Goal: Task Accomplishment & Management: Manage account settings

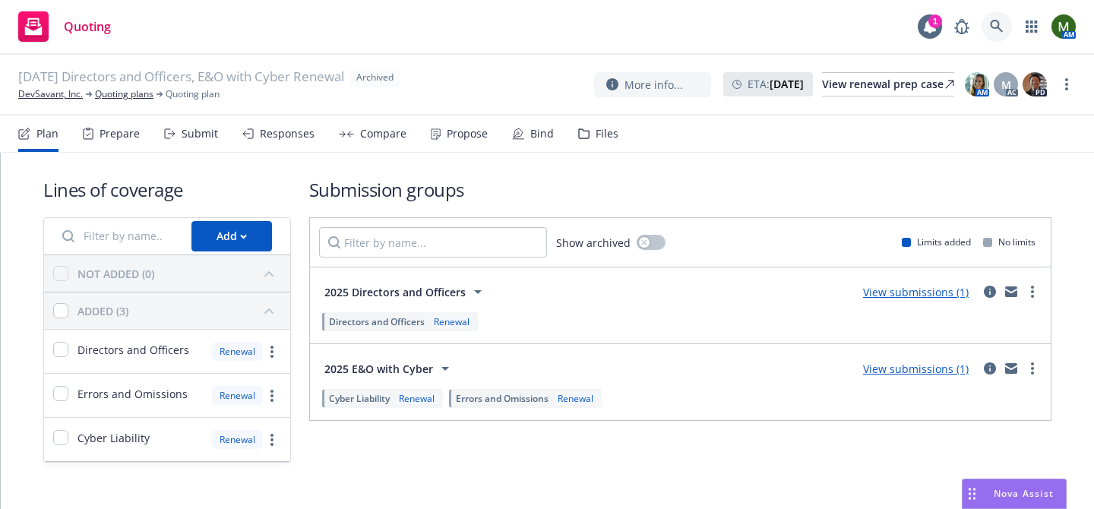
click at [1004, 31] on link at bounding box center [997, 26] width 30 height 30
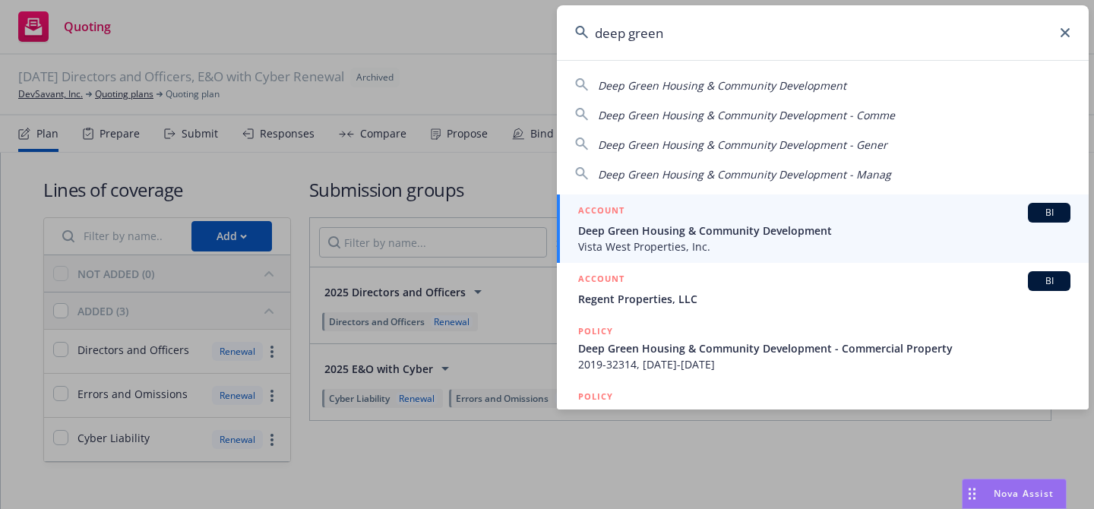
type input "deep green"
click at [647, 255] on link "ACCOUNT BI Deep Green Housing & Community Development Vista West Properties, In…" at bounding box center [823, 228] width 532 height 68
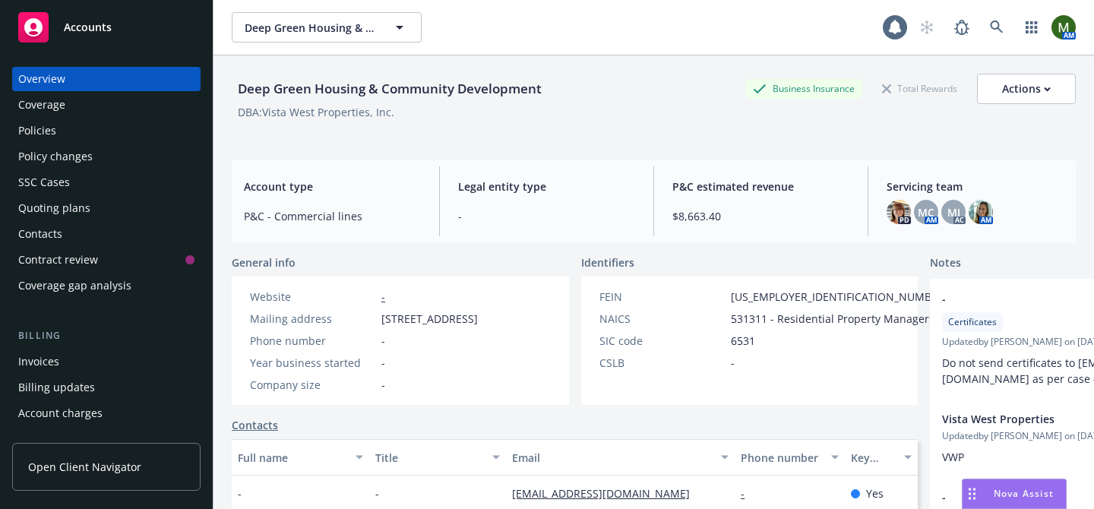
click at [69, 231] on div "Contacts" at bounding box center [106, 234] width 176 height 24
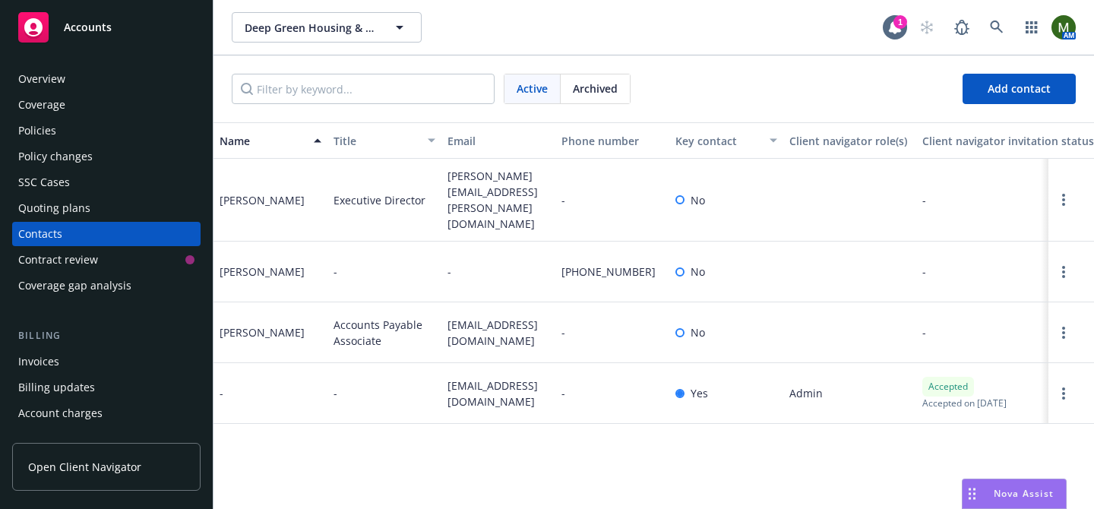
click at [487, 325] on span "ap-invoices@vistawestproperties.com" at bounding box center [498, 333] width 102 height 32
click at [257, 324] on div "Natasha Alvaraez" at bounding box center [262, 332] width 85 height 16
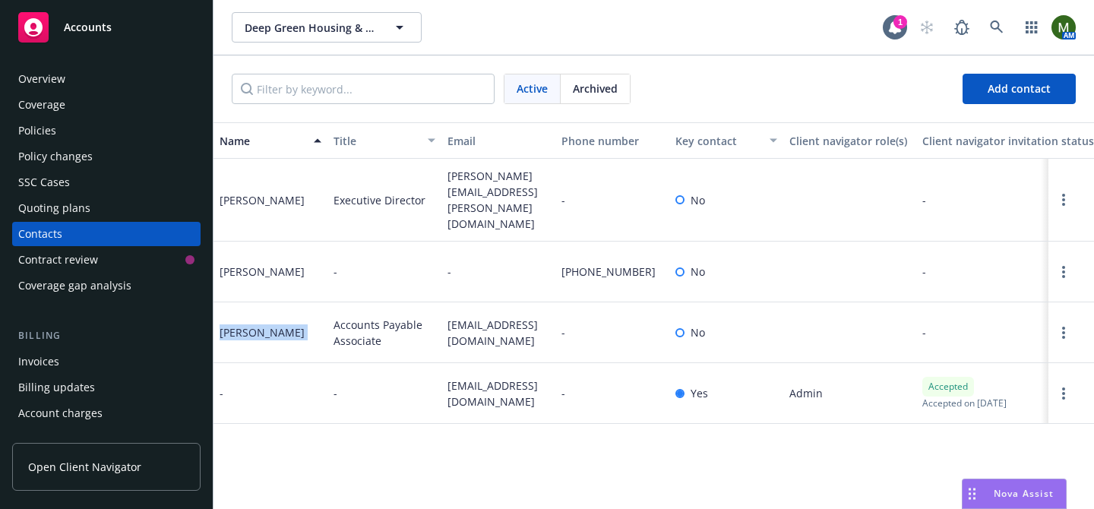
click at [257, 324] on div "Natasha Alvaraez" at bounding box center [262, 332] width 85 height 16
copy div "Natasha Alvaraez"
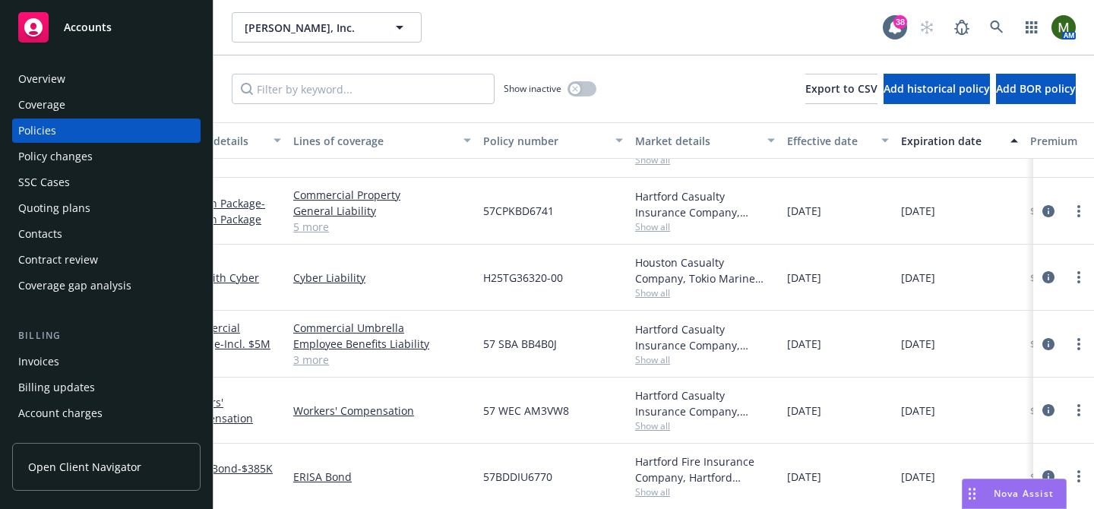
scroll to position [479, 0]
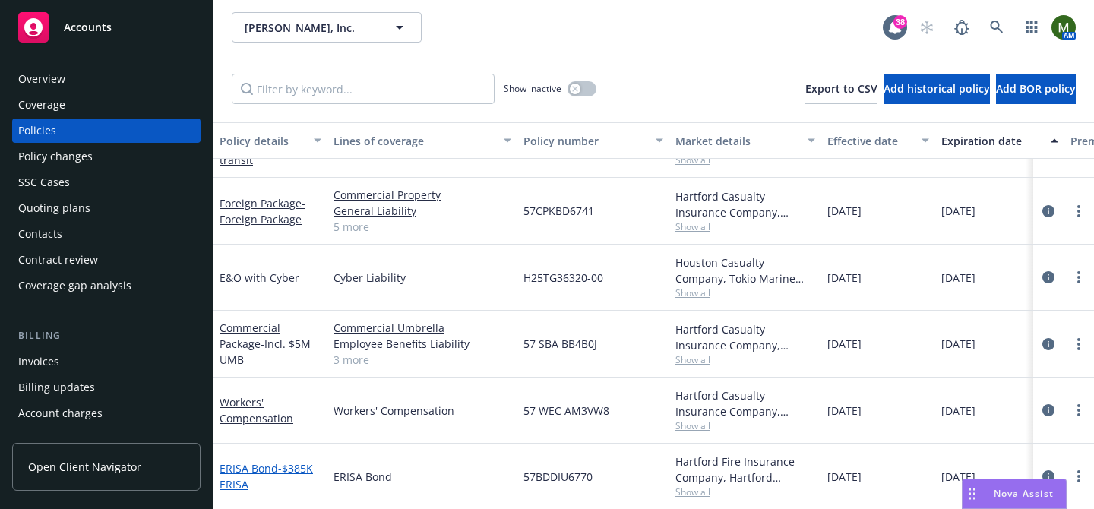
click at [303, 465] on span "- $385K ERISA" at bounding box center [266, 476] width 93 height 30
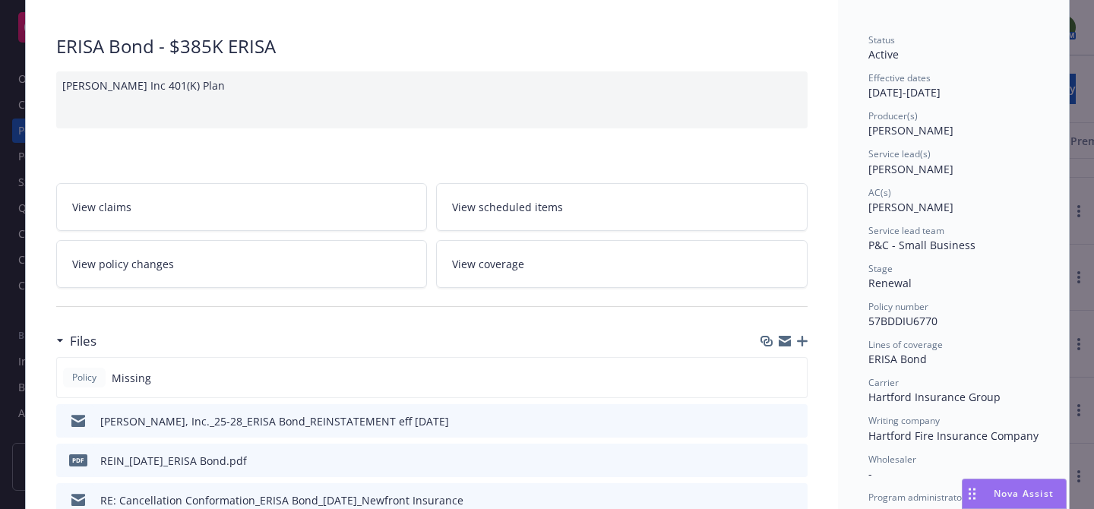
scroll to position [121, 0]
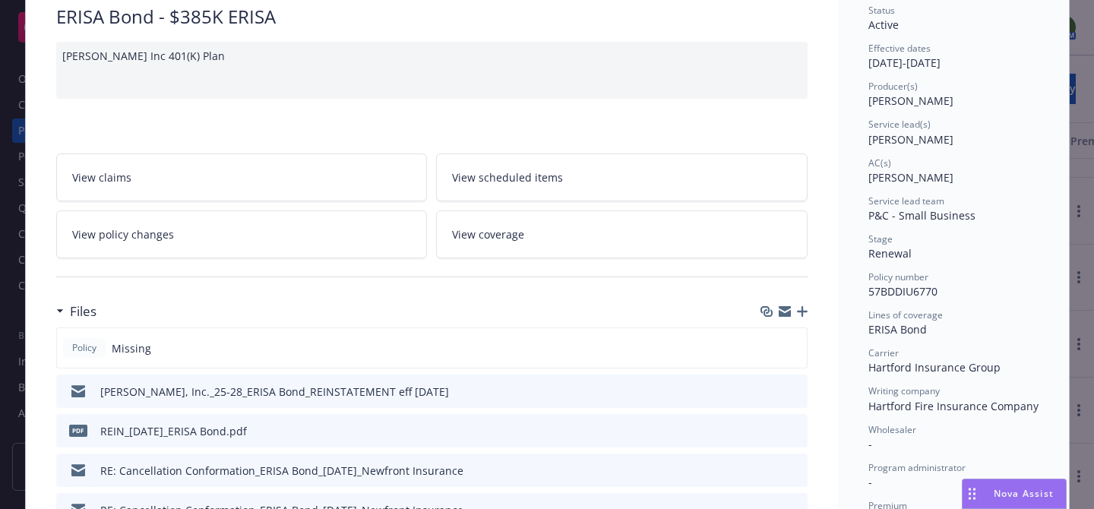
click at [800, 308] on icon "button" at bounding box center [802, 311] width 11 height 11
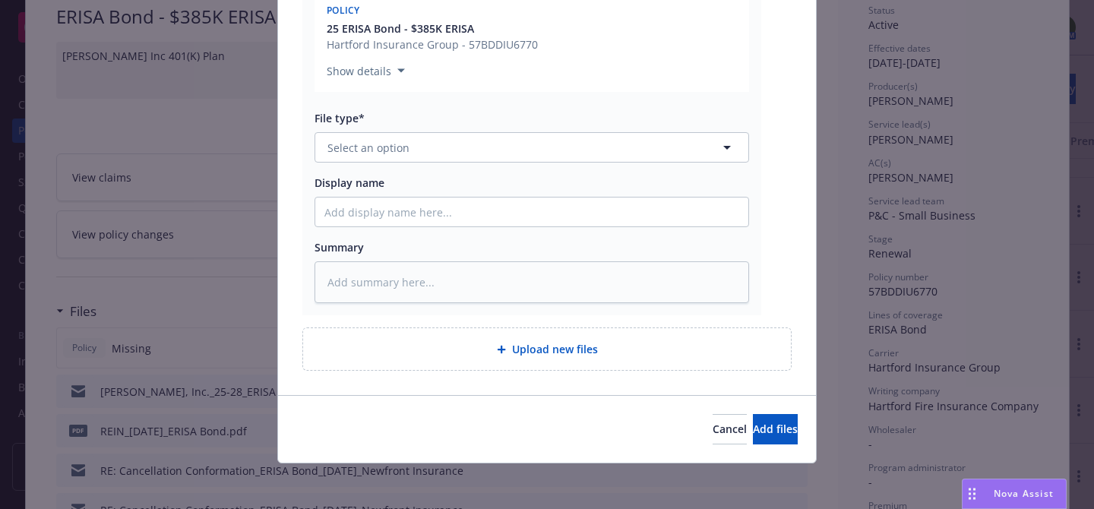
scroll to position [315, 0]
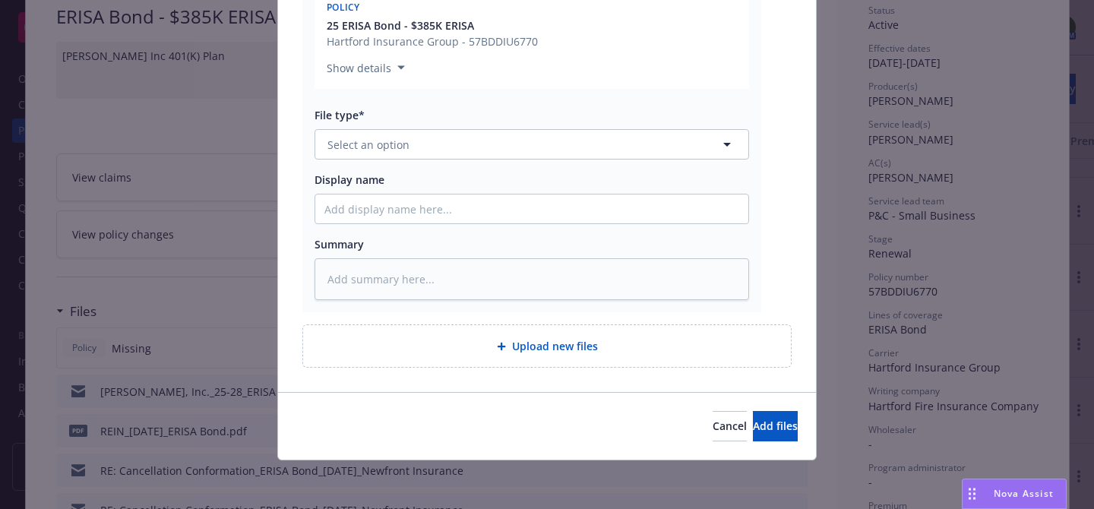
type textarea "x"
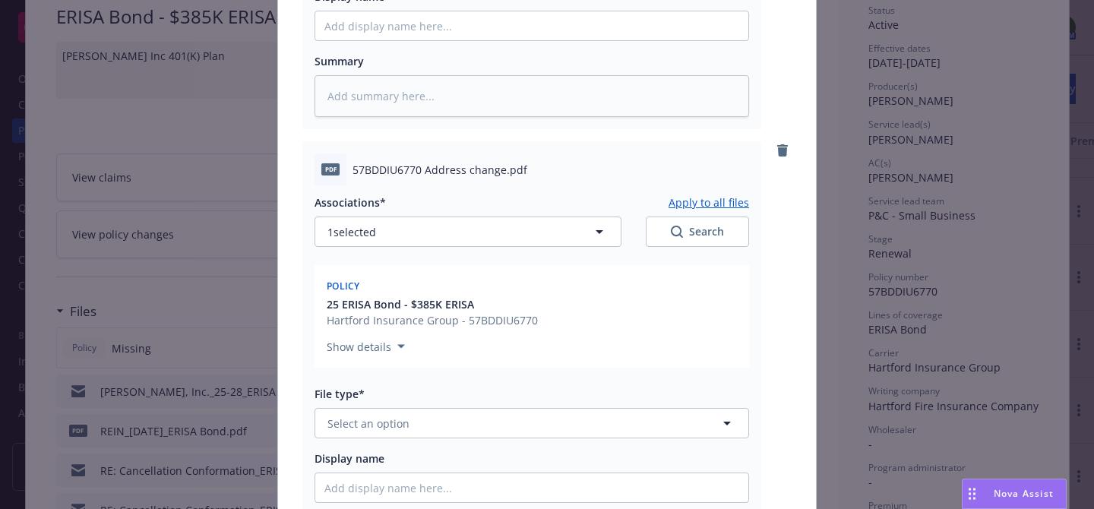
scroll to position [547, 0]
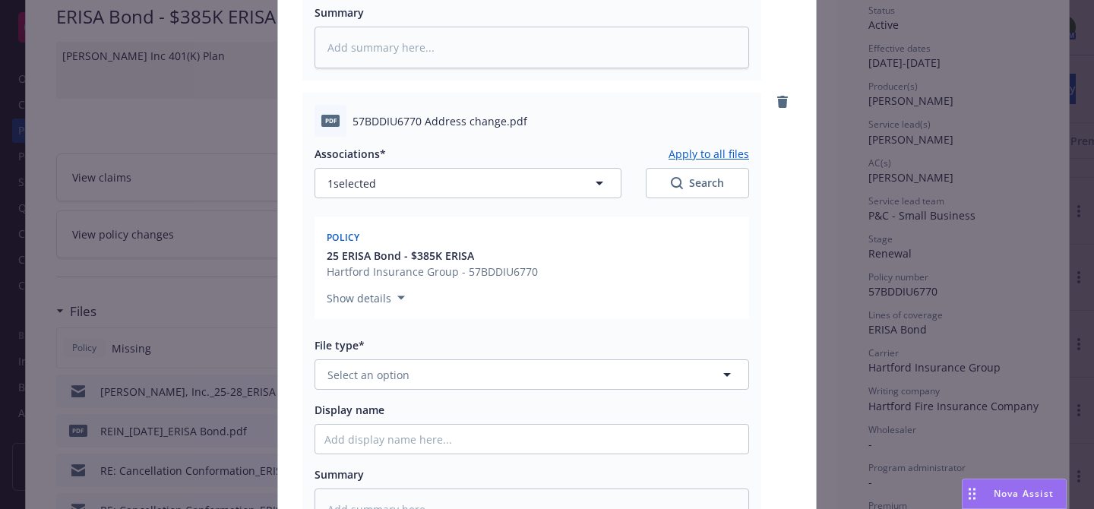
click at [519, 392] on div "Associations* Apply to all files 1 selected Search Policy 25 ERISA Bond - $385K…" at bounding box center [532, 334] width 435 height 394
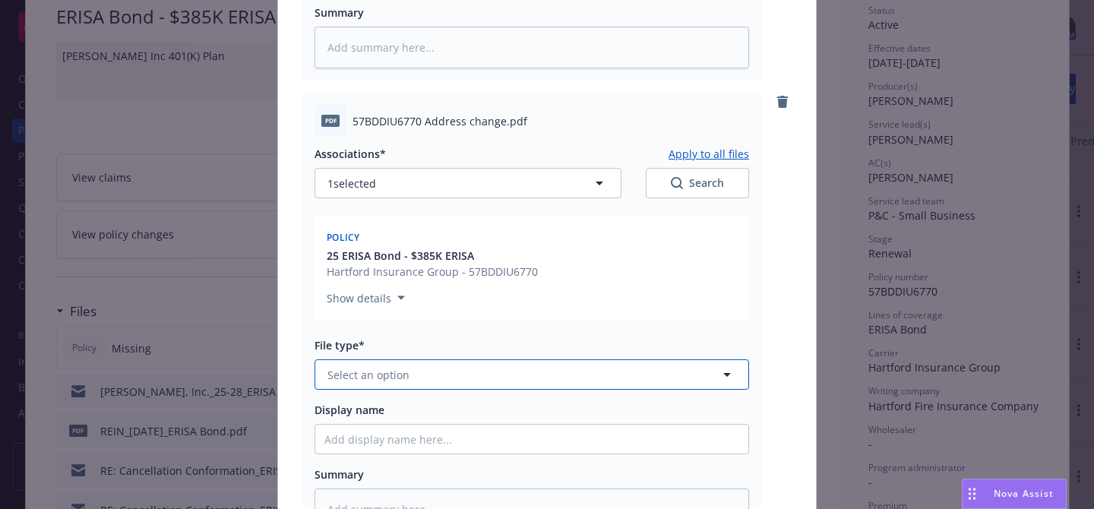
click at [517, 387] on button "Select an option" at bounding box center [532, 374] width 435 height 30
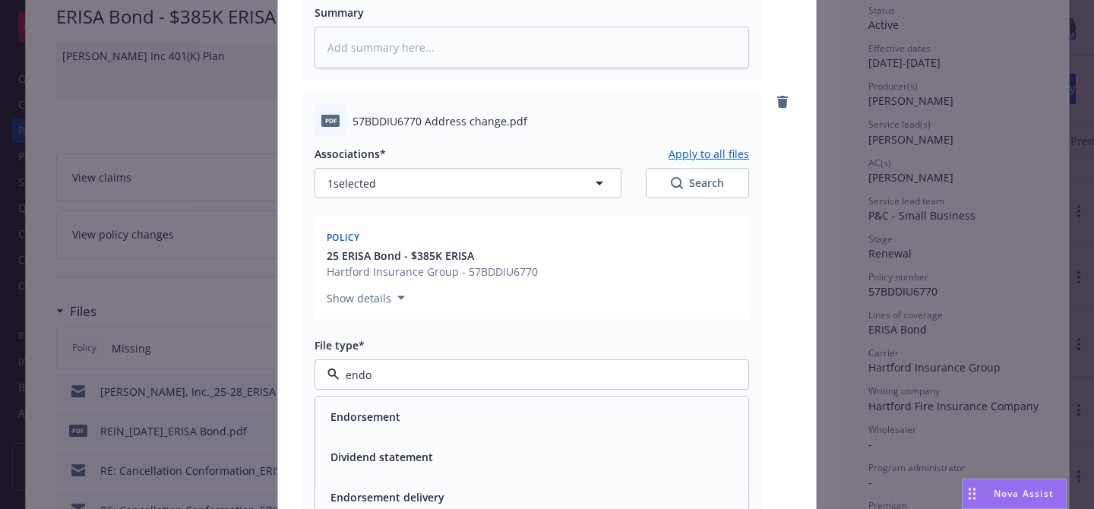
type input "endor"
click at [471, 414] on div "Endorsement" at bounding box center [531, 417] width 415 height 22
type textarea "x"
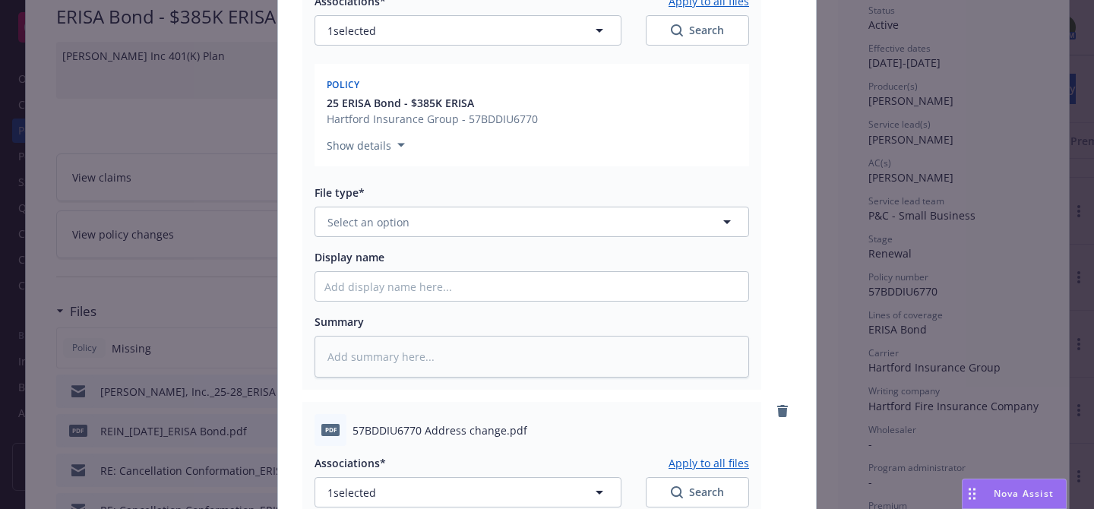
scroll to position [225, 0]
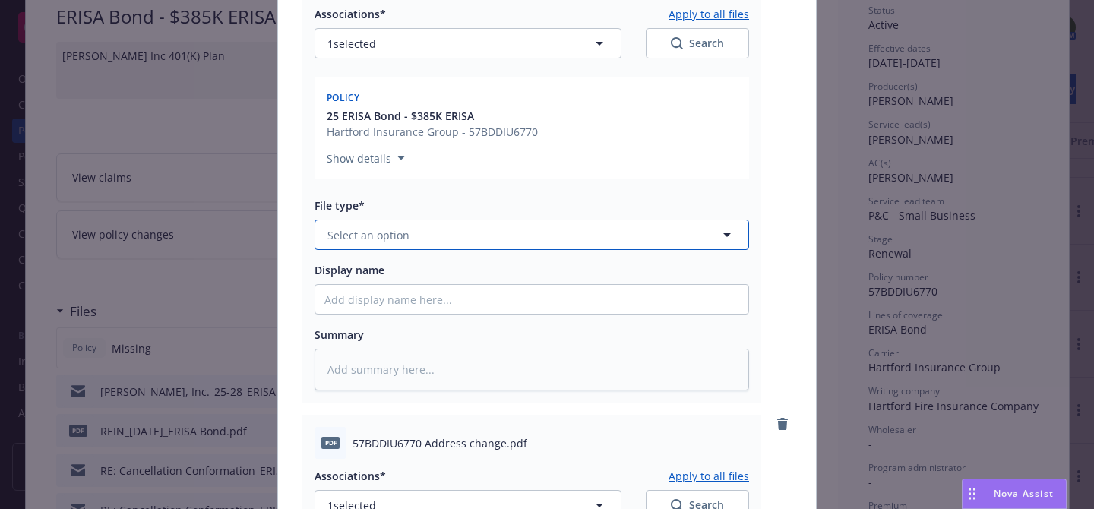
click at [460, 228] on button "Select an option" at bounding box center [532, 235] width 435 height 30
type input "reins"
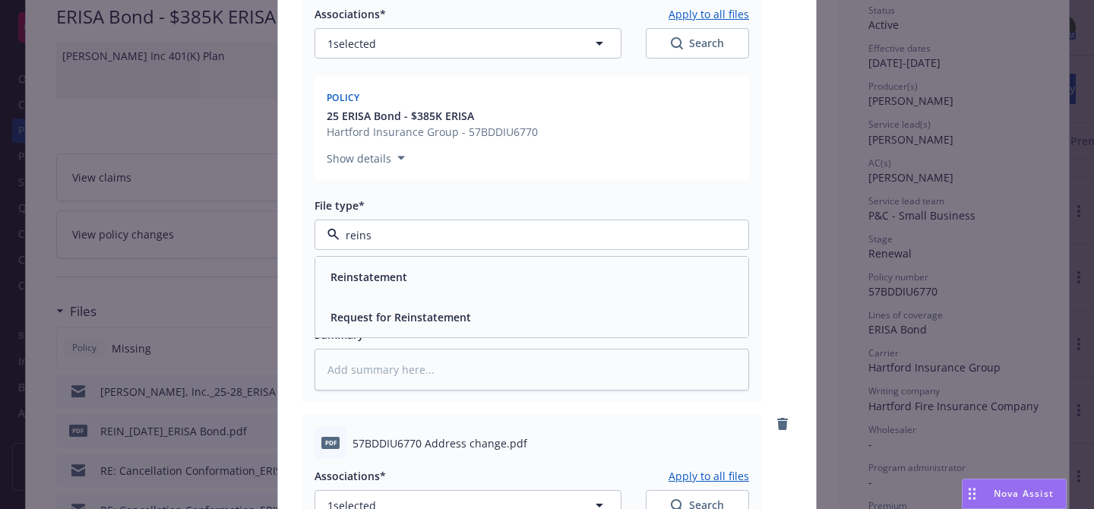
click at [444, 268] on div "Reinstatement" at bounding box center [531, 277] width 415 height 22
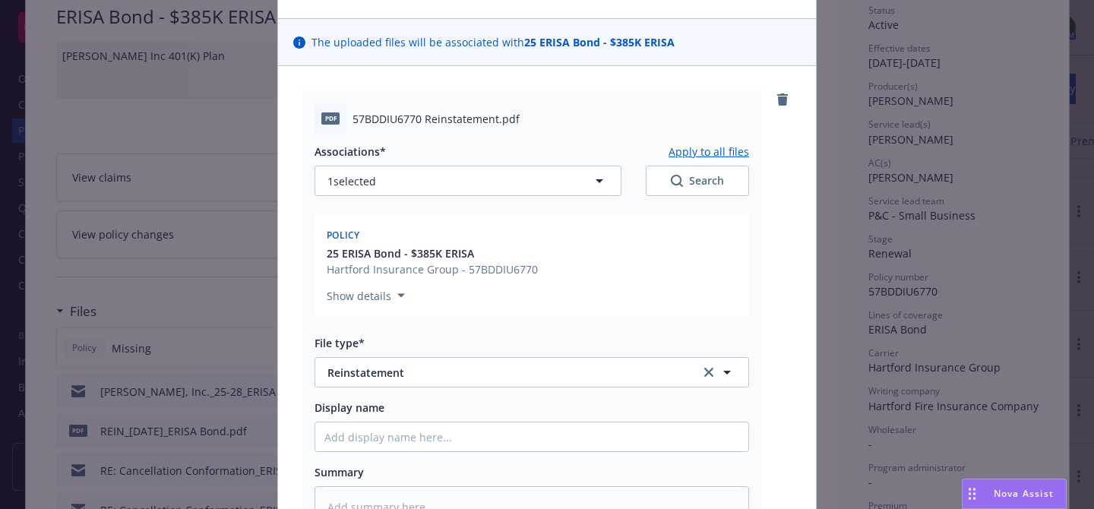
scroll to position [0, 0]
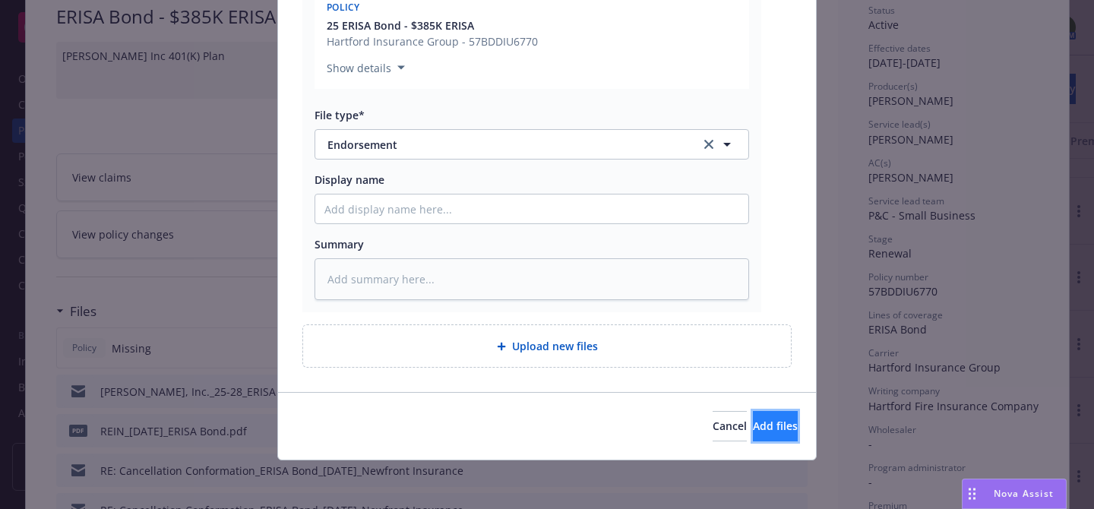
click at [753, 420] on button "Add files" at bounding box center [775, 426] width 45 height 30
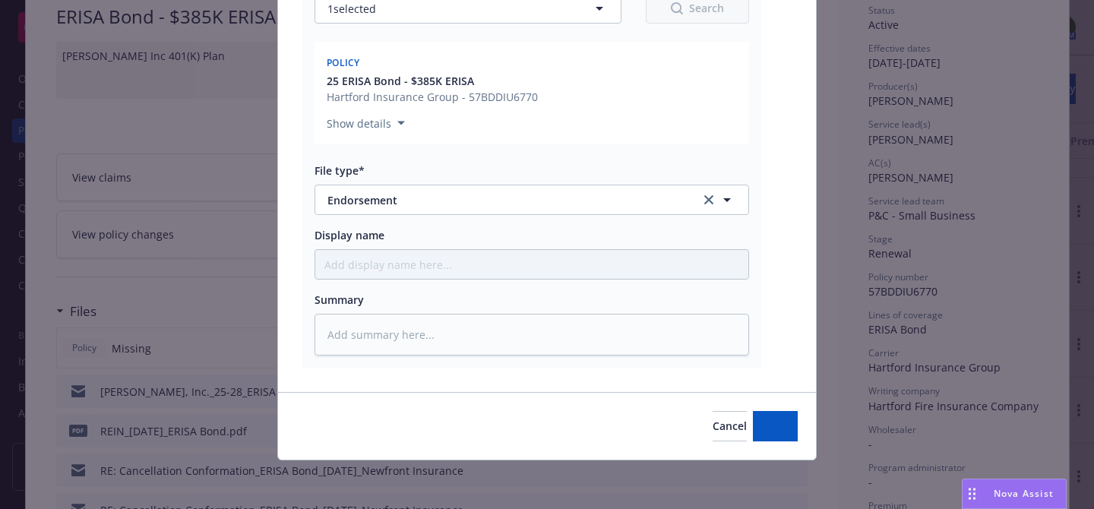
type textarea "x"
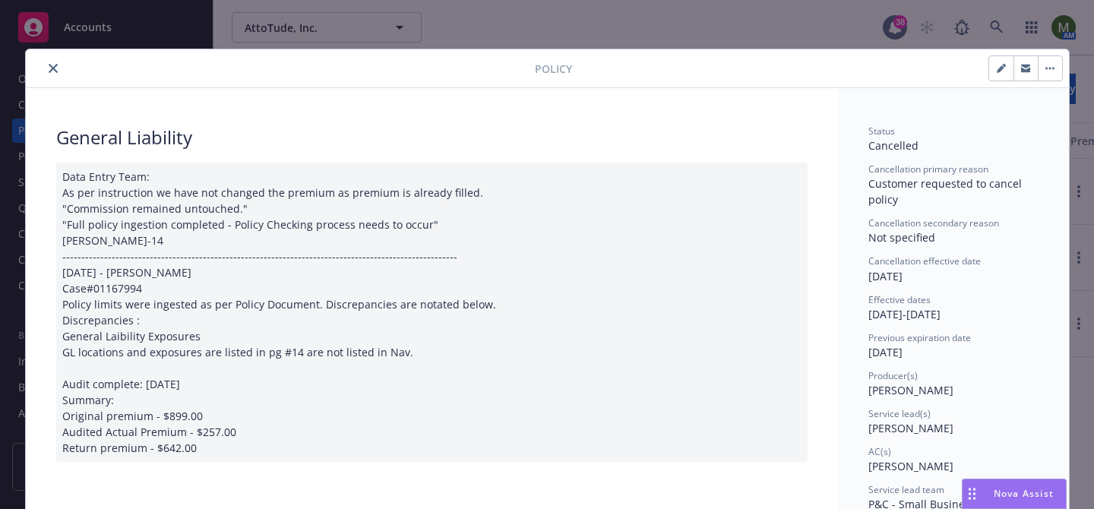
click at [58, 63] on button "close" at bounding box center [53, 68] width 18 height 18
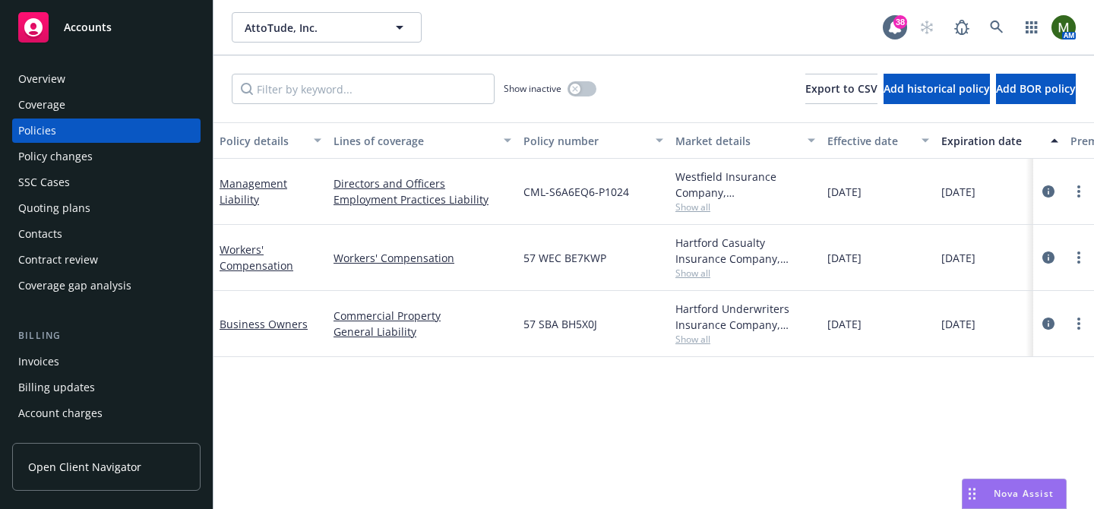
click at [558, 325] on span "57 SBA BH5X0J" at bounding box center [560, 324] width 74 height 16
copy span "57 SBA BH5X0J"
click at [93, 81] on div "Overview" at bounding box center [106, 79] width 176 height 24
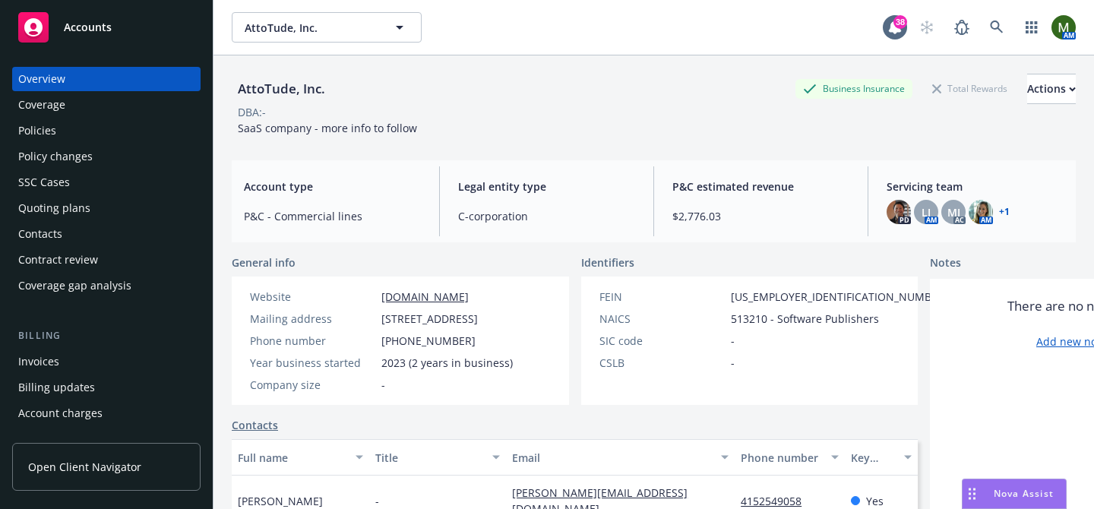
click at [297, 88] on div "AttoTude, Inc." at bounding box center [282, 89] width 100 height 20
copy div "AttoTude, Inc."
click at [65, 127] on div "Policies" at bounding box center [106, 131] width 176 height 24
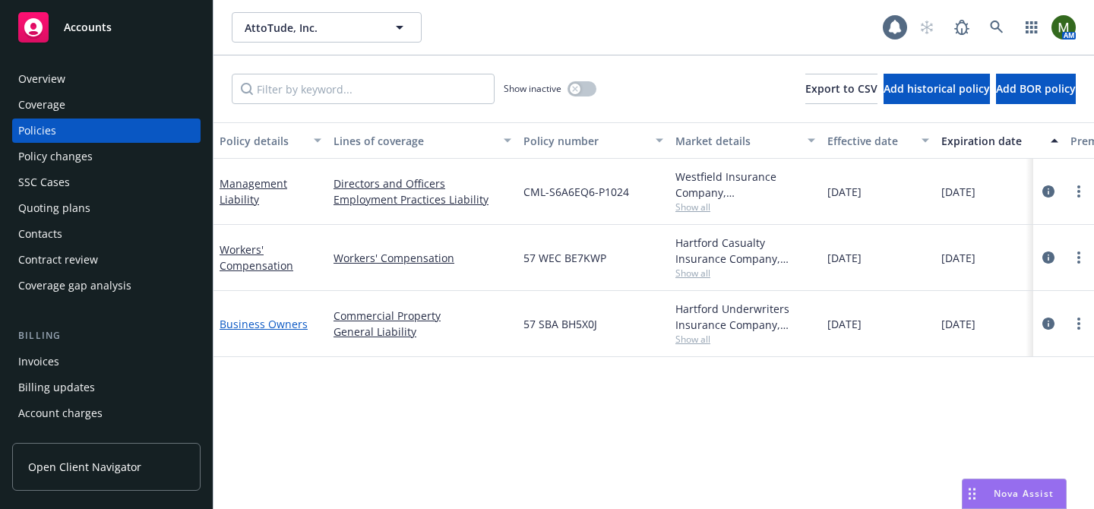
click at [264, 320] on link "Business Owners" at bounding box center [264, 324] width 88 height 14
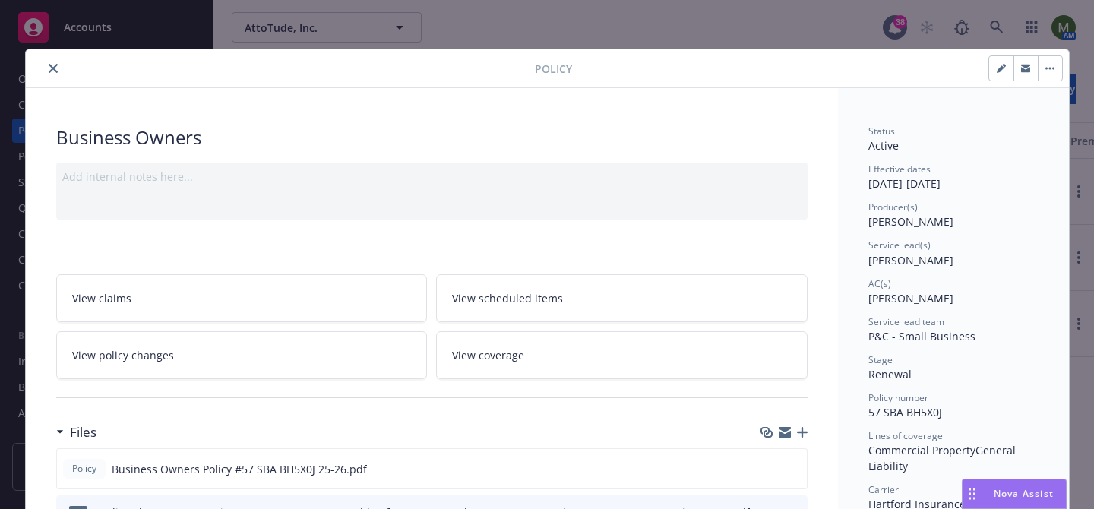
click at [783, 435] on icon "button" at bounding box center [785, 434] width 12 height 7
click at [53, 65] on icon "close" at bounding box center [53, 68] width 9 height 9
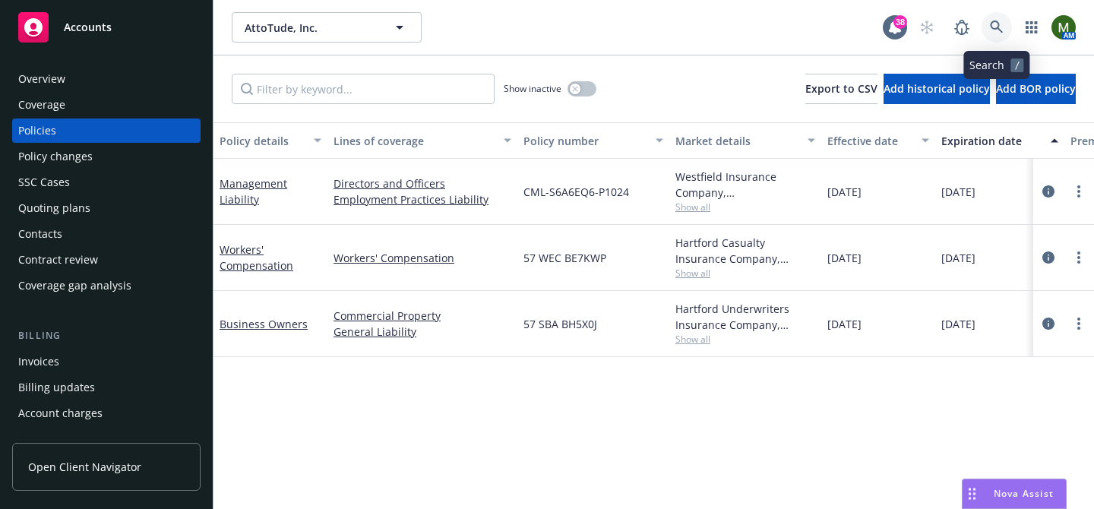
click at [1002, 21] on icon at bounding box center [997, 28] width 14 height 14
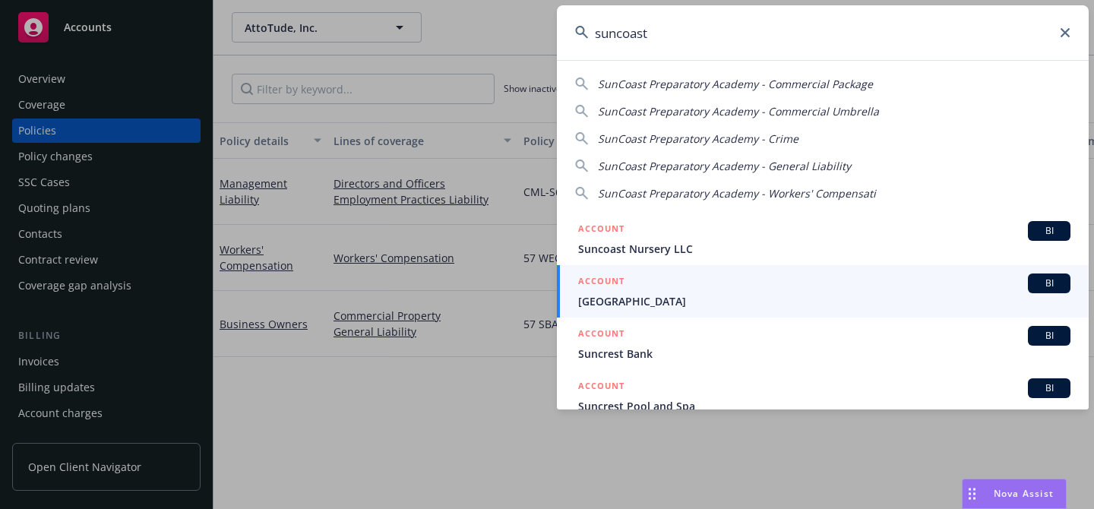
type input "suncoast"
click at [647, 283] on div "ACCOUNT BI" at bounding box center [824, 284] width 492 height 20
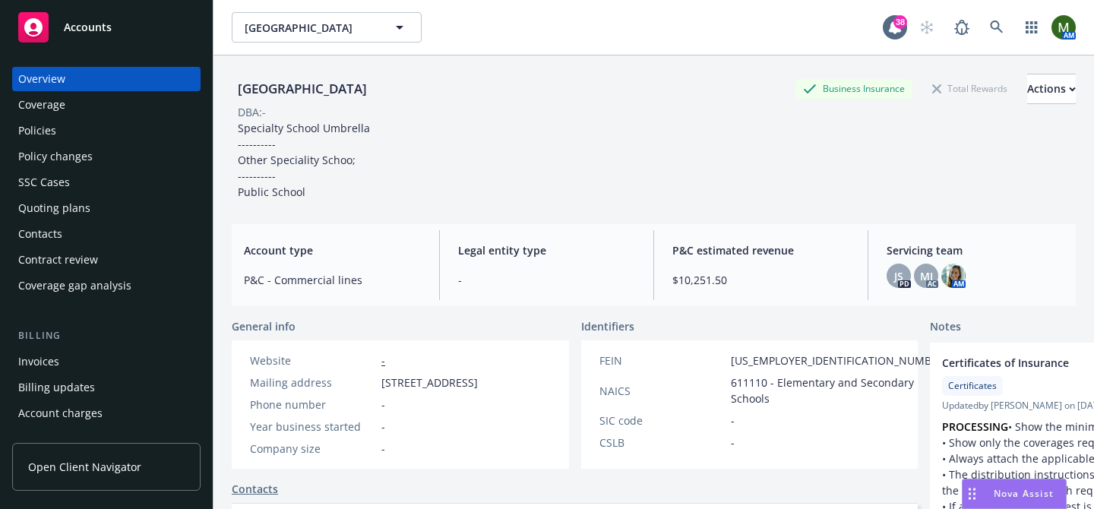
click at [65, 125] on div "Policies" at bounding box center [106, 131] width 176 height 24
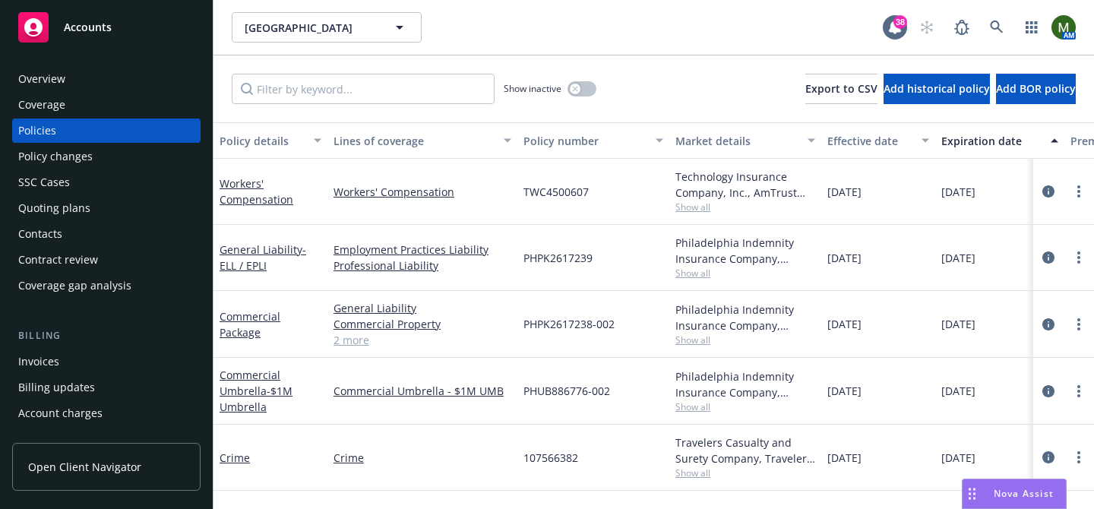
click at [137, 79] on div "Overview" at bounding box center [106, 79] width 176 height 24
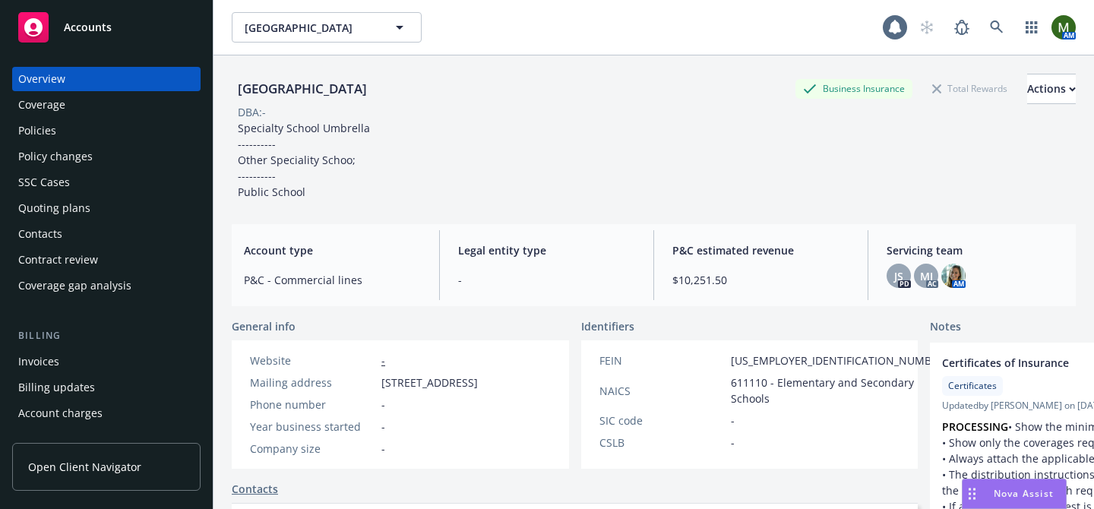
click at [261, 87] on div "Suncoast Preparatory Academy" at bounding box center [302, 89] width 141 height 20
copy div "Suncoast Preparatory Academy"
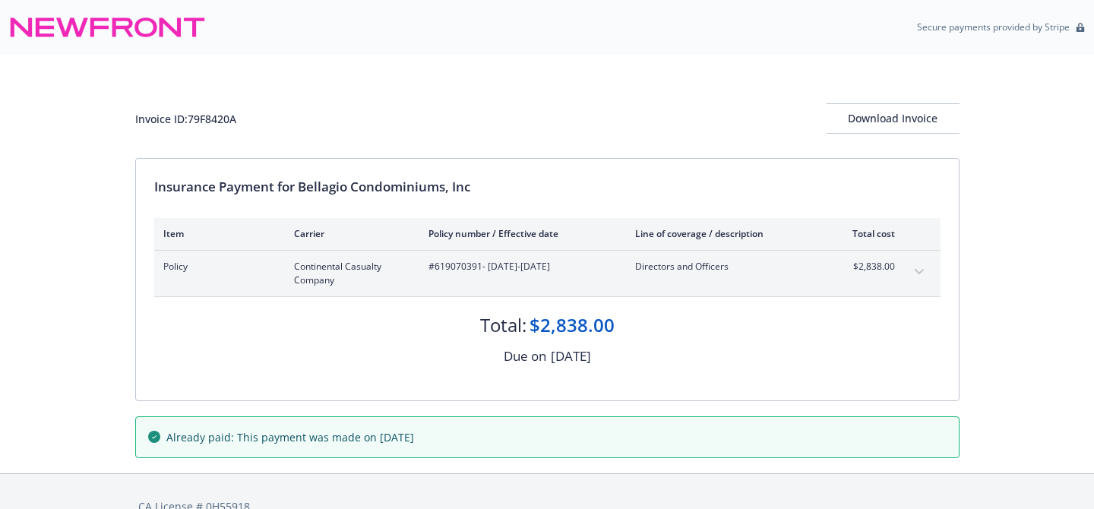
click at [924, 268] on button "expand content" at bounding box center [919, 272] width 24 height 24
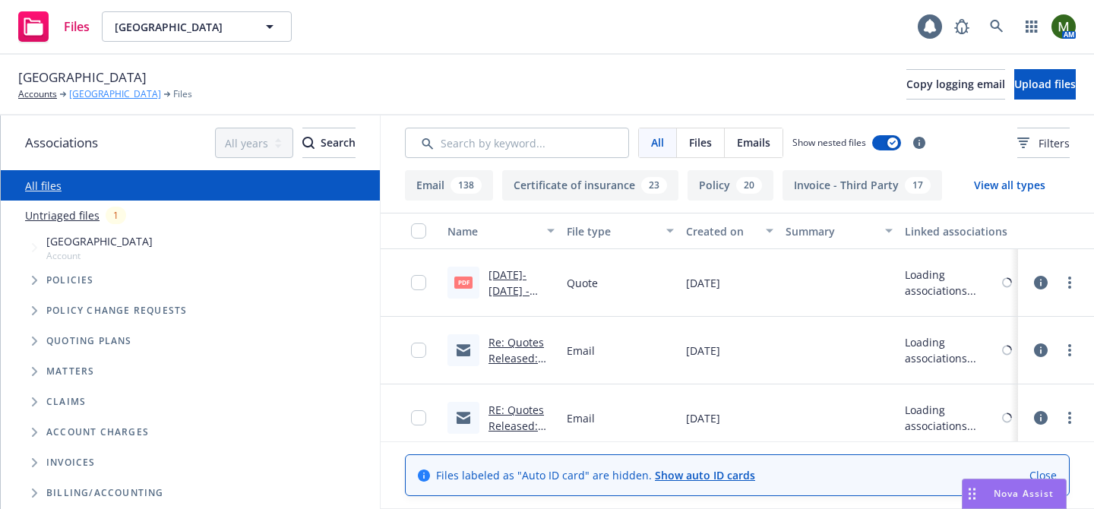
click at [147, 99] on link "[GEOGRAPHIC_DATA]" at bounding box center [115, 94] width 92 height 14
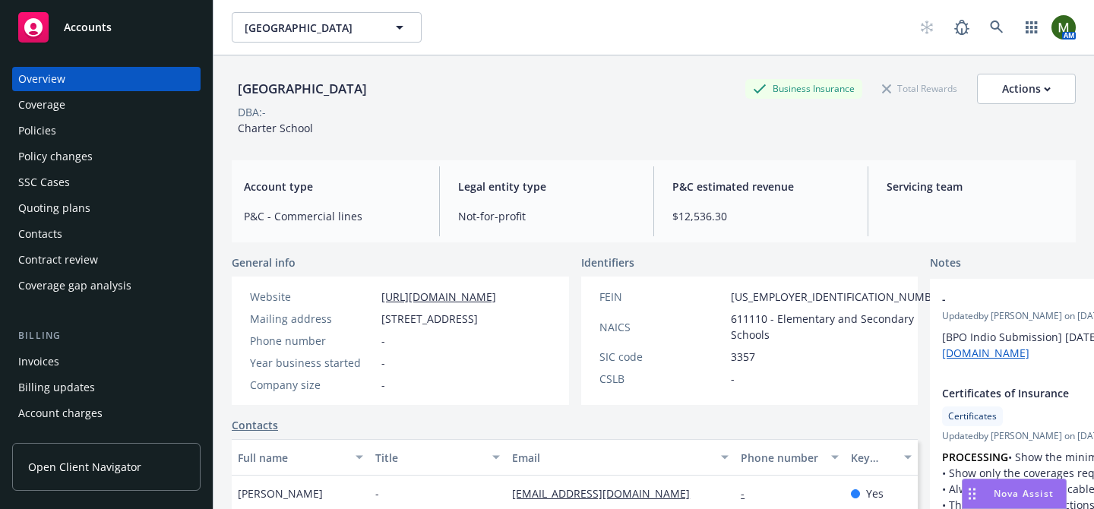
click at [56, 124] on div "Policies" at bounding box center [106, 131] width 176 height 24
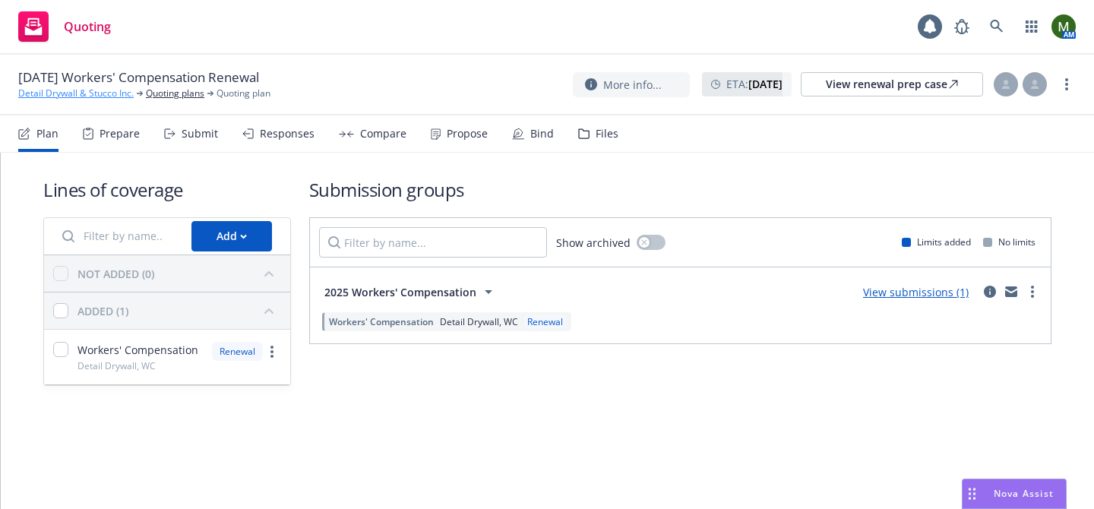
click at [105, 93] on link "Detail Drywall & Stucco Inc." at bounding box center [75, 94] width 115 height 14
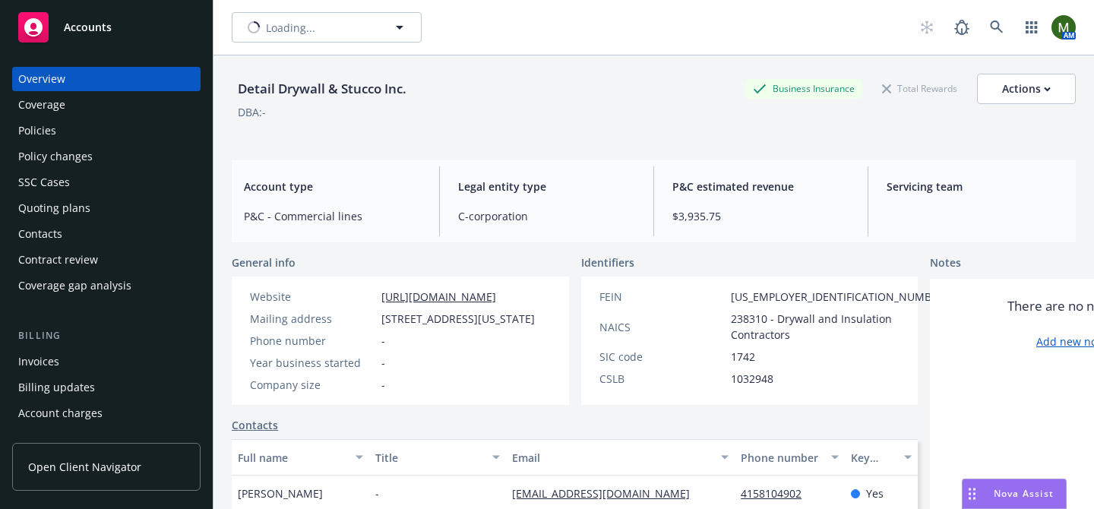
click at [88, 141] on div "Policies" at bounding box center [106, 131] width 176 height 24
click at [96, 131] on div "Policies" at bounding box center [106, 131] width 176 height 24
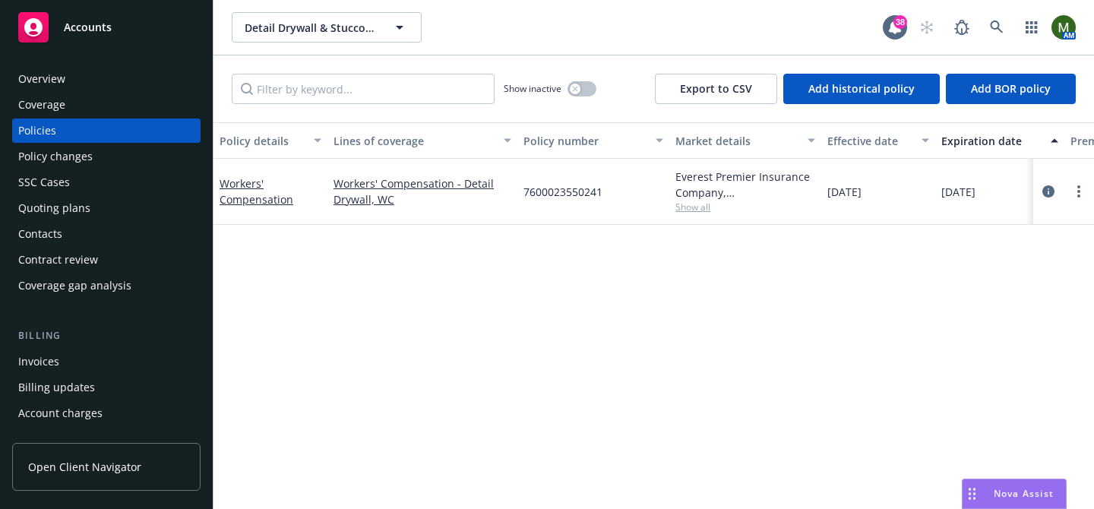
scroll to position [0, 136]
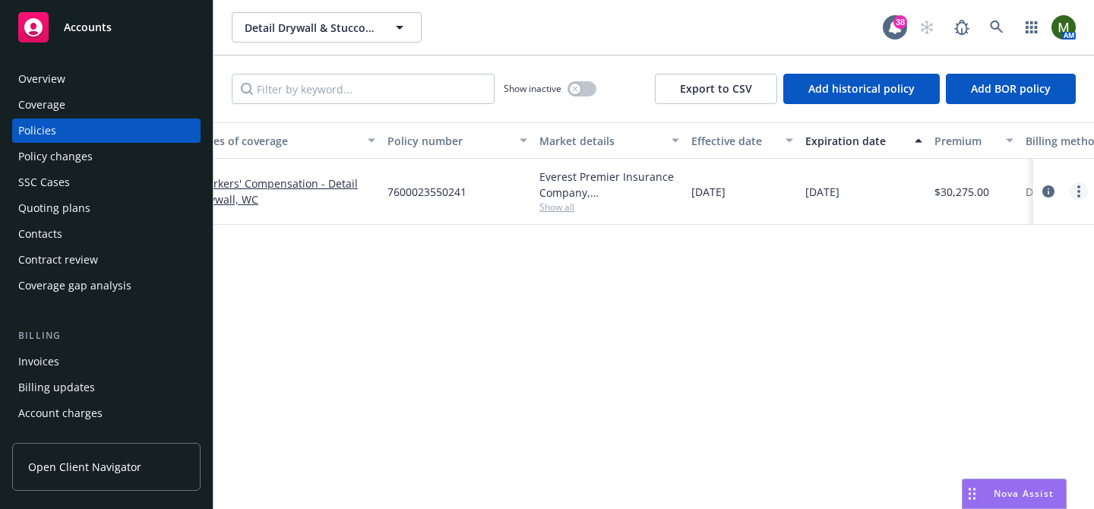
click at [1080, 185] on circle "more" at bounding box center [1078, 186] width 3 height 3
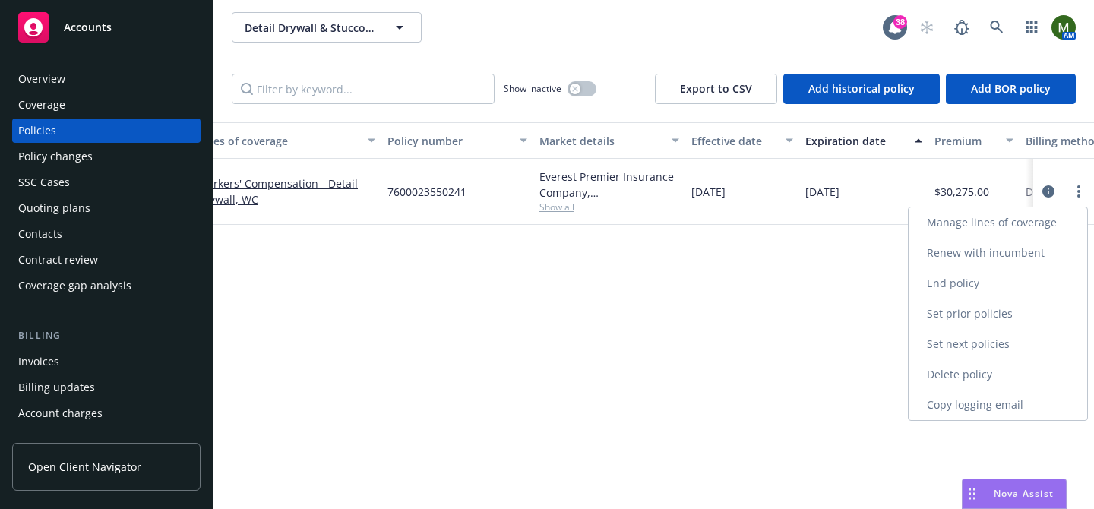
click at [957, 279] on link "End policy" at bounding box center [998, 283] width 179 height 30
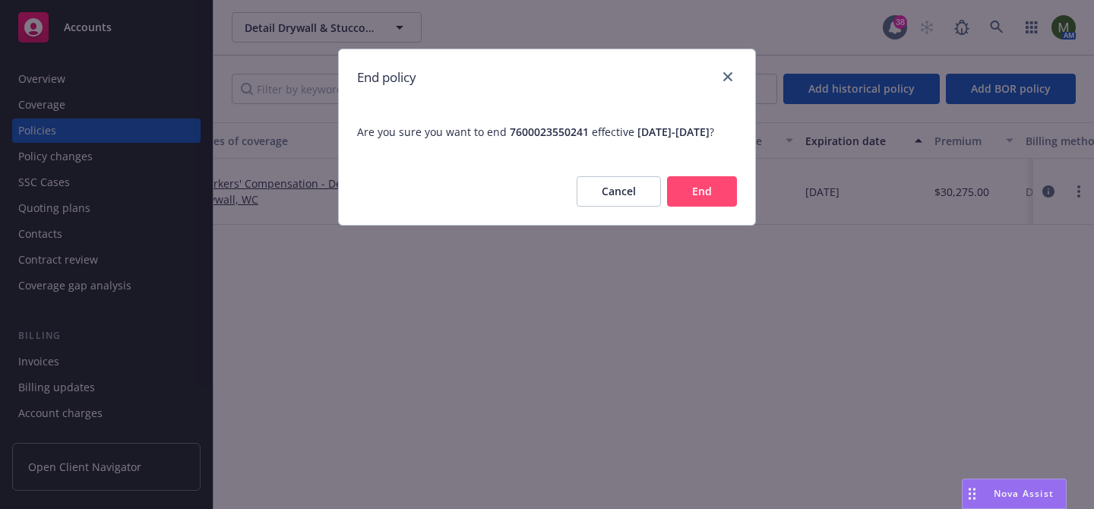
click at [691, 196] on button "End" at bounding box center [702, 191] width 70 height 30
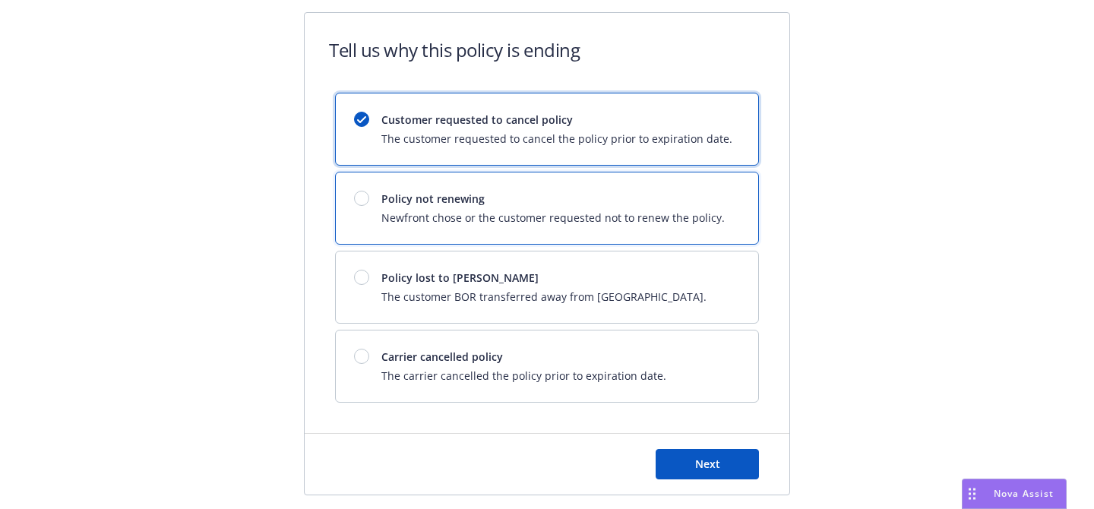
click at [552, 232] on div "Policy not renewing Newfront chose or the customer requested not to renew the p…" at bounding box center [547, 207] width 422 height 71
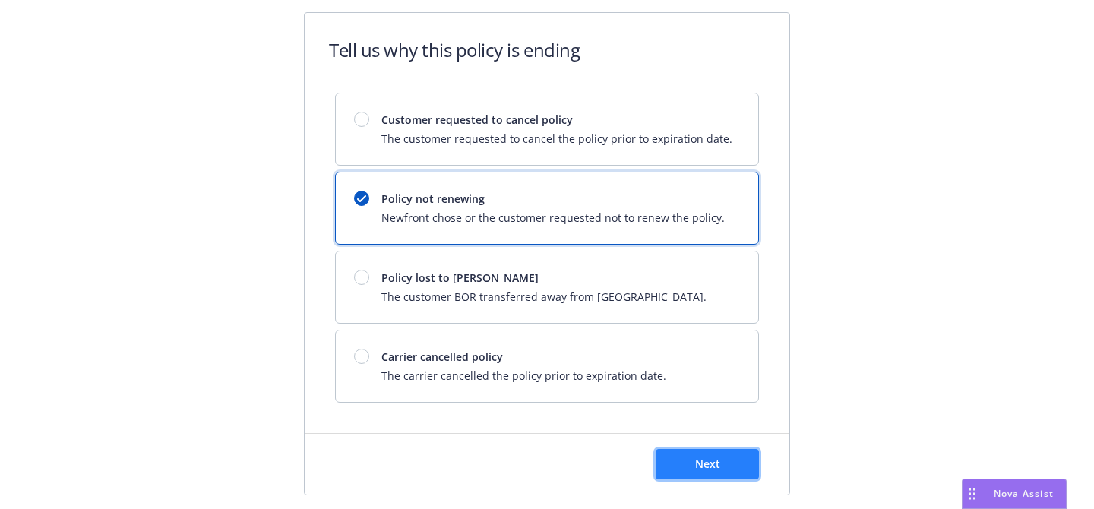
click at [694, 451] on button "Next" at bounding box center [707, 464] width 103 height 30
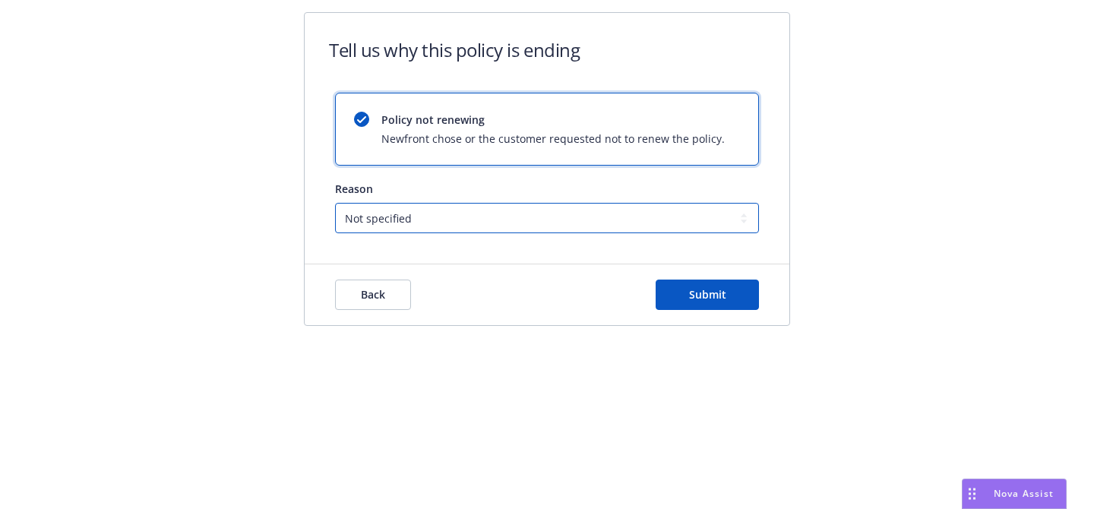
click at [493, 220] on select "Not specified Service Pricing Buyer change M&A, Bankruptcy, or Out of business …" at bounding box center [547, 218] width 424 height 30
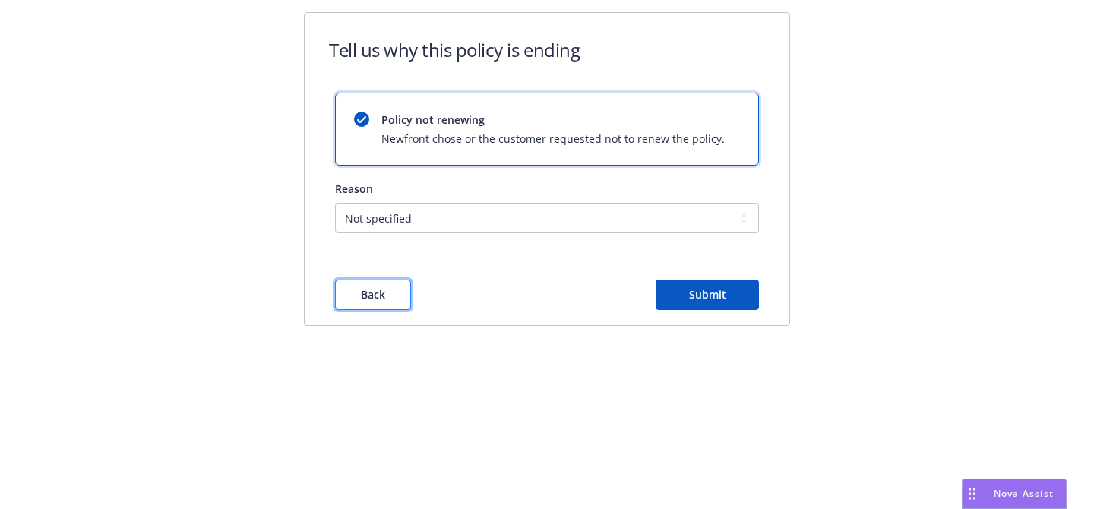
click at [397, 294] on button "Back" at bounding box center [373, 295] width 76 height 30
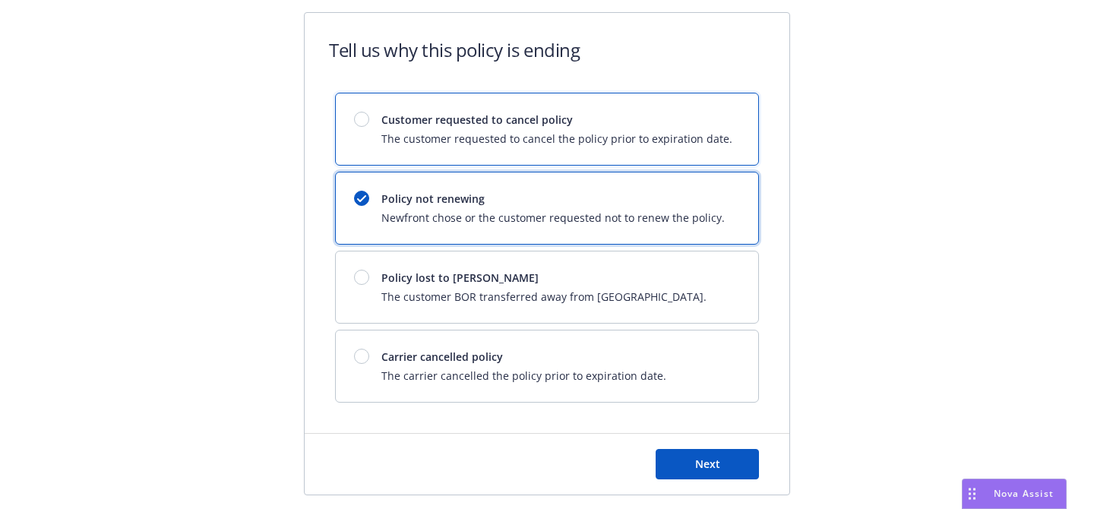
click at [455, 155] on div "Customer requested to cancel policy The customer requested to cancel the policy…" at bounding box center [547, 128] width 422 height 71
click at [456, 212] on span "Newfront chose or the customer requested not to renew the policy." at bounding box center [552, 218] width 343 height 16
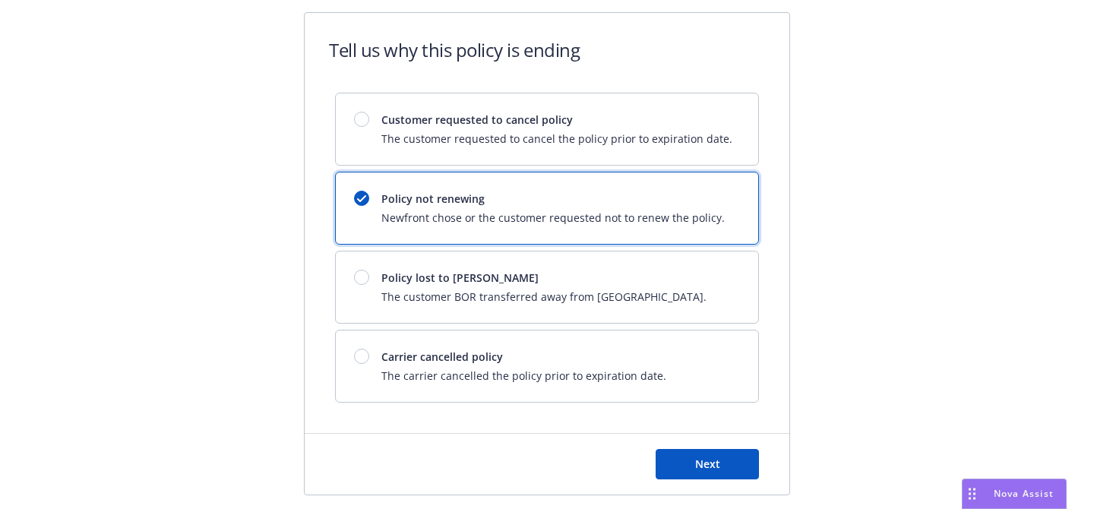
click at [669, 441] on div "Next" at bounding box center [547, 464] width 485 height 61
click at [672, 455] on button "Next" at bounding box center [707, 464] width 103 height 30
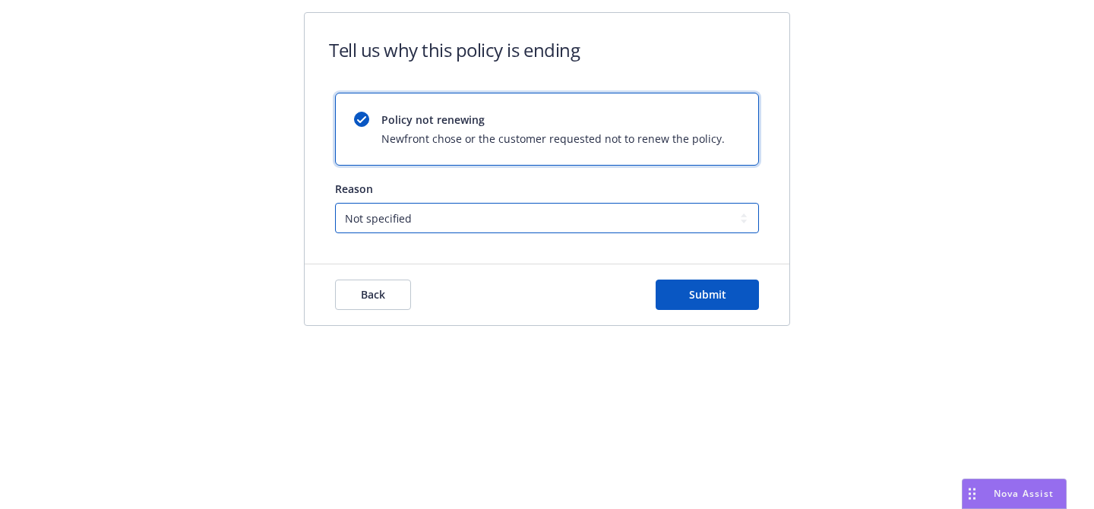
click at [440, 222] on select "Not specified Service Pricing Buyer change M&A, Bankruptcy, or Out of business …" at bounding box center [547, 218] width 424 height 30
select select "Producer left Newfront"
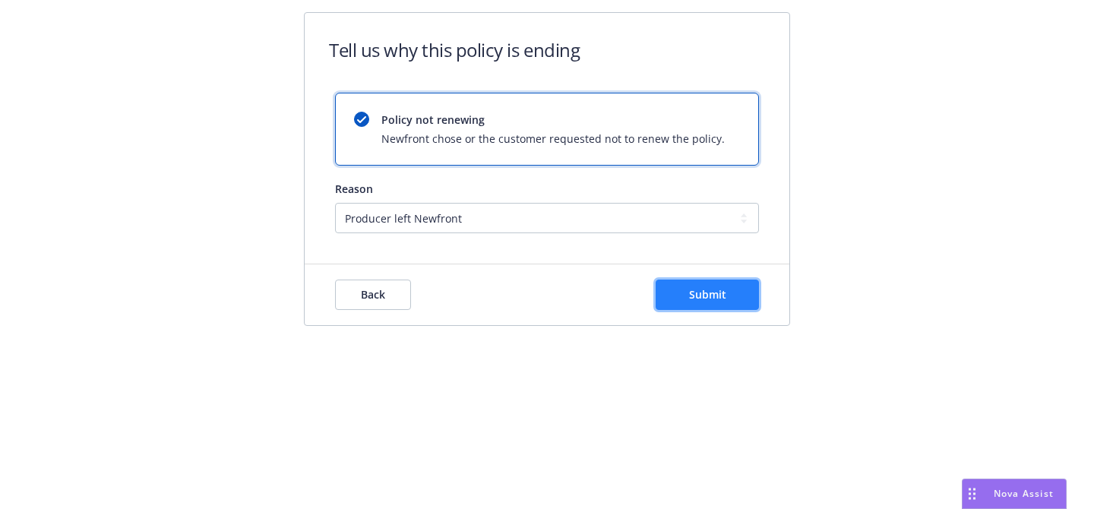
click at [710, 298] on span "Submit" at bounding box center [707, 294] width 37 height 14
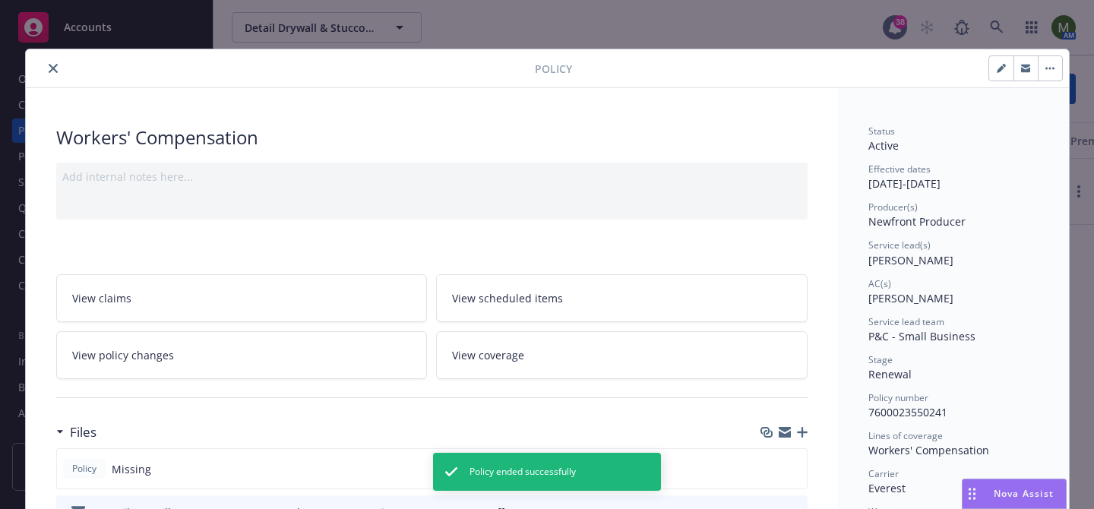
scroll to position [46, 0]
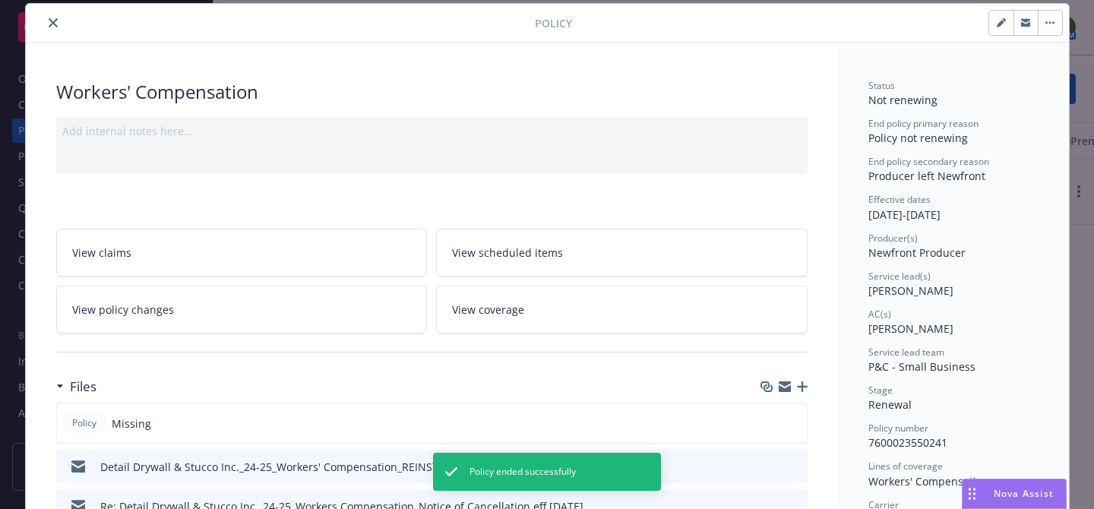
click at [54, 19] on icon "close" at bounding box center [53, 22] width 9 height 9
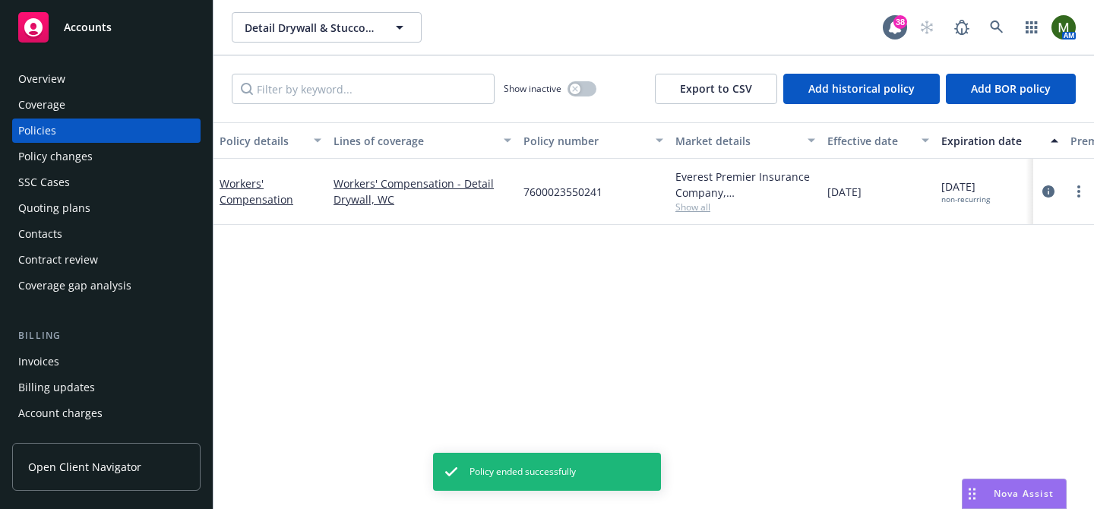
click at [62, 71] on div "Overview" at bounding box center [41, 79] width 47 height 24
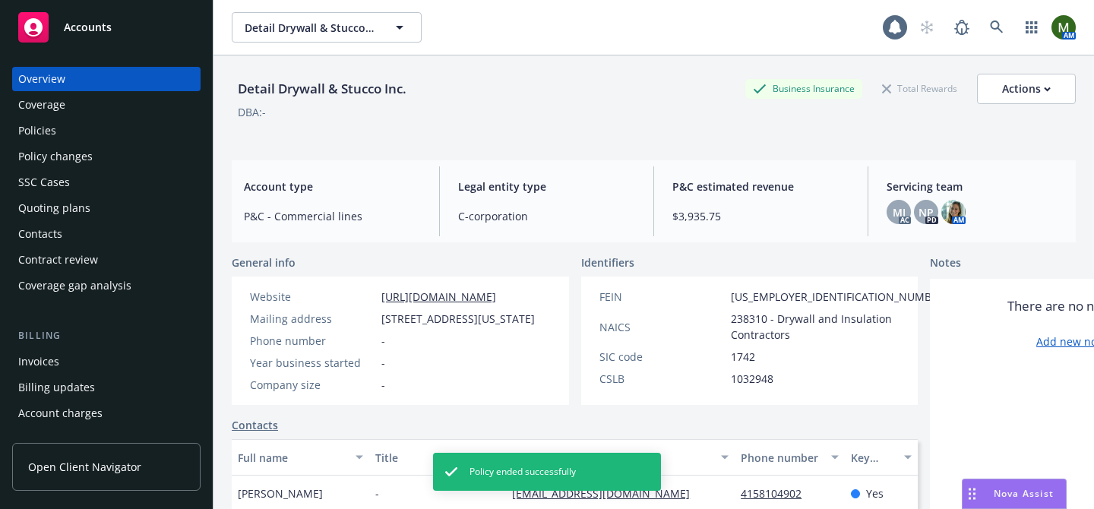
click at [260, 96] on div "Detail Drywall & Stucco Inc." at bounding box center [322, 89] width 181 height 20
copy div "Detail Drywall & Stucco Inc."
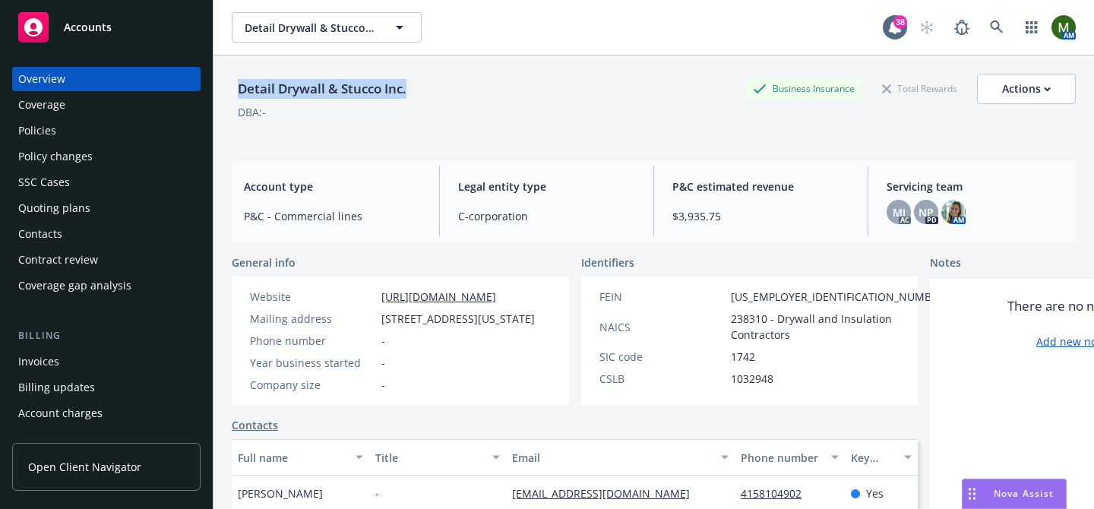
click at [116, 122] on div "Policies" at bounding box center [106, 131] width 176 height 24
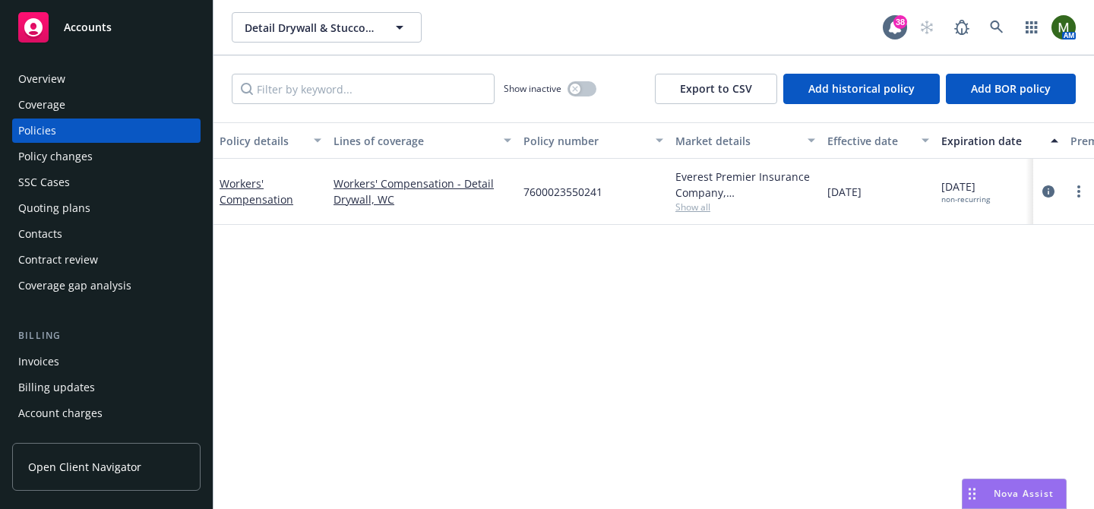
click at [949, 185] on span "08/18/2025 non-recurring" at bounding box center [965, 192] width 49 height 26
copy span "08/18/2025"
click at [77, 226] on div "Contacts" at bounding box center [106, 234] width 176 height 24
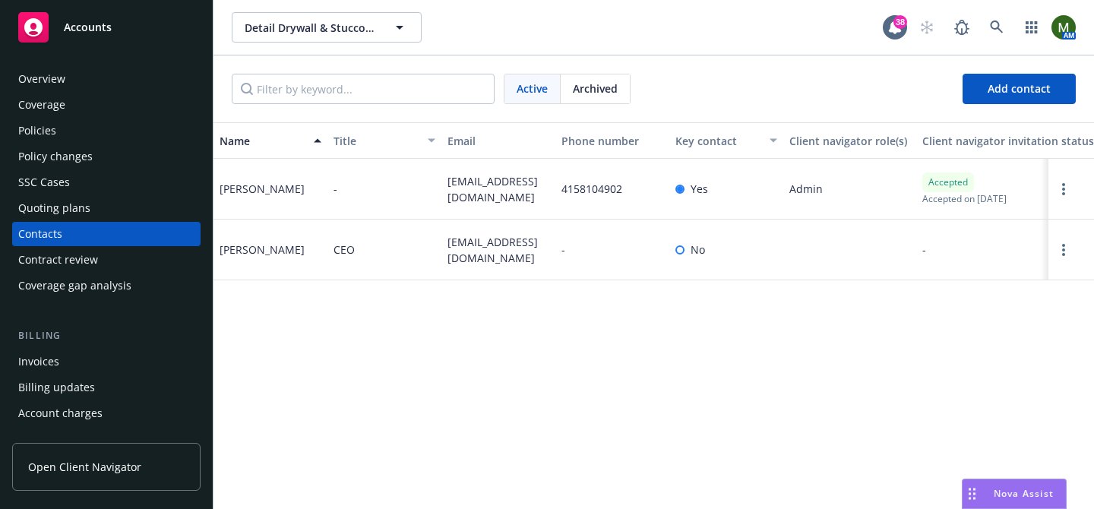
click at [480, 177] on span "azambrano@detailds.com" at bounding box center [498, 189] width 102 height 32
copy span "azambrano@detailds.com"
click at [78, 205] on div "Quoting plans" at bounding box center [54, 208] width 72 height 24
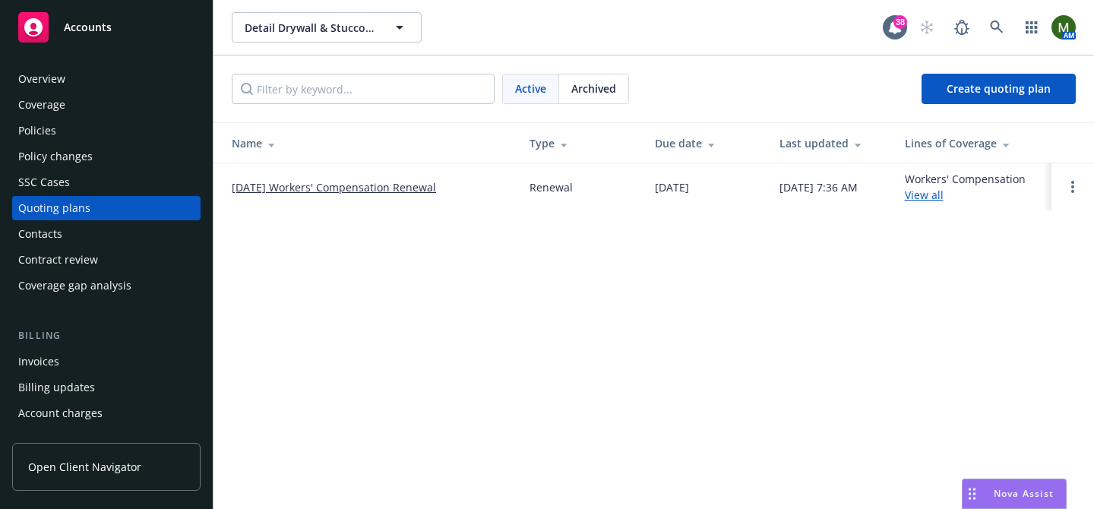
click at [306, 182] on link "08/18/25 Workers' Compensation Renewal" at bounding box center [334, 187] width 204 height 16
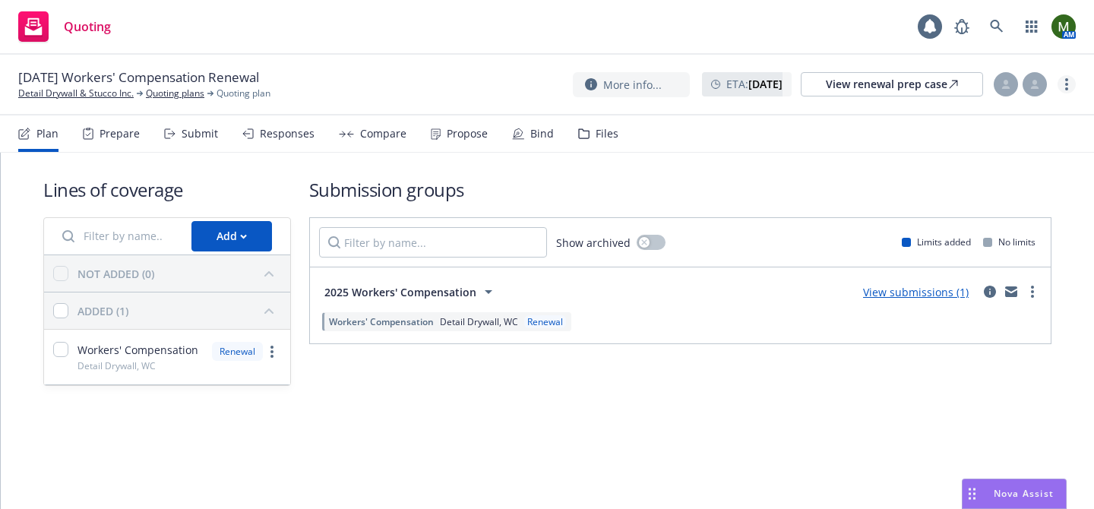
click at [1065, 84] on circle "more" at bounding box center [1066, 84] width 3 height 3
click at [590, 123] on div "Files" at bounding box center [598, 133] width 40 height 36
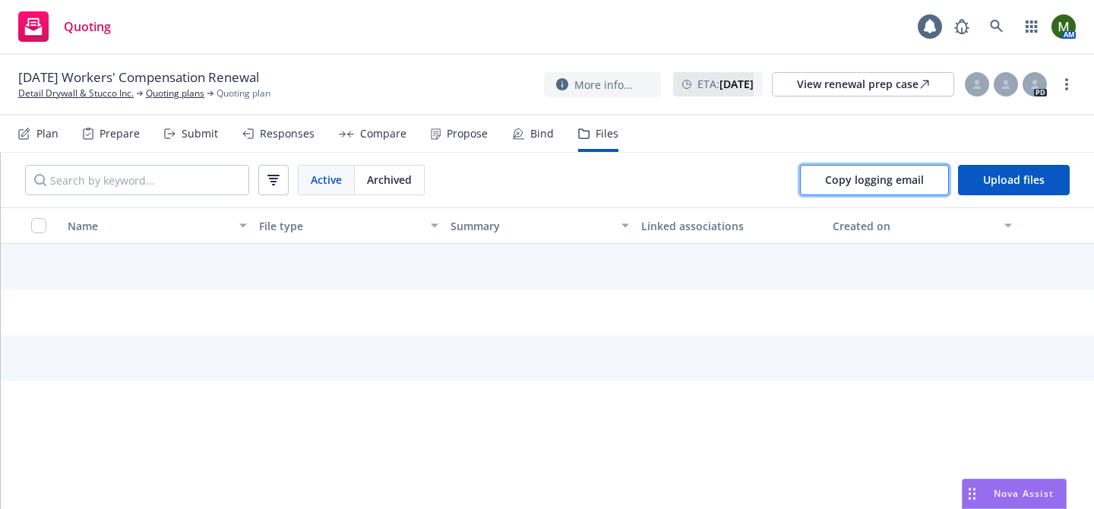
click at [863, 174] on span "Copy logging email" at bounding box center [874, 179] width 99 height 14
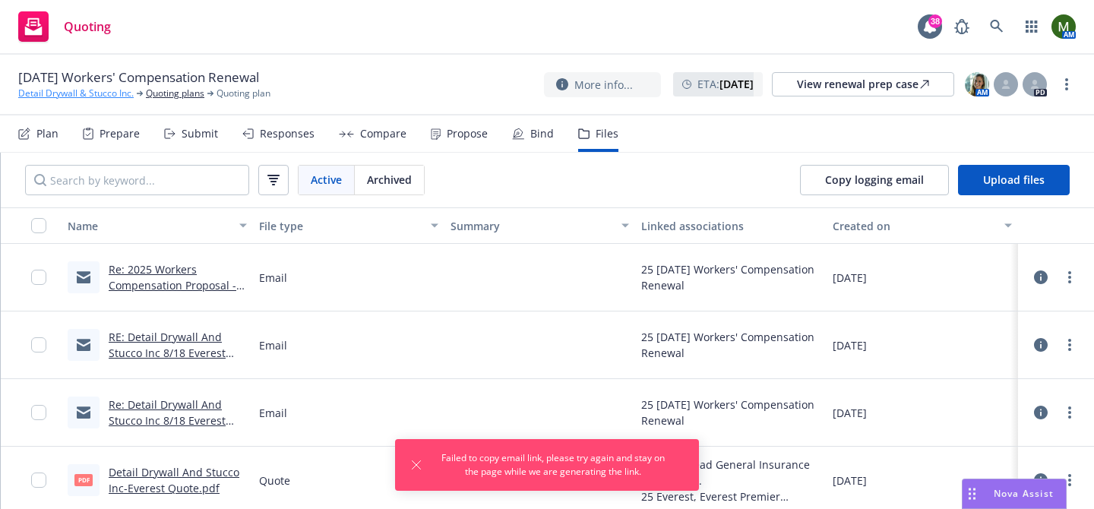
click at [55, 96] on link "Detail Drywall & Stucco Inc." at bounding box center [75, 94] width 115 height 14
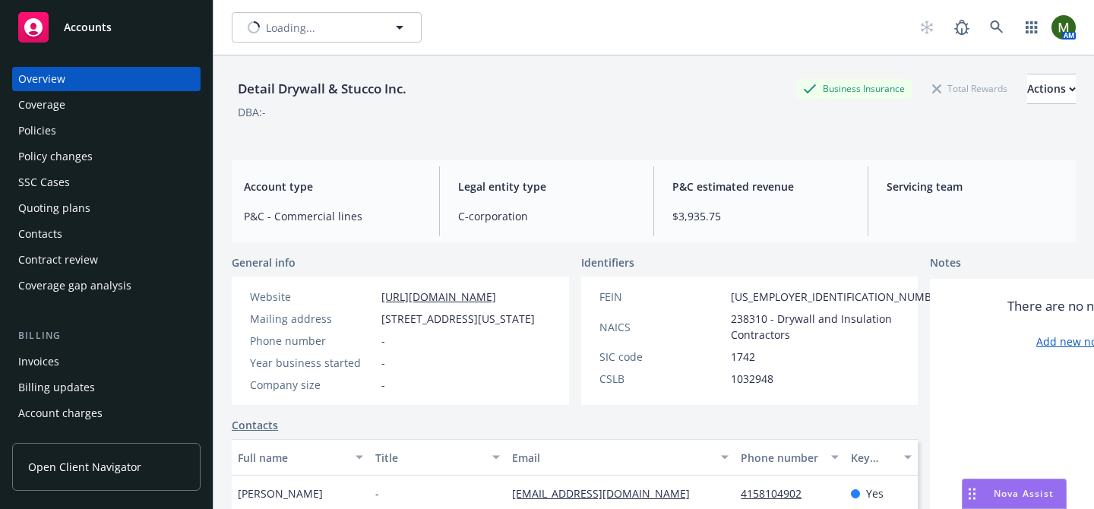
click at [107, 119] on div "Policies" at bounding box center [106, 131] width 176 height 24
click at [106, 122] on div "Policies" at bounding box center [106, 131] width 176 height 24
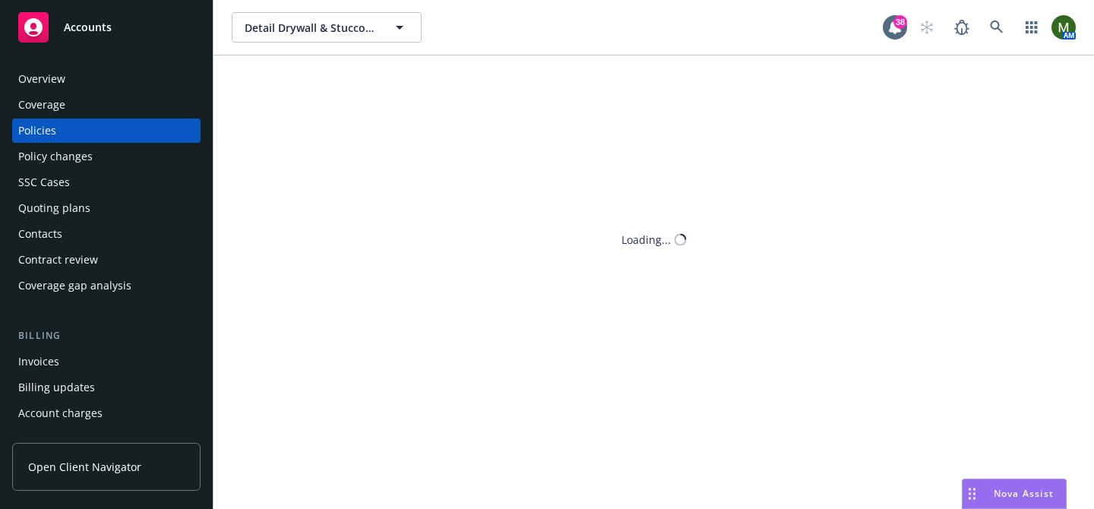
click at [84, 202] on div "Quoting plans" at bounding box center [54, 208] width 72 height 24
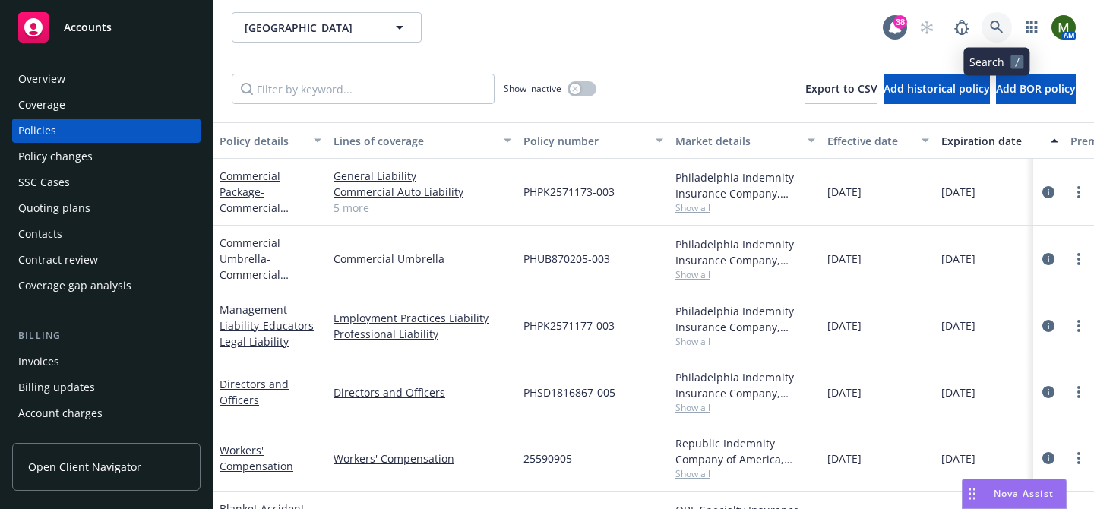
click at [993, 19] on link at bounding box center [997, 27] width 30 height 30
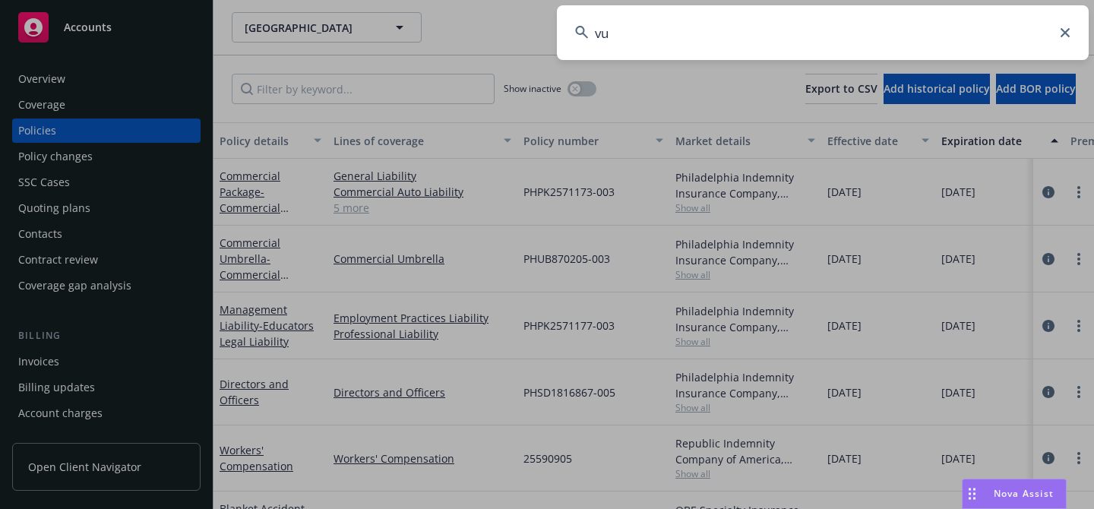
type input "v"
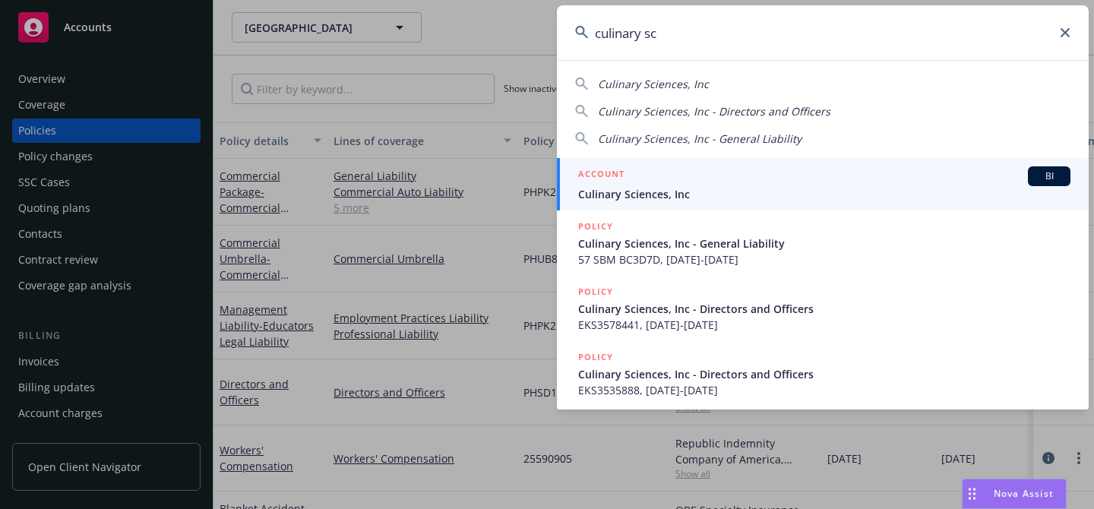
type input "culinary sc"
click at [731, 172] on div "ACCOUNT BI" at bounding box center [824, 176] width 492 height 20
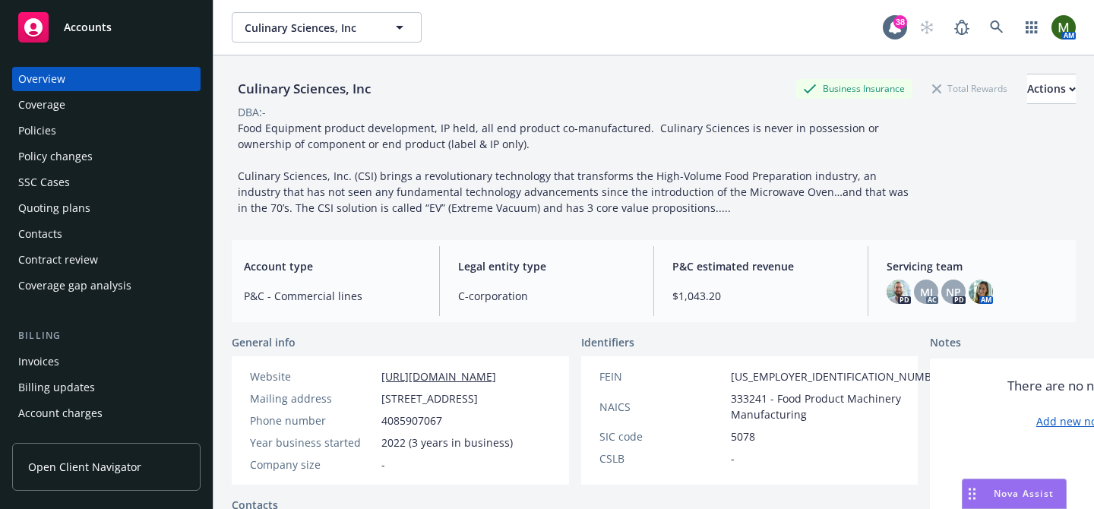
click at [125, 141] on div "Policies" at bounding box center [106, 131] width 176 height 24
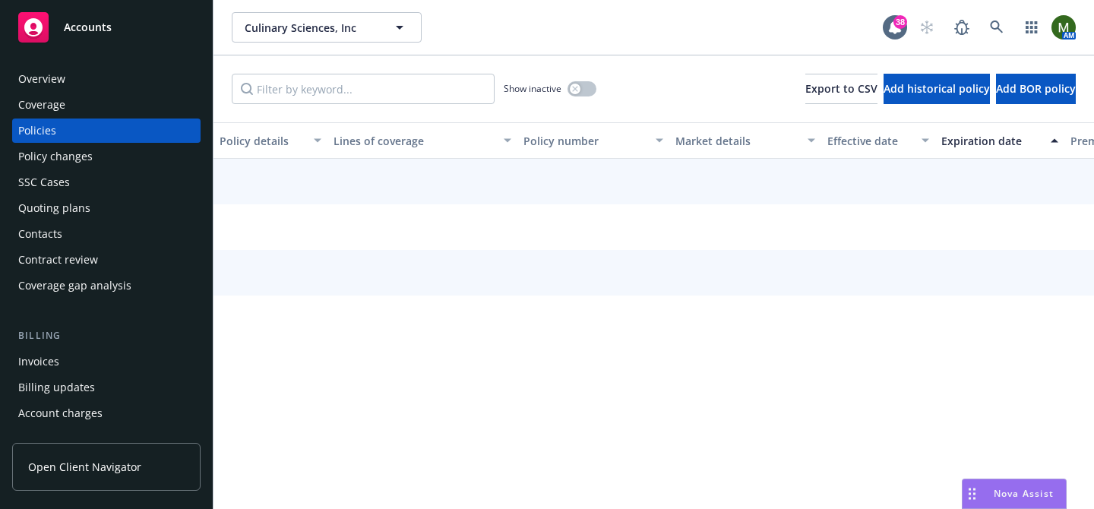
click at [119, 87] on div "Overview" at bounding box center [106, 79] width 176 height 24
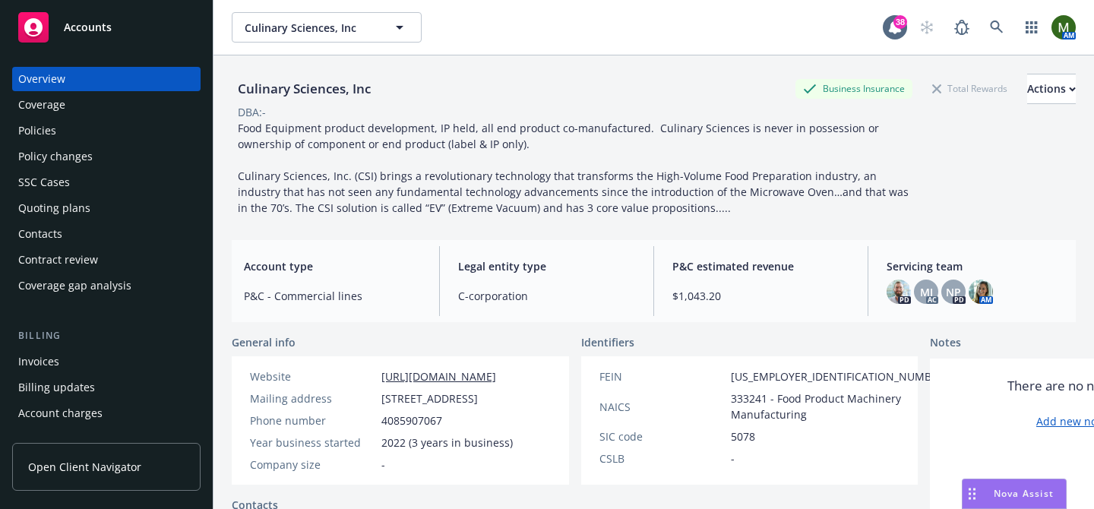
click at [111, 116] on div "Coverage" at bounding box center [106, 105] width 176 height 24
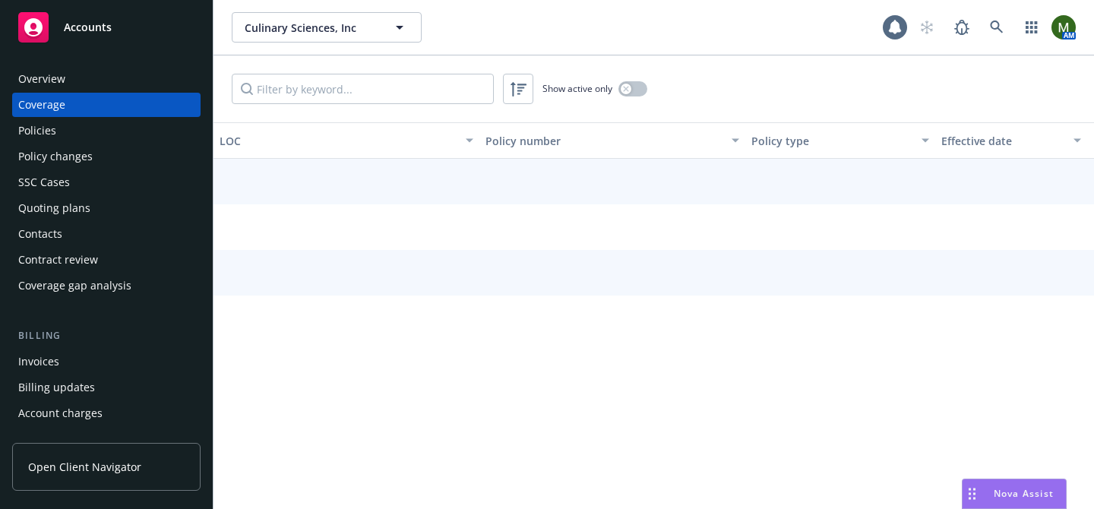
click at [111, 128] on div "Policies" at bounding box center [106, 131] width 176 height 24
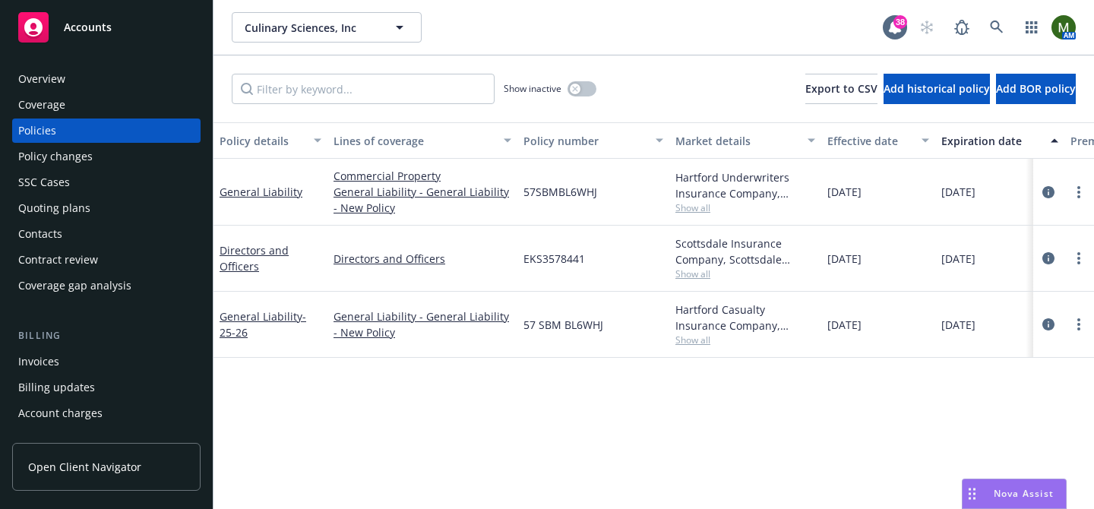
click at [568, 194] on span "57SBMBL6WHJ" at bounding box center [560, 192] width 74 height 16
copy span "57SBMBL6WHJ"
click at [1080, 191] on link "more" at bounding box center [1079, 192] width 18 height 18
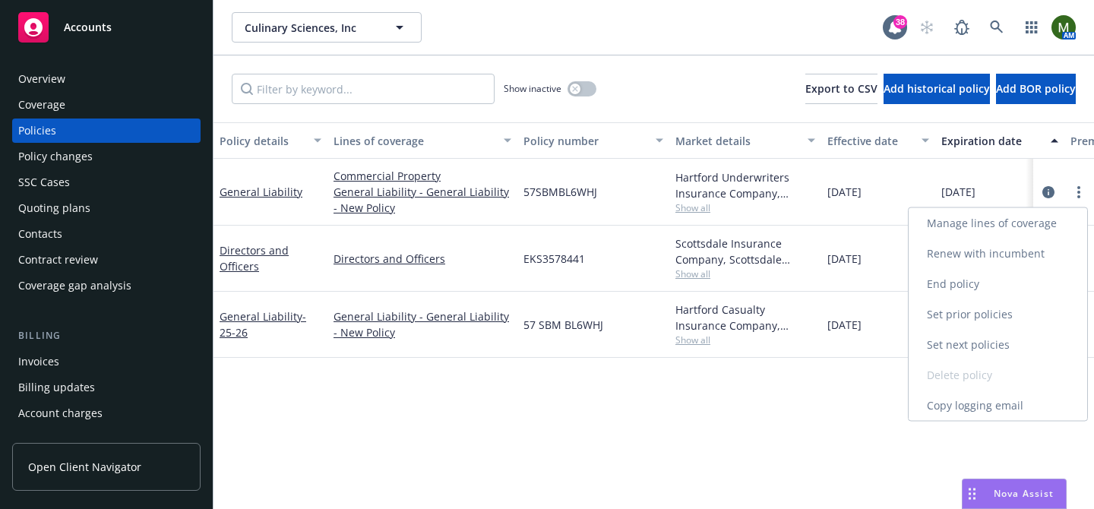
click at [972, 280] on link "End policy" at bounding box center [998, 284] width 179 height 30
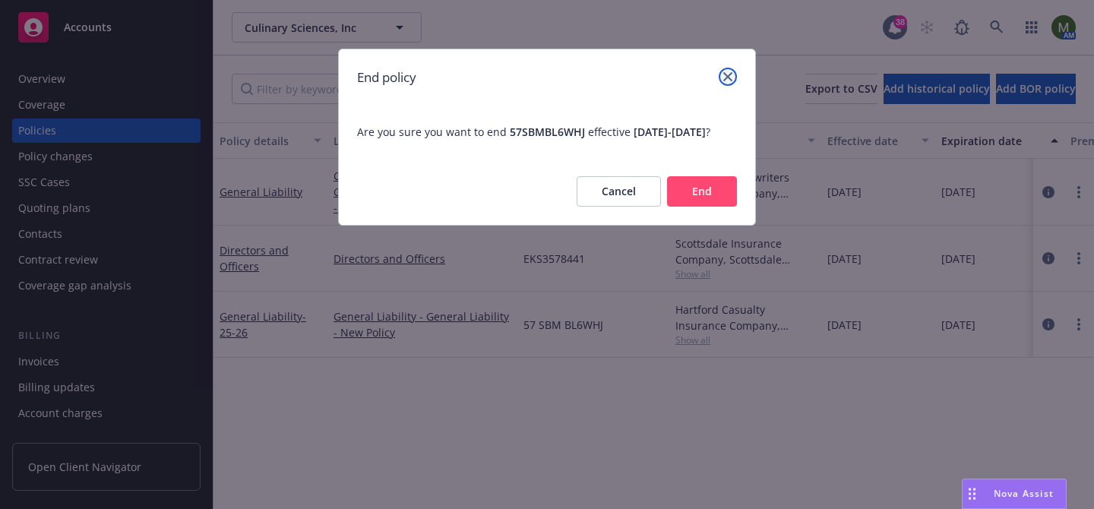
click at [726, 74] on icon "close" at bounding box center [727, 76] width 9 height 9
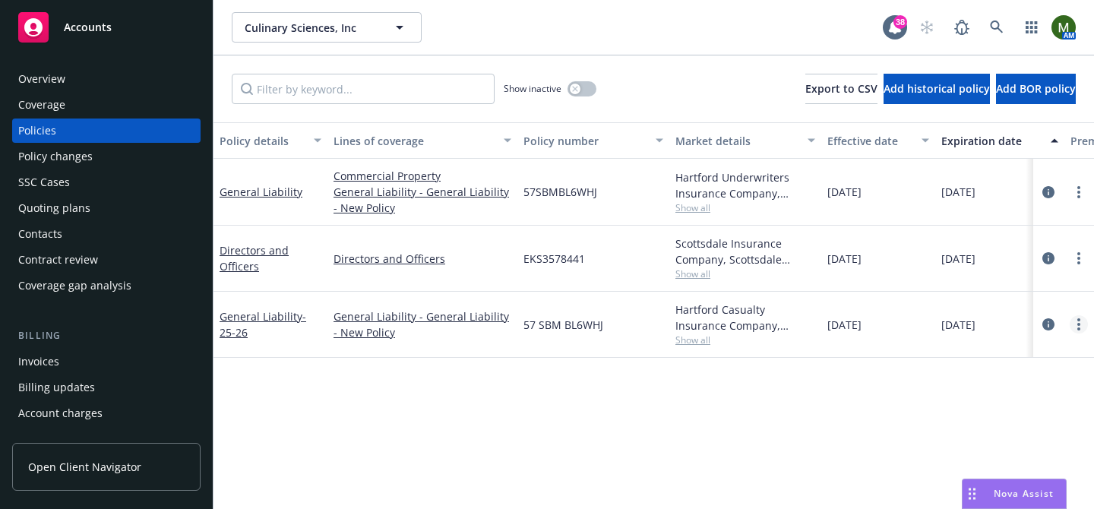
click at [1077, 322] on icon "more" at bounding box center [1078, 324] width 3 height 12
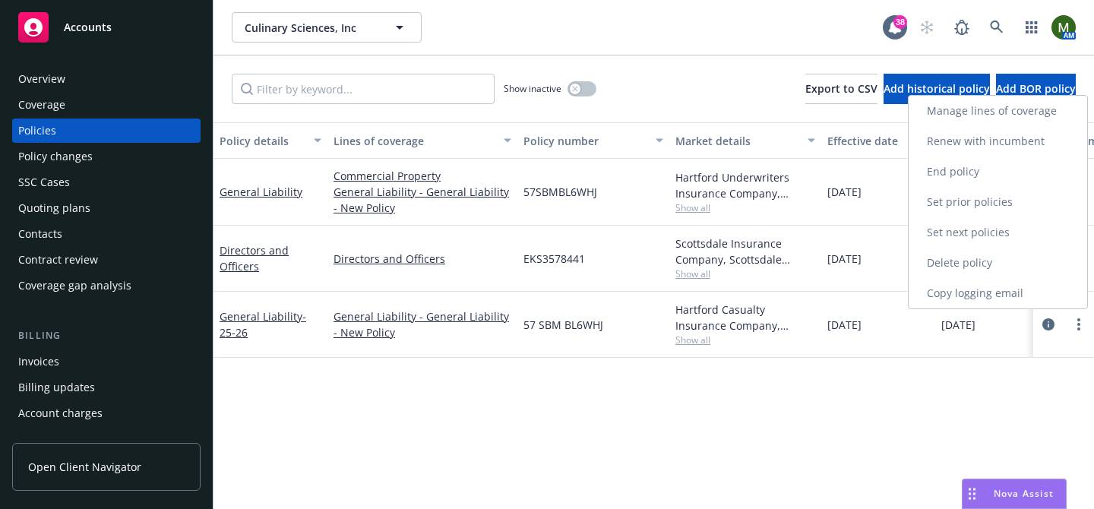
click at [979, 264] on link "Delete policy" at bounding box center [998, 263] width 179 height 30
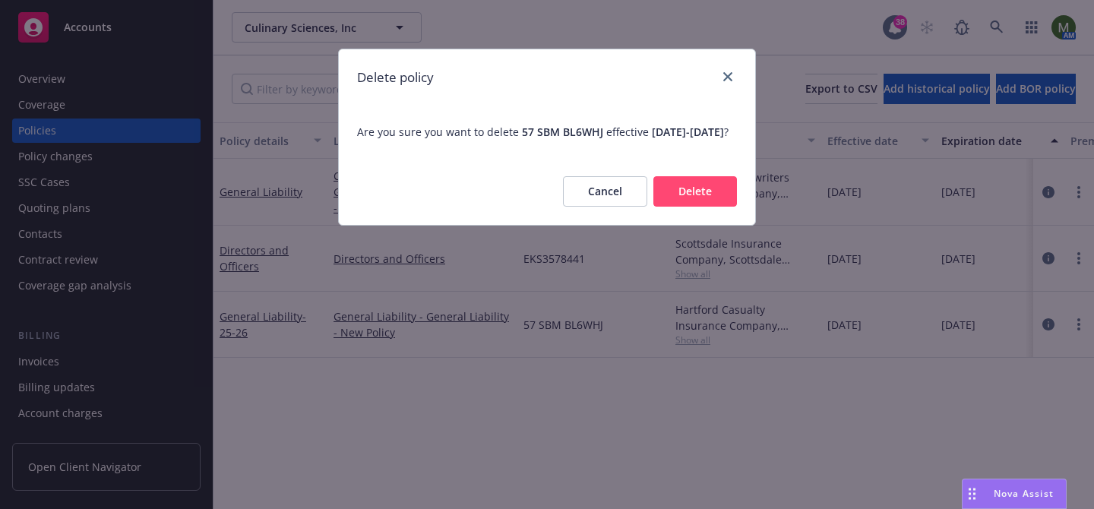
click at [704, 207] on button "Delete" at bounding box center [695, 191] width 84 height 30
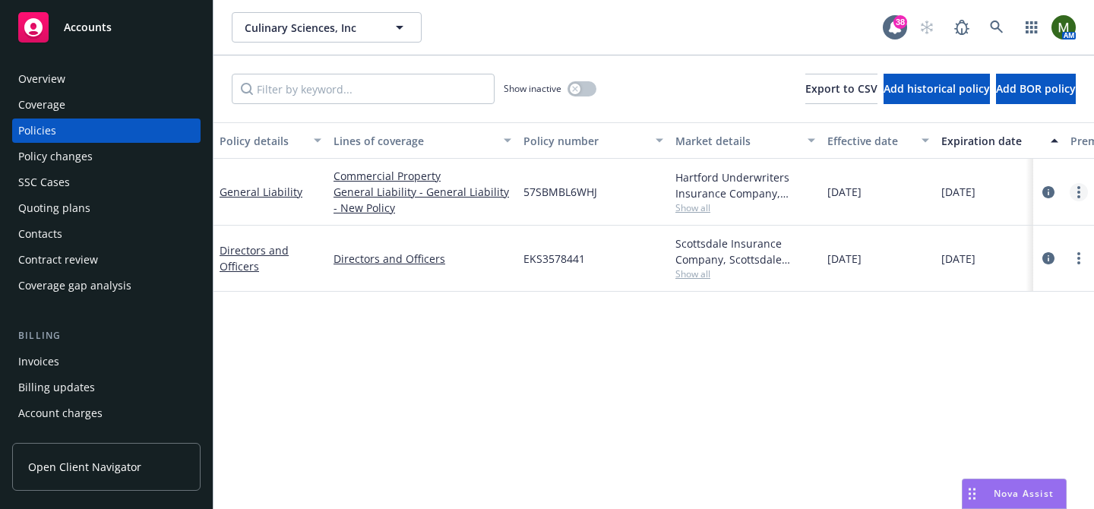
click at [1080, 190] on link "more" at bounding box center [1079, 192] width 18 height 18
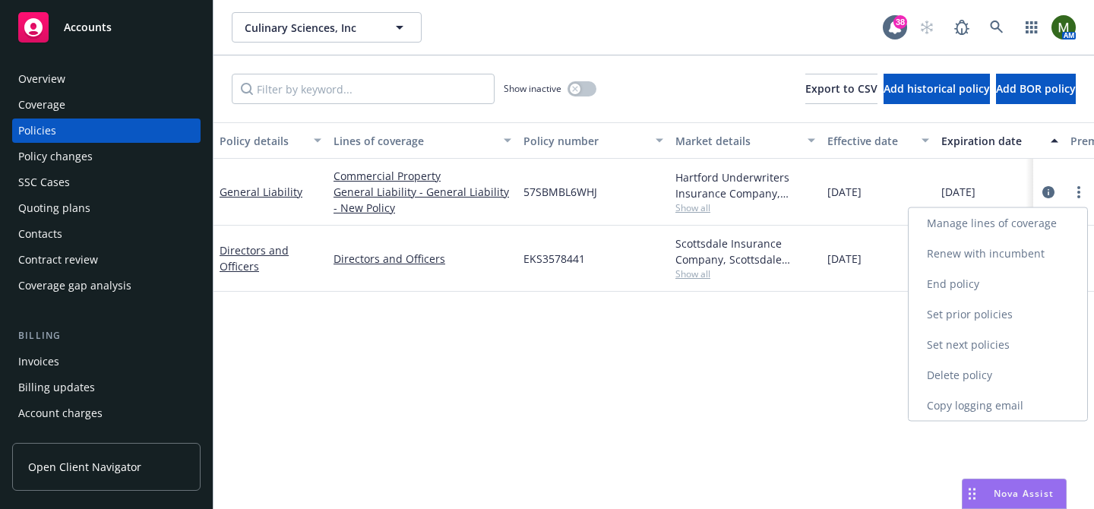
click at [1001, 252] on link "Renew with incumbent" at bounding box center [998, 254] width 179 height 30
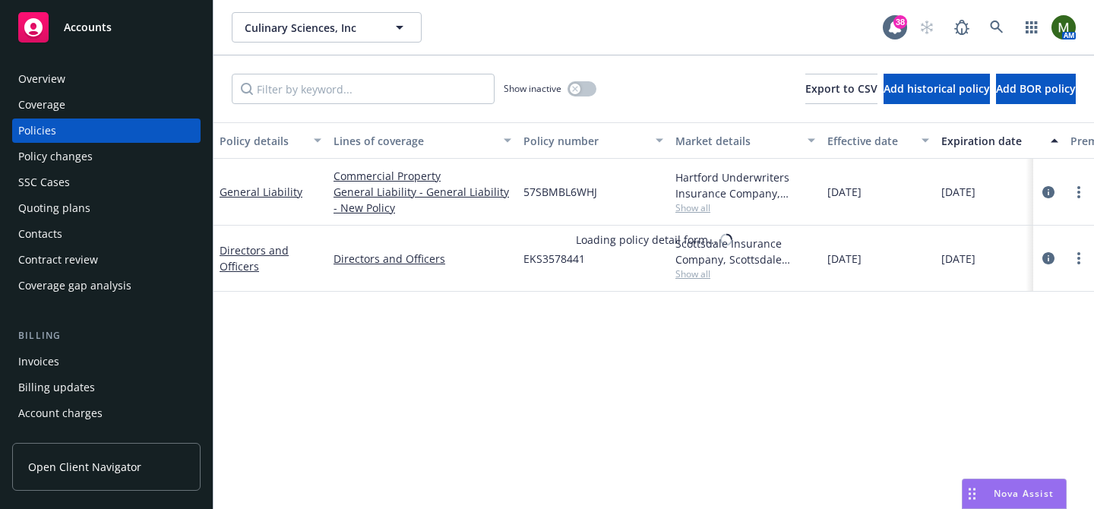
select select "12"
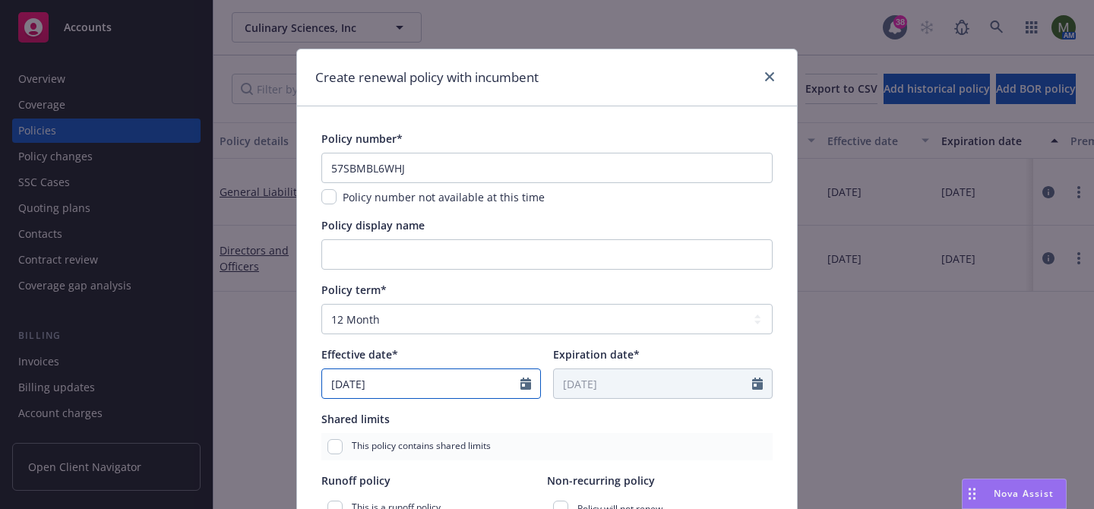
click at [417, 386] on input "09/01/2025" at bounding box center [421, 383] width 198 height 29
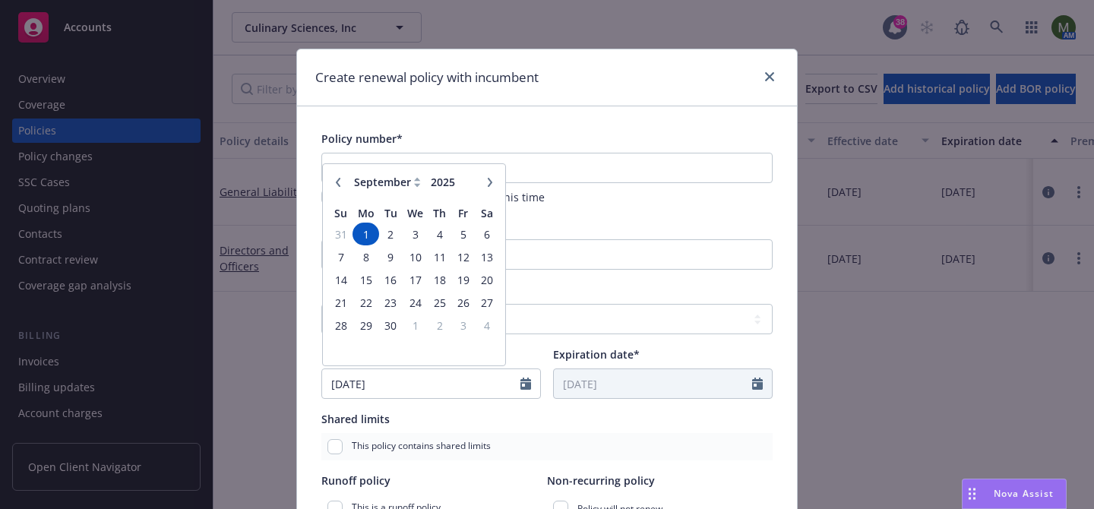
click at [339, 182] on icon "button" at bounding box center [338, 182] width 9 height 9
select select "6"
click at [335, 232] on span "1" at bounding box center [340, 234] width 21 height 19
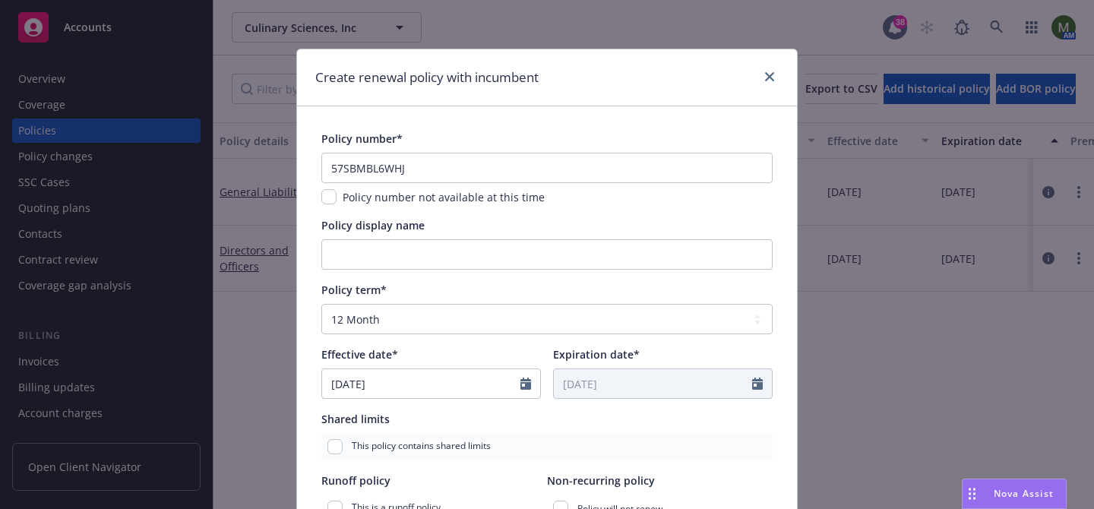
type input "06/01/2025"
type input "06/01/2026"
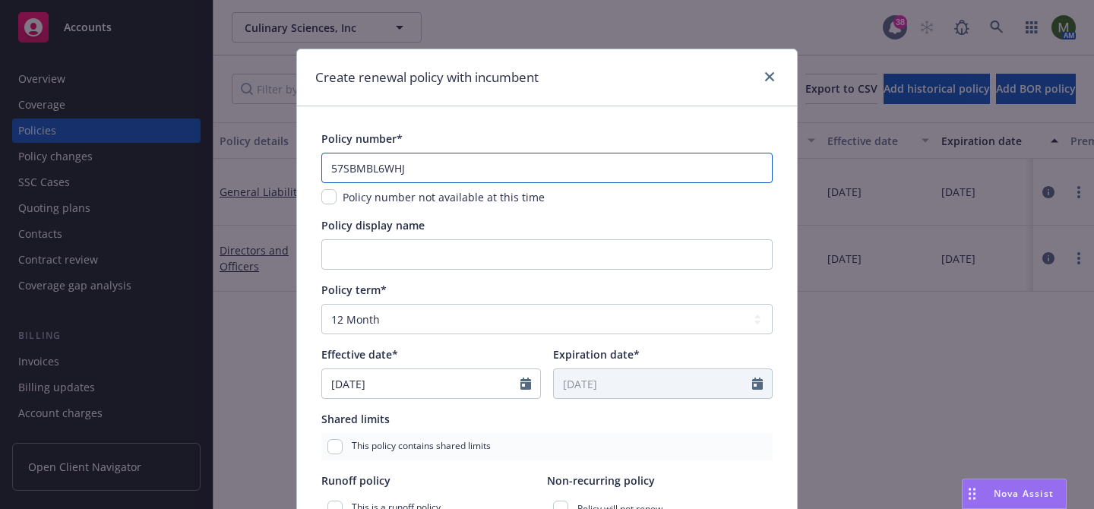
click at [497, 167] on input "57SBMBL6WHJ" at bounding box center [546, 168] width 451 height 30
paste input "SBA BU7H3B"
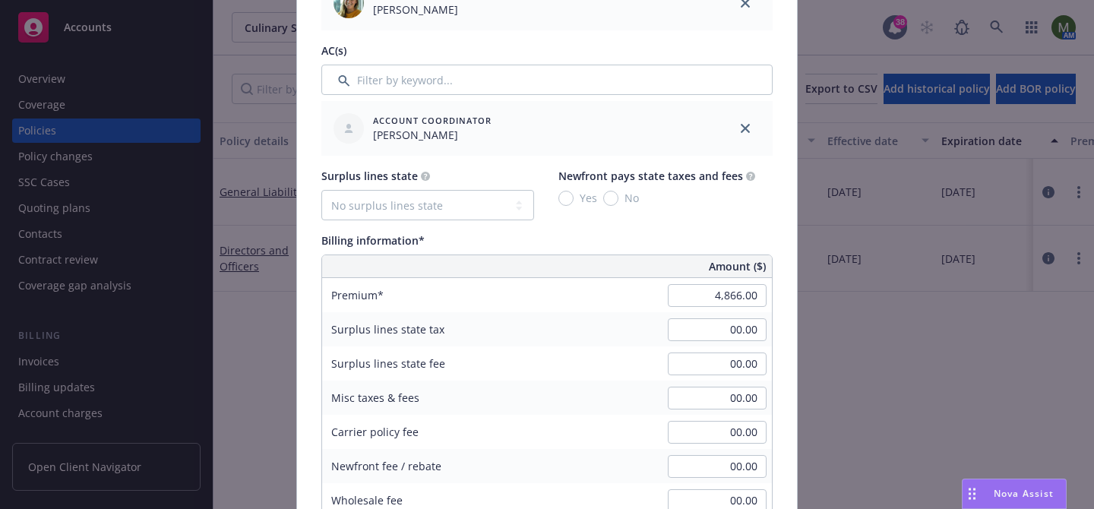
scroll to position [892, 0]
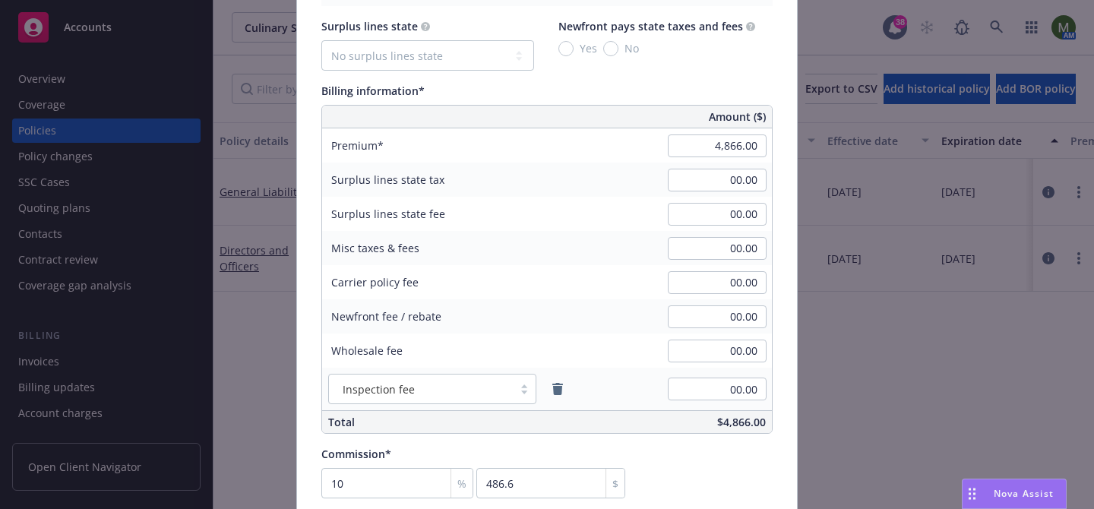
type input "57 SBA BU7H3B"
click at [738, 156] on input "4,866.00" at bounding box center [717, 145] width 99 height 23
type input "8,403.00"
type input "840.3"
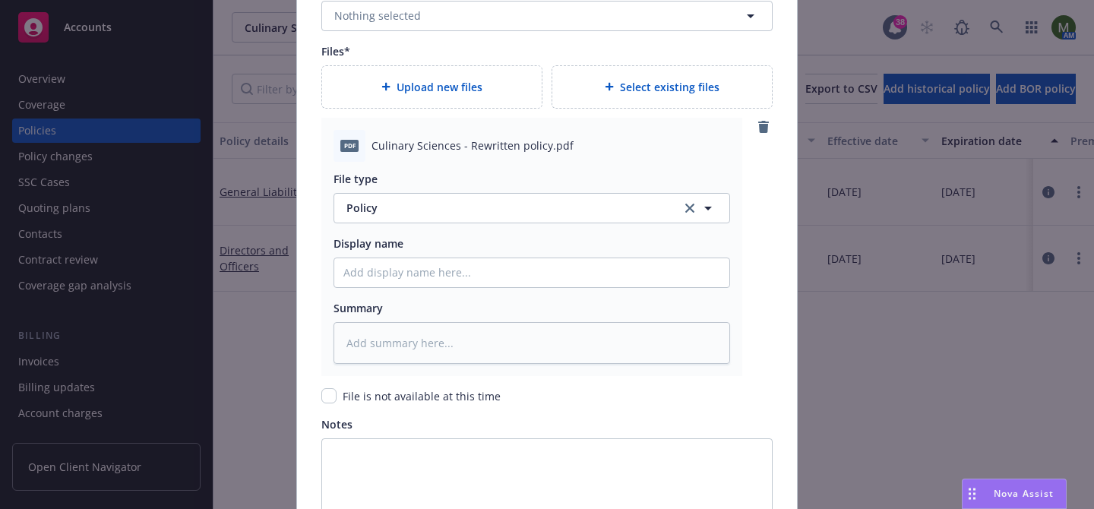
scroll to position [1746, 0]
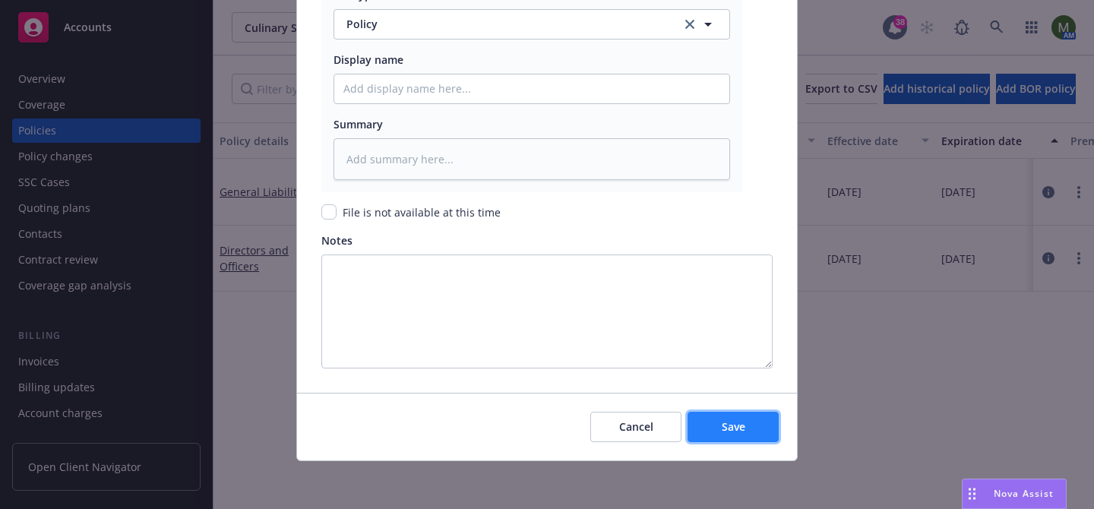
click at [711, 412] on button "Save" at bounding box center [733, 427] width 91 height 30
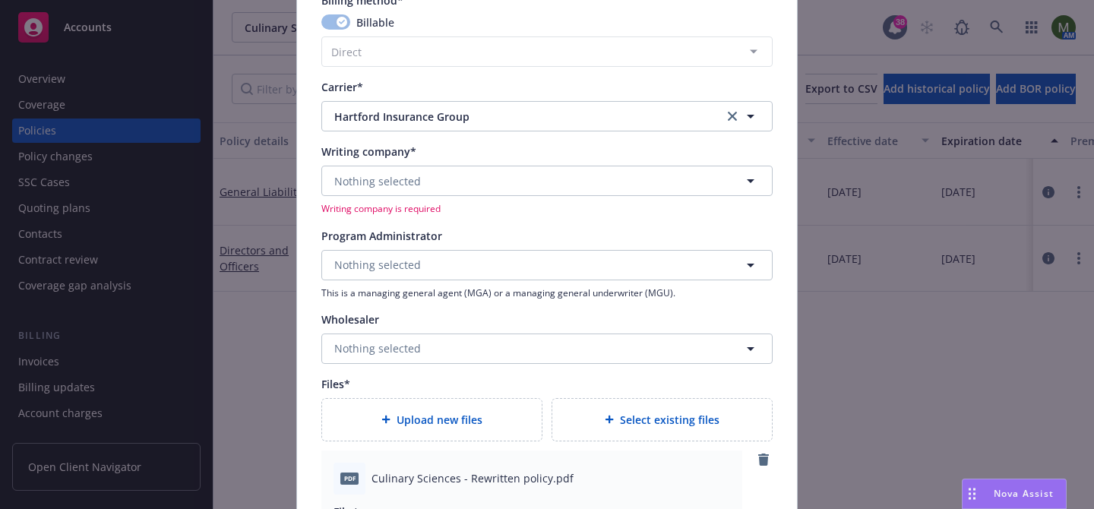
scroll to position [1411, 0]
click at [606, 185] on button "Nothing selected" at bounding box center [546, 180] width 451 height 30
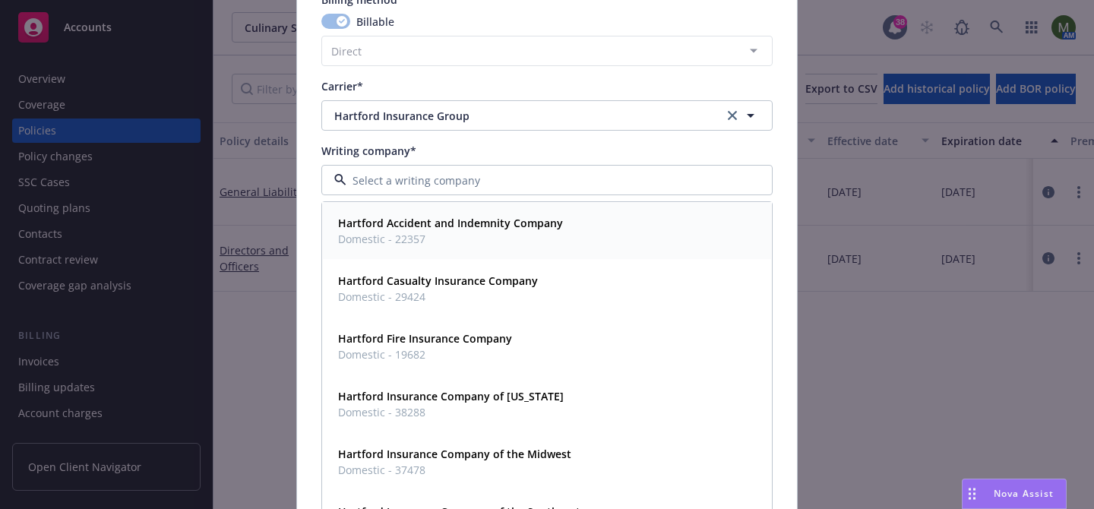
click at [532, 223] on strong "Hartford Accident and Indemnity Company" at bounding box center [450, 223] width 225 height 14
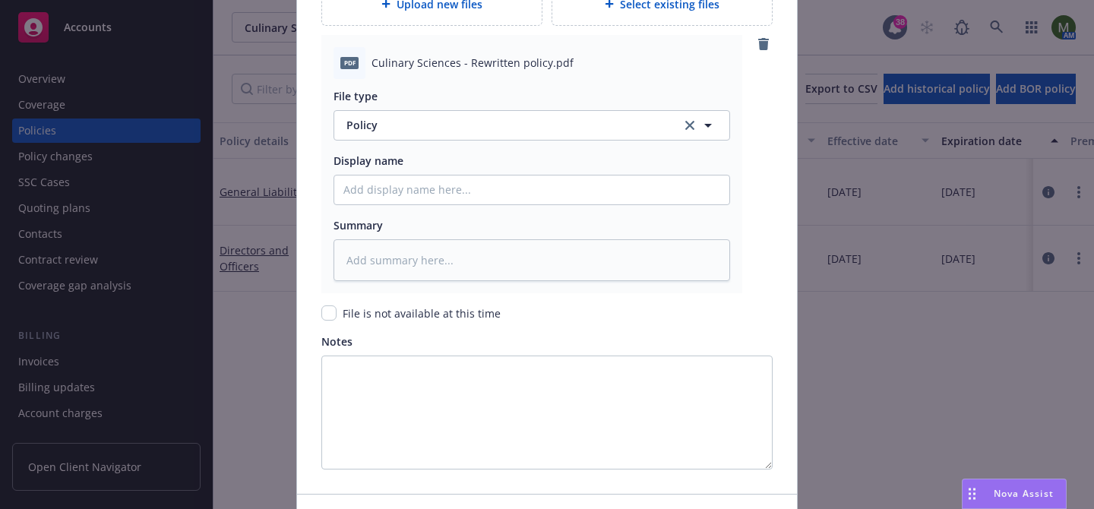
scroll to position [1908, 0]
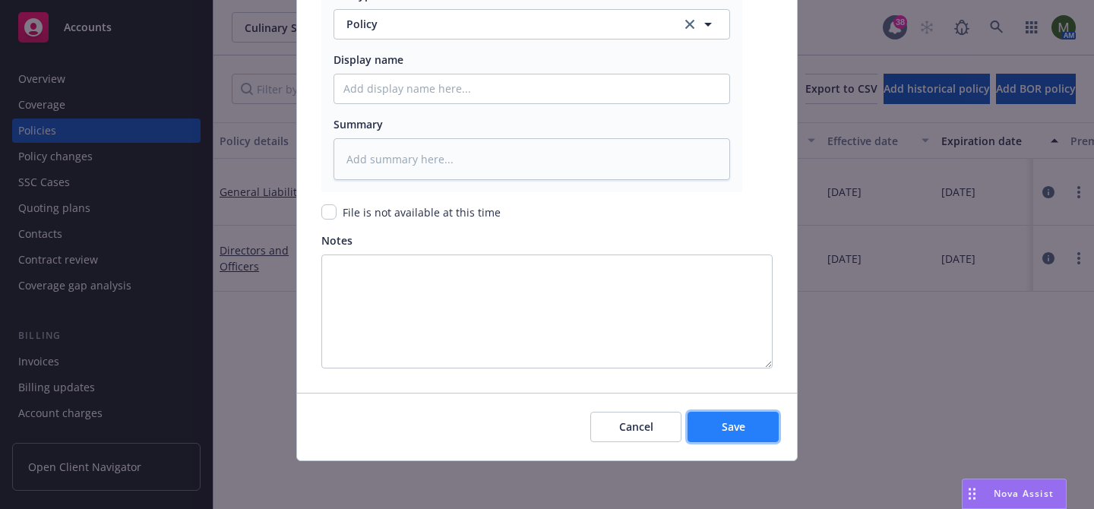
click at [730, 433] on span "Save" at bounding box center [734, 426] width 24 height 14
type textarea "x"
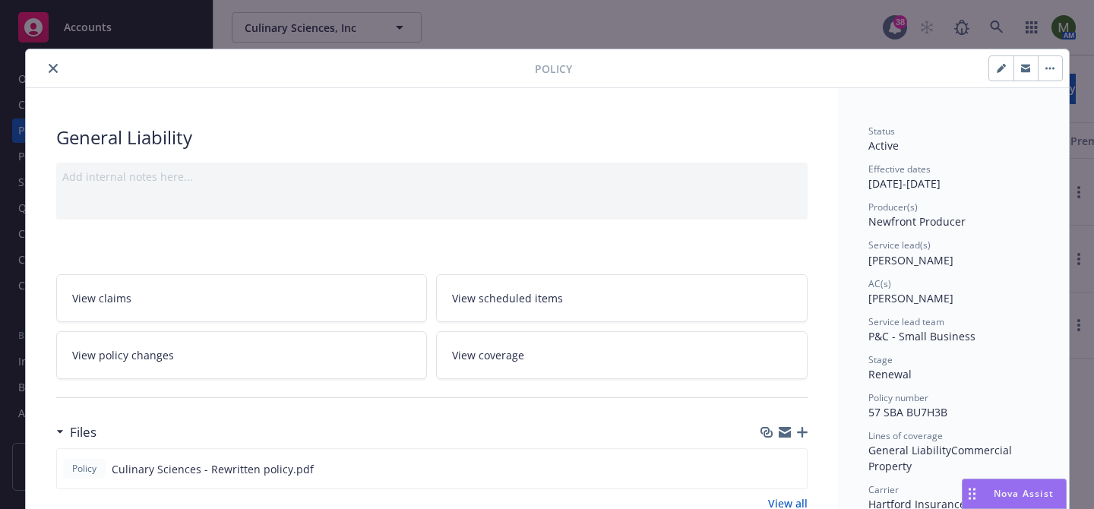
click at [86, 83] on div "Policy" at bounding box center [547, 68] width 1043 height 39
click at [59, 71] on button "close" at bounding box center [53, 68] width 18 height 18
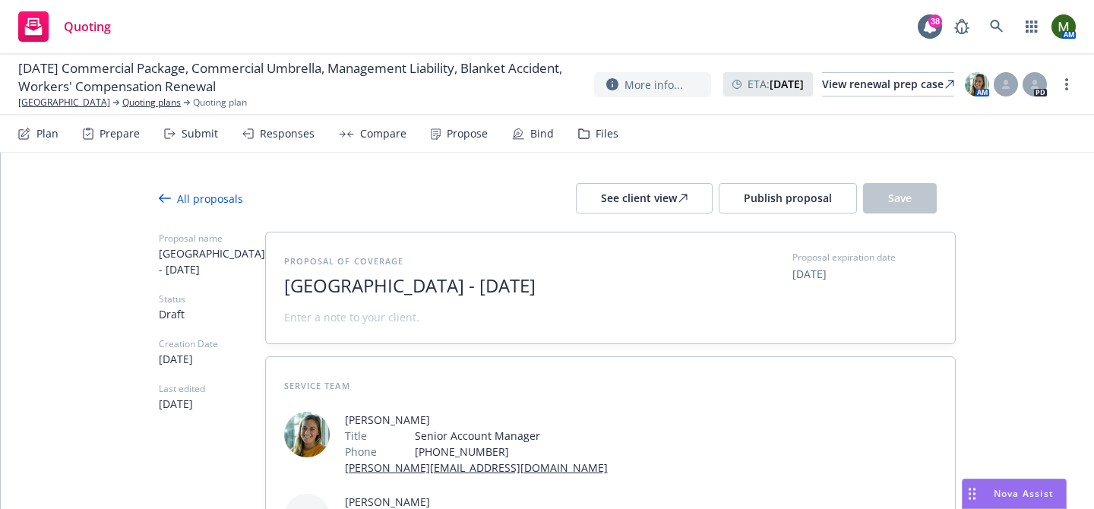
type textarea "x"
click at [806, 277] on span "[DATE]" at bounding box center [809, 274] width 34 height 16
select select "July"
select select "2025"
click at [614, 290] on span "[GEOGRAPHIC_DATA] - [DATE]" at bounding box center [470, 286] width 372 height 22
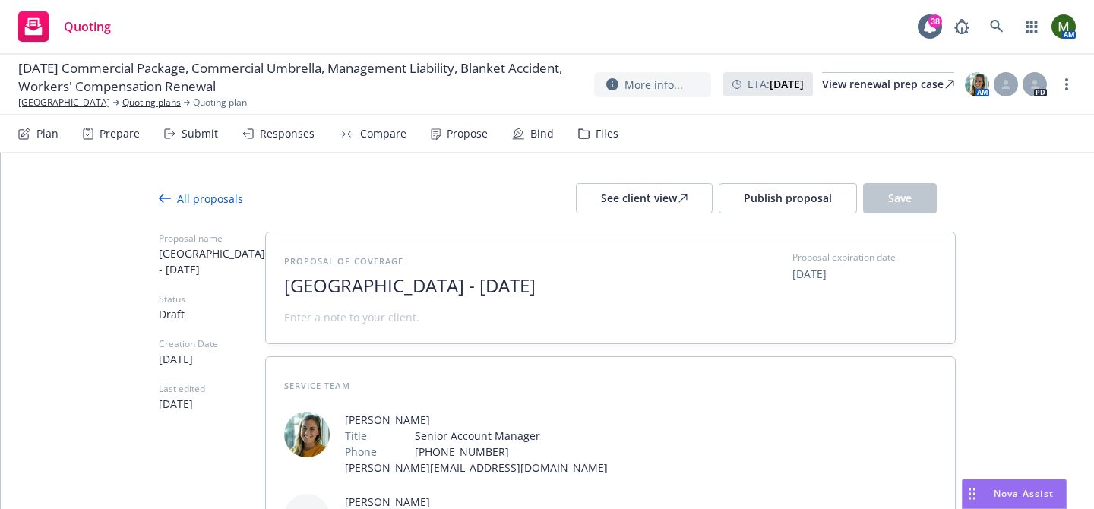
type textarea "x"
click at [670, 263] on div "Proposal of coverage Temecula Preparatory School - [DATE] Proposal expiration d…" at bounding box center [610, 288] width 653 height 74
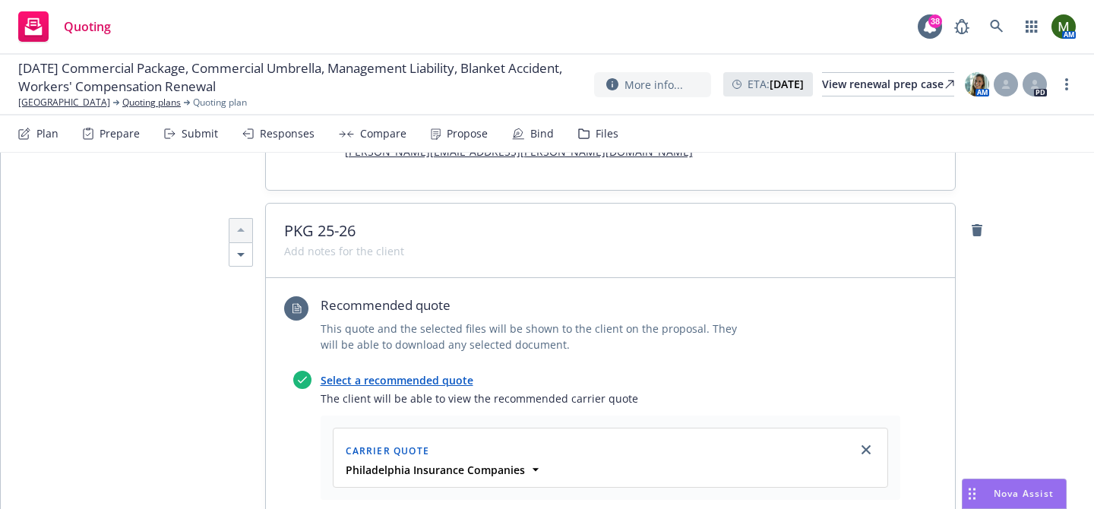
scroll to position [400, 0]
click at [528, 460] on icon at bounding box center [535, 467] width 15 height 15
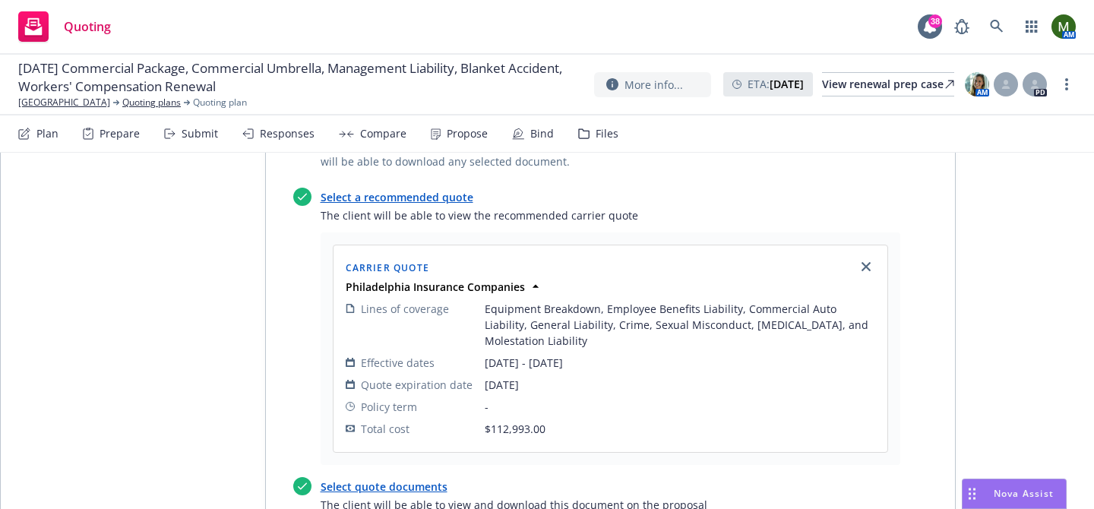
scroll to position [0, 0]
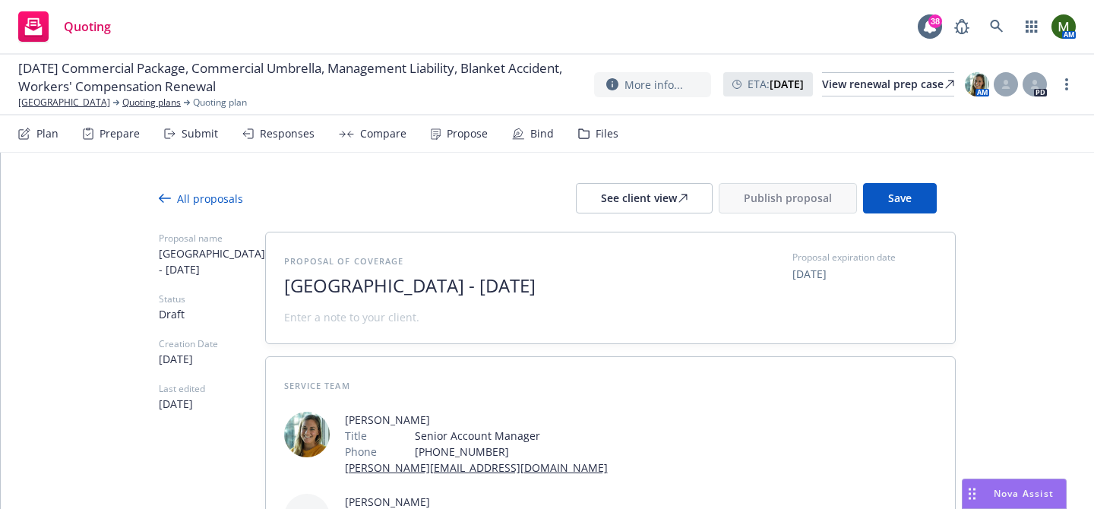
click at [806, 273] on span "07/10/2025" at bounding box center [809, 274] width 34 height 16
select select "July"
select select "2025"
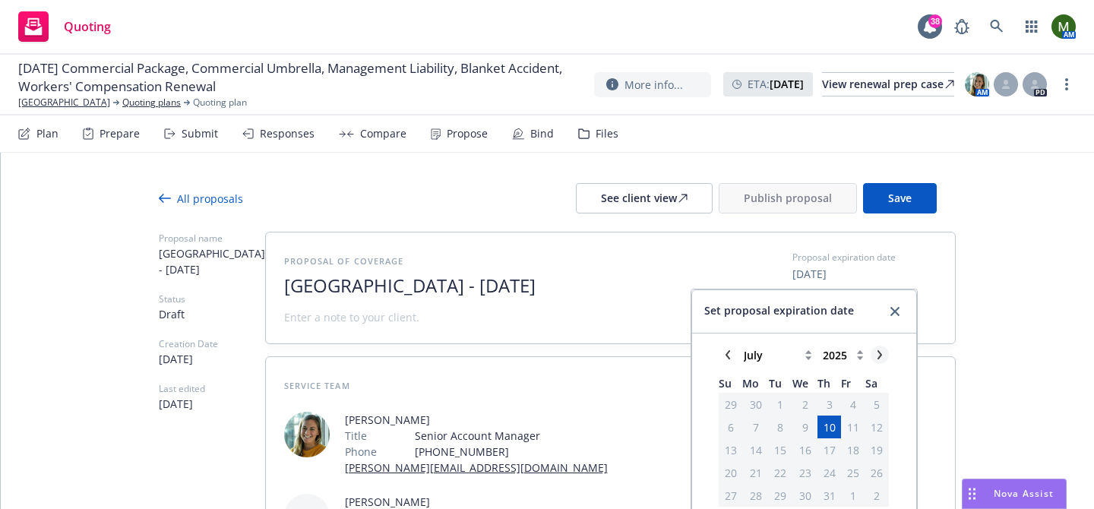
click at [878, 349] on link "chevronRight" at bounding box center [880, 355] width 18 height 18
click at [881, 357] on icon "chevronRight" at bounding box center [879, 354] width 5 height 9
select select "September"
click at [757, 447] on span "15" at bounding box center [756, 450] width 12 height 16
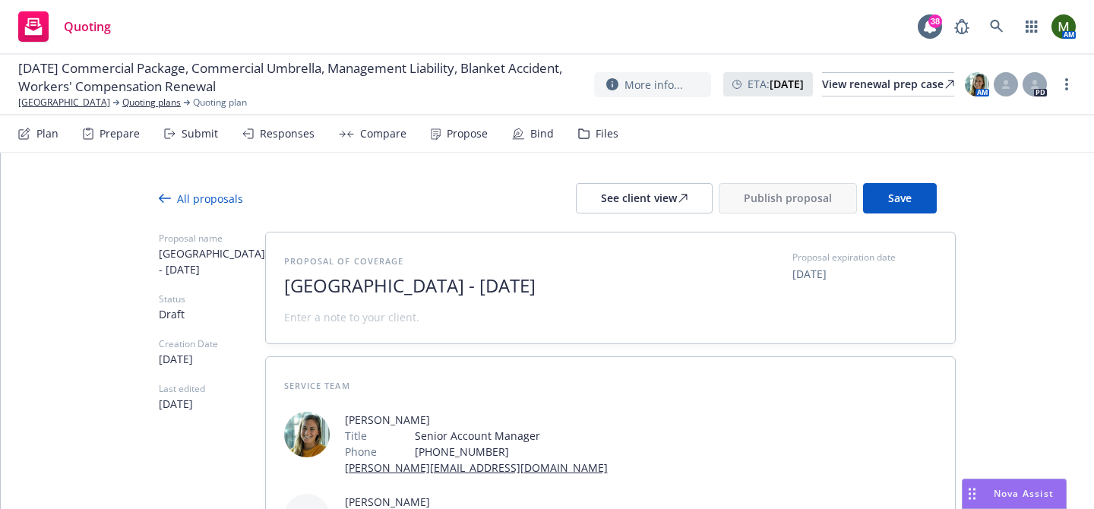
click at [833, 271] on div "07/10/2025" at bounding box center [864, 273] width 144 height 18
click at [814, 272] on span "07/10/2025" at bounding box center [809, 274] width 34 height 16
select select "July"
select select "2025"
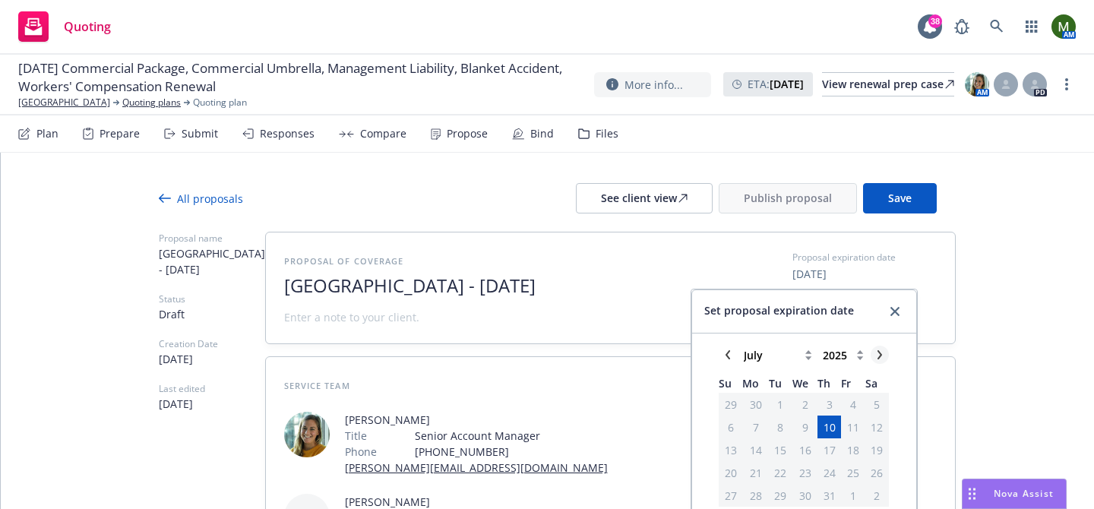
click at [884, 352] on icon "chevronRight" at bounding box center [879, 354] width 9 height 9
select select "September"
click at [762, 442] on span "15" at bounding box center [756, 450] width 12 height 16
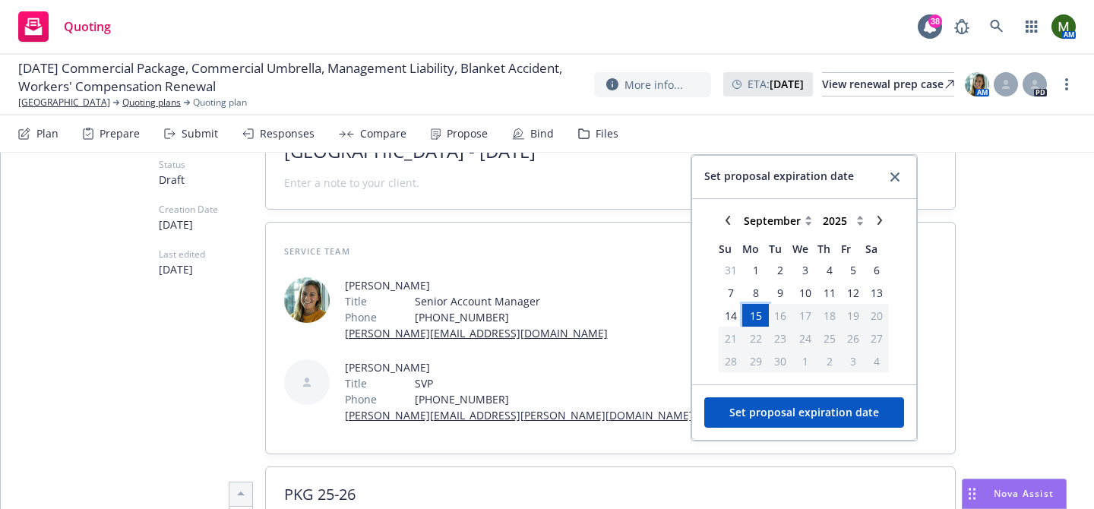
scroll to position [153, 0]
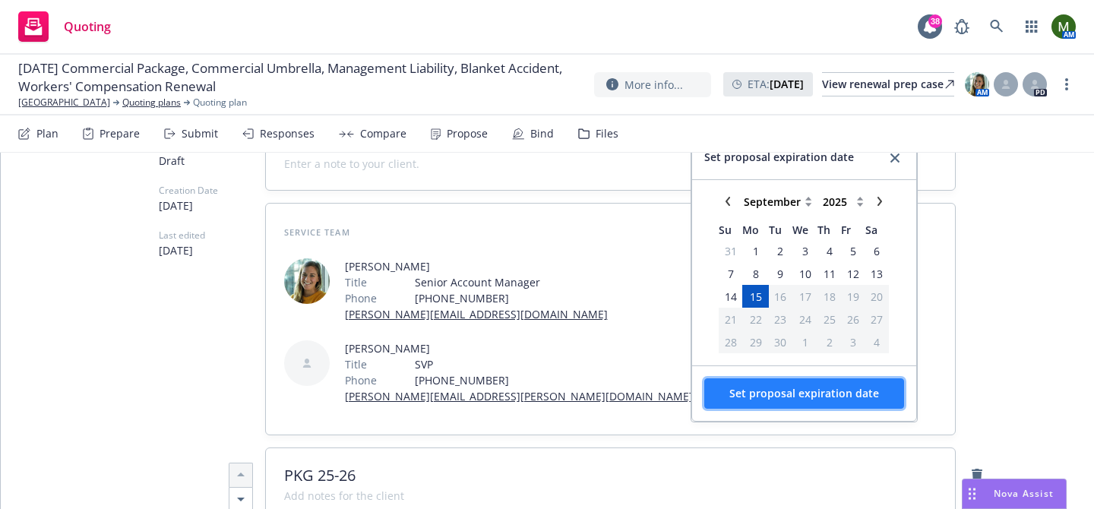
click at [808, 394] on span "Set proposal expiration date" at bounding box center [804, 393] width 150 height 14
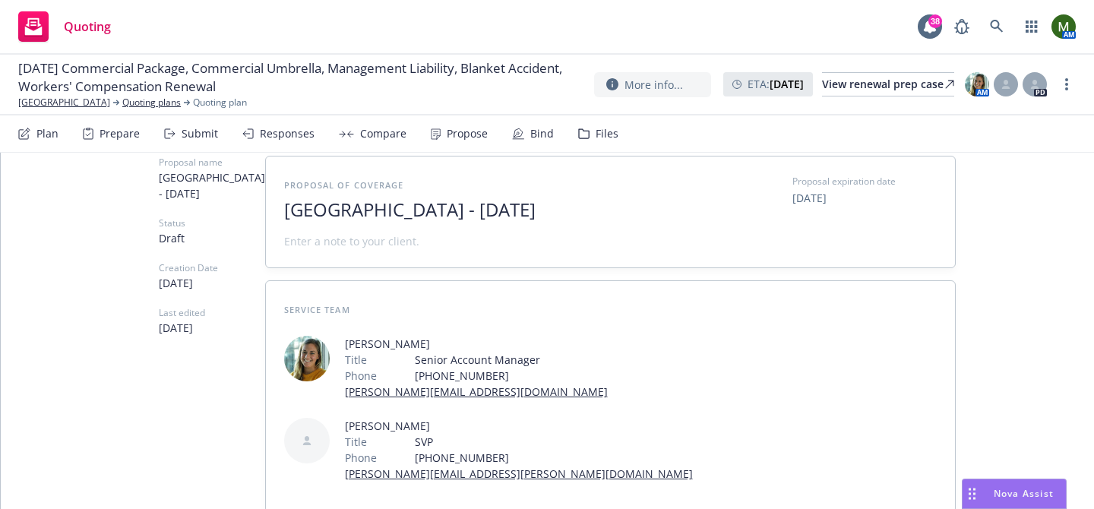
scroll to position [0, 0]
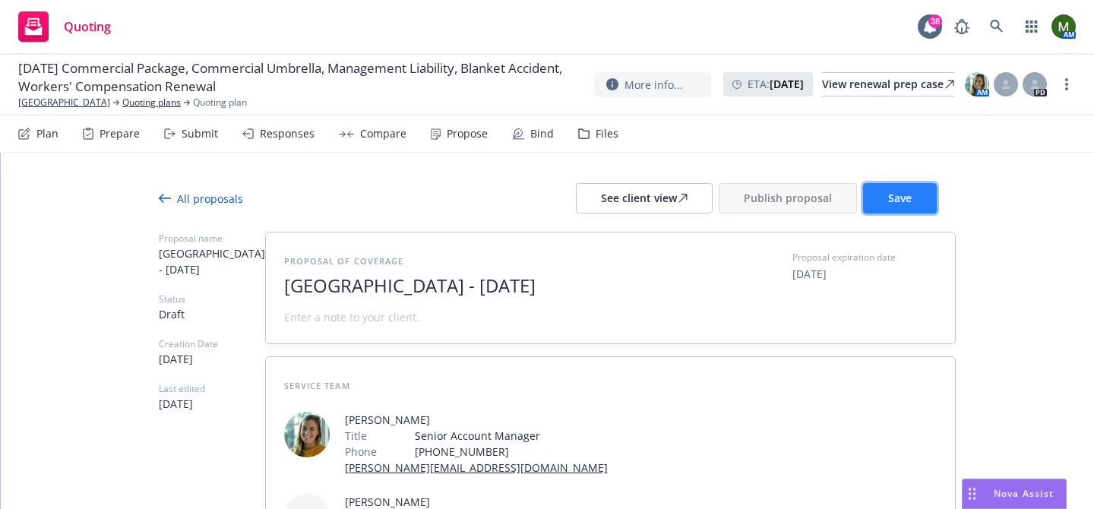
click at [900, 199] on span "Save" at bounding box center [900, 198] width 24 height 14
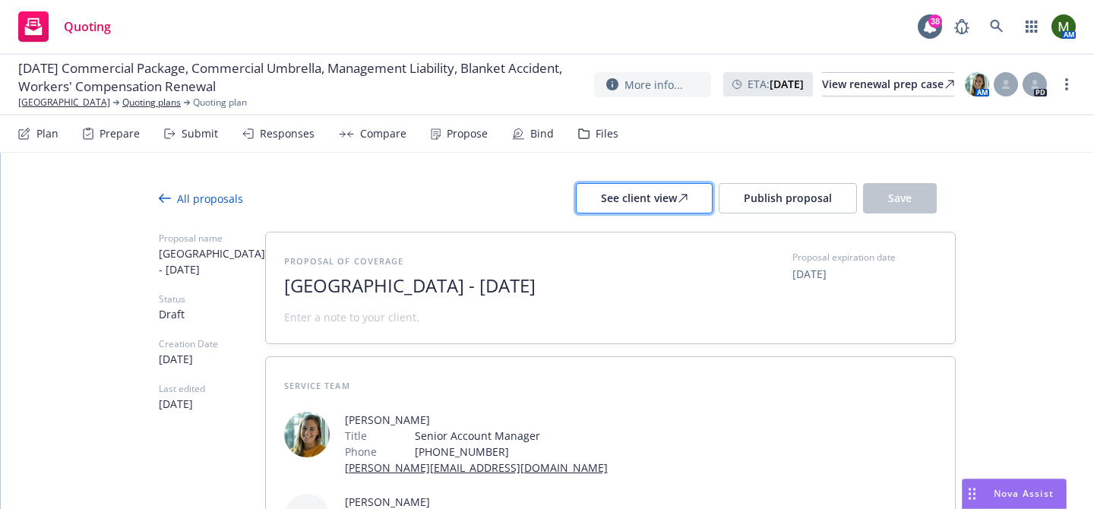
click at [670, 199] on div "See client view" at bounding box center [644, 198] width 87 height 29
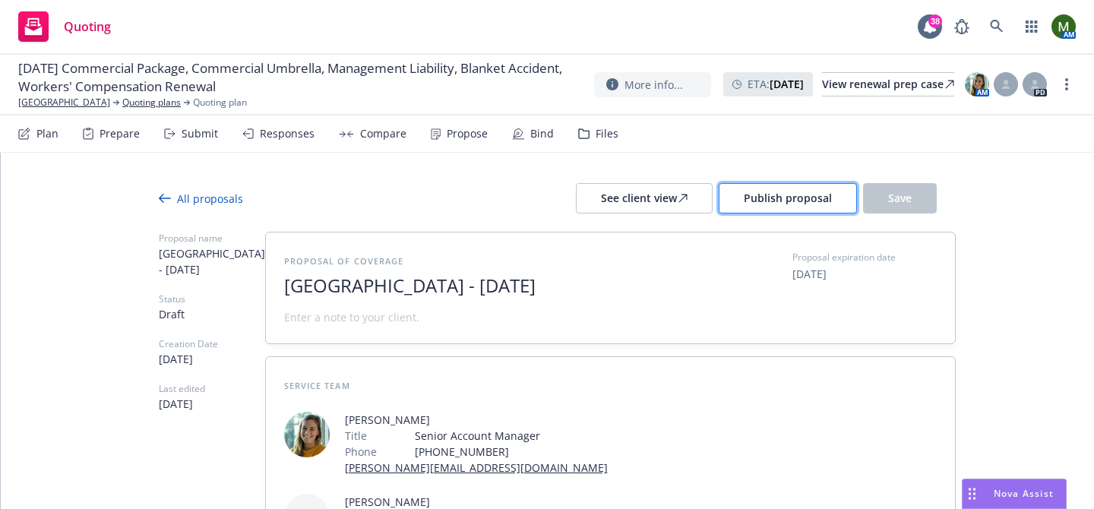
click at [773, 184] on button "Publish proposal" at bounding box center [788, 198] width 138 height 30
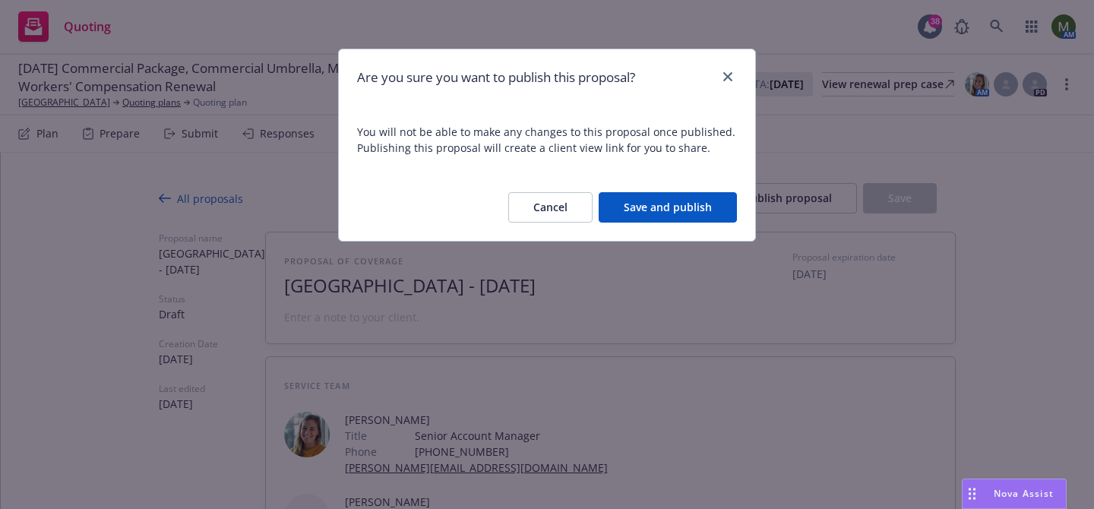
click at [720, 83] on div at bounding box center [725, 78] width 24 height 20
click at [680, 204] on button "Save and publish" at bounding box center [668, 207] width 138 height 30
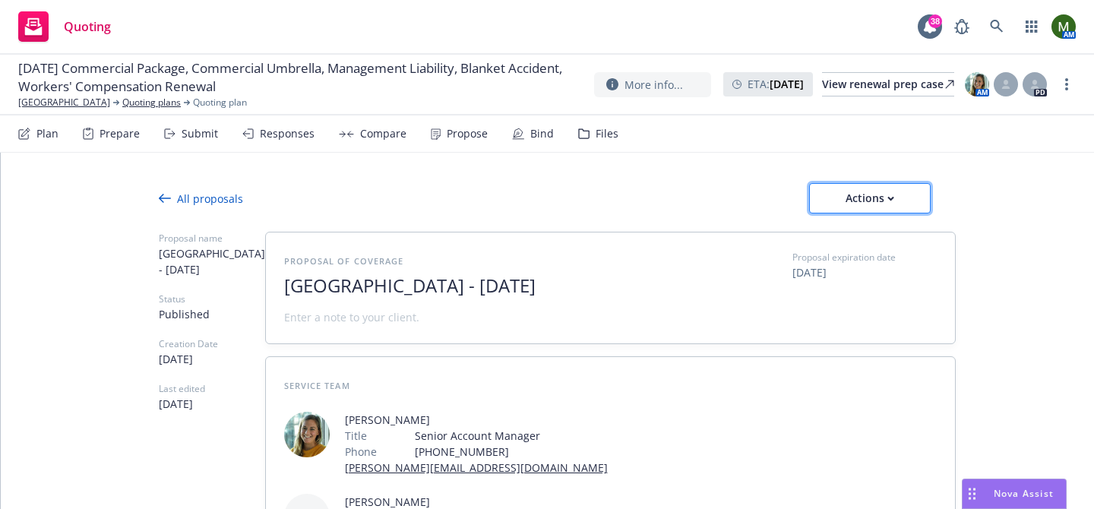
click at [824, 191] on button "Actions" at bounding box center [870, 198] width 122 height 30
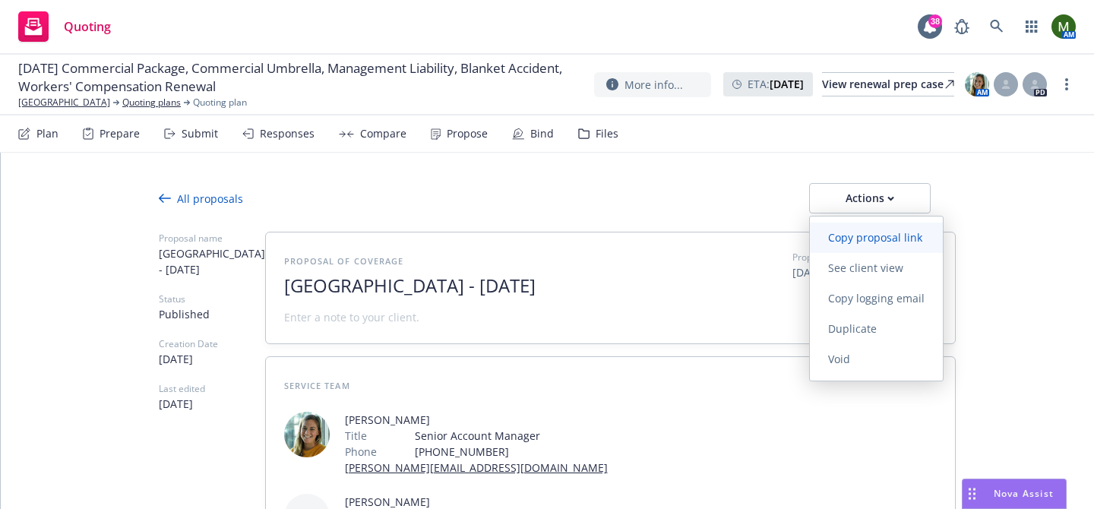
click at [837, 227] on link "Copy proposal link" at bounding box center [876, 238] width 133 height 30
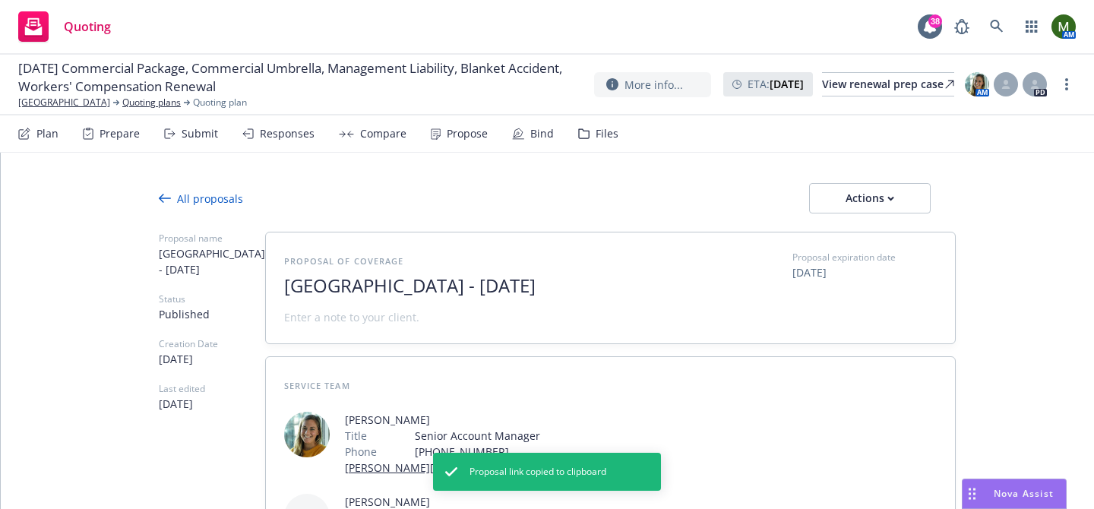
type textarea "x"
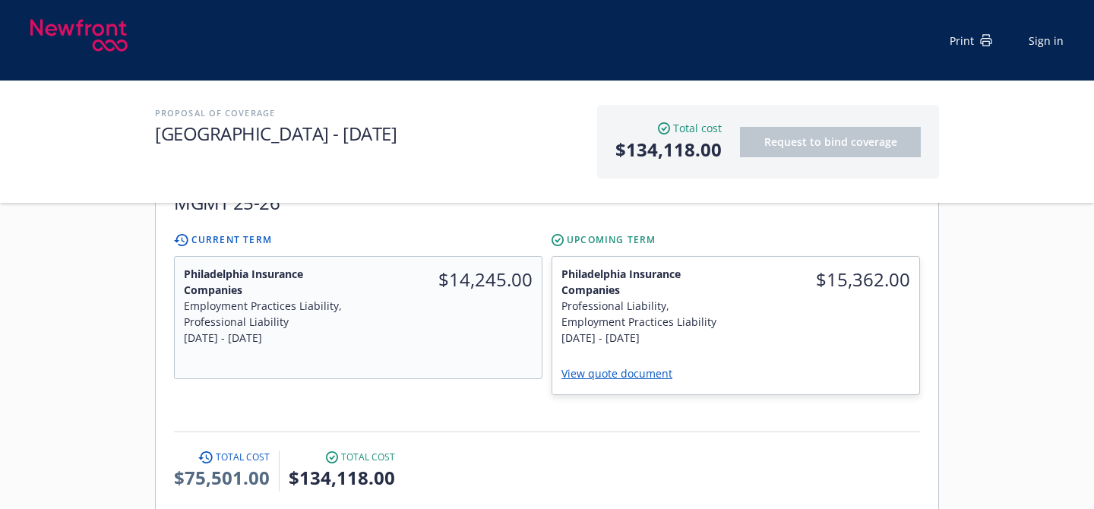
scroll to position [1016, 0]
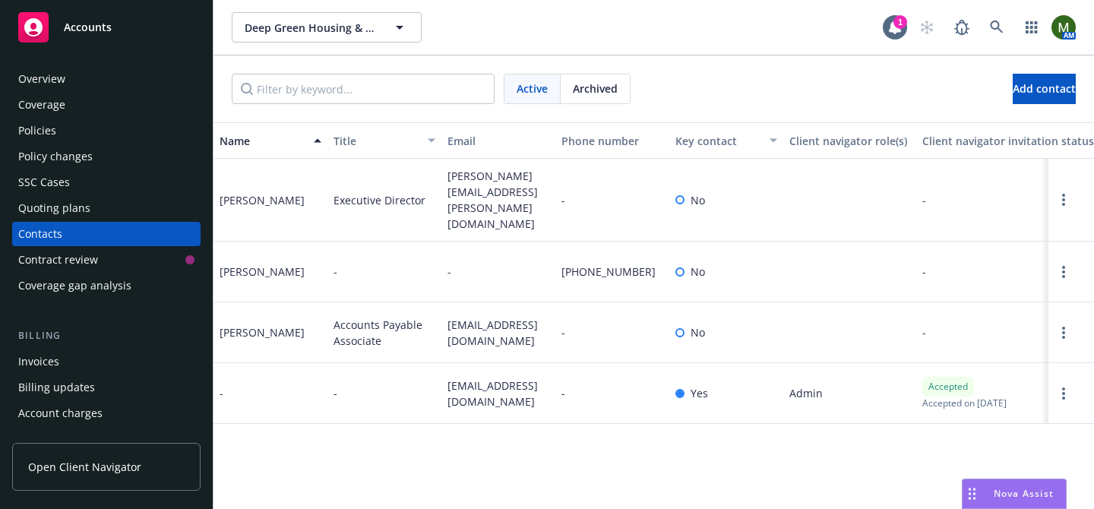
click at [98, 134] on div "Policies" at bounding box center [106, 131] width 176 height 24
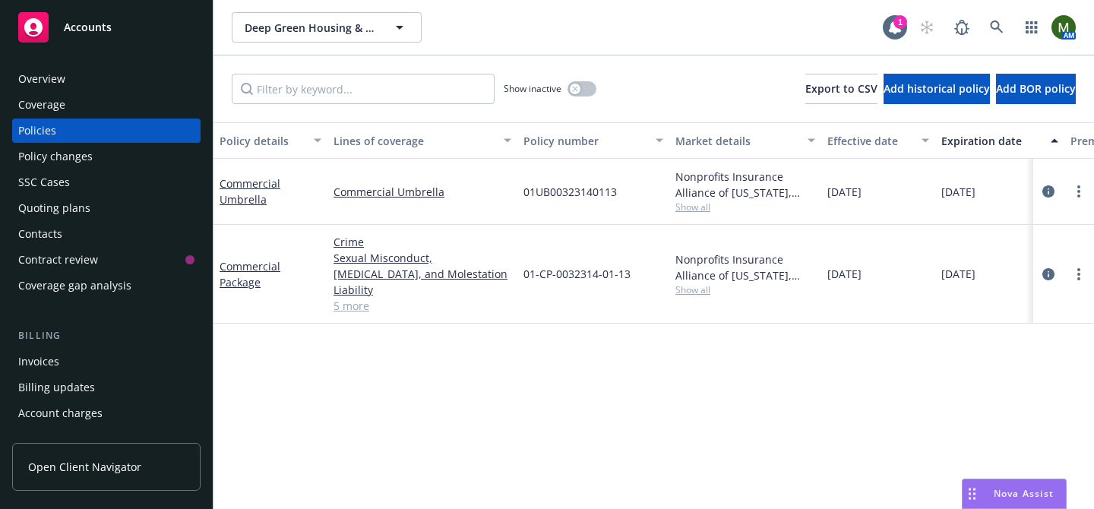
click at [149, 67] on div "Overview" at bounding box center [106, 79] width 176 height 24
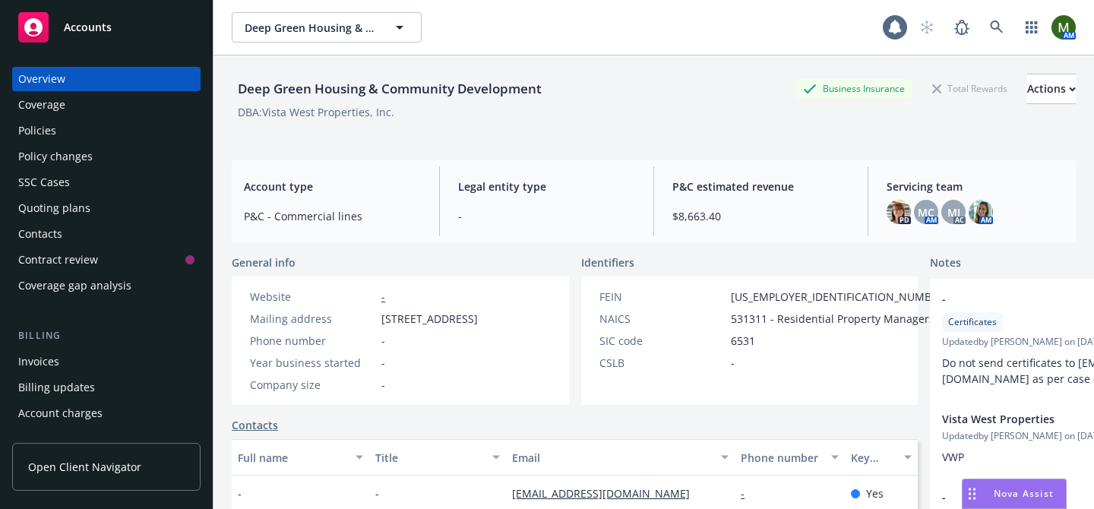
click at [286, 97] on div "Deep Green Housing & Community Development" at bounding box center [390, 89] width 316 height 20
click at [302, 86] on div "Deep Green Housing & Community Development" at bounding box center [390, 89] width 316 height 20
copy div "Deep Green Housing & Community Development"
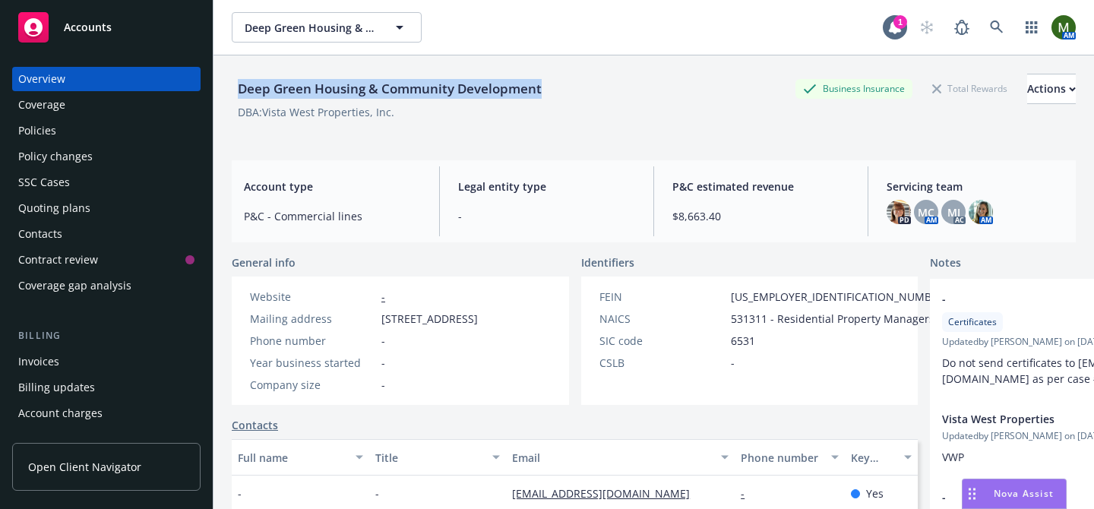
click at [85, 134] on div "Policies" at bounding box center [106, 131] width 176 height 24
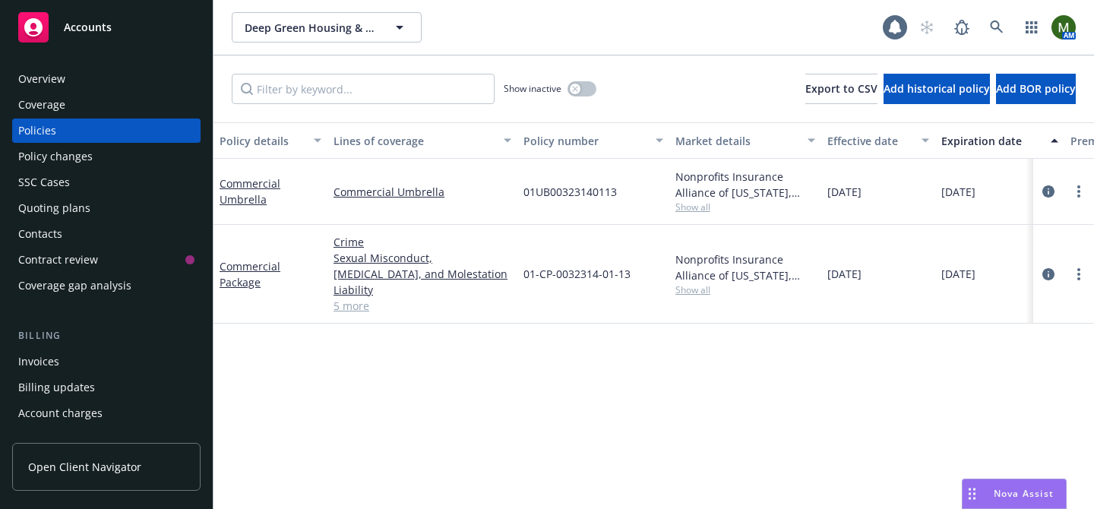
click at [553, 191] on span "01UB00323140113" at bounding box center [569, 192] width 93 height 16
copy span "01UB00323140113"
click at [577, 270] on span "01-CP-0032314-01-13" at bounding box center [576, 274] width 107 height 16
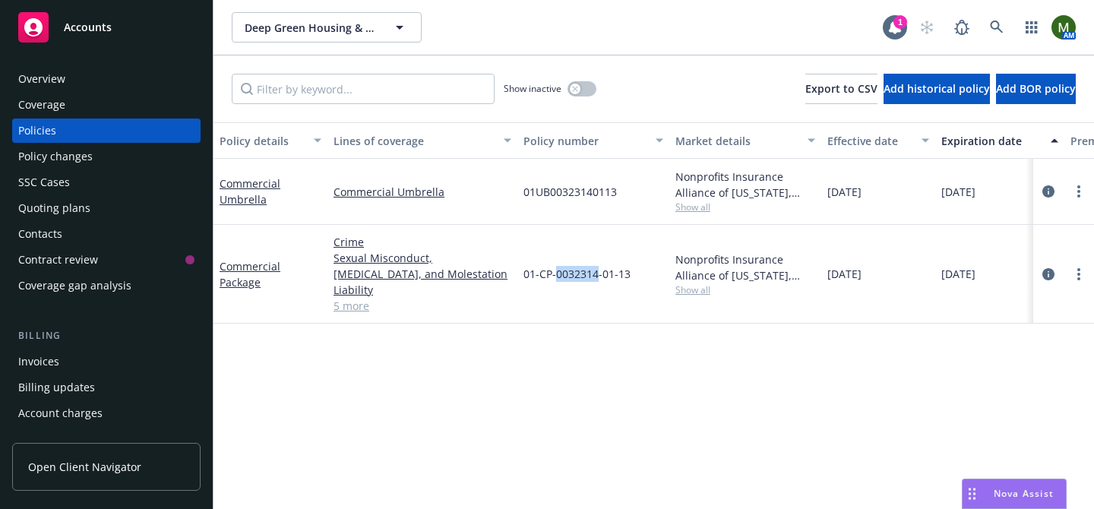
click at [577, 270] on span "01-CP-0032314-01-13" at bounding box center [576, 274] width 107 height 16
copy span "01-CP-0032314-01-13"
click at [547, 187] on span "01UB00323140113" at bounding box center [569, 192] width 93 height 16
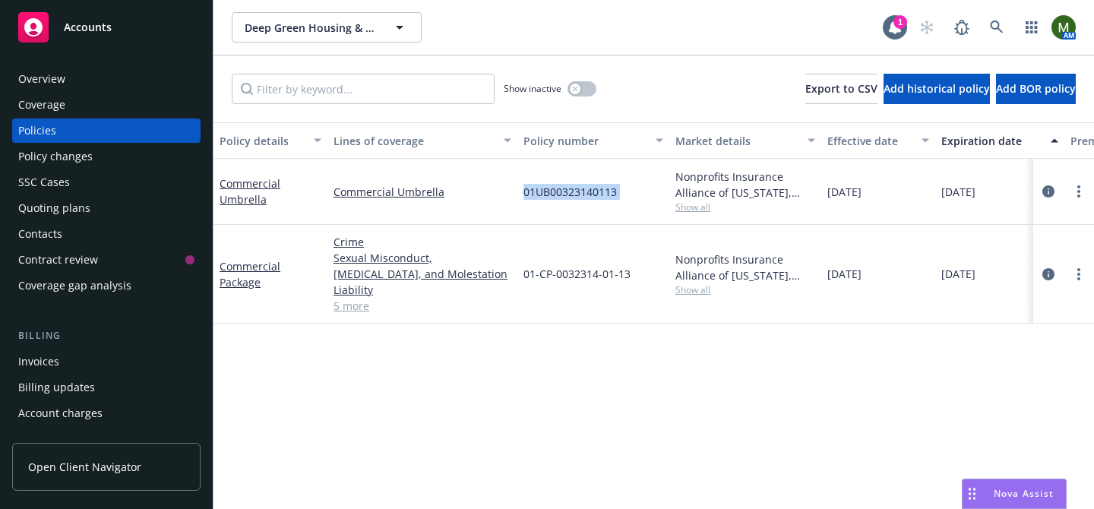
click at [547, 187] on span "01UB00323140113" at bounding box center [569, 192] width 93 height 16
copy span "01UB00323140113"
click at [242, 264] on link "Commercial Package" at bounding box center [250, 274] width 61 height 30
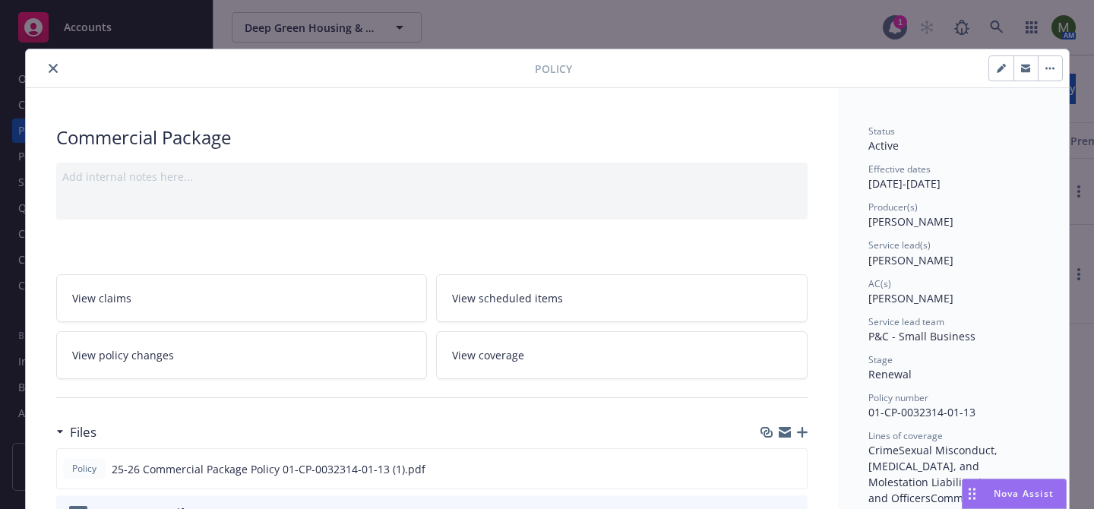
click at [784, 423] on div "Files" at bounding box center [431, 432] width 751 height 32
click at [784, 427] on icon "button" at bounding box center [785, 429] width 12 height 5
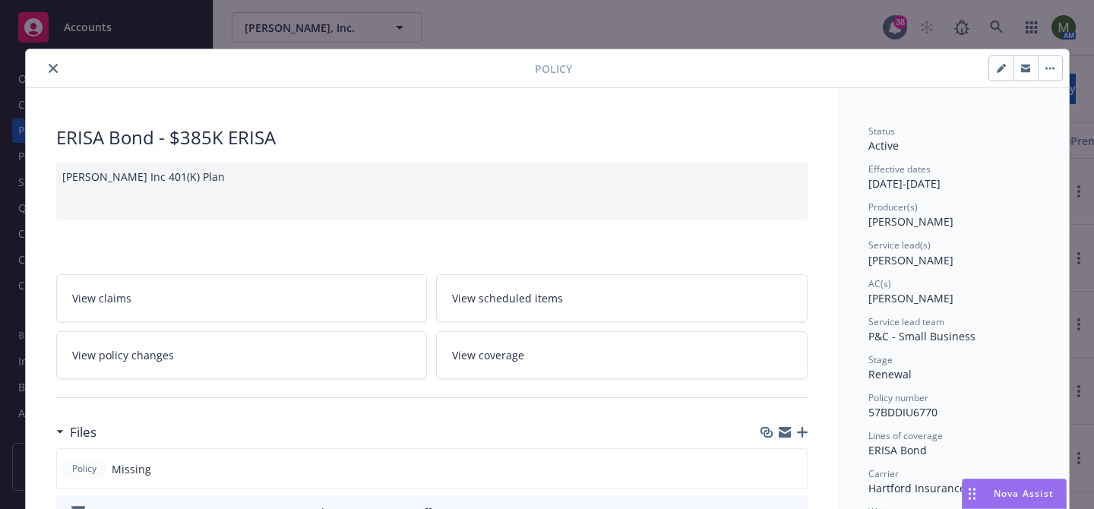
scroll to position [46, 0]
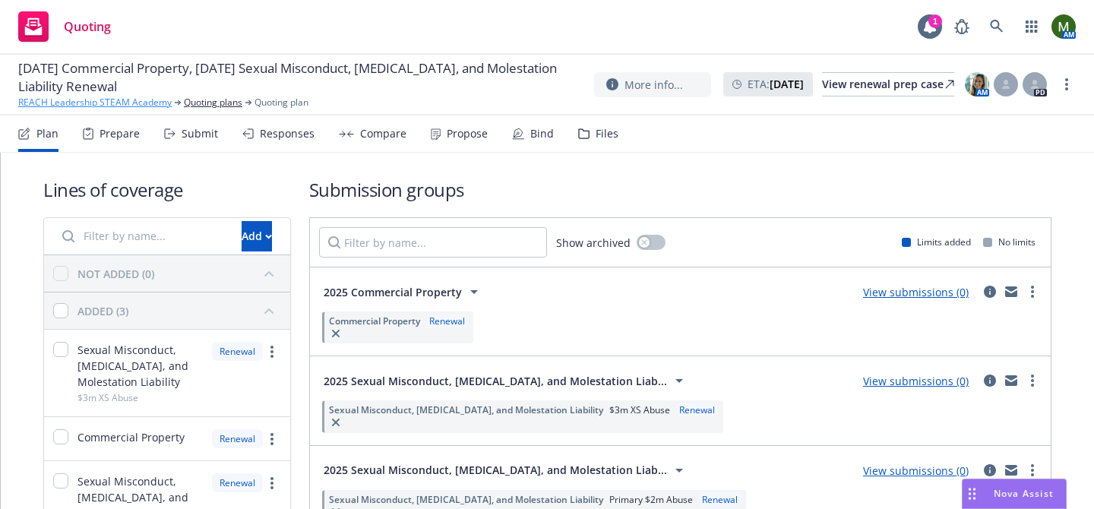
click at [126, 100] on link "REACH Leadership STEAM Academy" at bounding box center [94, 103] width 153 height 14
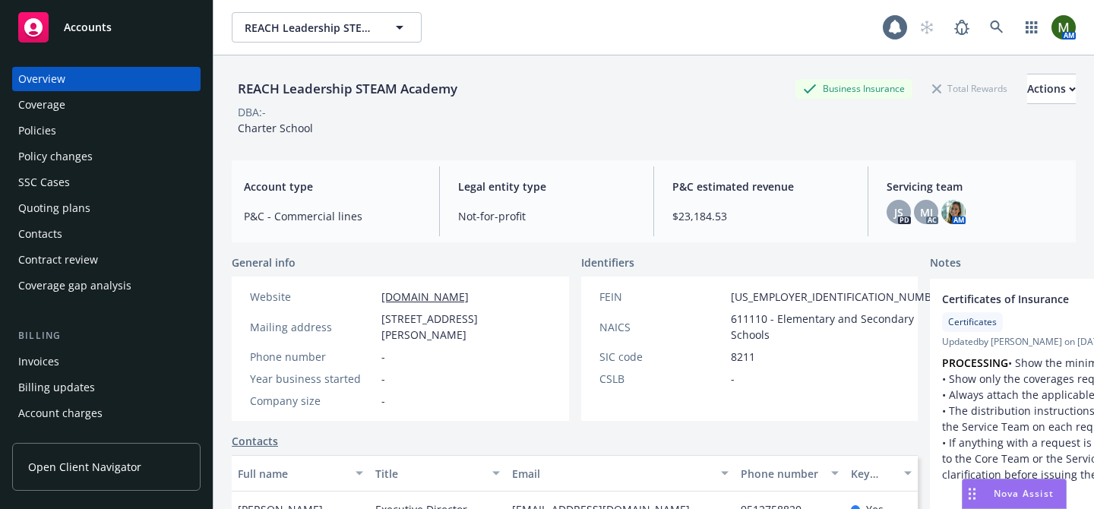
click at [106, 131] on div "Policies" at bounding box center [106, 131] width 176 height 24
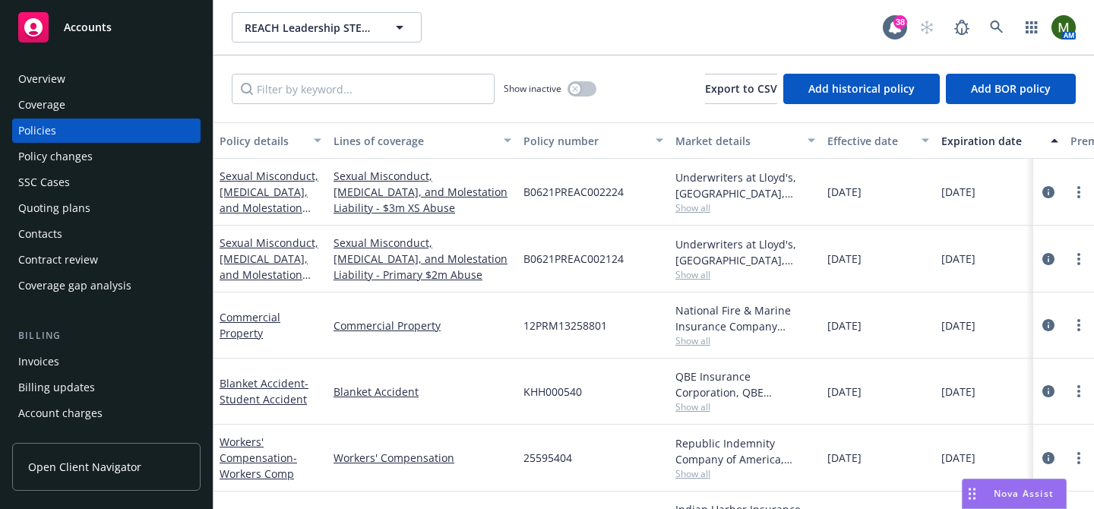
click at [124, 200] on div "Quoting plans" at bounding box center [106, 208] width 176 height 24
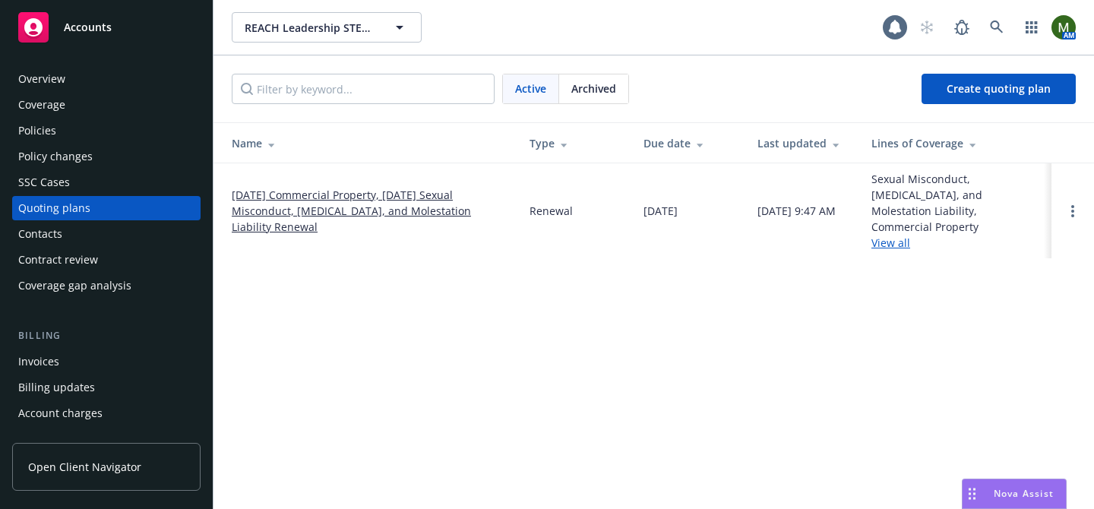
click at [319, 188] on link "[DATE] Commercial Property, [DATE] Sexual Misconduct, [MEDICAL_DATA], and Moles…" at bounding box center [369, 211] width 274 height 48
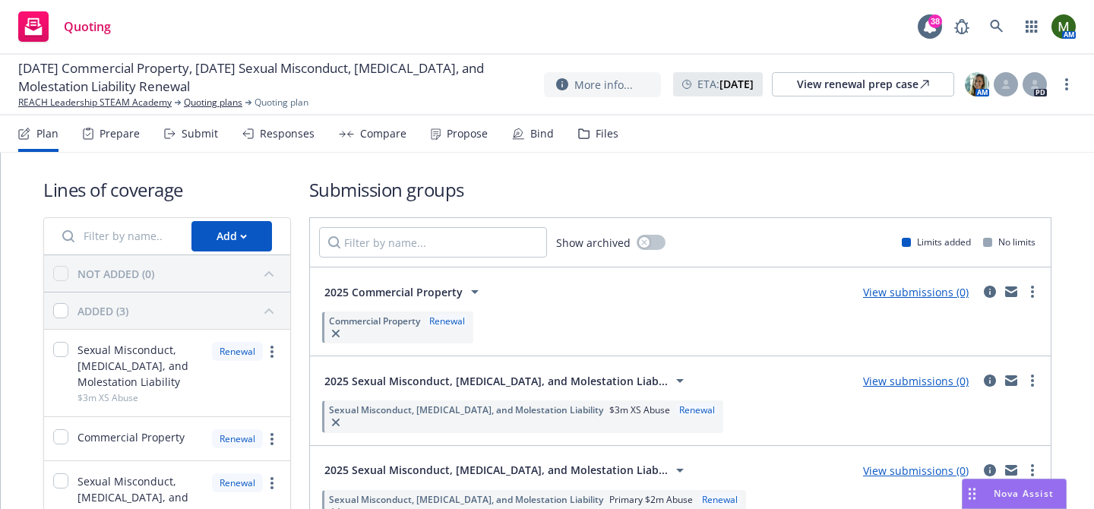
click at [589, 146] on div "Files" at bounding box center [598, 133] width 40 height 36
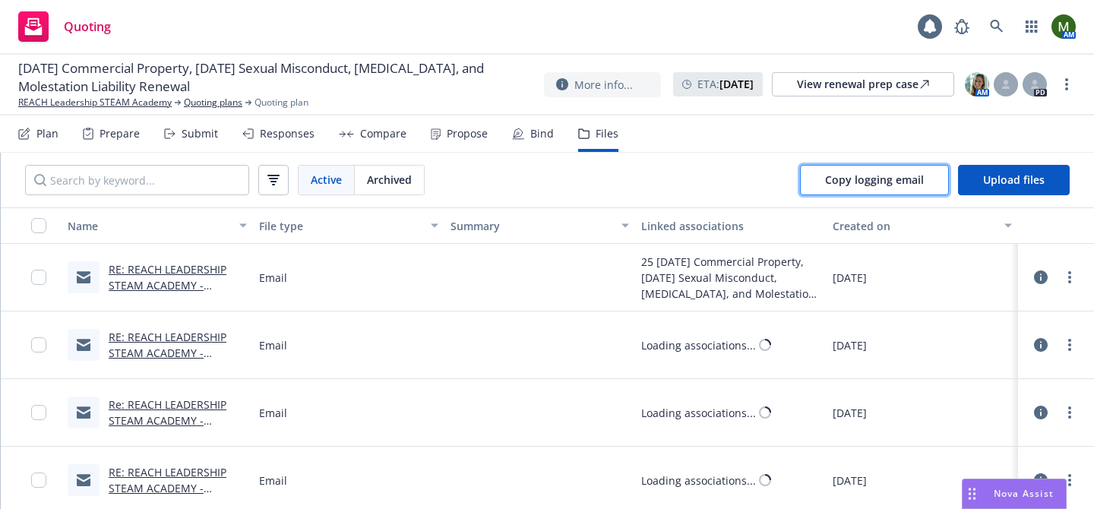
click at [838, 182] on span "Copy logging email" at bounding box center [874, 179] width 99 height 14
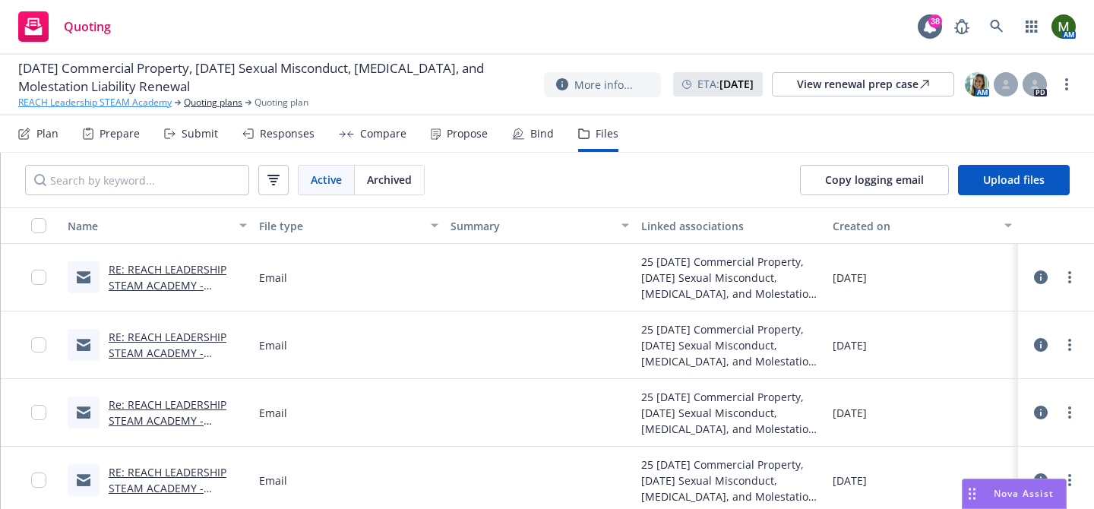
click at [147, 102] on link "REACH Leadership STEAM Academy" at bounding box center [94, 103] width 153 height 14
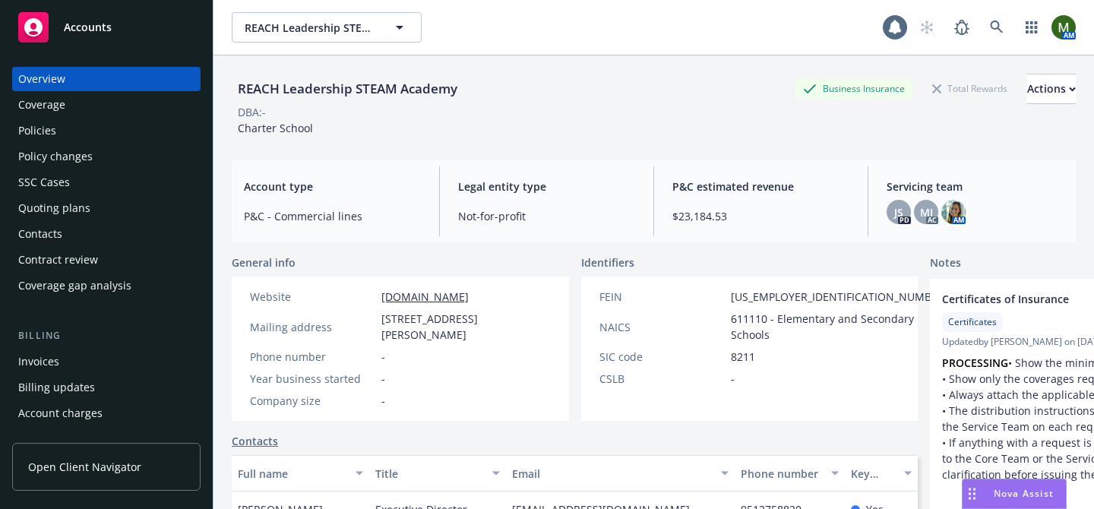
click at [87, 131] on div "Policies" at bounding box center [106, 131] width 176 height 24
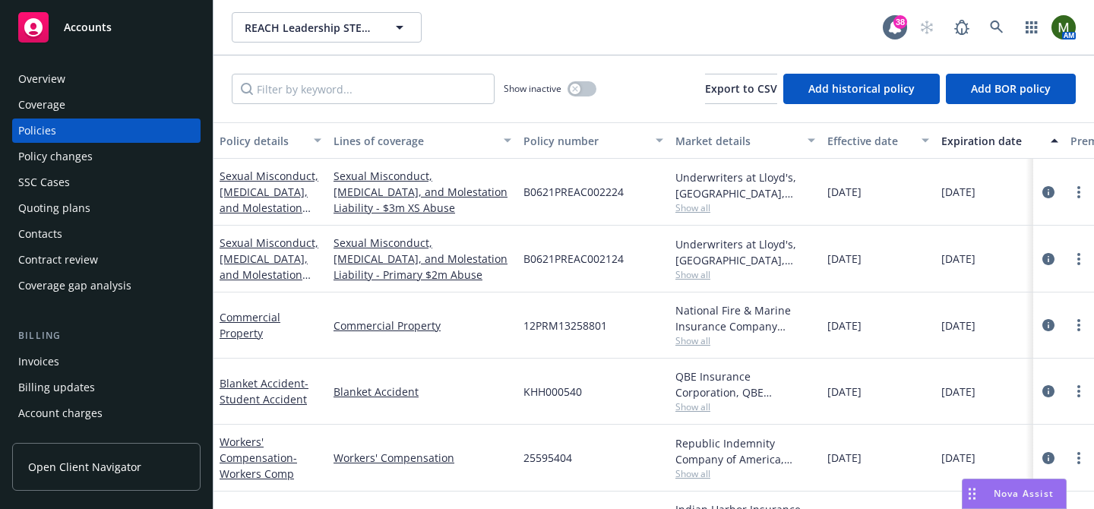
click at [534, 198] on span "B0621PREAC002224" at bounding box center [573, 192] width 100 height 16
copy span "B0621PREAC002224"
click at [126, 204] on div "Quoting plans" at bounding box center [106, 208] width 176 height 24
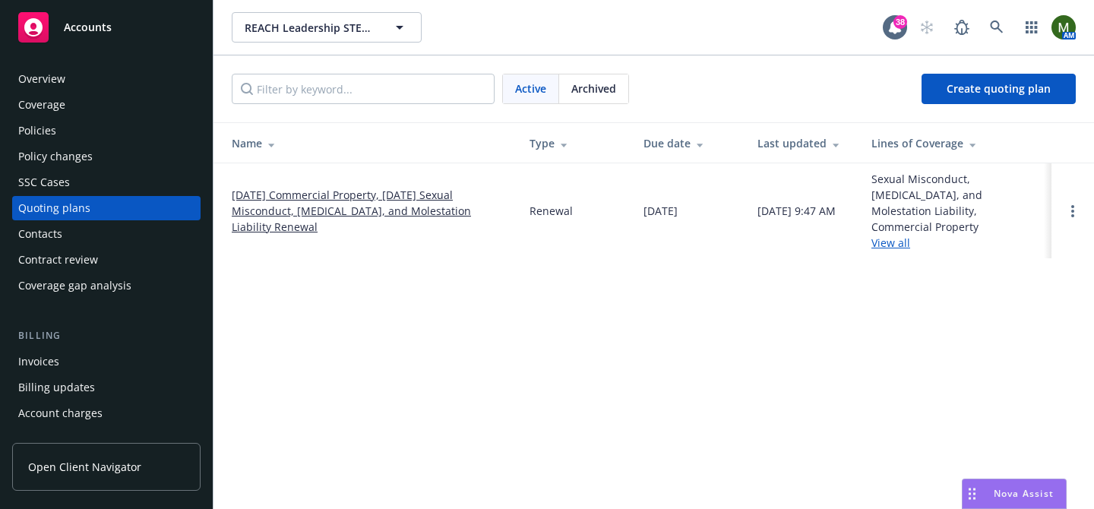
click at [351, 187] on link "08/23/25 Commercial Property, 08/12/25 Sexual Misconduct, Physical Abuse, and M…" at bounding box center [369, 211] width 274 height 48
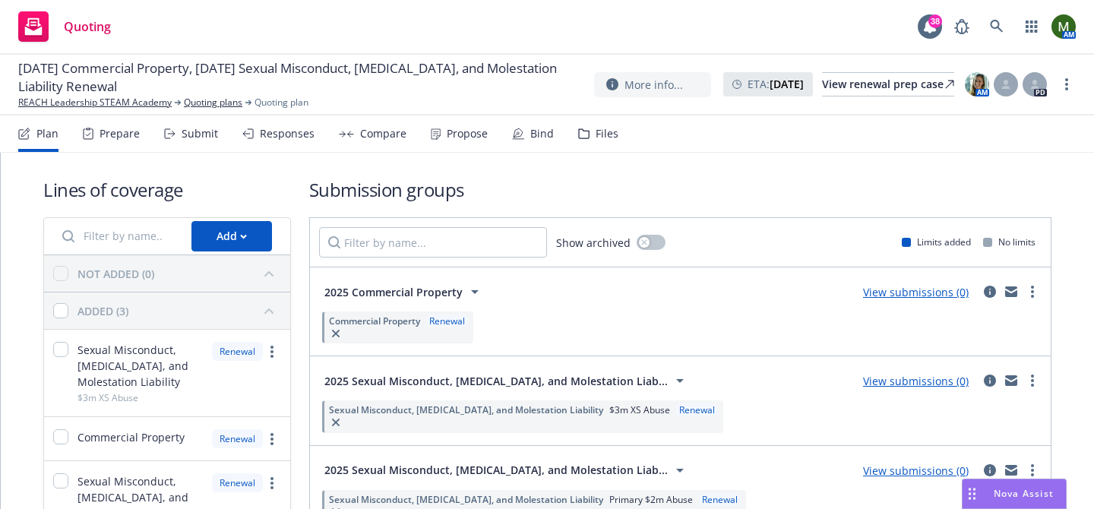
click at [394, 132] on div "Compare" at bounding box center [383, 134] width 46 height 12
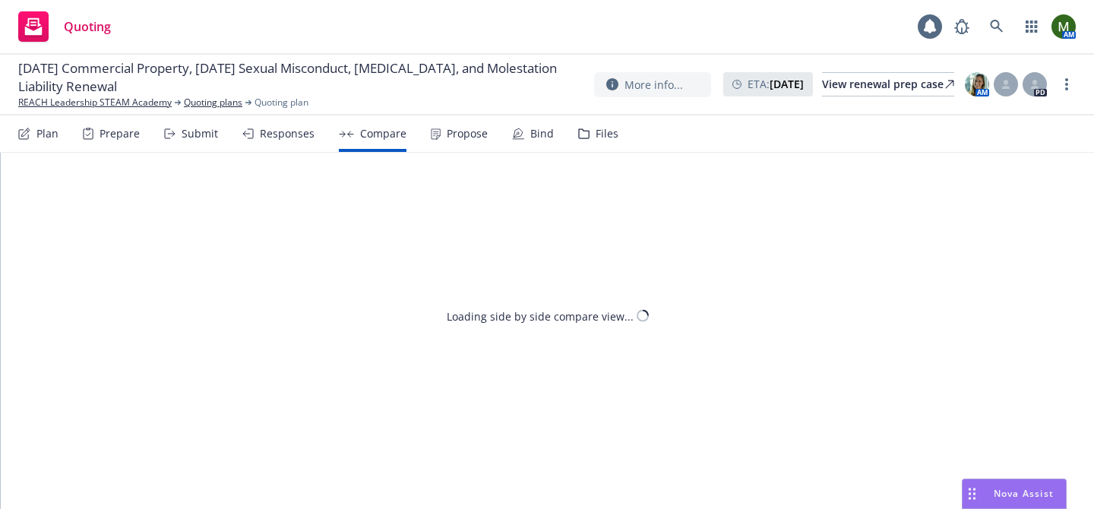
click at [207, 128] on div "Submit" at bounding box center [200, 134] width 36 height 12
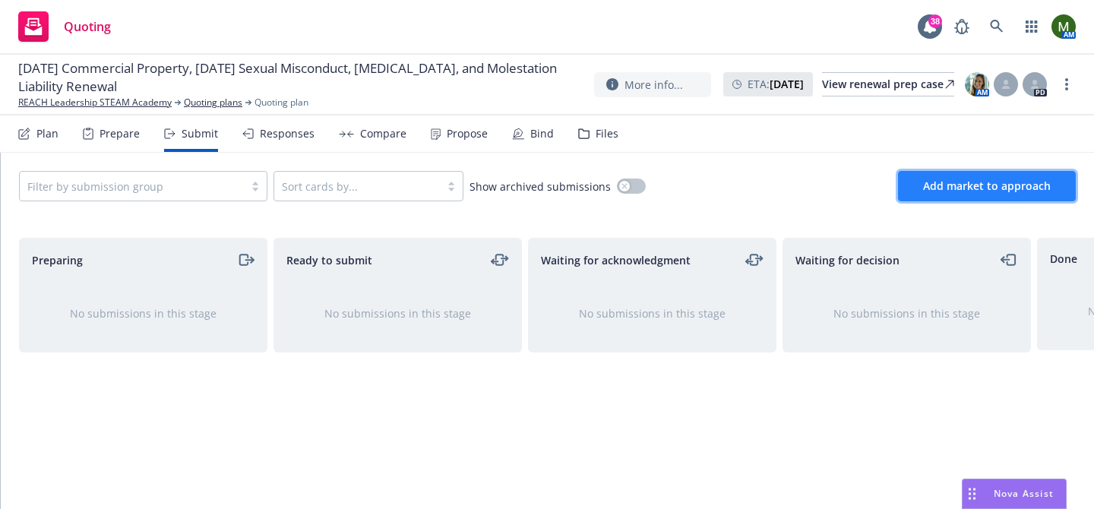
click at [993, 188] on span "Add market to approach" at bounding box center [987, 186] width 128 height 14
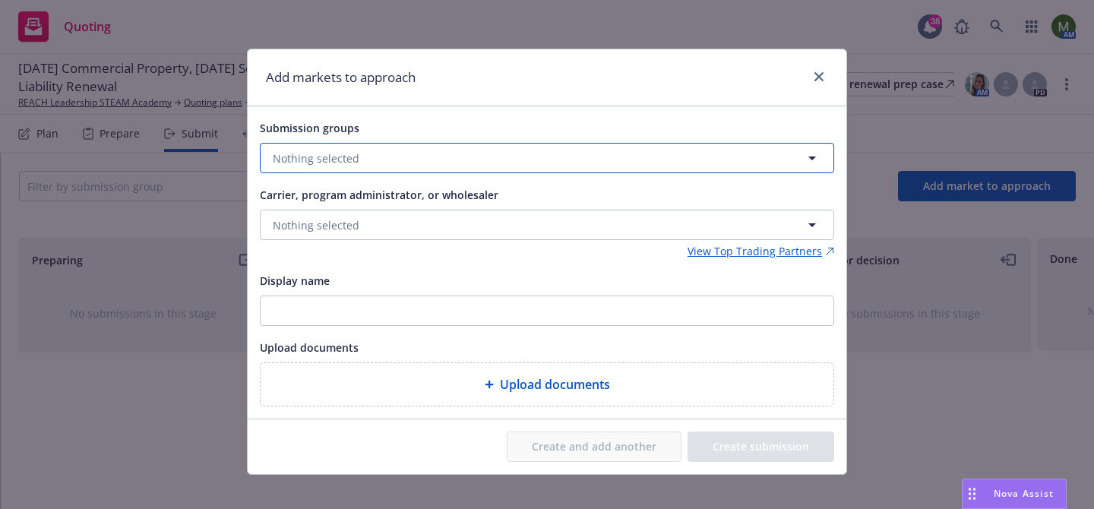
click at [469, 169] on button "Nothing selected" at bounding box center [547, 158] width 574 height 30
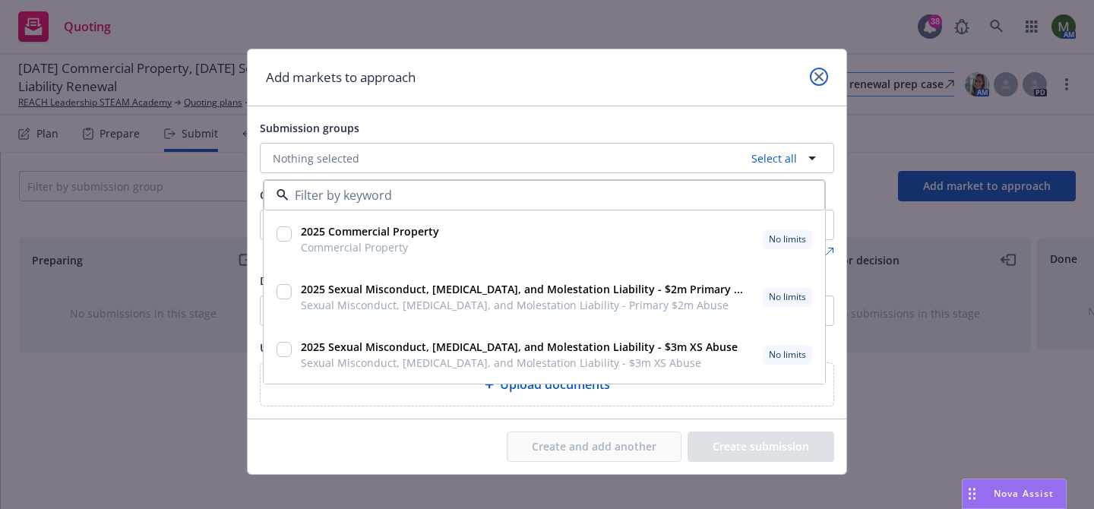
click at [818, 74] on icon "close" at bounding box center [818, 76] width 9 height 9
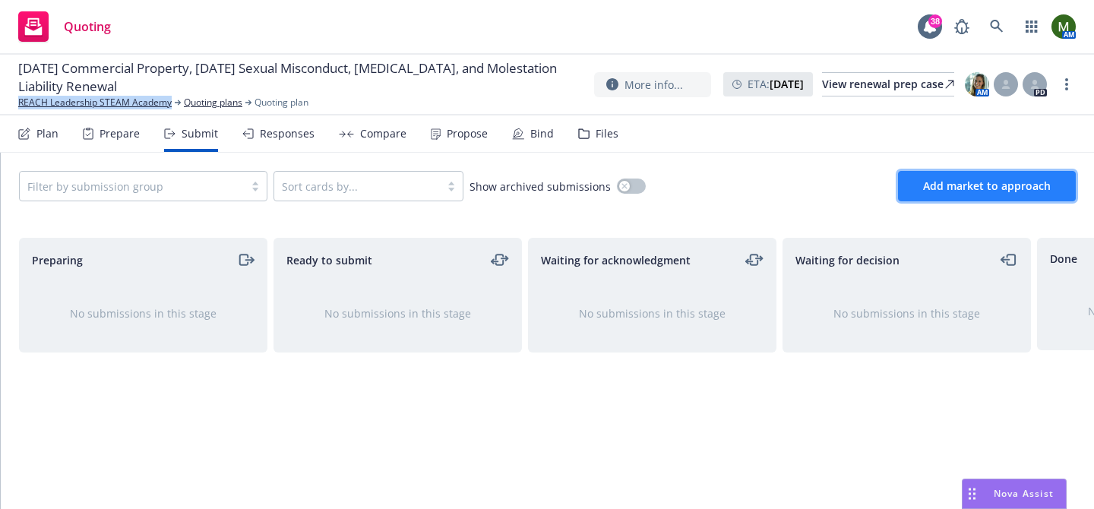
click at [962, 171] on button "Add market to approach" at bounding box center [987, 186] width 178 height 30
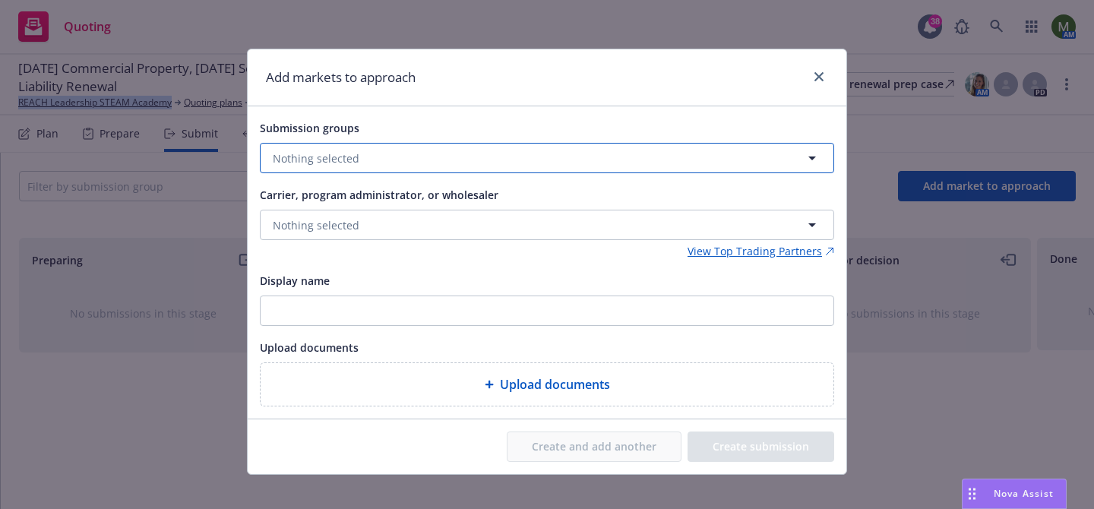
click at [470, 163] on button "Nothing selected" at bounding box center [547, 158] width 574 height 30
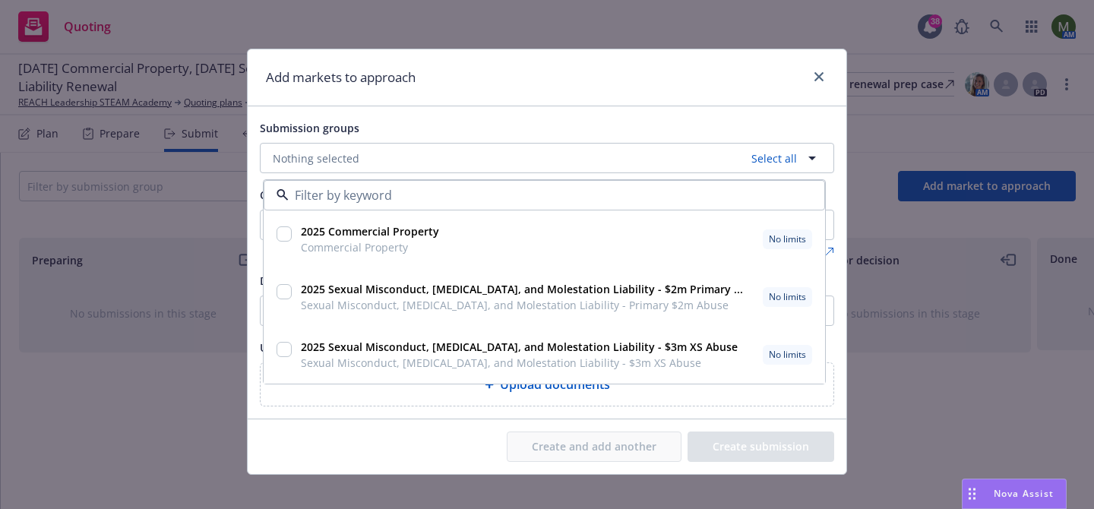
click at [279, 291] on input "checkbox" at bounding box center [284, 291] width 15 height 15
checkbox input "true"
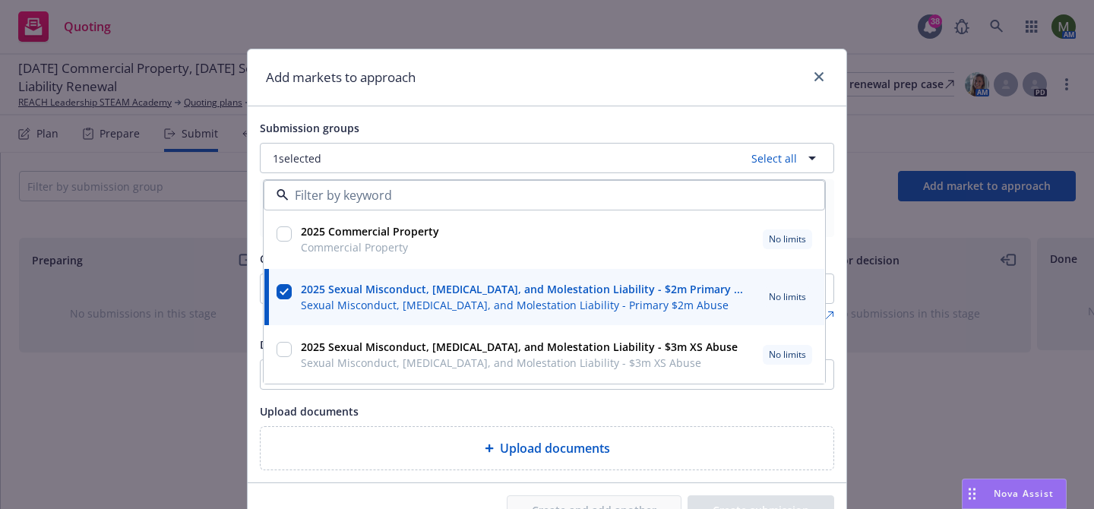
scroll to position [78, 0]
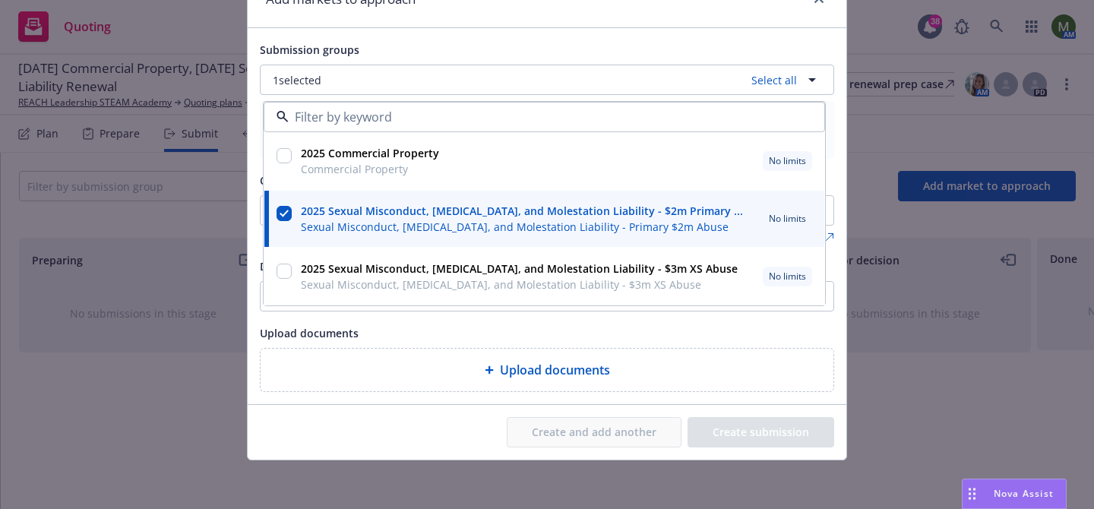
click at [625, 52] on div "Submission groups" at bounding box center [547, 49] width 574 height 18
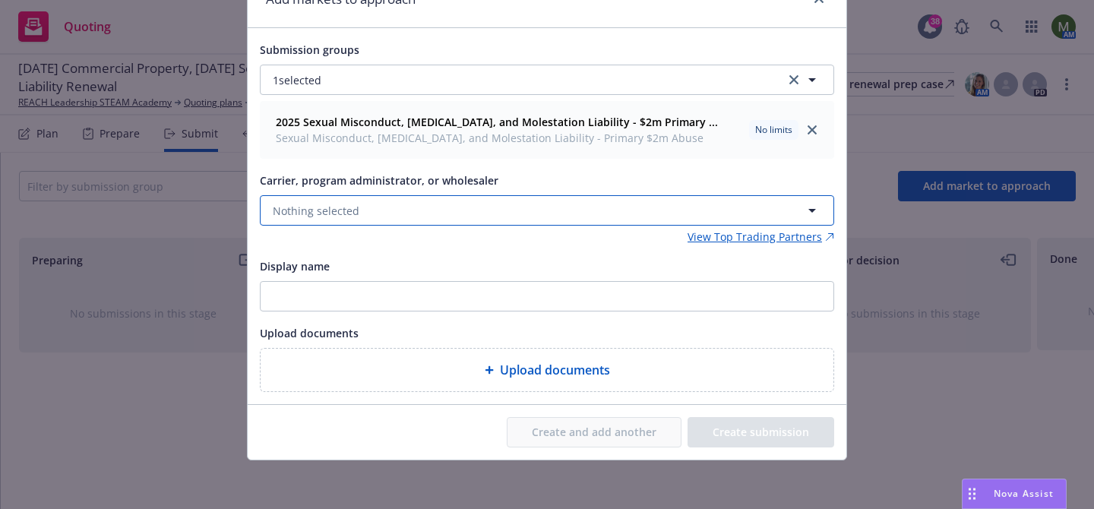
click at [489, 213] on button "Nothing selected" at bounding box center [547, 210] width 574 height 30
type input "llo"
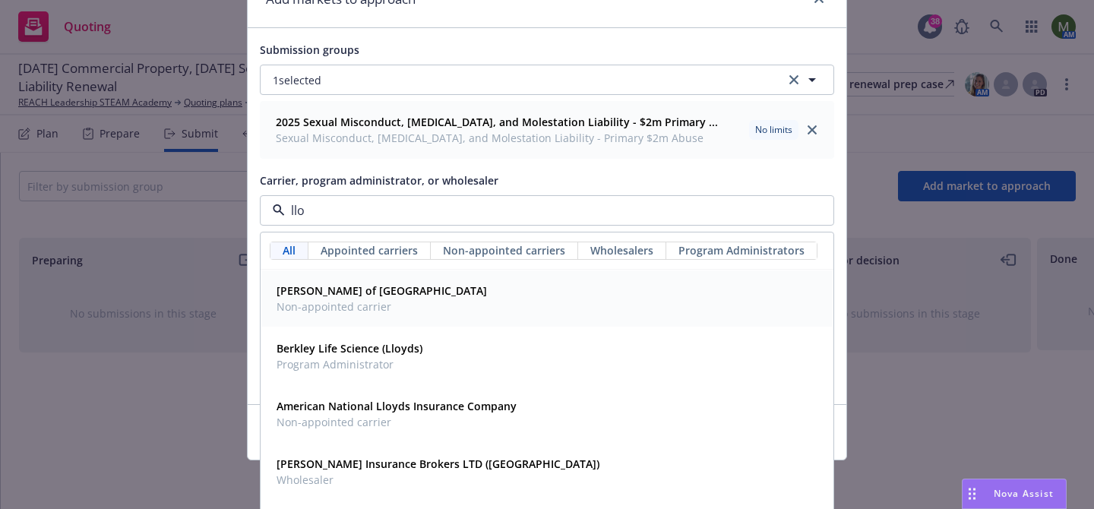
click at [445, 313] on div "Lloyd's of London Non-appointed carrier" at bounding box center [546, 299] width 553 height 38
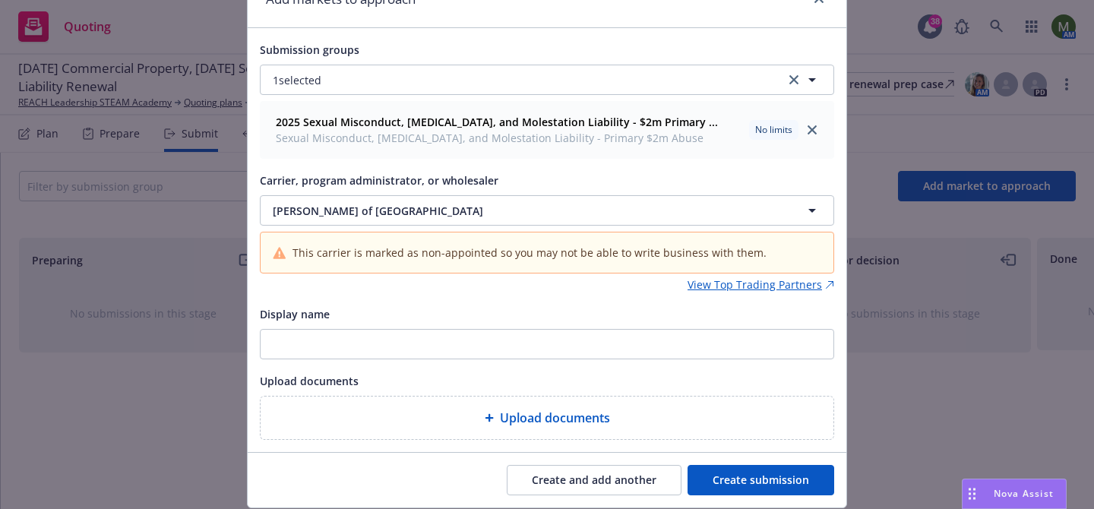
click at [729, 477] on button "Create submission" at bounding box center [761, 480] width 147 height 30
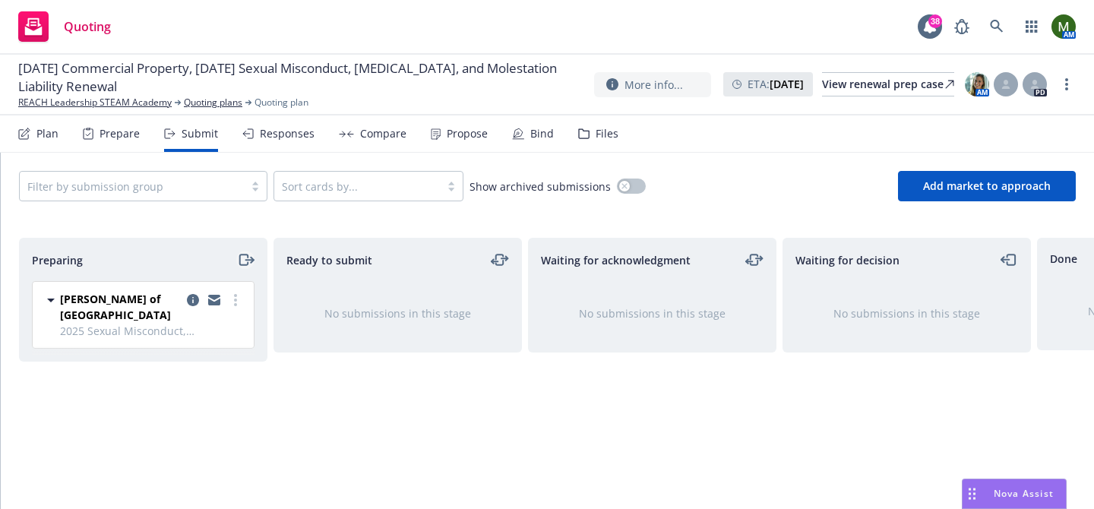
click at [248, 258] on icon "moveRight" at bounding box center [245, 260] width 17 height 18
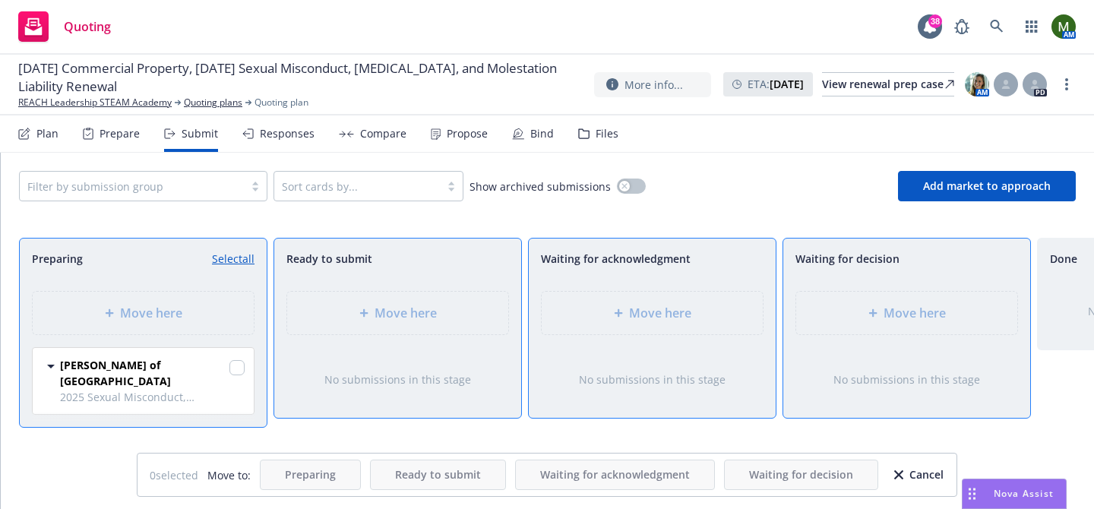
click at [248, 258] on link "Select all" at bounding box center [233, 259] width 43 height 16
checkbox input "true"
click at [889, 319] on span "Move here" at bounding box center [915, 313] width 62 height 18
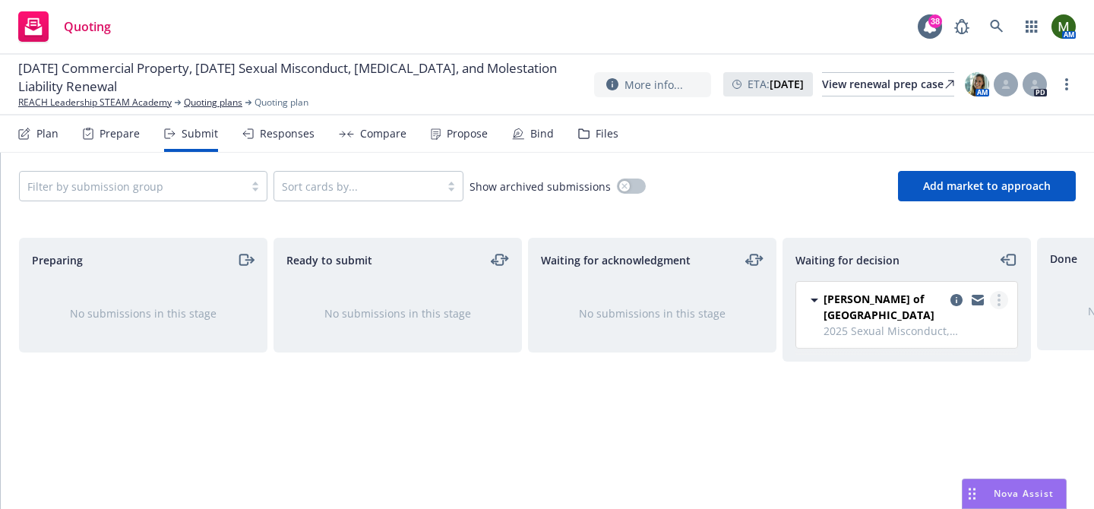
click at [996, 300] on link "more" at bounding box center [999, 300] width 18 height 18
click at [933, 399] on span "Add accepted decision" at bounding box center [931, 391] width 152 height 14
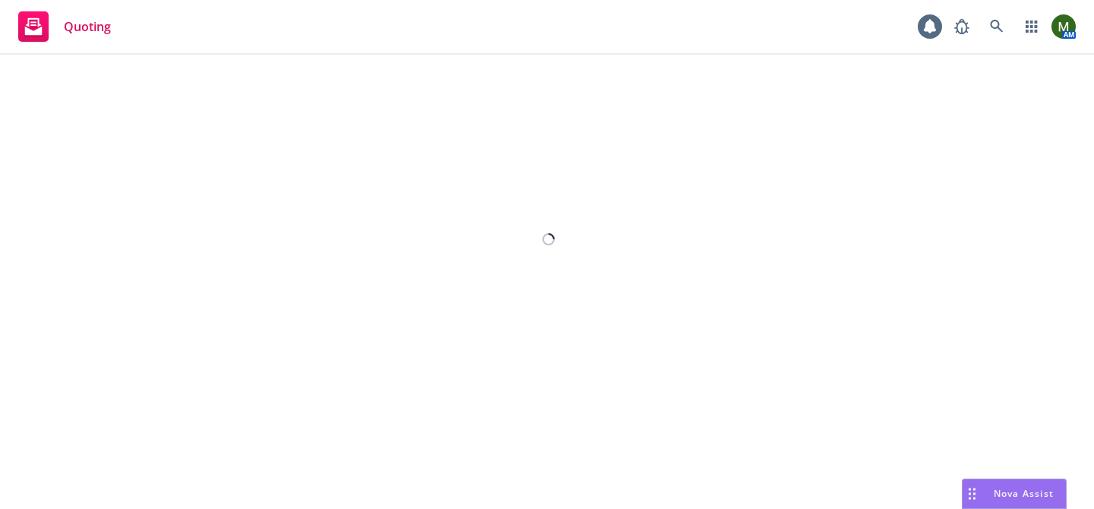
select select "12"
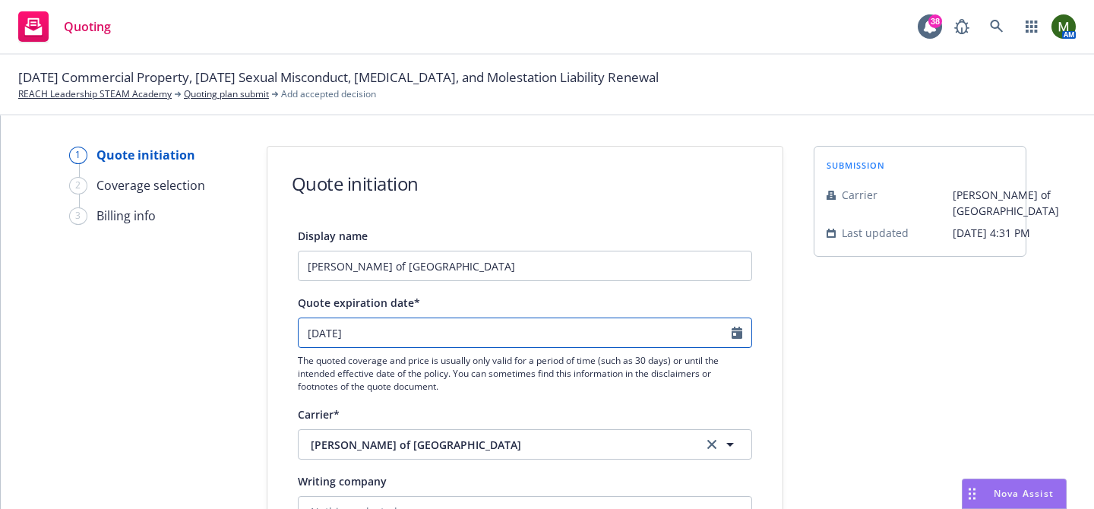
click at [463, 339] on input "09/10/2025" at bounding box center [515, 332] width 433 height 29
select select "9"
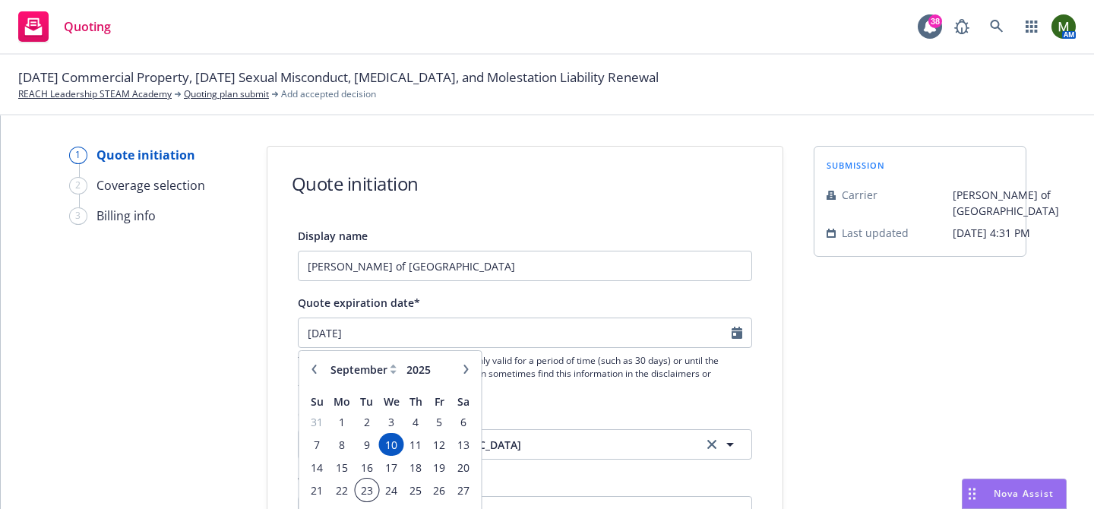
click at [371, 485] on span "23" at bounding box center [366, 490] width 21 height 19
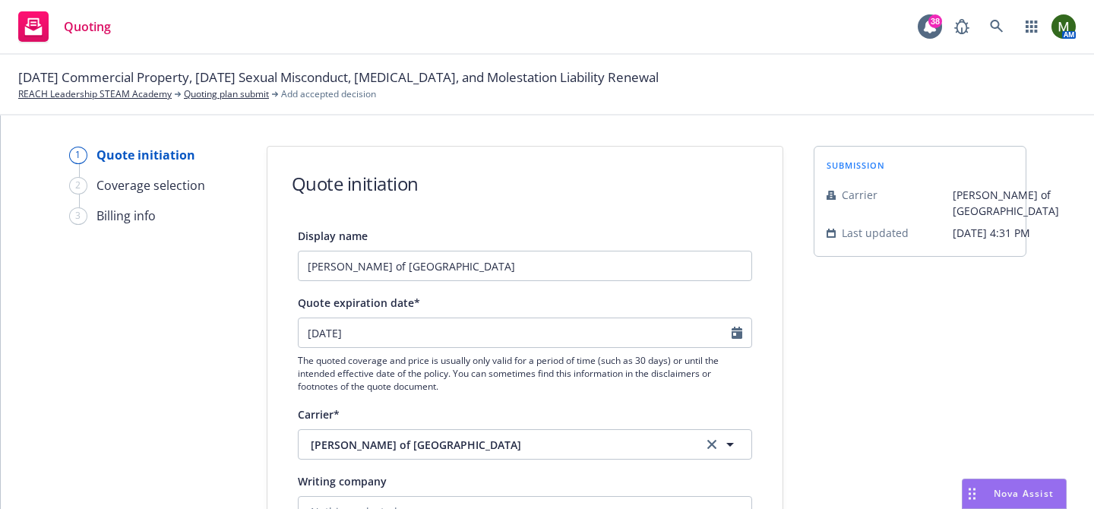
type input "09/23/2025"
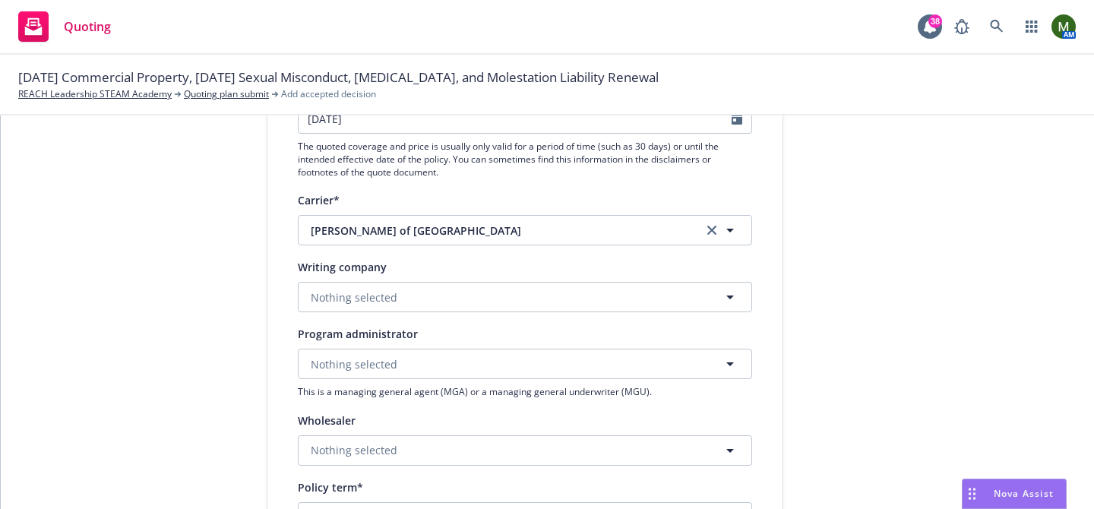
scroll to position [221, 0]
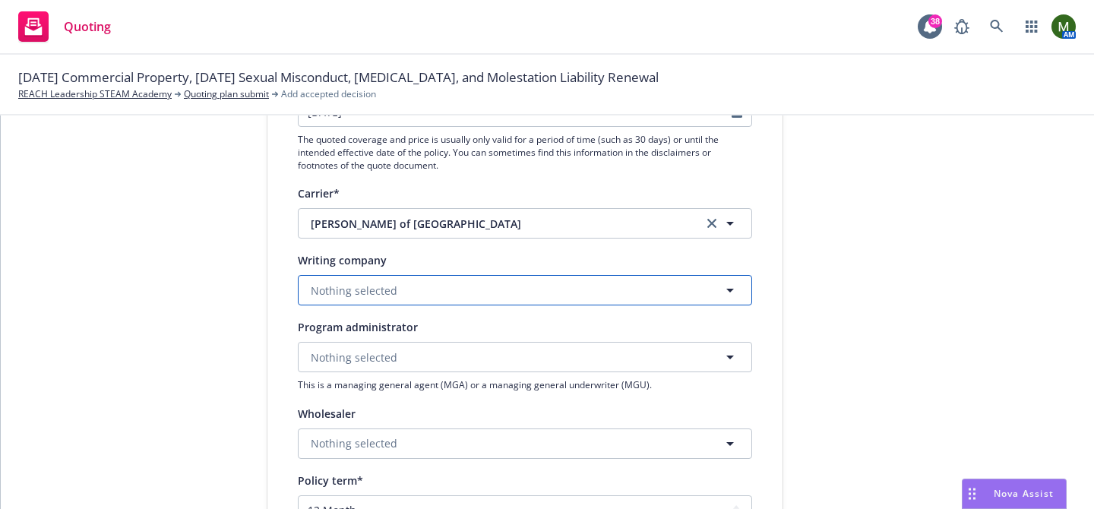
click at [528, 279] on button "Nothing selected" at bounding box center [525, 290] width 454 height 30
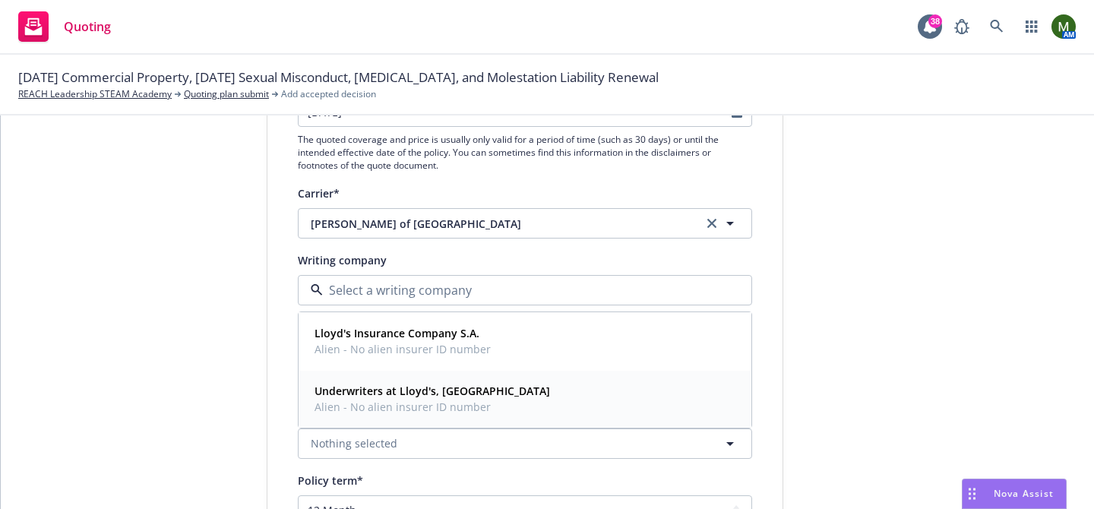
click at [466, 394] on strong "Underwriters at Lloyd's, London" at bounding box center [433, 391] width 236 height 14
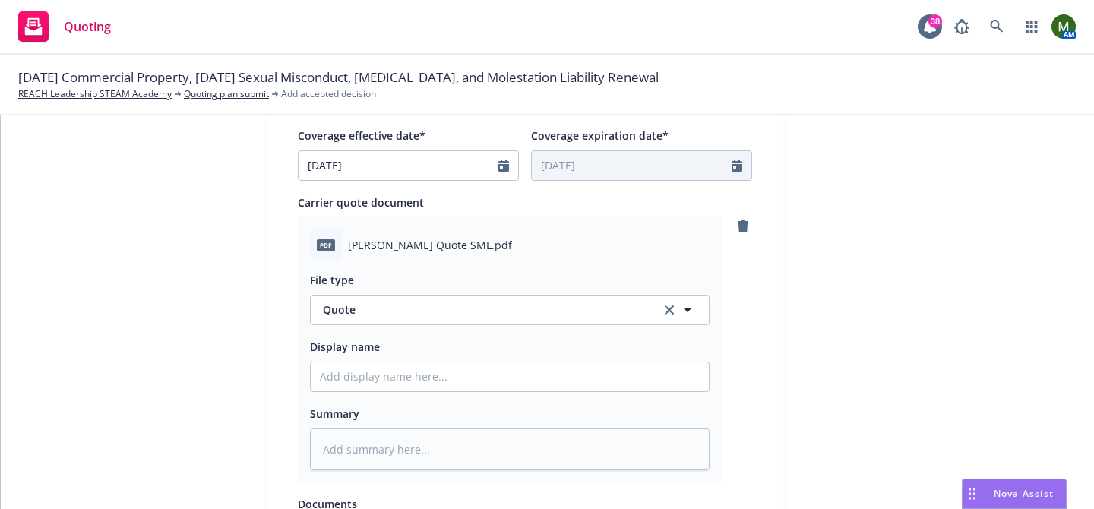
scroll to position [906, 0]
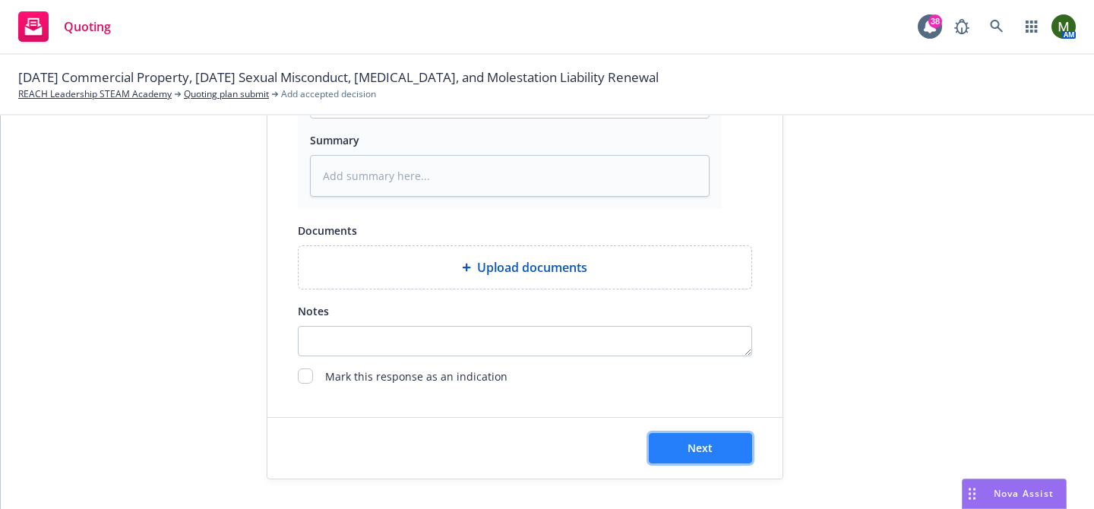
click at [691, 448] on span "Next" at bounding box center [700, 448] width 25 height 14
type textarea "x"
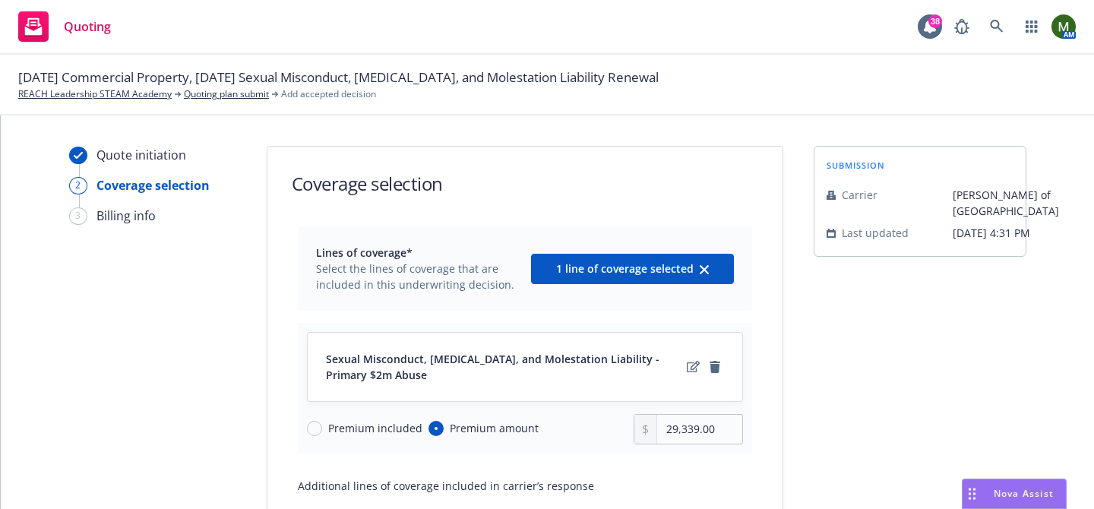
scroll to position [191, 0]
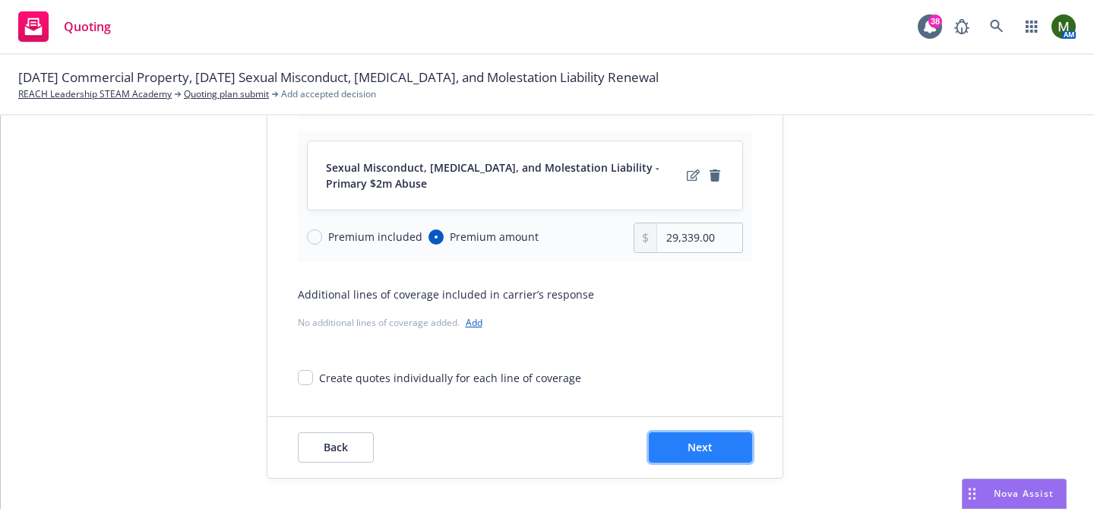
click at [698, 456] on button "Next" at bounding box center [700, 447] width 103 height 30
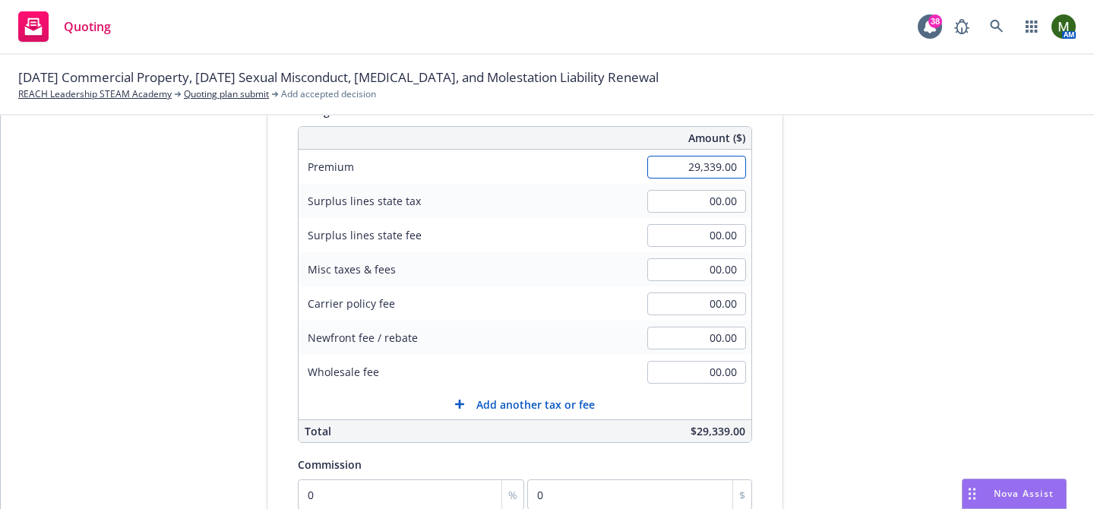
click at [703, 171] on input "29,339.00" at bounding box center [696, 167] width 99 height 23
type input "29,500.00"
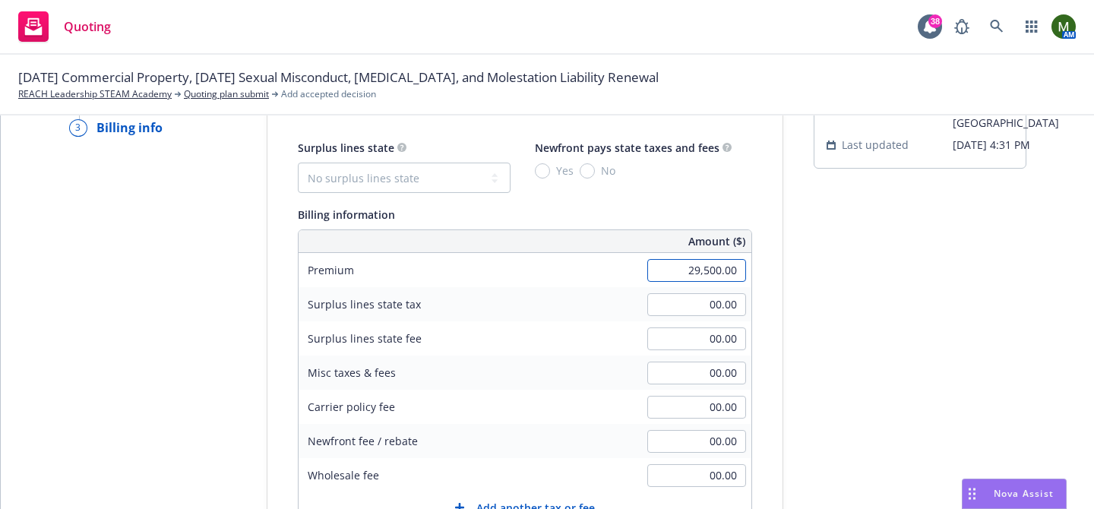
scroll to position [64, 0]
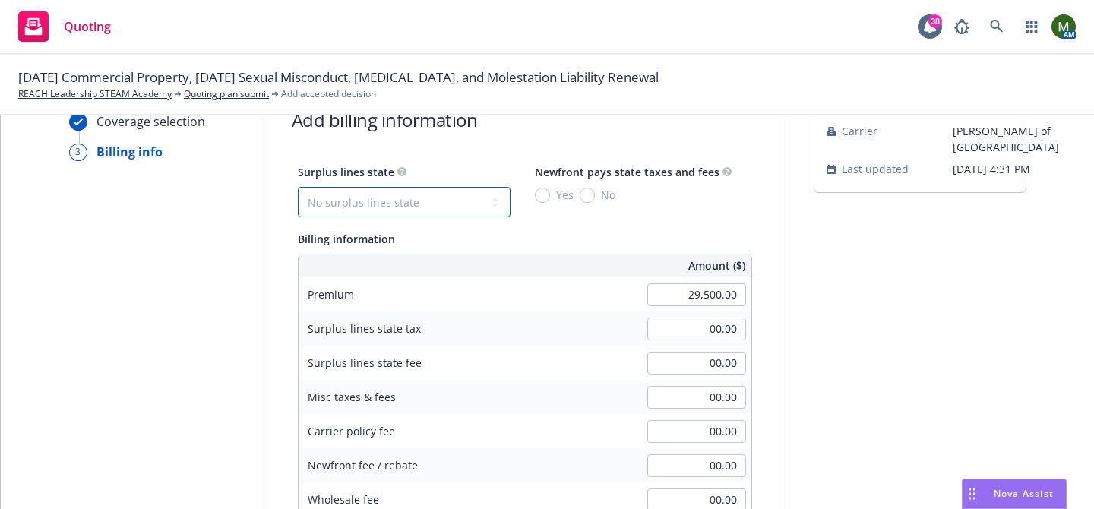
click at [403, 188] on select "No surplus lines state Alaska Alabama Arkansas Arizona California Colorado Conn…" at bounding box center [404, 202] width 213 height 30
select select "CA"
type input "885.00"
type input "53.10"
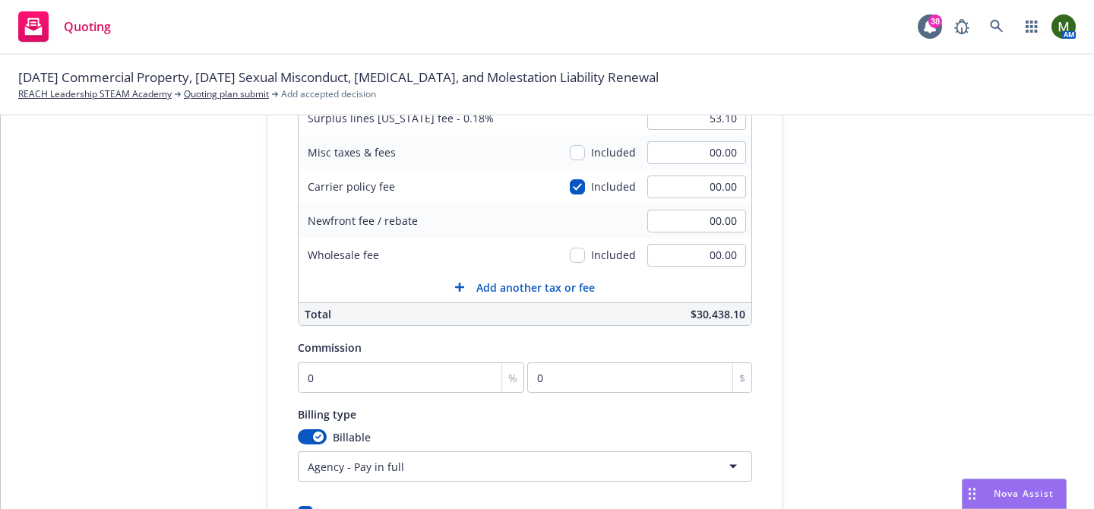
scroll to position [392, 0]
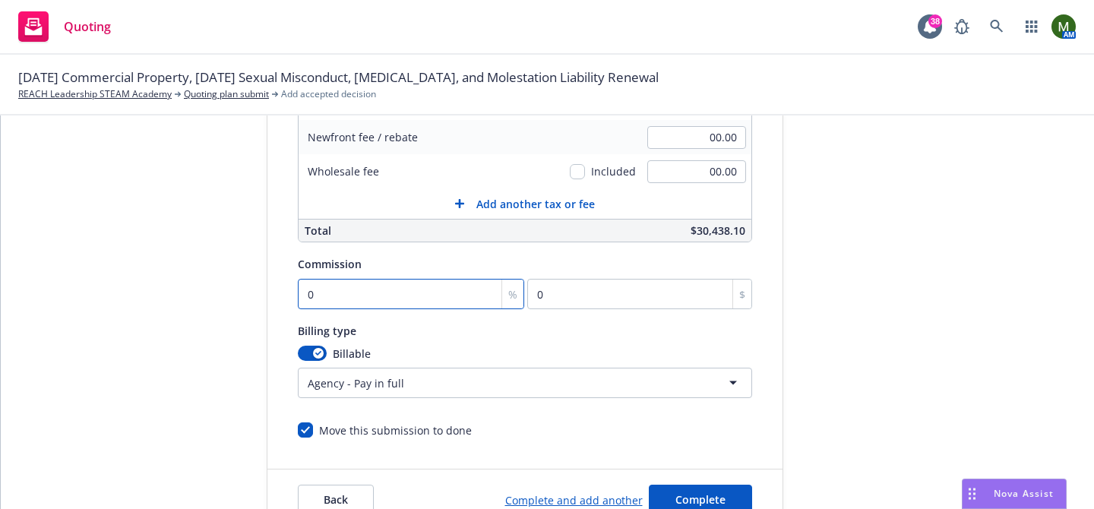
click at [345, 283] on input "0" at bounding box center [411, 294] width 227 height 30
type input "1"
type input "295"
type input "10"
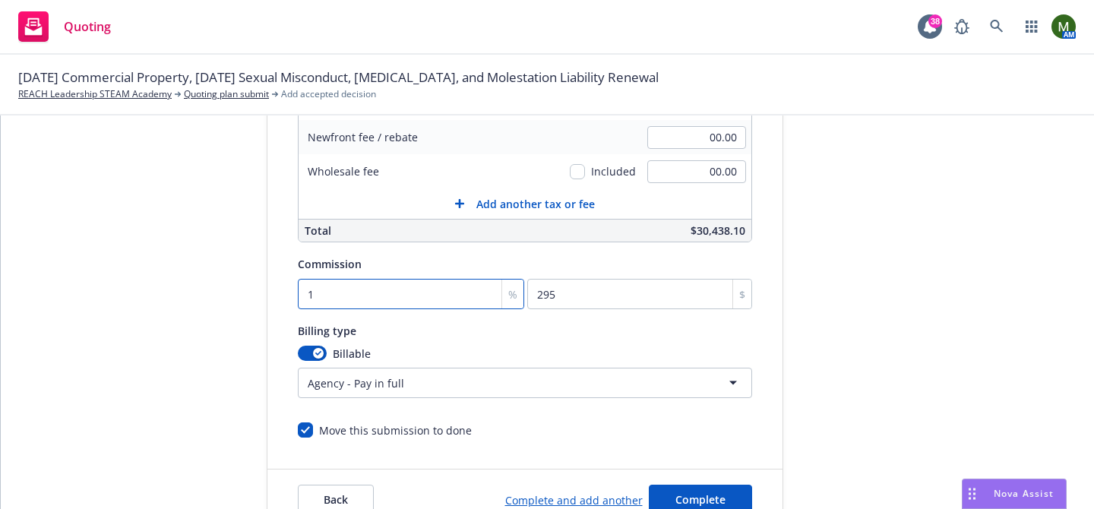
type input "2950"
type input "10"
click at [814, 296] on div "submission Carrier Lloyd's of London Last updated 8/11, 4:31 PM" at bounding box center [920, 142] width 213 height 777
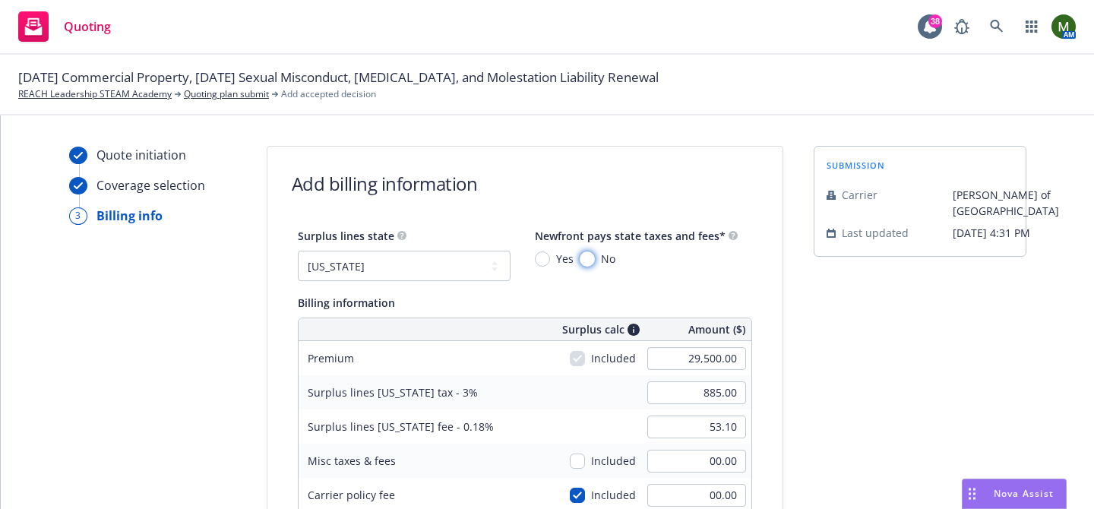
click at [587, 257] on input "No" at bounding box center [587, 258] width 15 height 15
radio input "true"
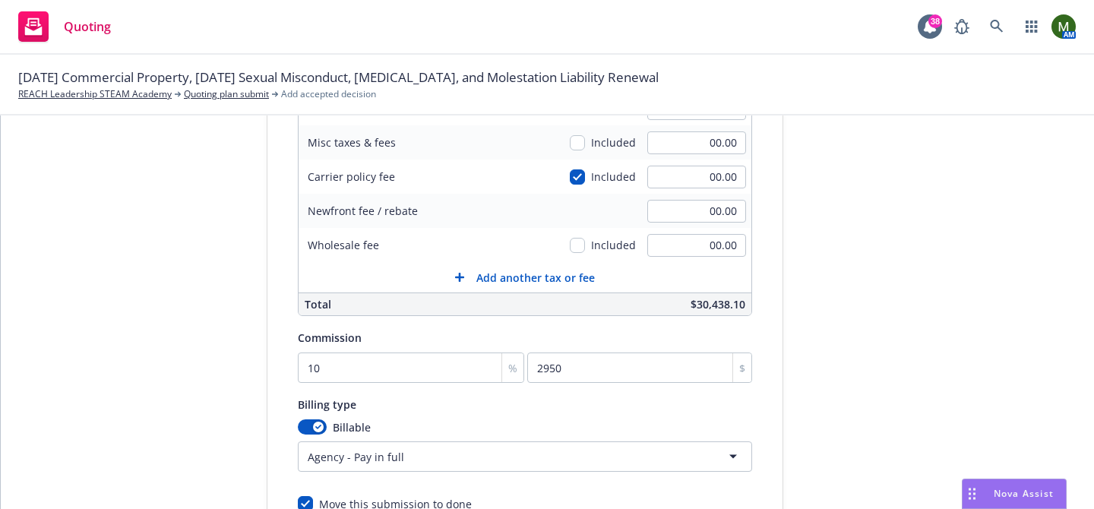
scroll to position [444, 0]
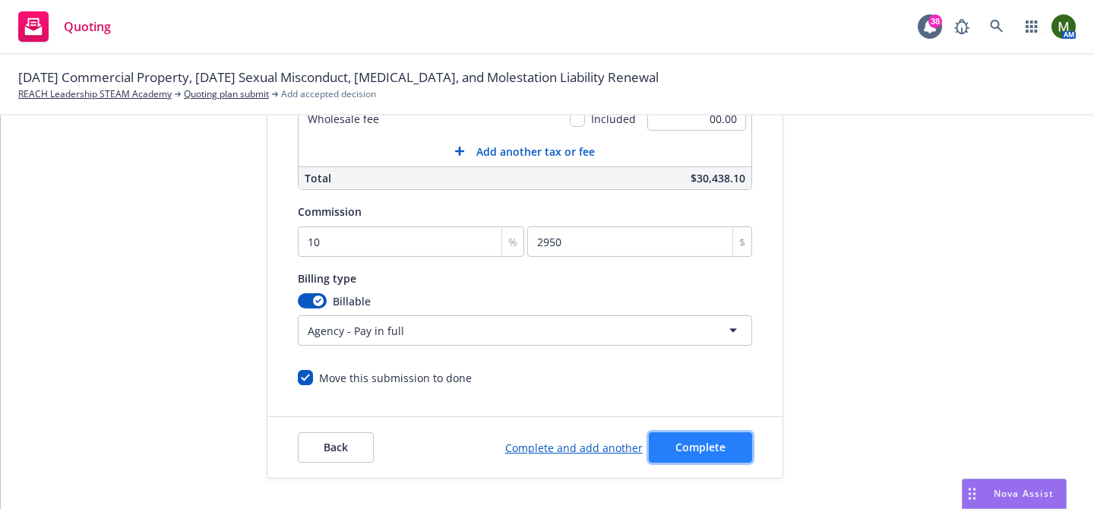
click at [742, 460] on button "Complete" at bounding box center [700, 447] width 103 height 30
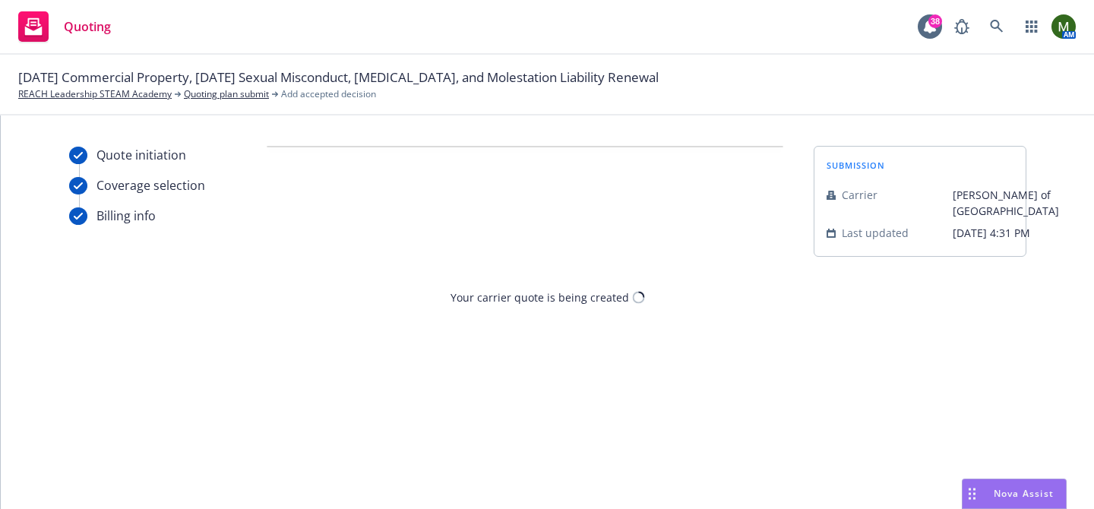
scroll to position [0, 0]
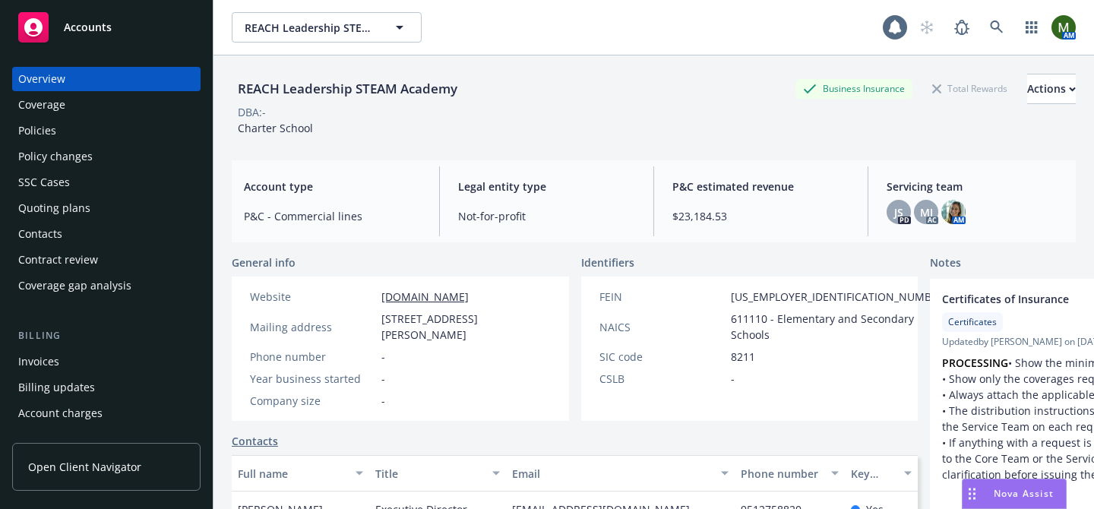
click at [93, 129] on div "Policies" at bounding box center [106, 131] width 176 height 24
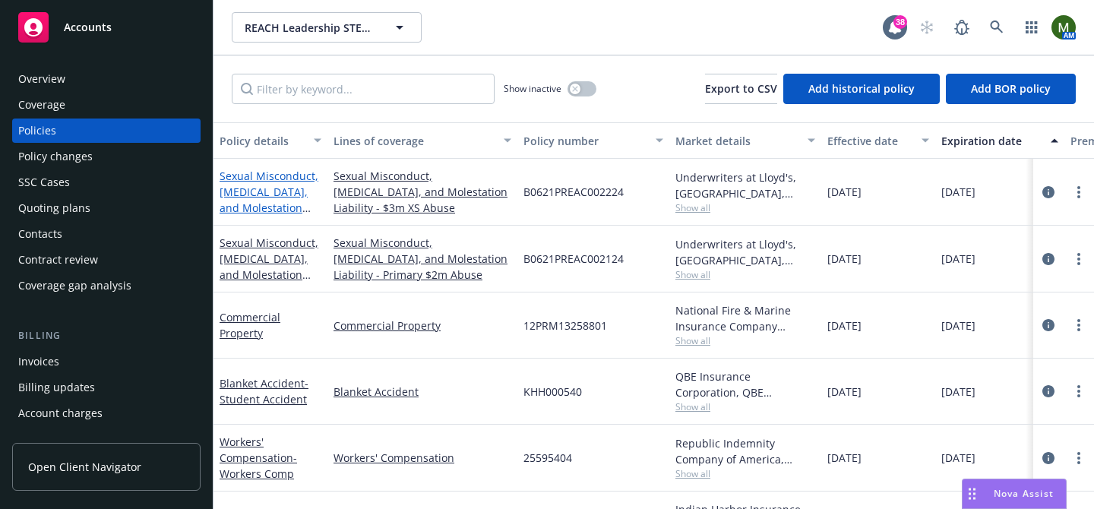
click at [255, 190] on link "Sexual Misconduct, Physical Abuse, and Molestation Liability - $3m XS Abuse" at bounding box center [269, 208] width 99 height 78
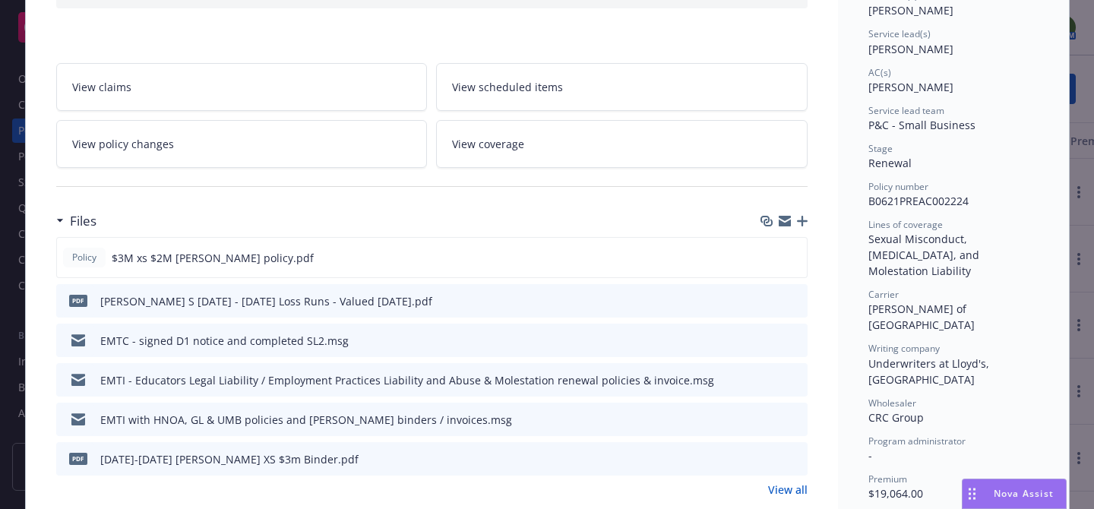
scroll to position [218, 0]
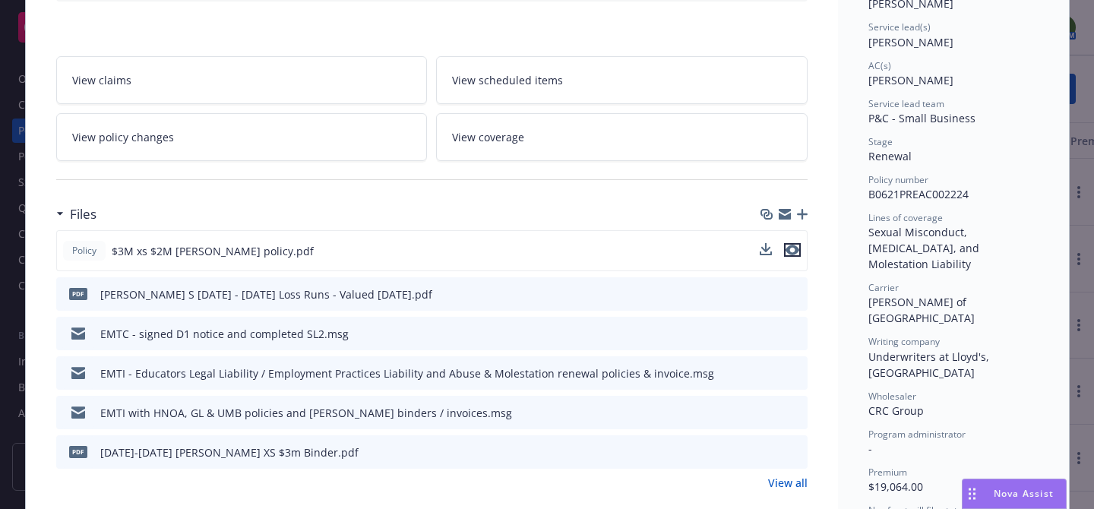
click at [796, 248] on icon "preview file" at bounding box center [793, 250] width 14 height 11
drag, startPoint x: 110, startPoint y: 249, endPoint x: 169, endPoint y: 251, distance: 58.5
click at [169, 251] on div "Policy $3M xs $2M SAM policy.pdf" at bounding box center [188, 251] width 251 height 20
copy span "$3M xs $2M"
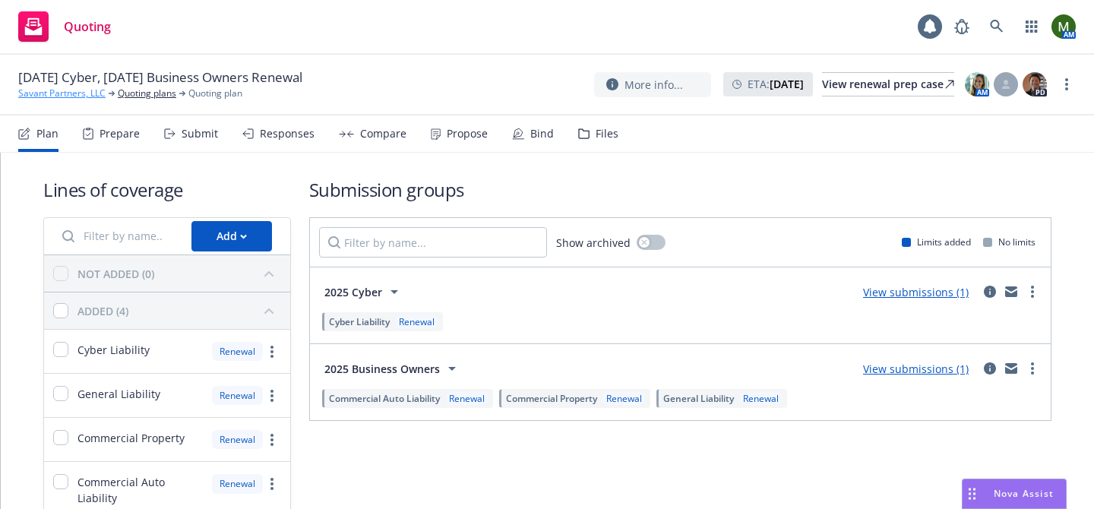
click at [80, 93] on link "Savant Partners, LLC" at bounding box center [61, 94] width 87 height 14
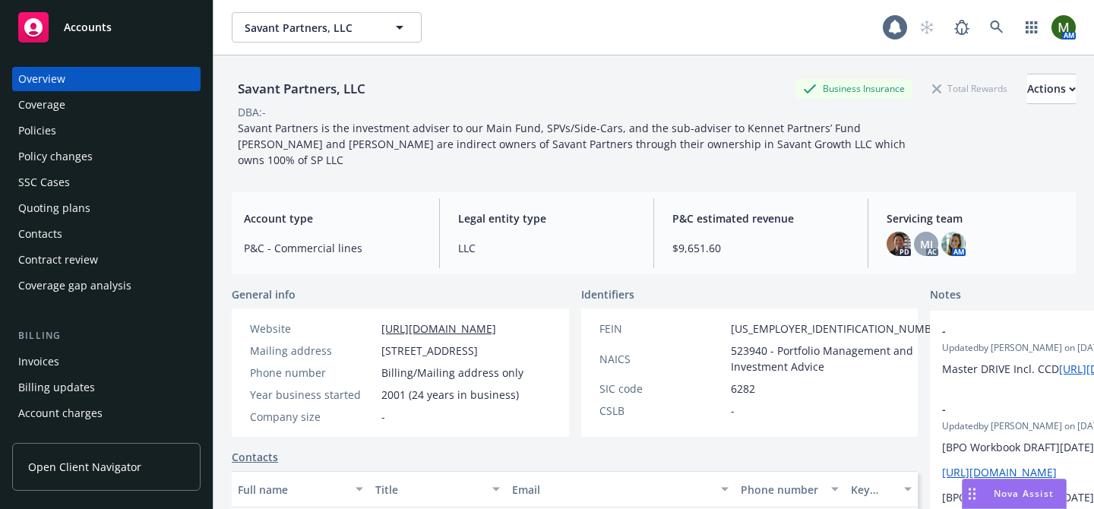
click at [58, 138] on div "Policies" at bounding box center [106, 131] width 176 height 24
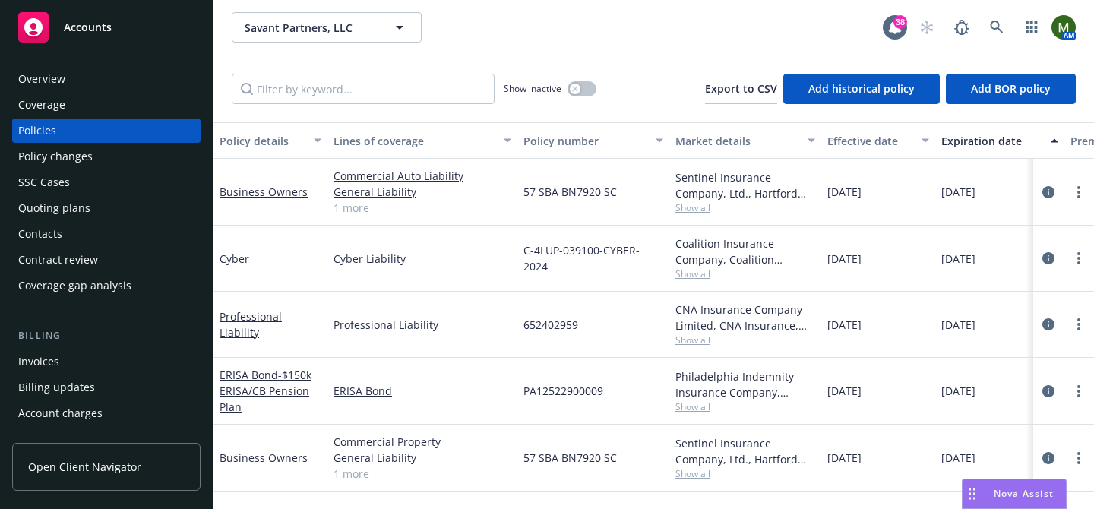
click at [49, 212] on div "Quoting plans" at bounding box center [54, 208] width 72 height 24
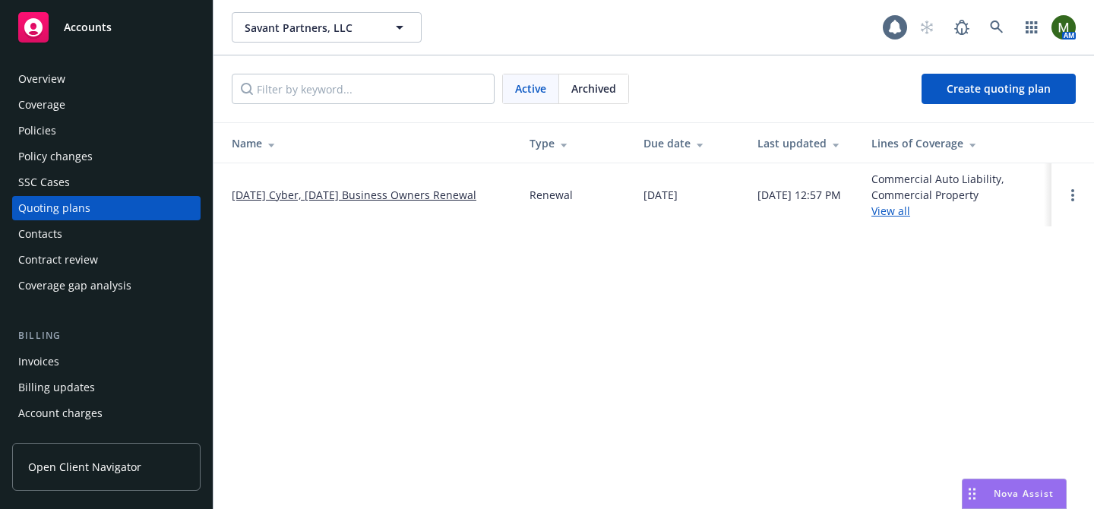
click at [280, 195] on link "[DATE] Cyber, [DATE] Business Owners Renewal" at bounding box center [354, 195] width 245 height 16
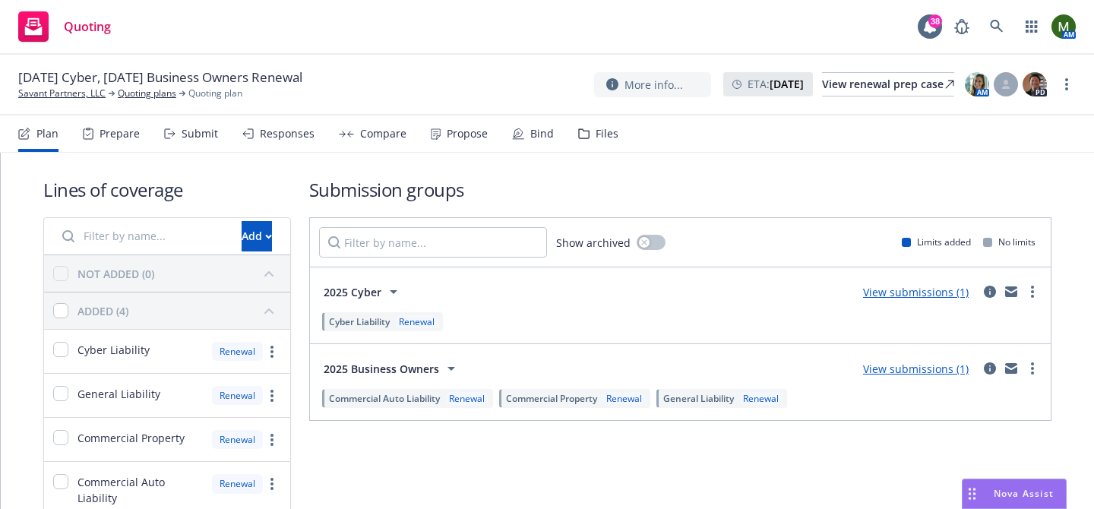
click at [523, 134] on div "Bind" at bounding box center [533, 133] width 42 height 36
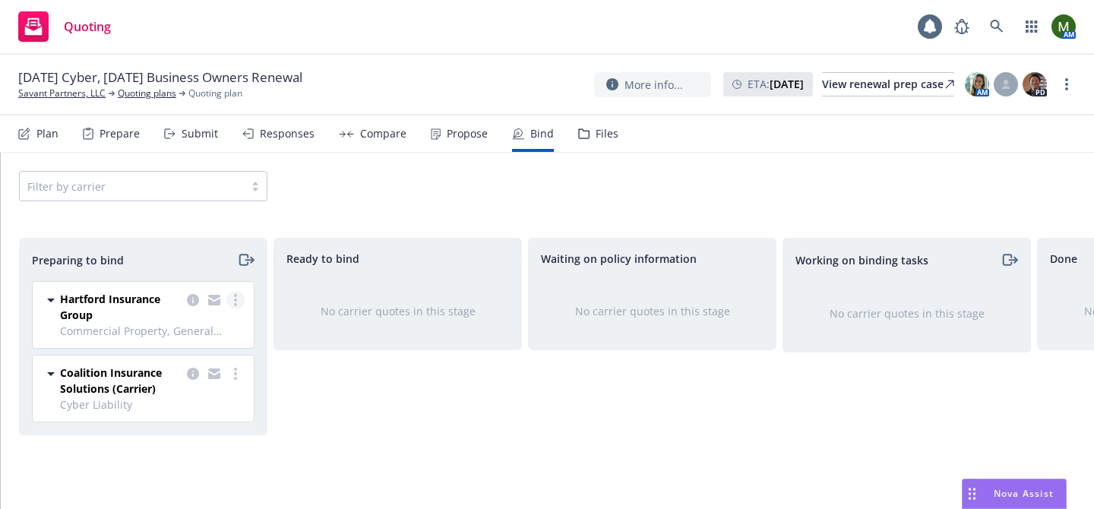
click at [238, 302] on link "more" at bounding box center [235, 300] width 18 height 18
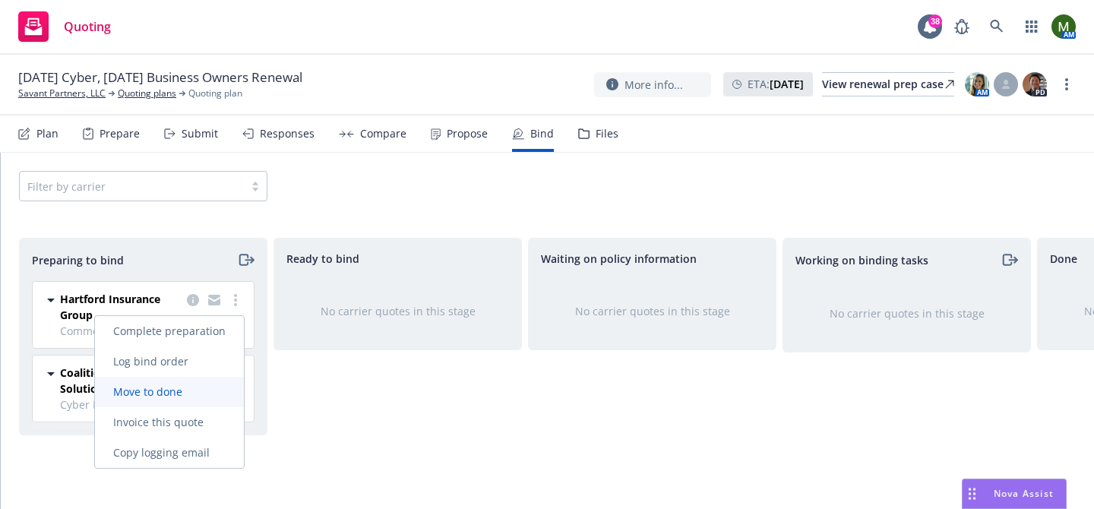
click at [187, 389] on span "Move to done" at bounding box center [148, 391] width 106 height 14
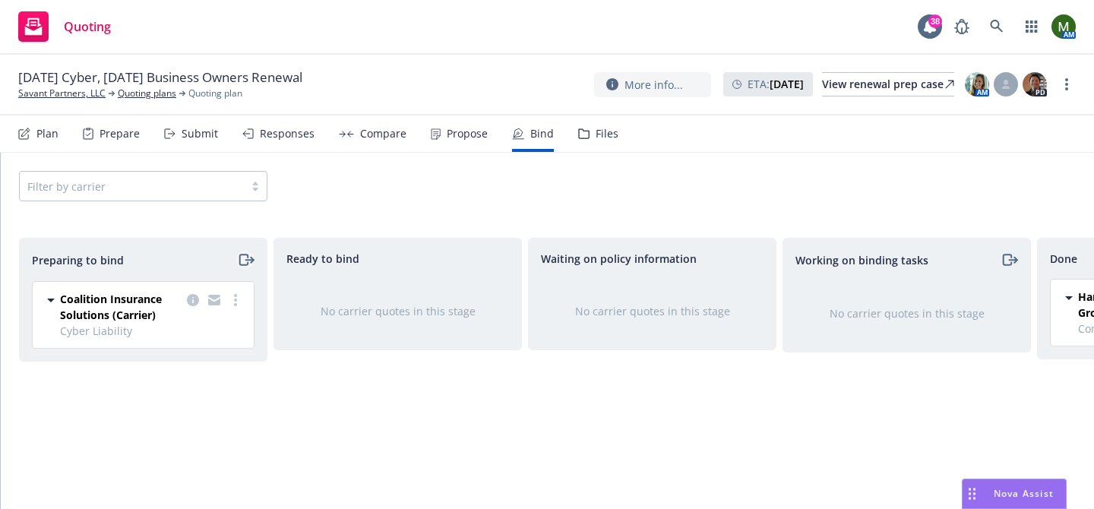
click at [246, 257] on icon "moveRight" at bounding box center [243, 260] width 8 height 11
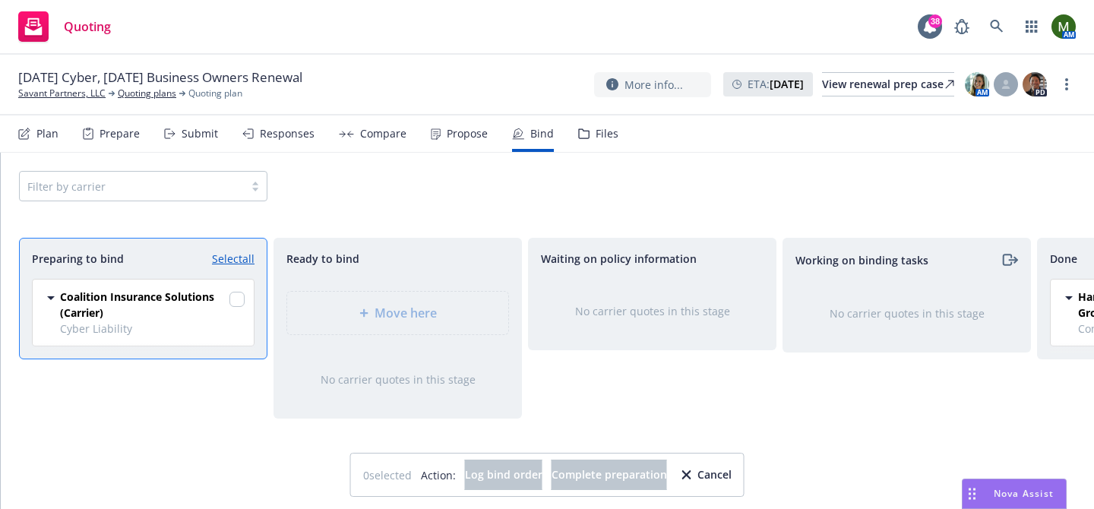
click at [246, 257] on link "Select all" at bounding box center [233, 259] width 43 height 16
checkbox input "true"
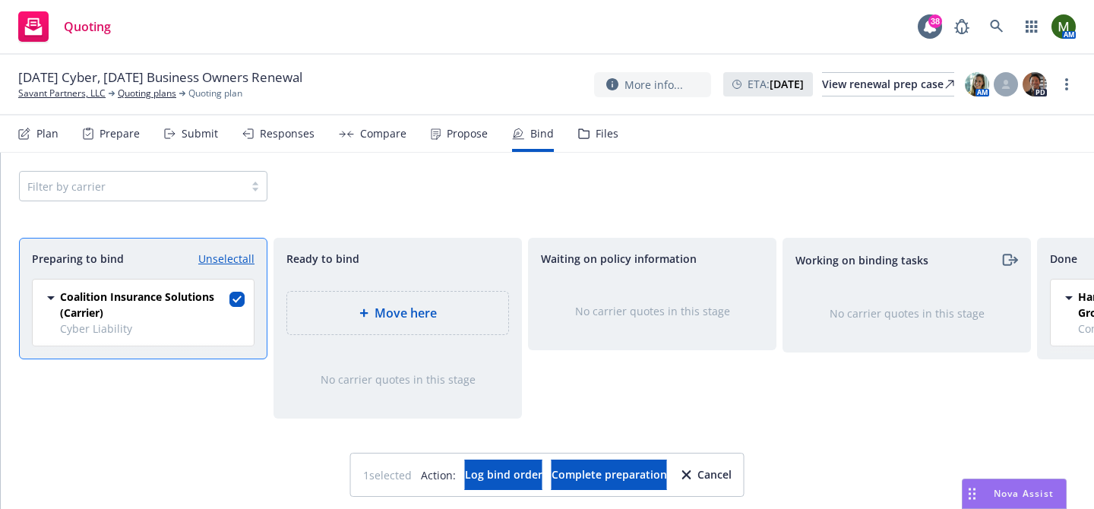
click at [334, 289] on div "Move here" at bounding box center [397, 313] width 247 height 68
click at [343, 300] on div "Move here" at bounding box center [397, 313] width 221 height 43
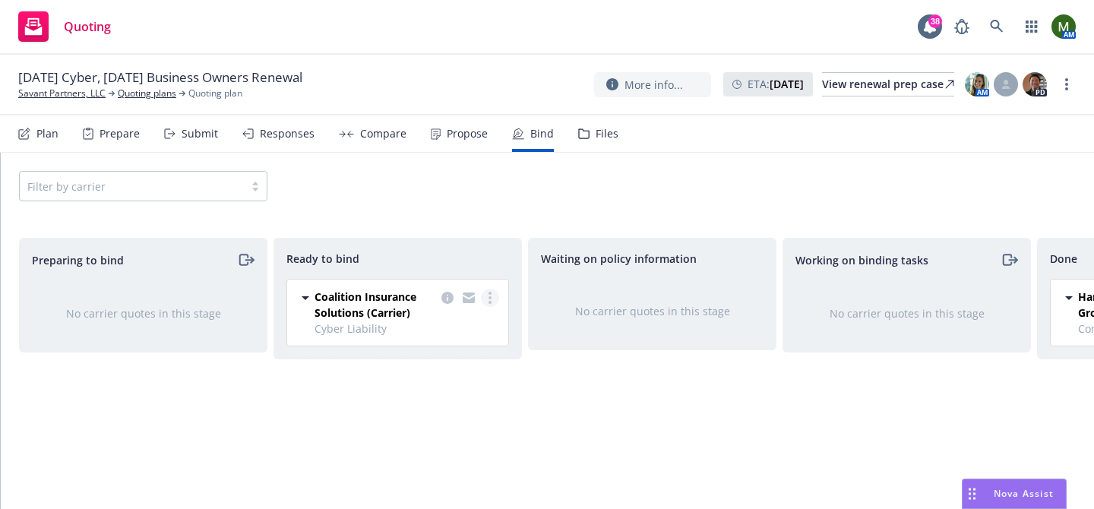
click at [494, 299] on link "more" at bounding box center [490, 298] width 18 height 18
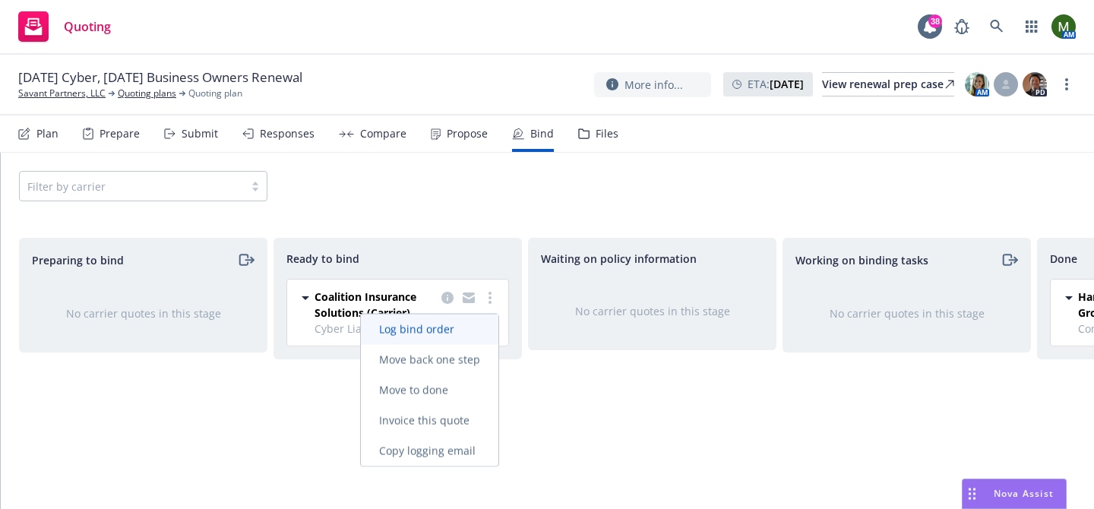
click at [449, 329] on span "Log bind order" at bounding box center [417, 329] width 112 height 14
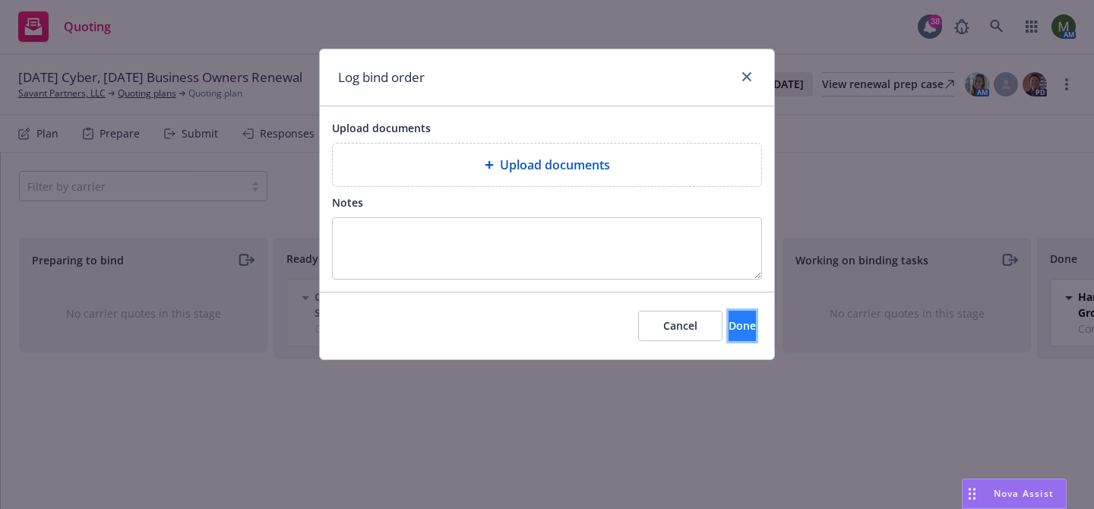
click at [729, 322] on span "Done" at bounding box center [742, 325] width 27 height 14
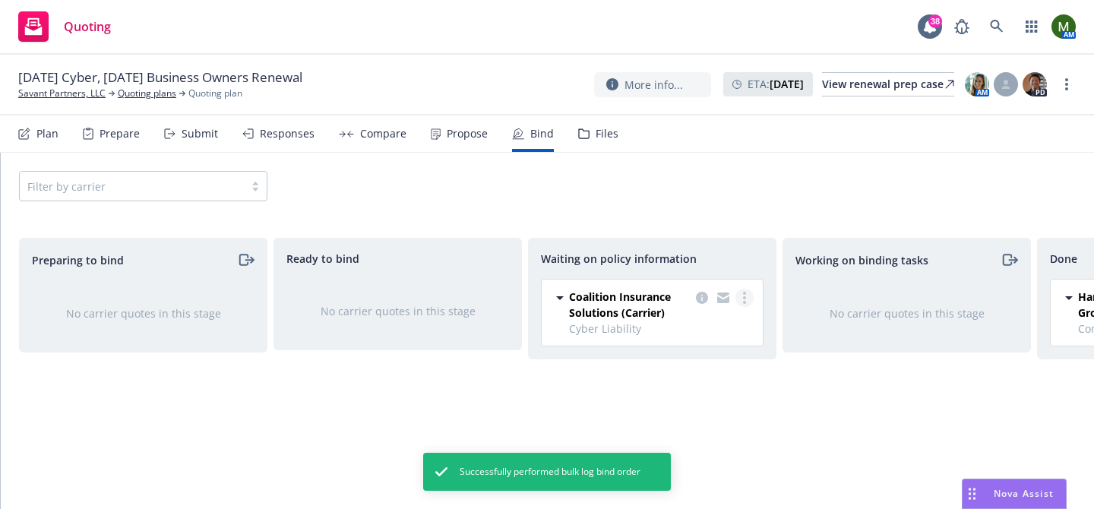
click at [745, 299] on icon "more" at bounding box center [744, 298] width 3 height 12
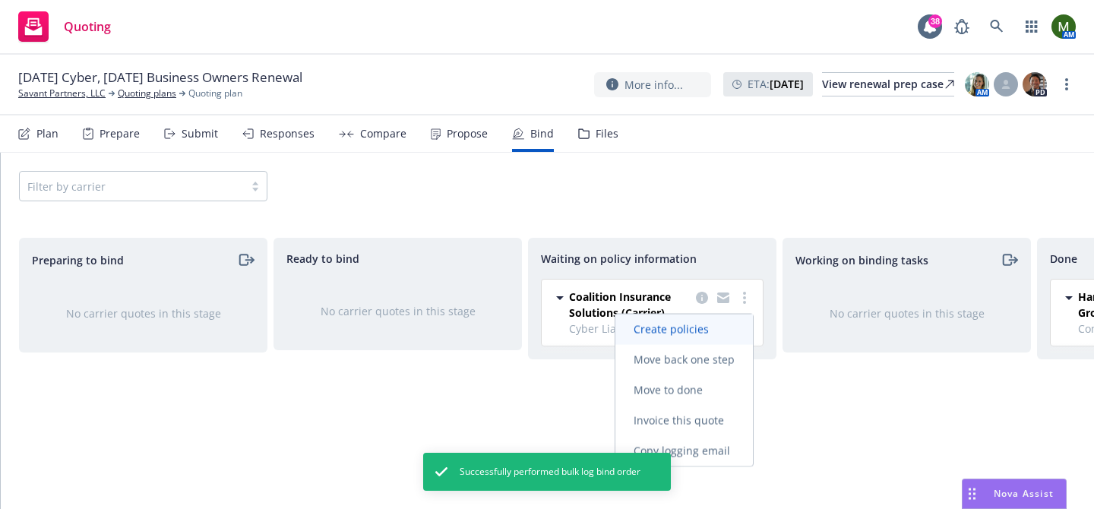
click at [705, 329] on span "Create policies" at bounding box center [671, 329] width 112 height 14
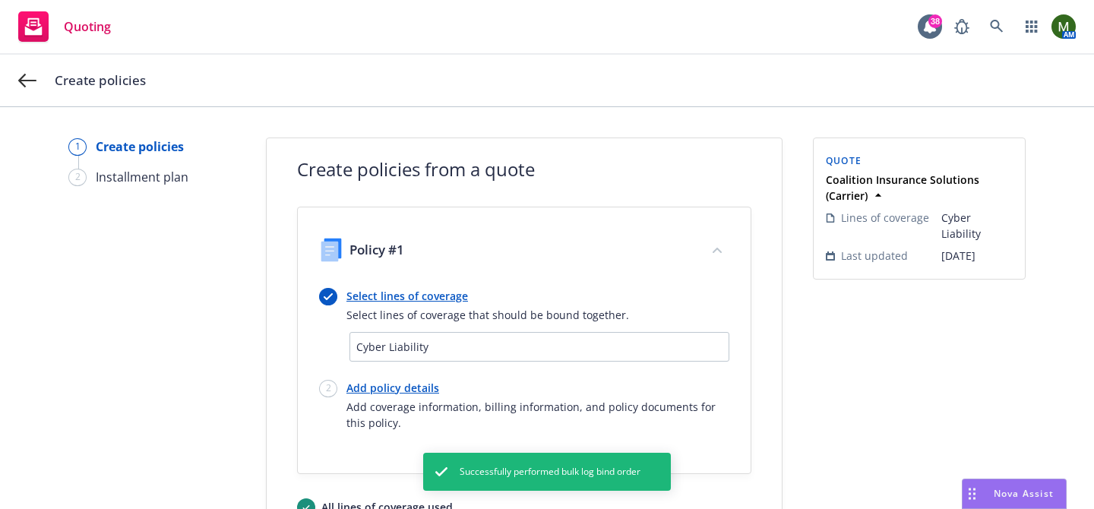
click at [384, 387] on link "Add policy details" at bounding box center [537, 388] width 383 height 16
select select "12"
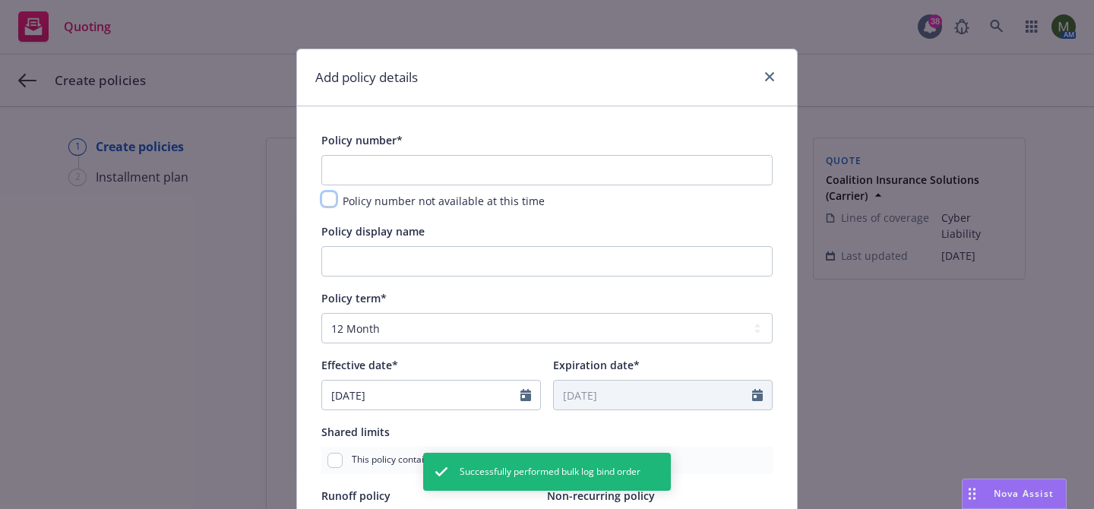
click at [331, 195] on input "checkbox" at bounding box center [328, 198] width 15 height 15
checkbox input "true"
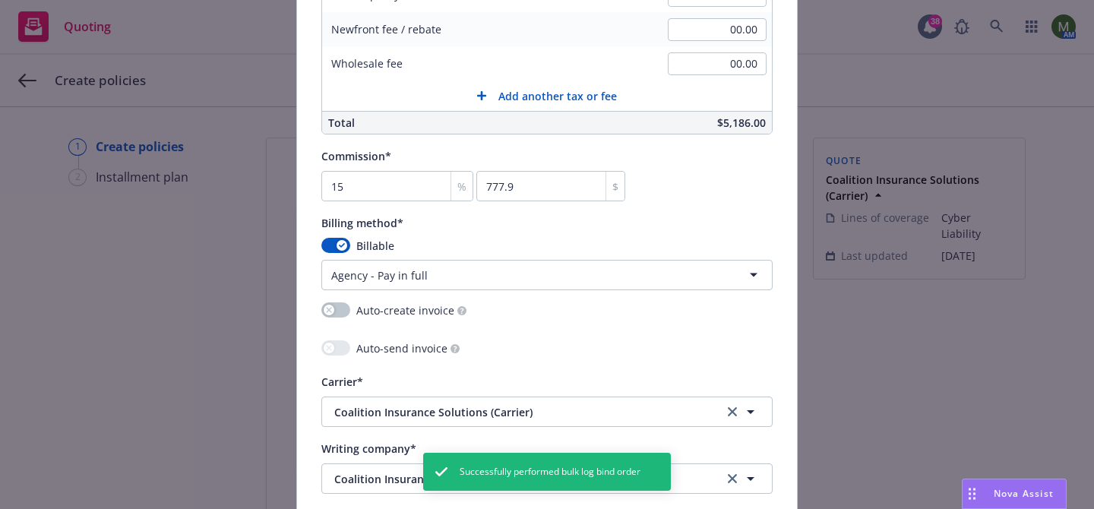
scroll to position [1747, 0]
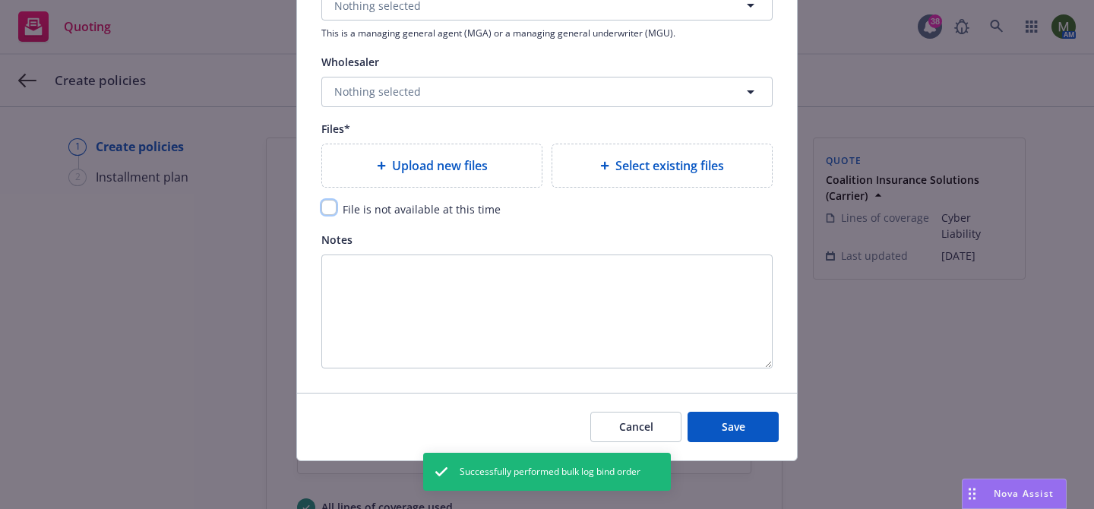
click at [326, 204] on input "checkbox" at bounding box center [328, 207] width 15 height 15
checkbox input "true"
click at [722, 429] on span "Save" at bounding box center [734, 426] width 24 height 14
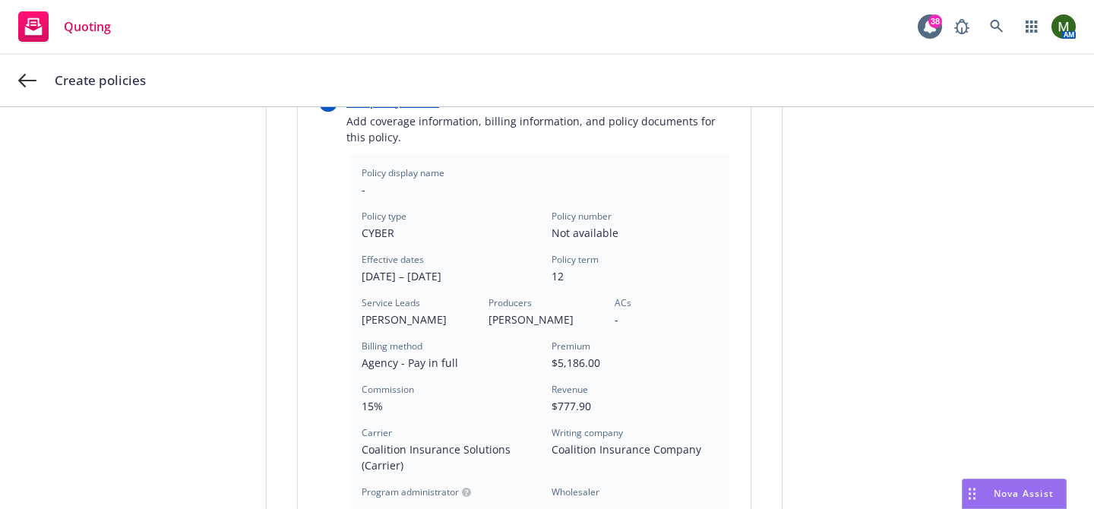
scroll to position [557, 0]
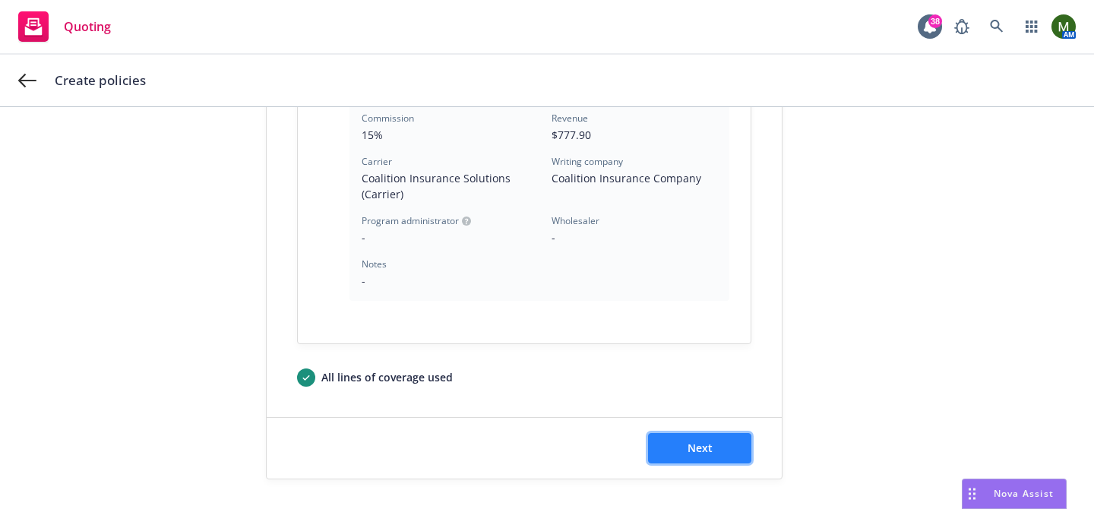
click at [723, 442] on button "Next" at bounding box center [699, 448] width 103 height 30
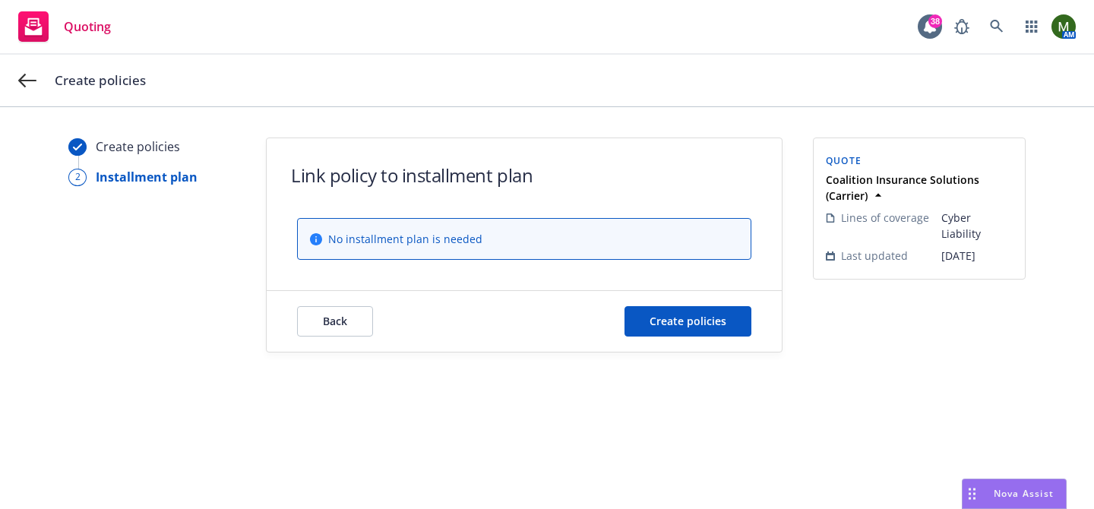
click at [707, 337] on div "Back Create policies" at bounding box center [524, 321] width 515 height 61
click at [704, 321] on span "Create policies" at bounding box center [688, 321] width 77 height 14
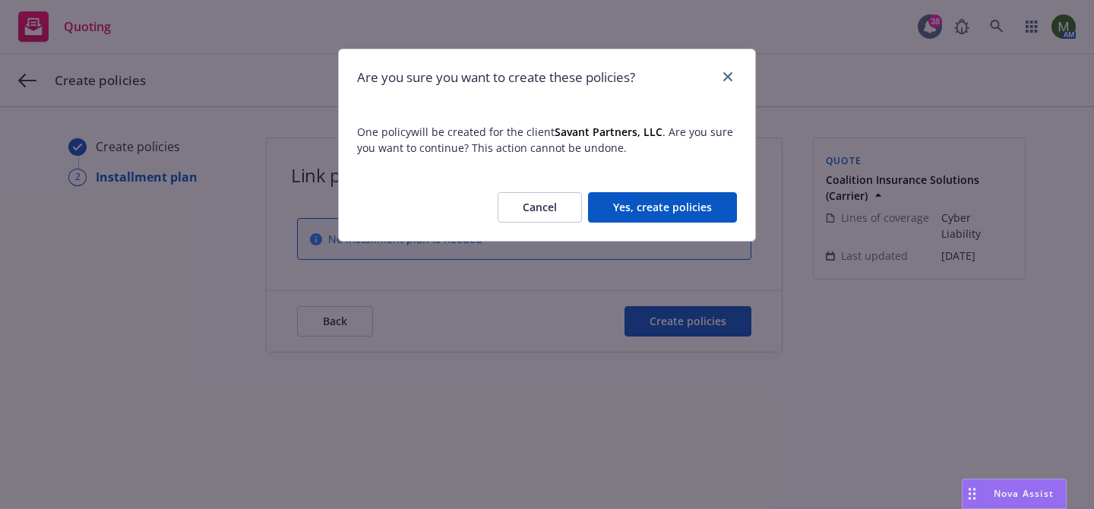
click at [678, 204] on button "Yes, create policies" at bounding box center [662, 207] width 149 height 30
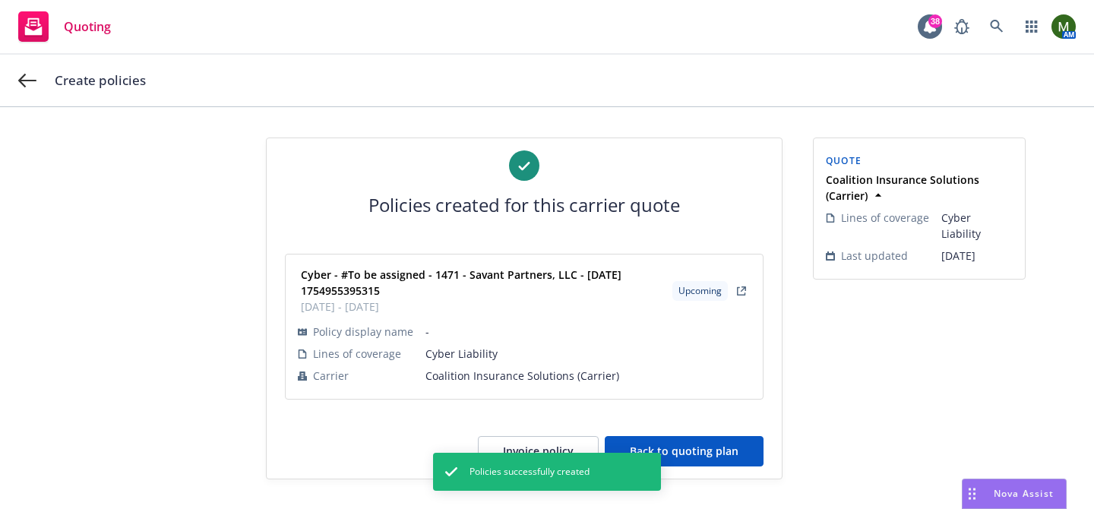
click at [710, 449] on button "Back to quoting plan" at bounding box center [684, 451] width 159 height 30
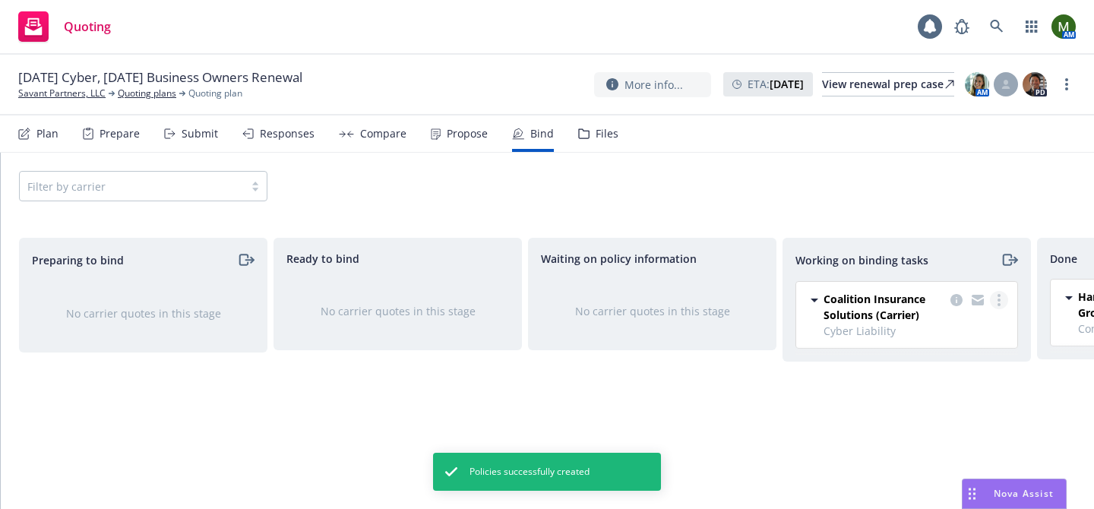
click at [1002, 299] on link "more" at bounding box center [999, 300] width 18 height 18
click at [961, 363] on span "Move to done" at bounding box center [923, 361] width 106 height 14
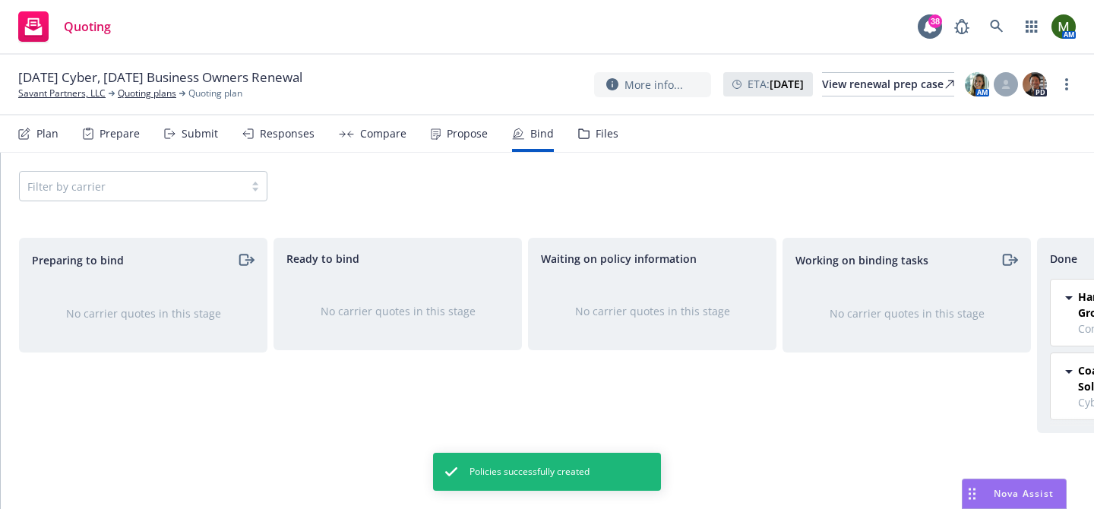
drag, startPoint x: 1069, startPoint y: 79, endPoint x: 1068, endPoint y: 71, distance: 7.6
click at [1068, 80] on link "more" at bounding box center [1067, 84] width 18 height 18
click at [977, 237] on link "Archive quoting plan" at bounding box center [990, 237] width 169 height 30
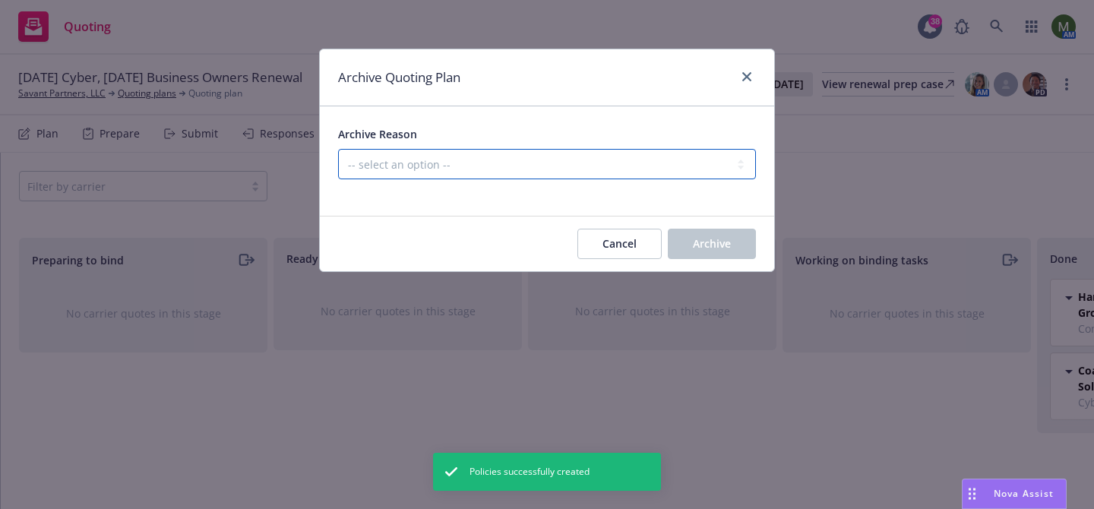
click at [672, 169] on select "-- select an option -- All policies in this renewal plan are auto-renewed Creat…" at bounding box center [547, 164] width 418 height 30
select select "ARCHIVED_RENEWAL_COMPLETED"
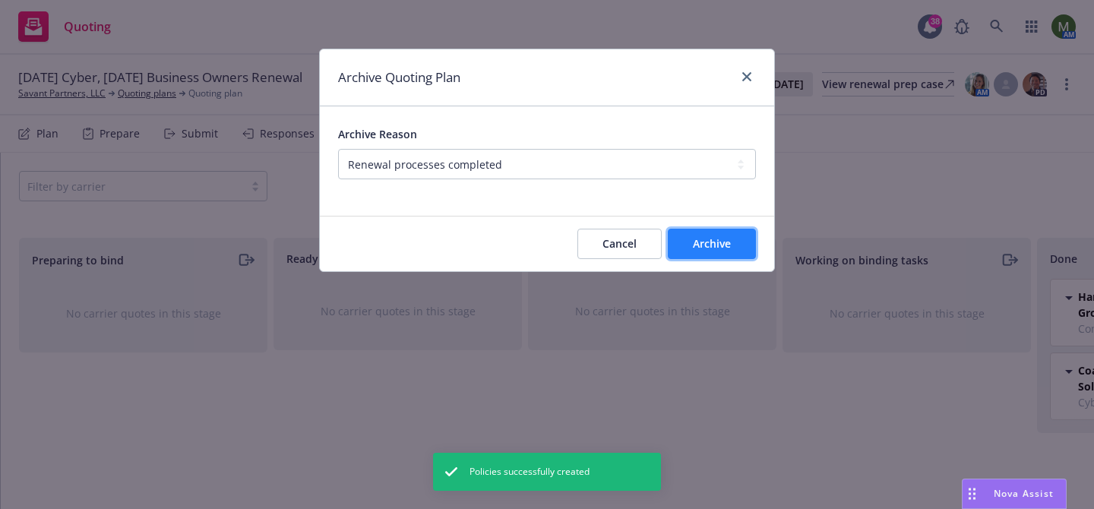
click at [718, 246] on span "Archive" at bounding box center [712, 243] width 38 height 14
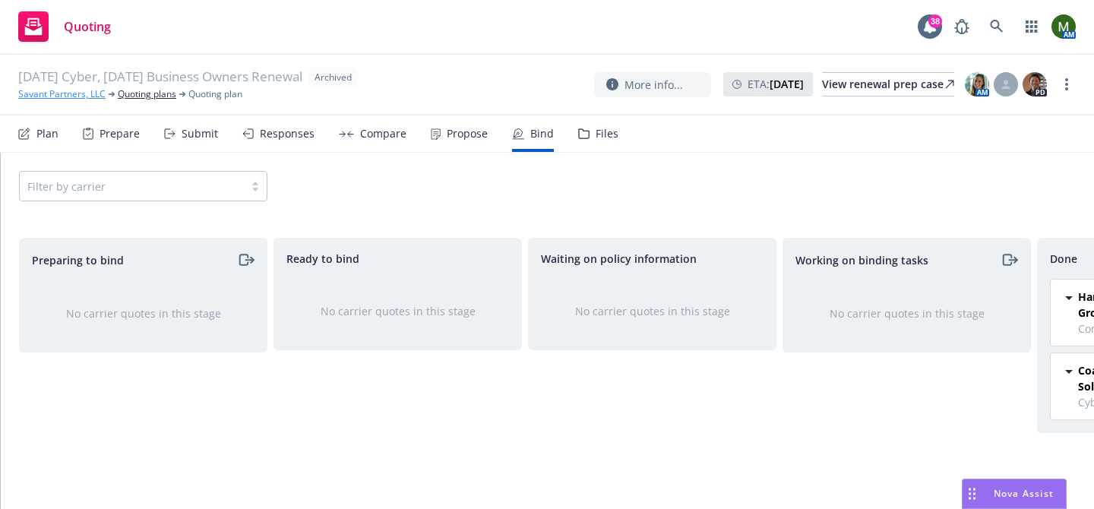
click at [100, 93] on link "Savant Partners, LLC" at bounding box center [61, 94] width 87 height 14
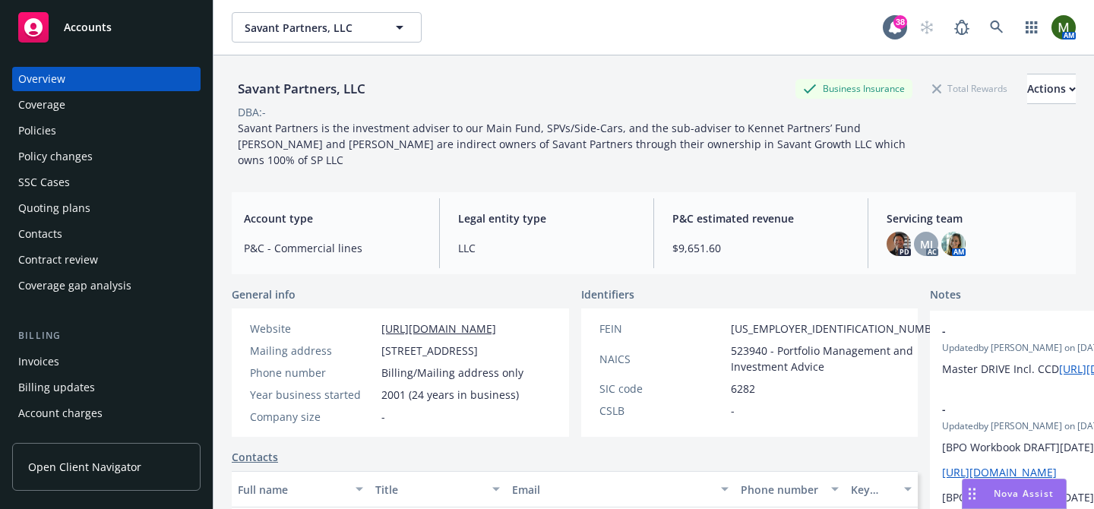
click at [90, 128] on div "Policies" at bounding box center [106, 131] width 176 height 24
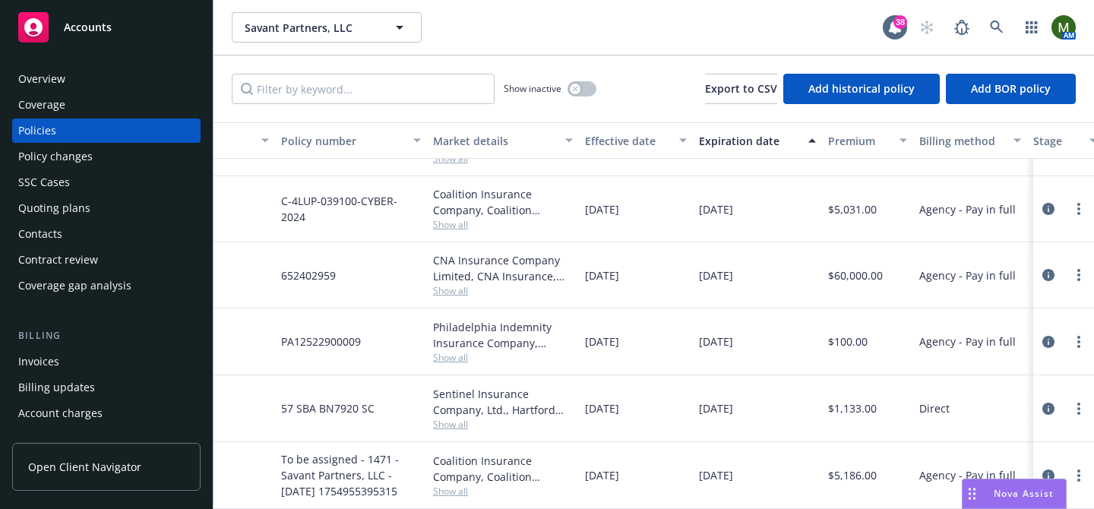
scroll to position [49, 246]
click at [69, 208] on div "Quoting plans" at bounding box center [54, 208] width 72 height 24
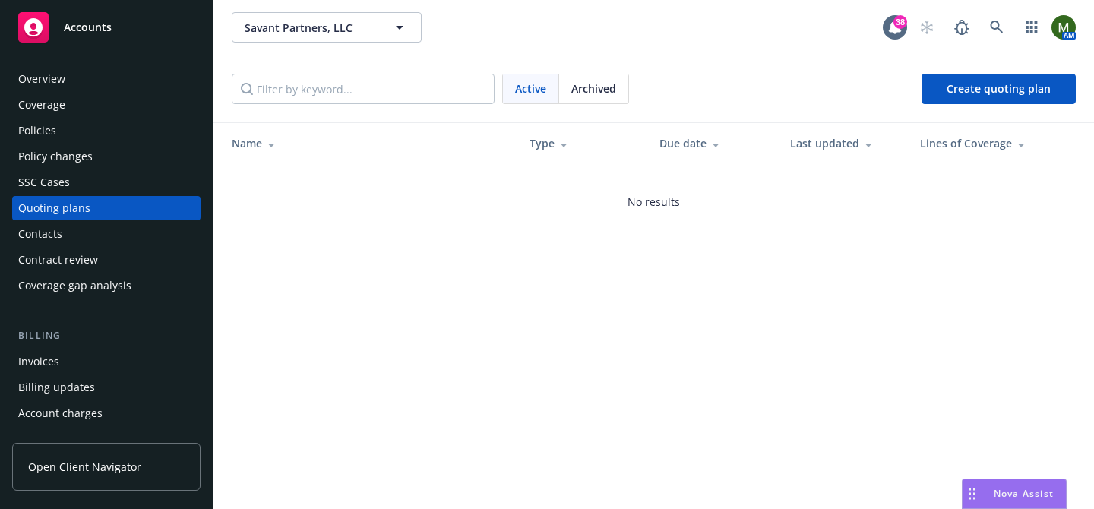
click at [96, 144] on div "Overview Coverage Policies Policy changes SSC Cases Quoting plans Contacts Cont…" at bounding box center [106, 182] width 188 height 231
click at [96, 134] on div "Policies" at bounding box center [106, 131] width 176 height 24
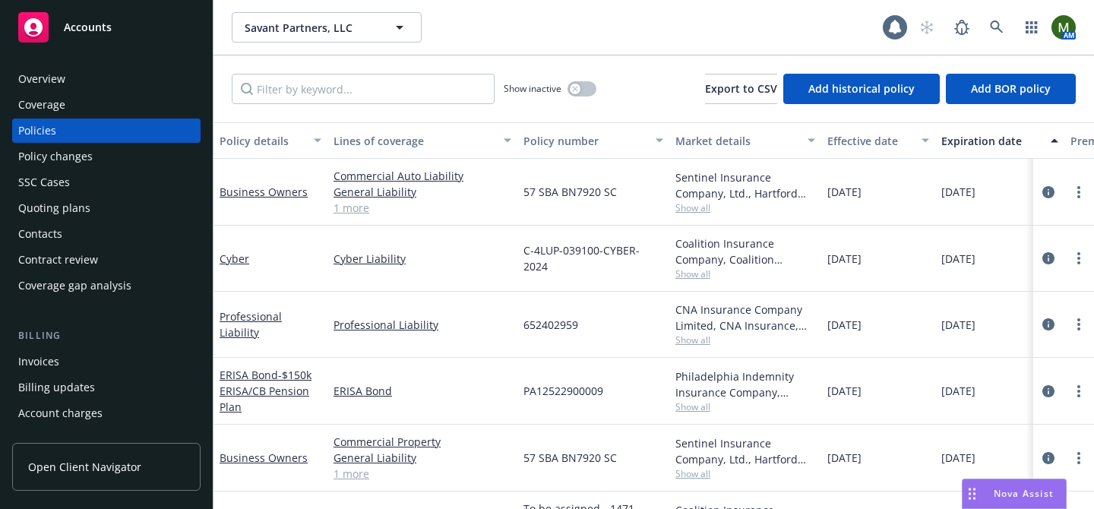
scroll to position [49, 0]
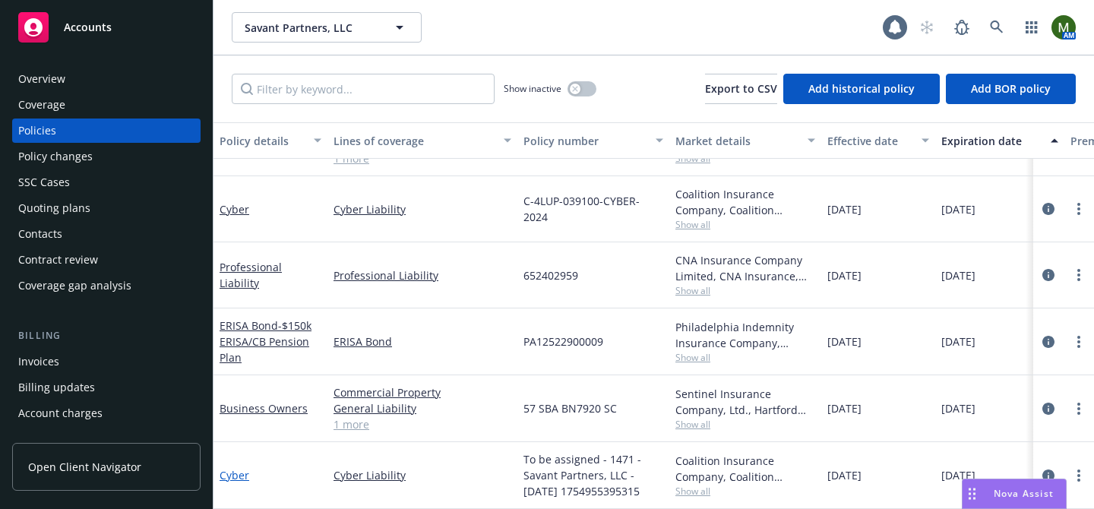
click at [236, 476] on link "Cyber" at bounding box center [235, 475] width 30 height 14
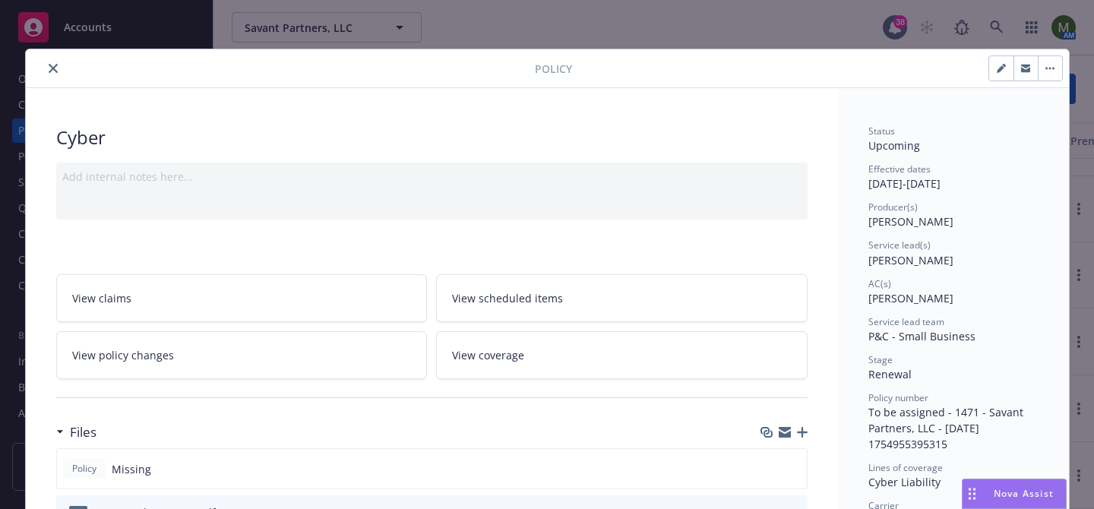
click at [787, 435] on icon "button" at bounding box center [785, 434] width 12 height 7
click at [52, 69] on icon "close" at bounding box center [53, 68] width 9 height 9
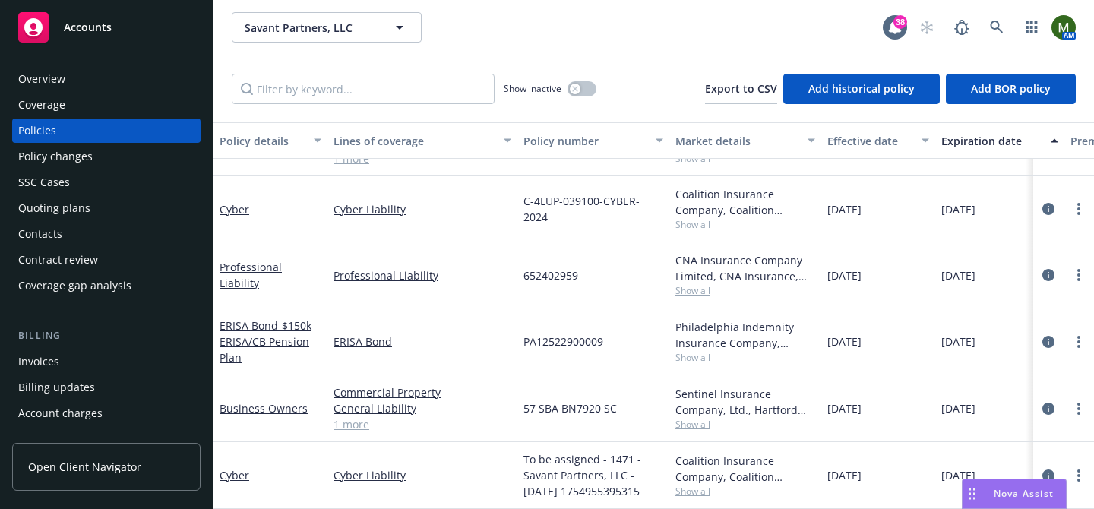
click at [982, 498] on div "Nova Assist" at bounding box center [1024, 493] width 84 height 13
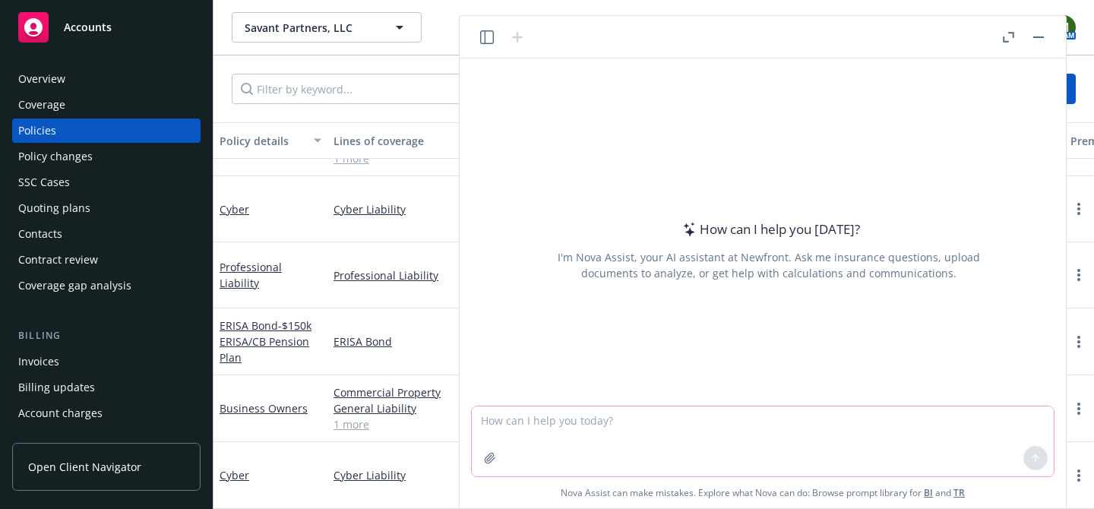
click at [635, 416] on textarea at bounding box center [763, 441] width 582 height 70
click at [659, 431] on textarea at bounding box center [763, 441] width 582 height 70
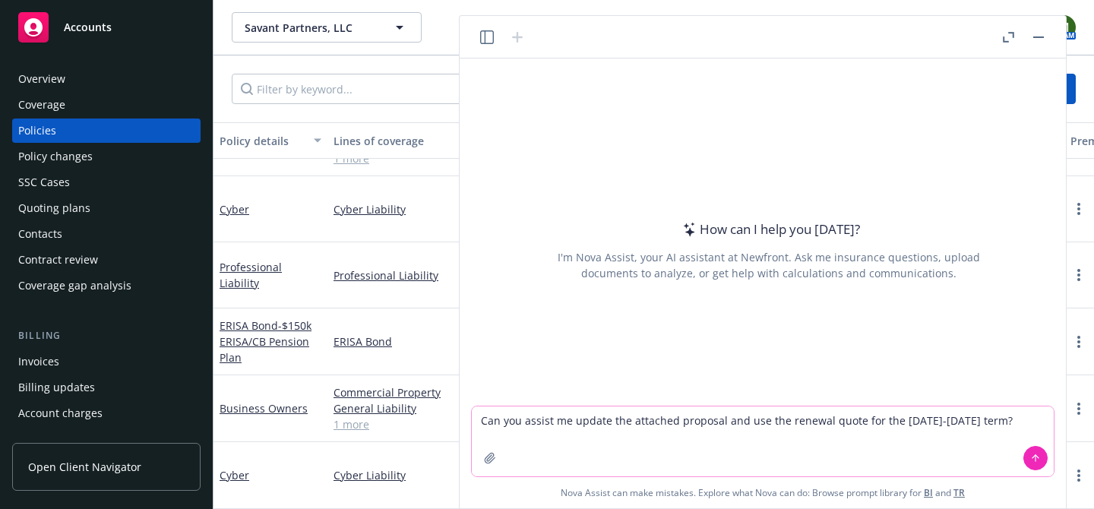
type textarea "Can you assist me update the attached proposal and use the renewal quote for th…"
click at [492, 457] on icon "button" at bounding box center [490, 458] width 12 height 12
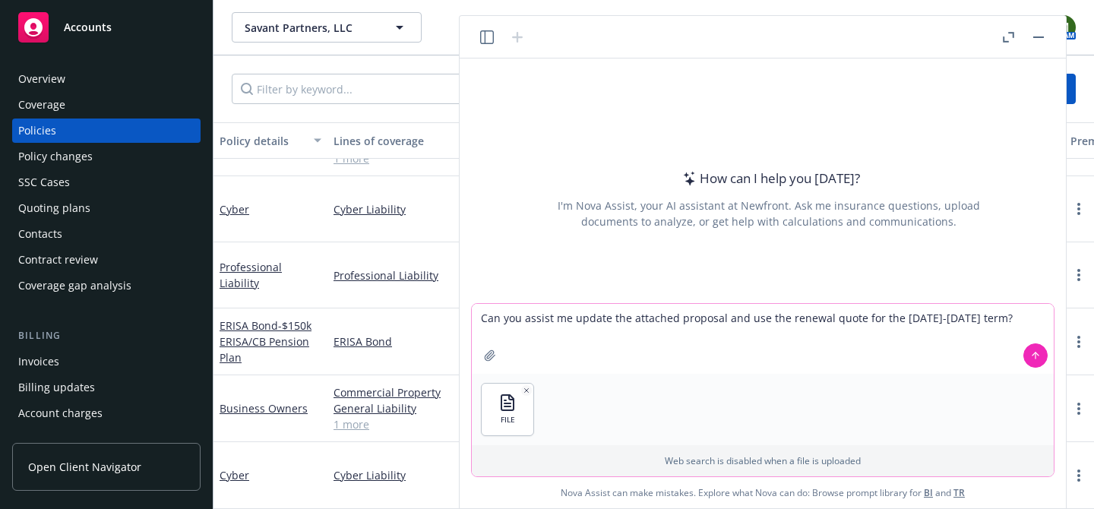
click at [527, 358] on textarea "Can you assist me update the attached proposal and use the renewal quote for th…" at bounding box center [763, 339] width 582 height 70
click at [486, 340] on div at bounding box center [490, 355] width 36 height 36
click at [489, 347] on button "button" at bounding box center [490, 355] width 24 height 24
click at [1028, 357] on button at bounding box center [1035, 355] width 24 height 24
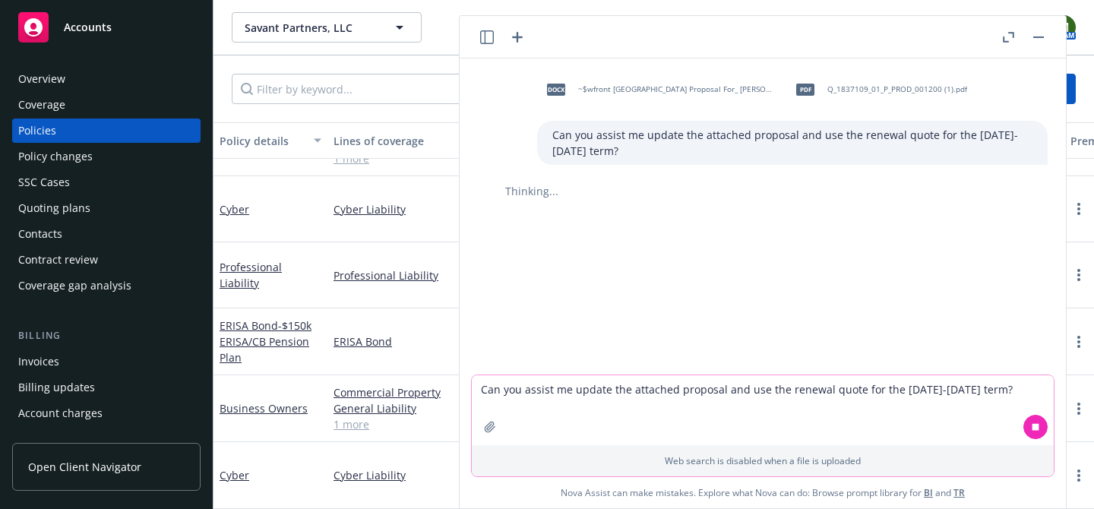
click at [681, 397] on textarea "Can you assist me update the attached proposal and use the renewal quote for th…" at bounding box center [763, 410] width 582 height 70
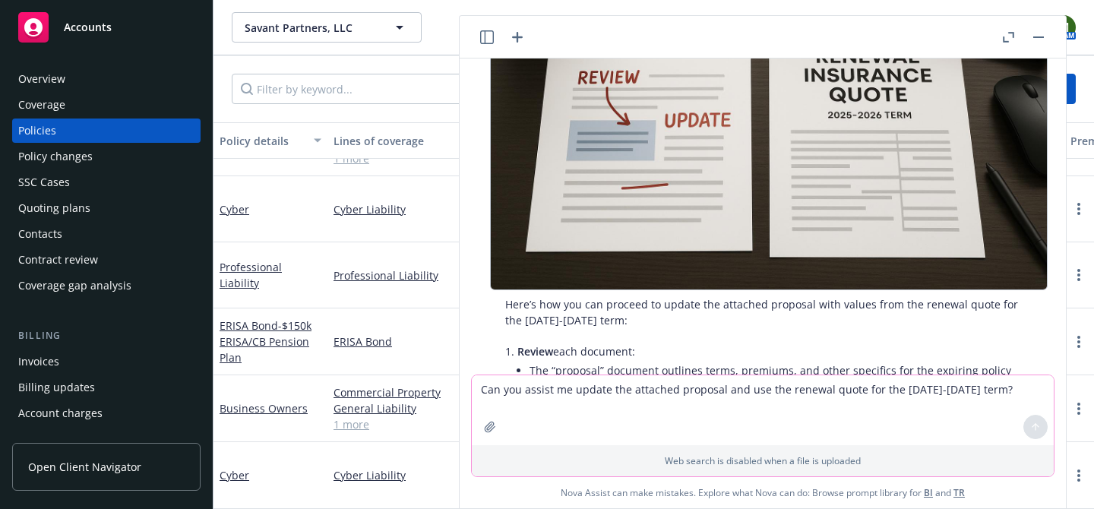
scroll to position [280, 0]
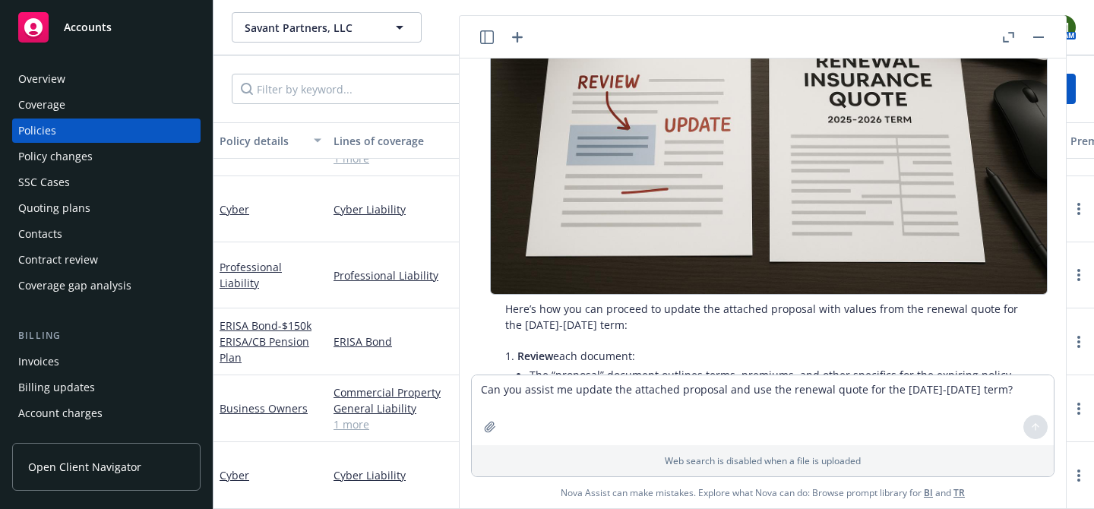
click at [703, 213] on img at bounding box center [769, 109] width 558 height 372
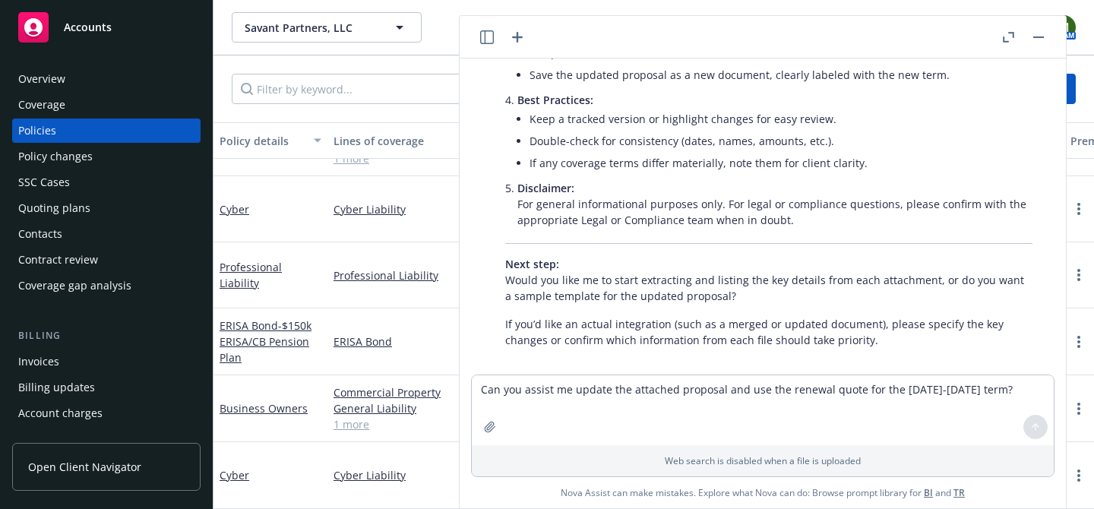
scroll to position [0, 0]
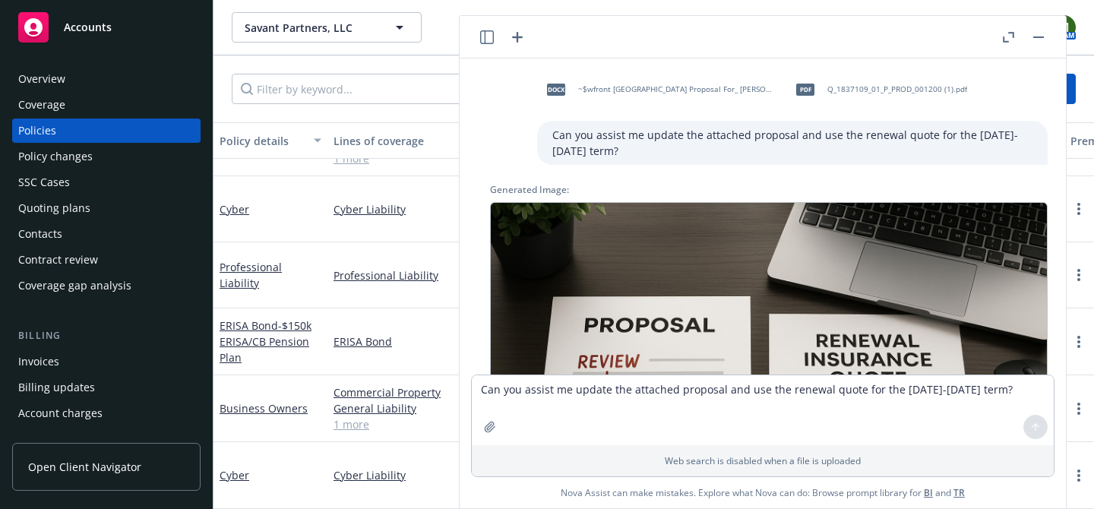
click at [1036, 37] on button "button" at bounding box center [1038, 37] width 18 height 18
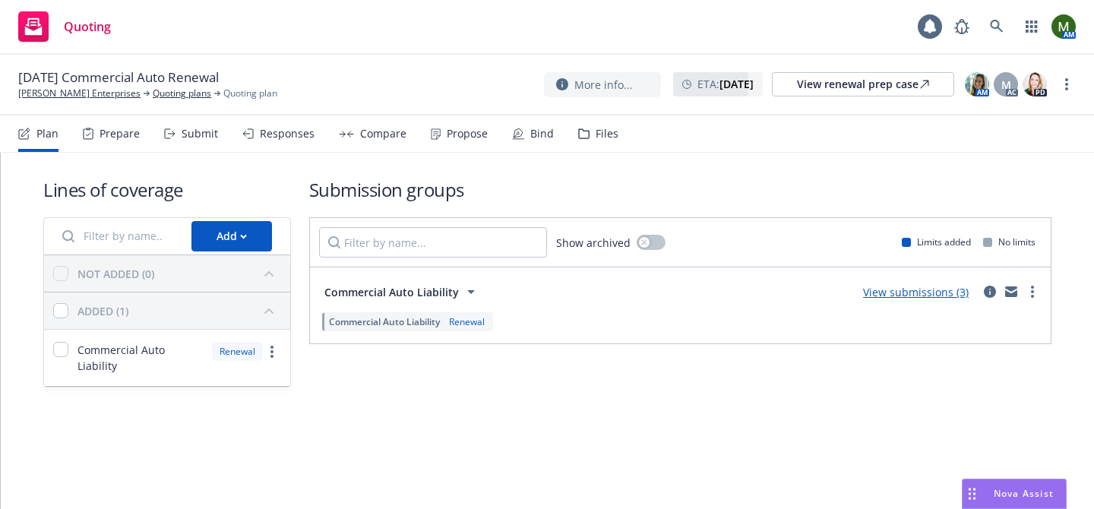
click at [127, 134] on div "Prepare" at bounding box center [120, 134] width 40 height 12
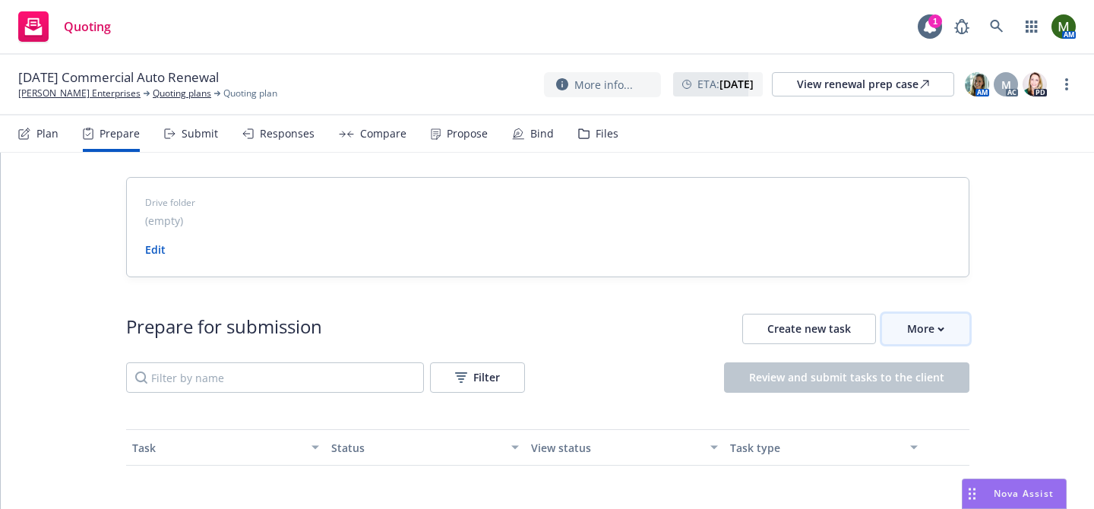
click at [896, 327] on button "More" at bounding box center [925, 329] width 87 height 30
click at [904, 391] on link "Go to Indio account" at bounding box center [991, 399] width 217 height 30
click at [93, 98] on link "[PERSON_NAME] Enterprises" at bounding box center [79, 94] width 122 height 14
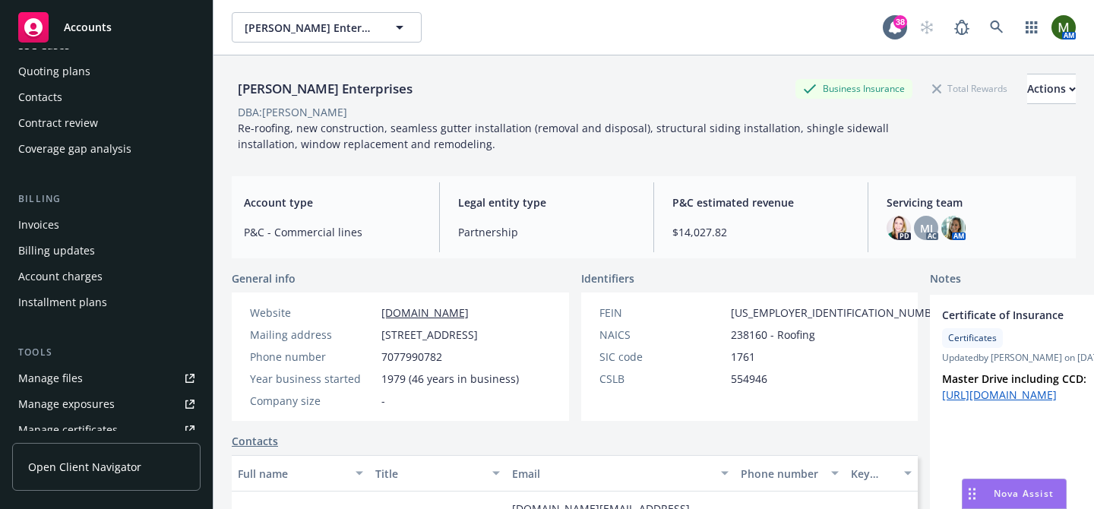
scroll to position [152, 0]
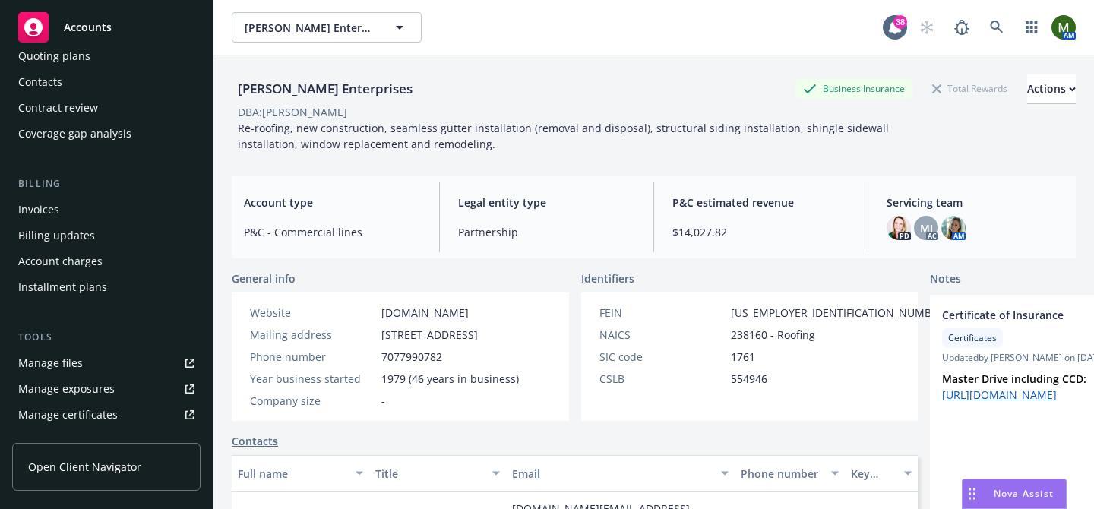
click at [79, 359] on div "Manage files" at bounding box center [50, 363] width 65 height 24
click at [71, 361] on div "Manage files" at bounding box center [50, 363] width 65 height 24
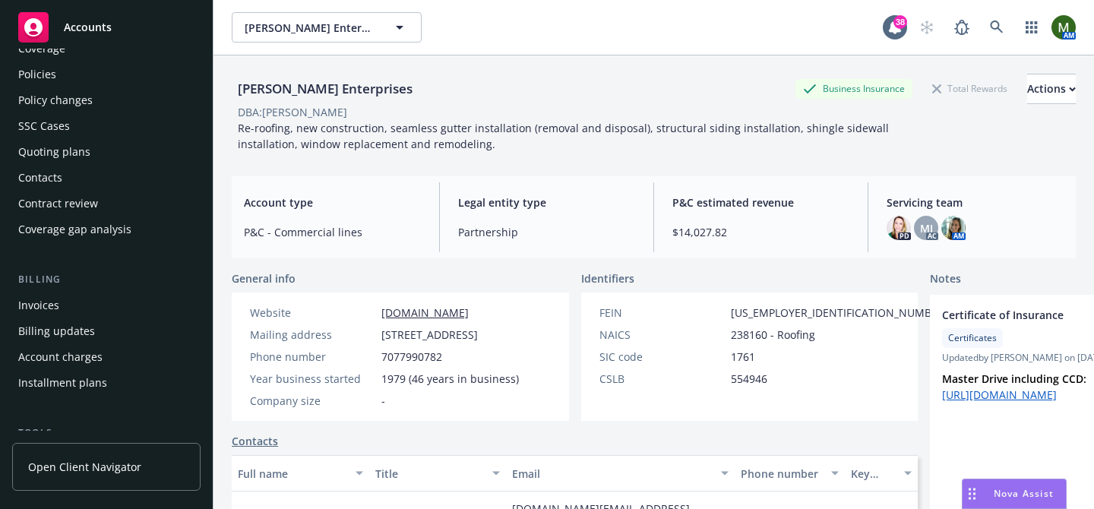
click at [61, 74] on div "Policies" at bounding box center [106, 74] width 176 height 24
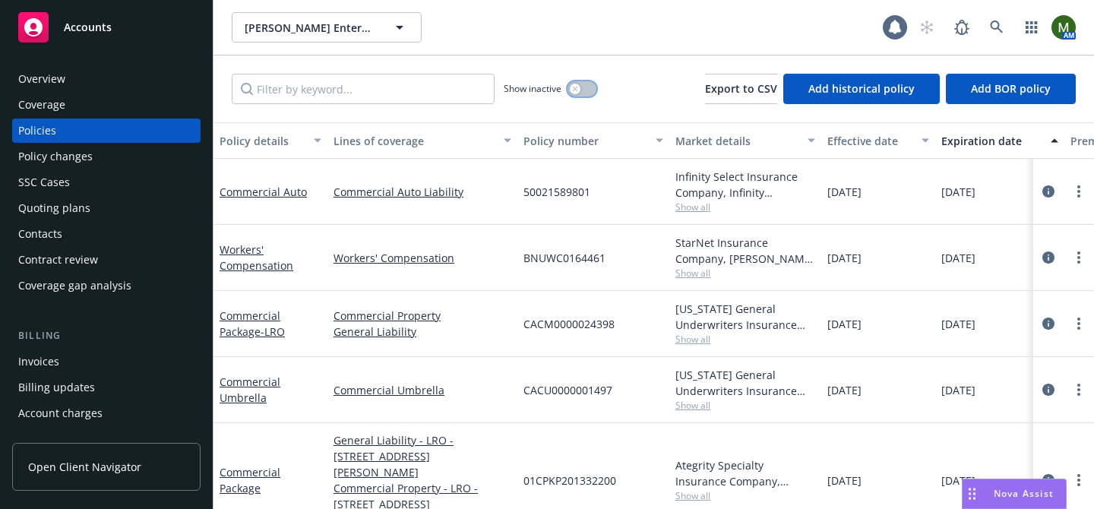
click at [577, 93] on div "button" at bounding box center [575, 89] width 11 height 11
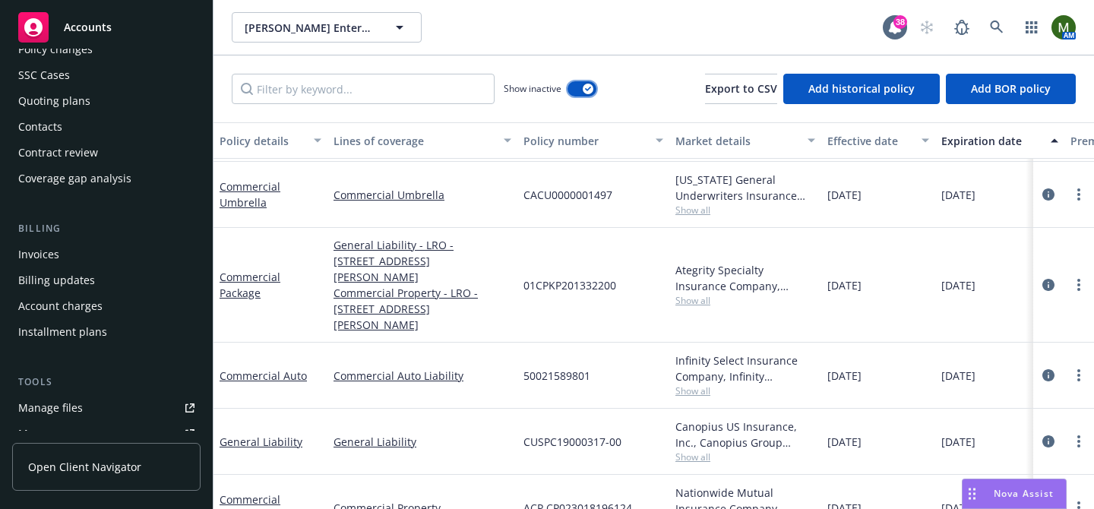
scroll to position [119, 0]
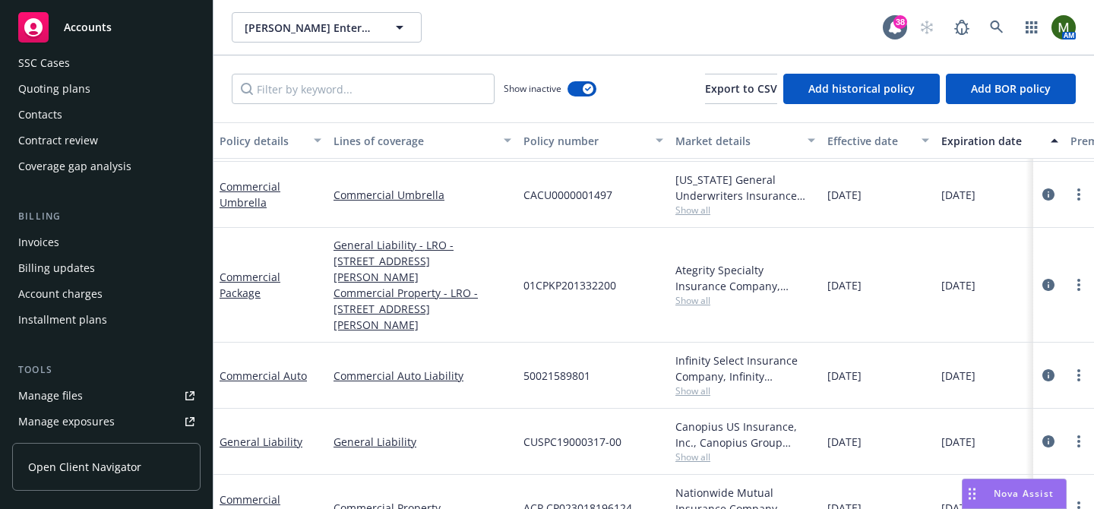
click at [84, 394] on link "Manage files" at bounding box center [106, 396] width 188 height 24
click at [572, 368] on span "50021589801" at bounding box center [556, 376] width 67 height 16
copy span "50021589801"
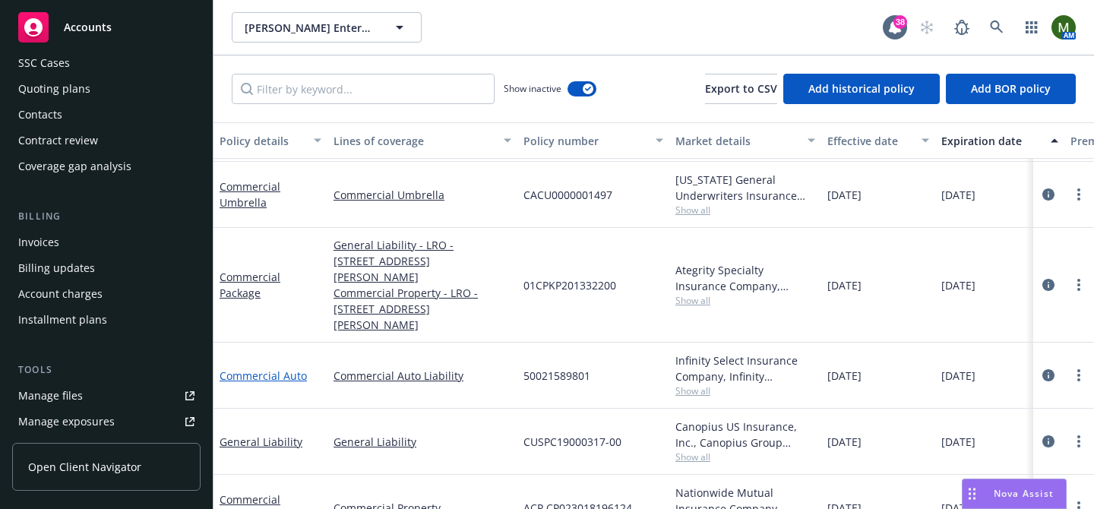
click at [289, 368] on link "Commercial Auto" at bounding box center [263, 375] width 87 height 14
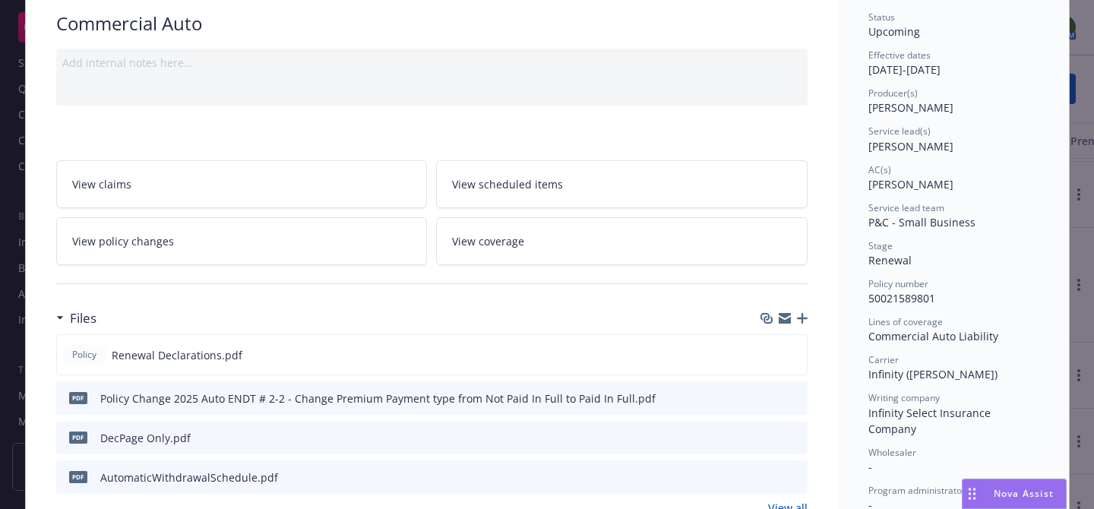
scroll to position [144, 0]
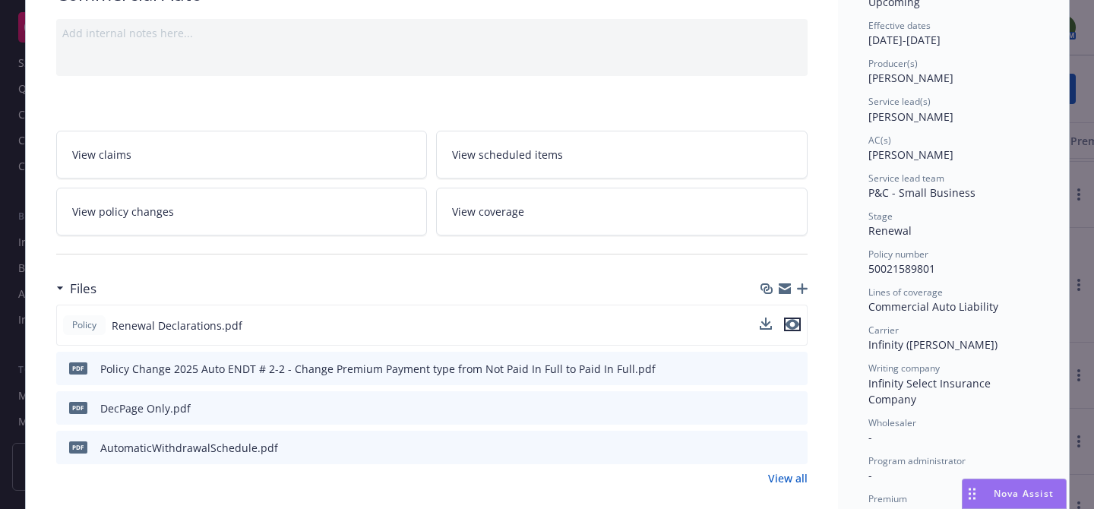
click at [795, 327] on icon "preview file" at bounding box center [793, 324] width 14 height 11
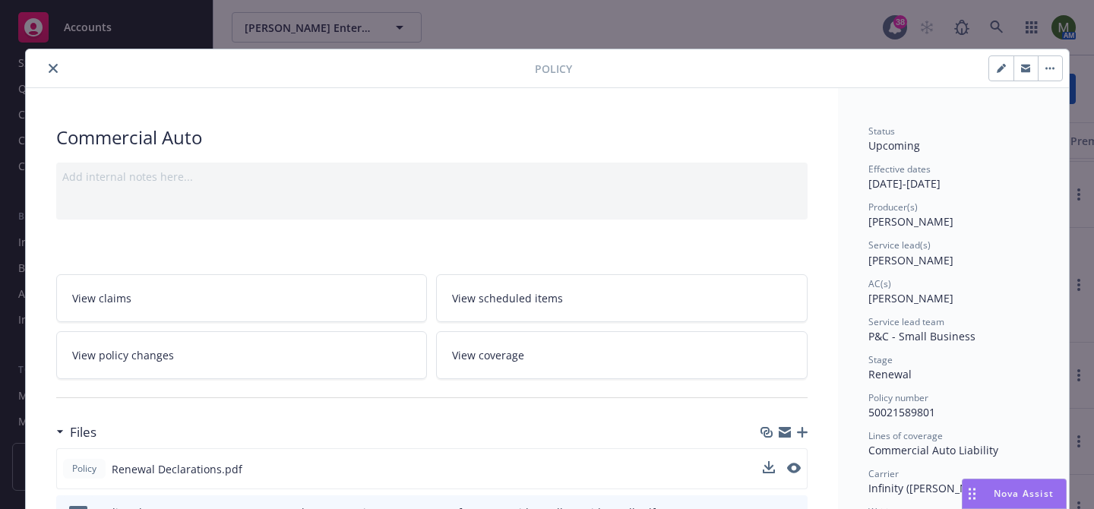
click at [54, 64] on icon "close" at bounding box center [53, 68] width 9 height 9
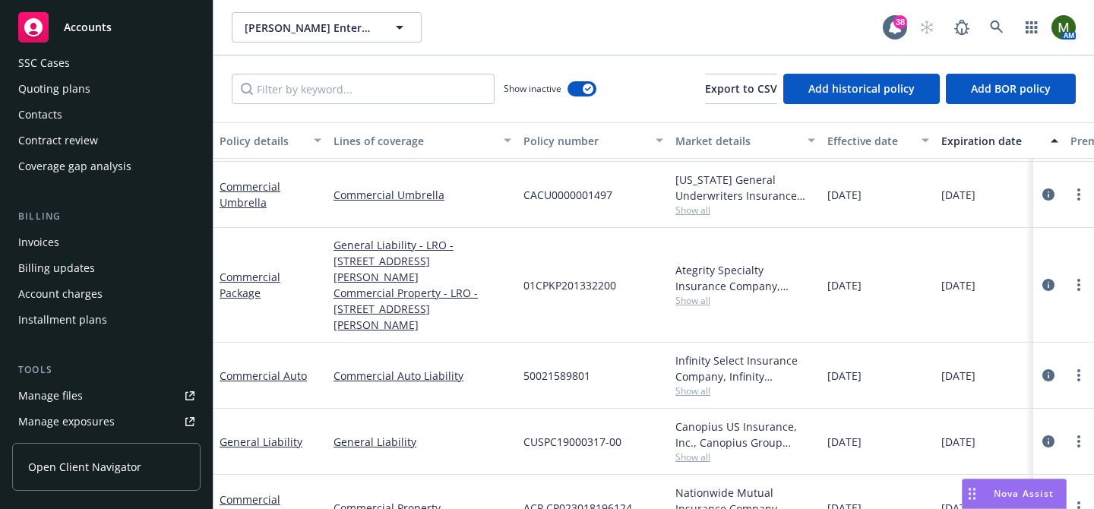
click at [54, 64] on div "SSC Cases" at bounding box center [44, 63] width 52 height 24
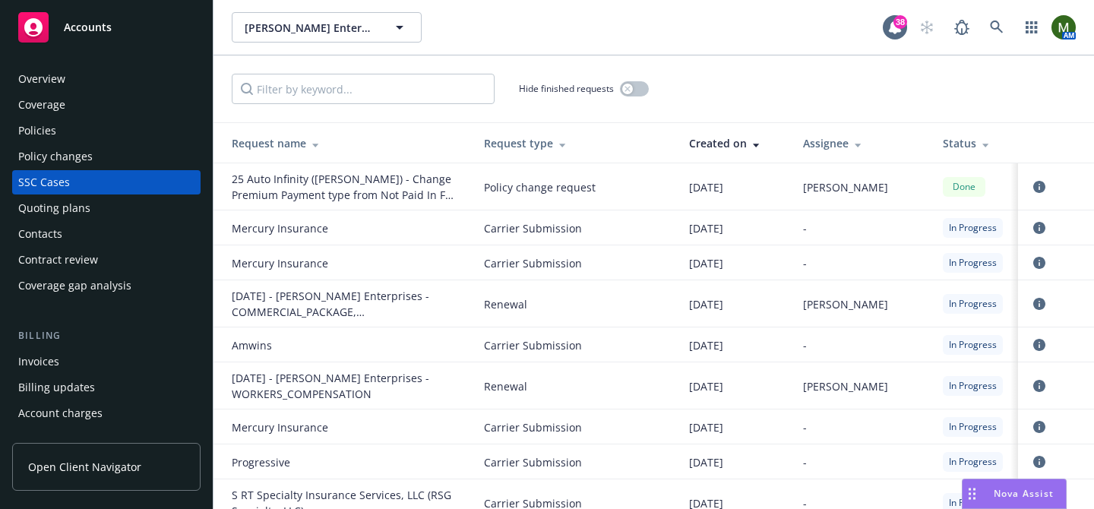
click at [56, 84] on div "Overview" at bounding box center [41, 79] width 47 height 24
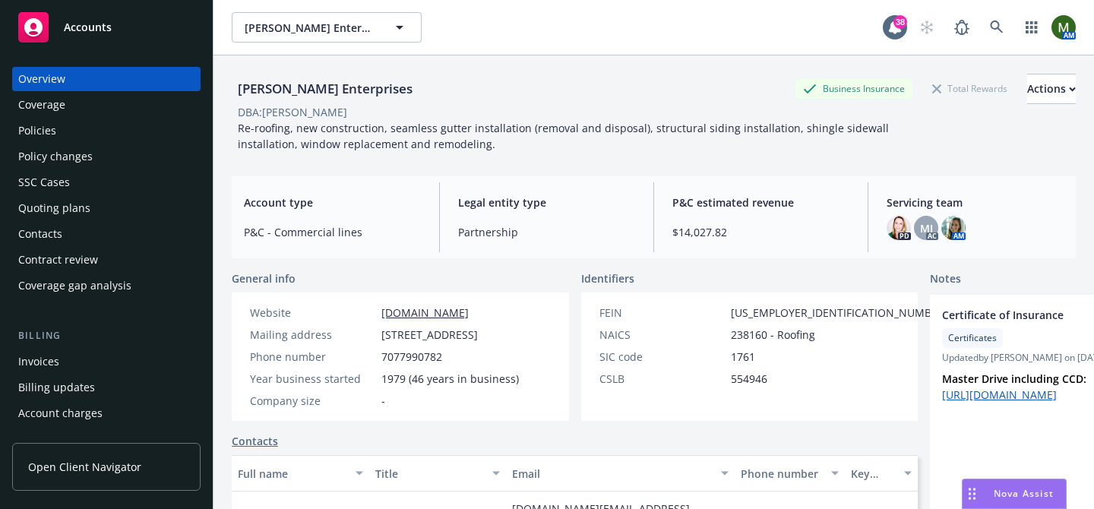
click at [138, 119] on div "Policies" at bounding box center [106, 131] width 176 height 24
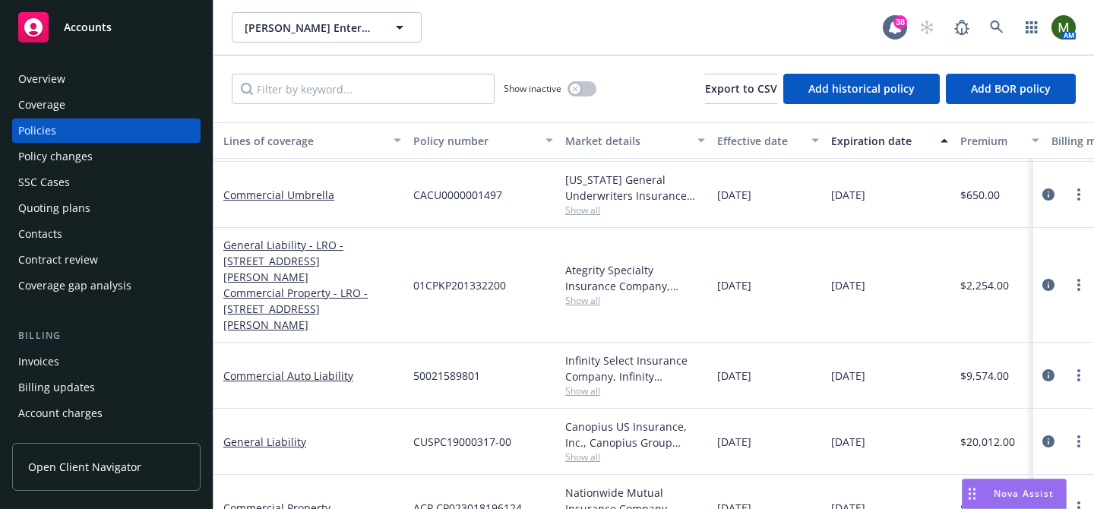
scroll to position [185, 133]
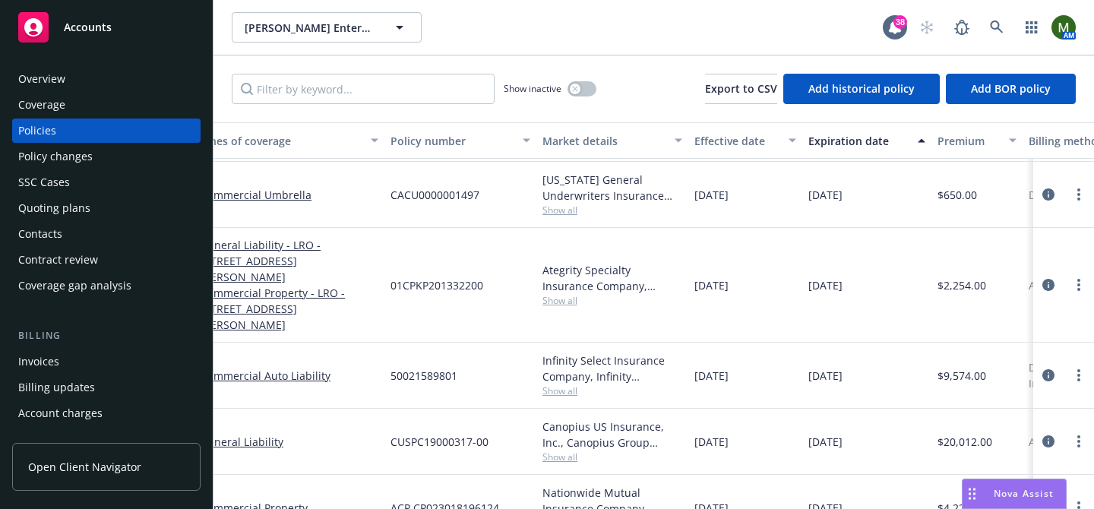
click at [611, 353] on div "Infinity Select Insurance Company, Infinity (Kemper)" at bounding box center [612, 369] width 140 height 32
copy div "Infinity Select Insurance Company, Infinity (Kemper)"
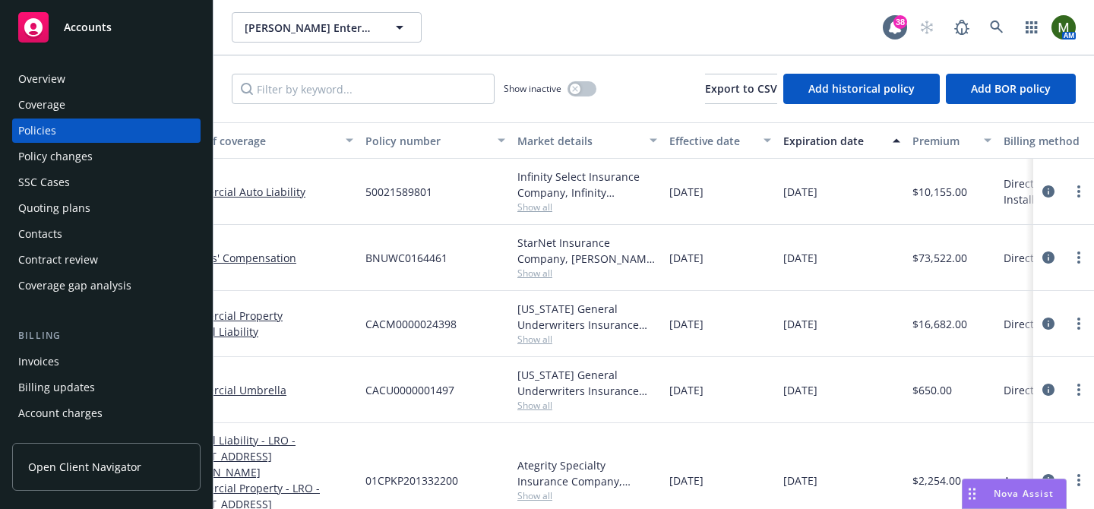
scroll to position [0, 161]
click at [936, 188] on span "$10,155.00" at bounding box center [936, 192] width 55 height 16
copy span "$10,155.00"
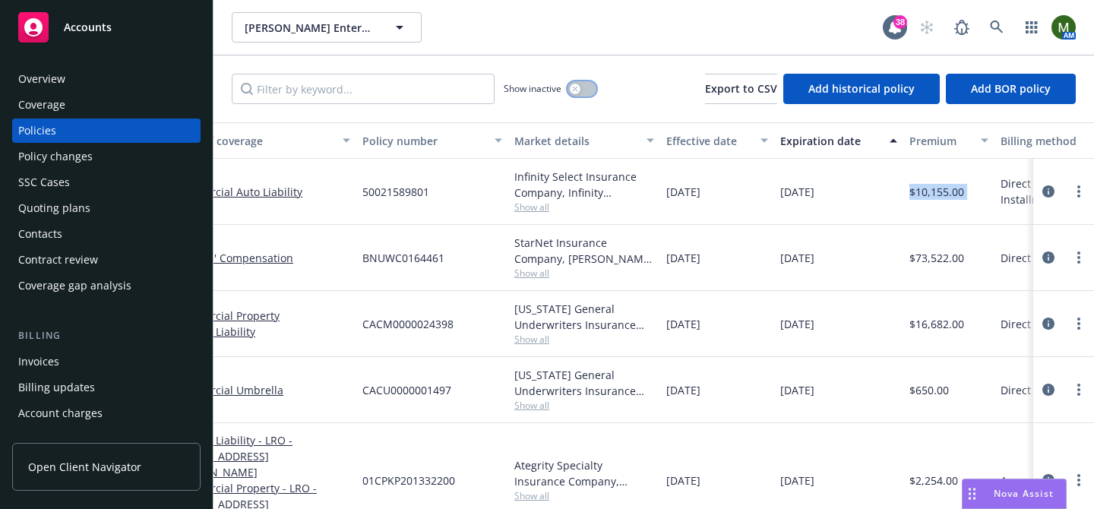
click at [579, 87] on div "button" at bounding box center [575, 89] width 11 height 11
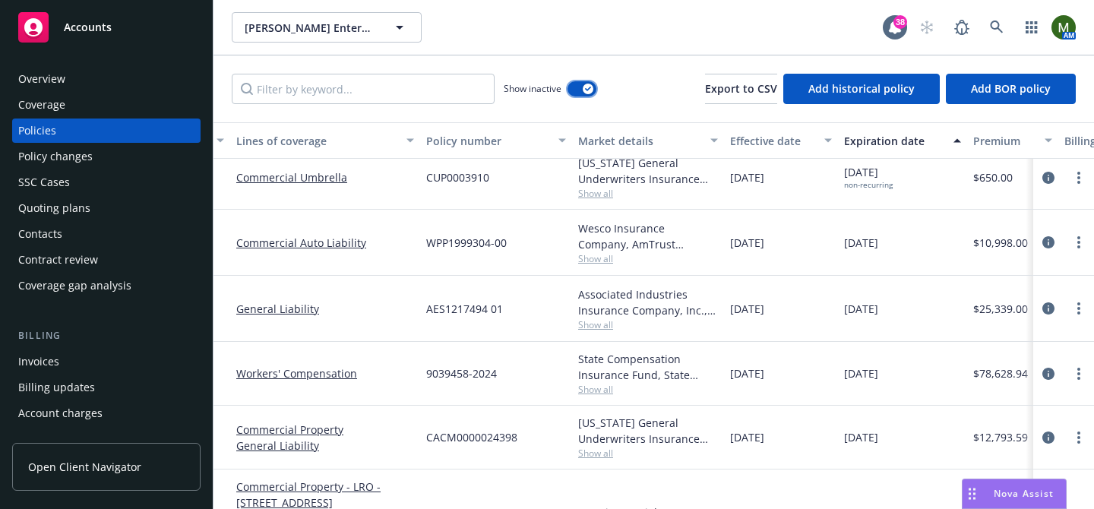
scroll to position [262, 0]
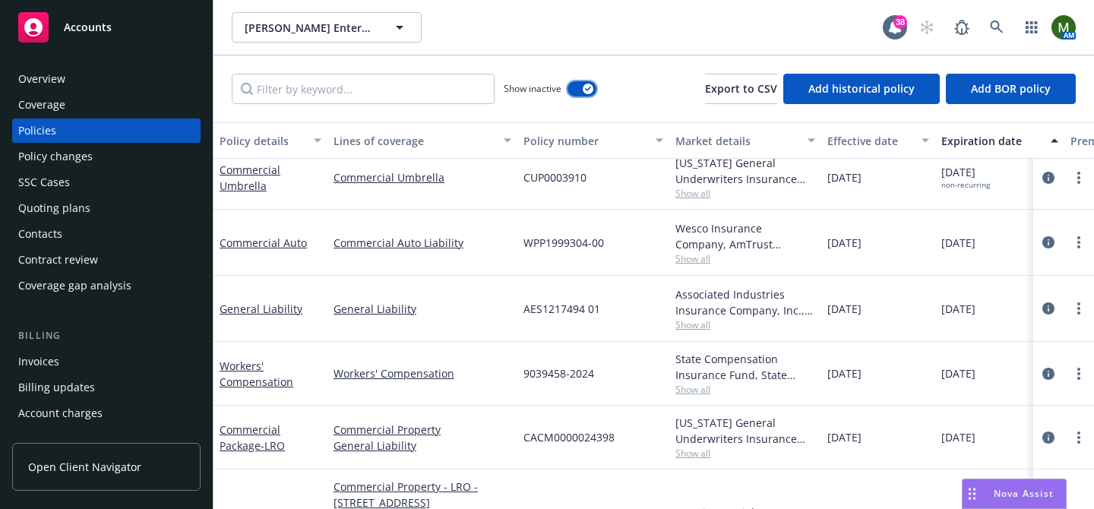
click at [577, 88] on button "button" at bounding box center [582, 88] width 29 height 15
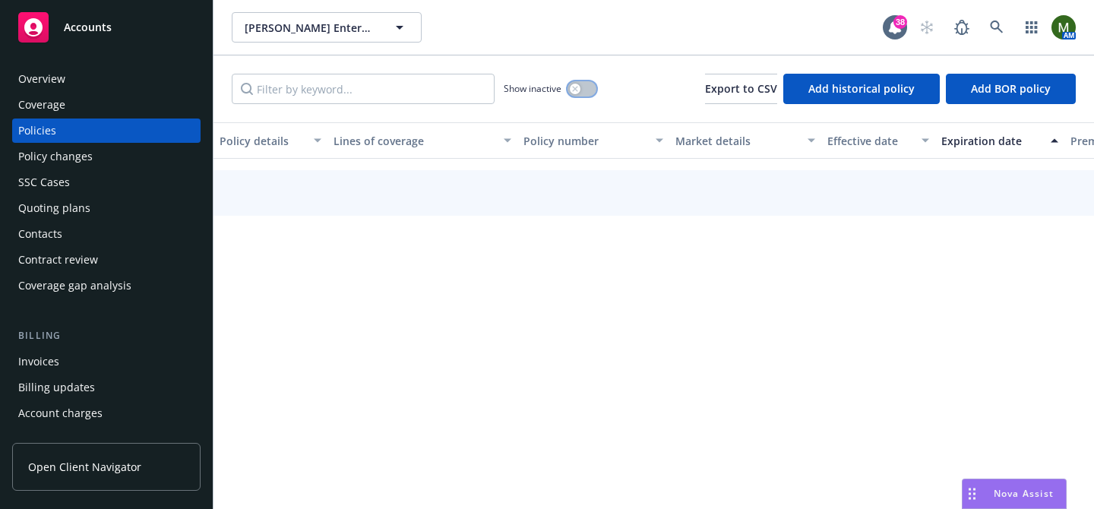
scroll to position [179, 0]
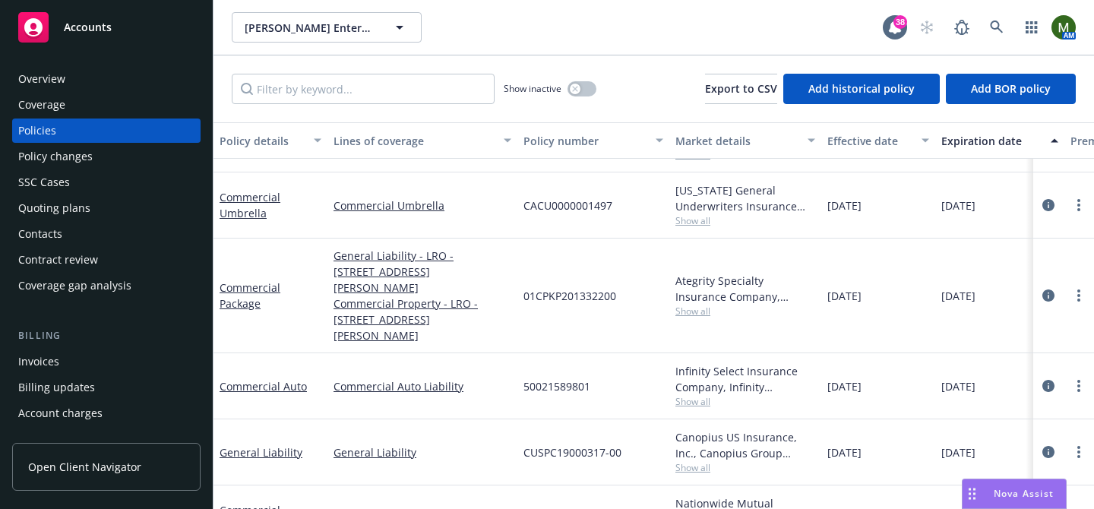
click at [554, 378] on span "50021589801" at bounding box center [556, 386] width 67 height 16
click at [580, 87] on div "button" at bounding box center [575, 89] width 11 height 11
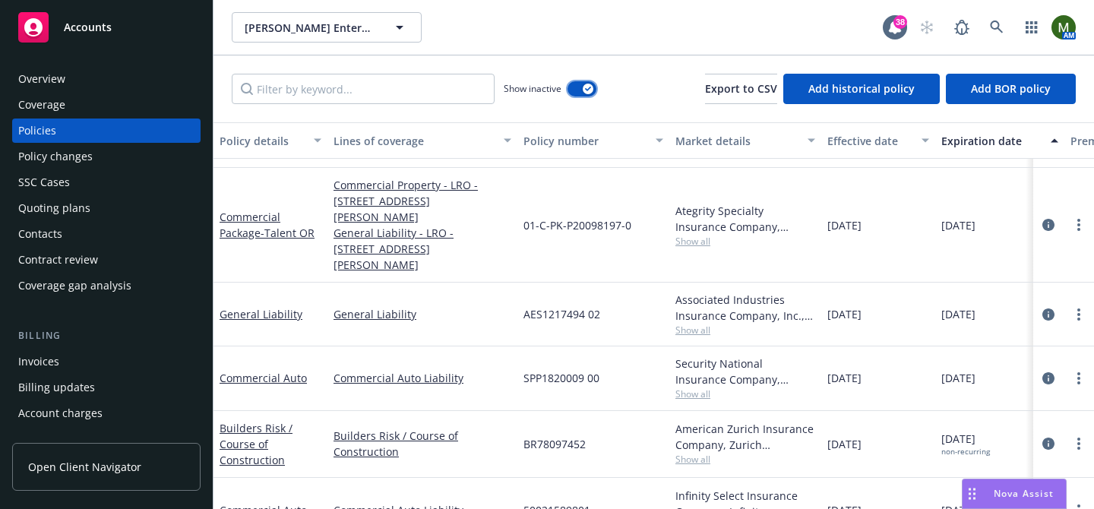
scroll to position [536, 0]
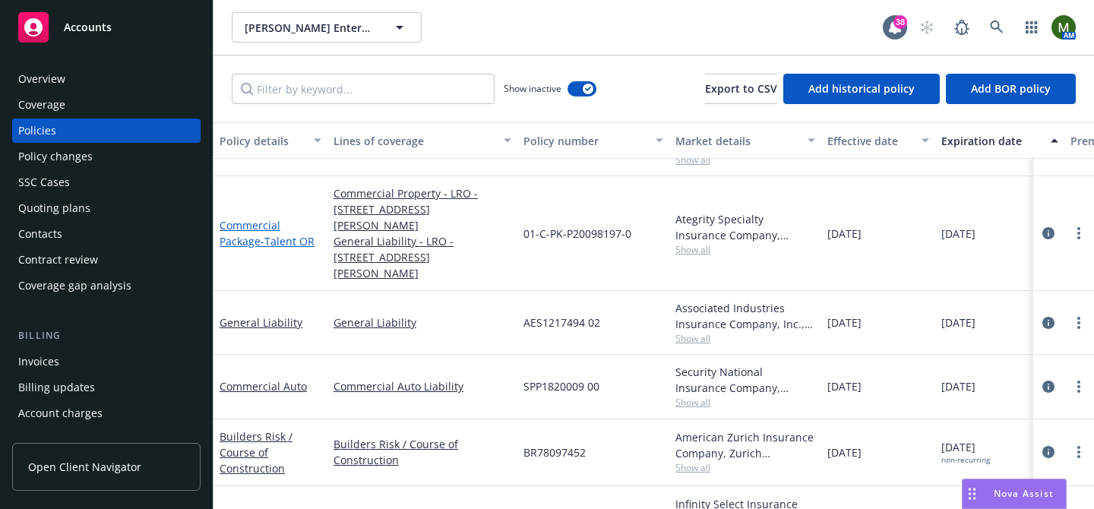
click at [244, 220] on link "Commercial Package - Talent OR" at bounding box center [267, 233] width 95 height 30
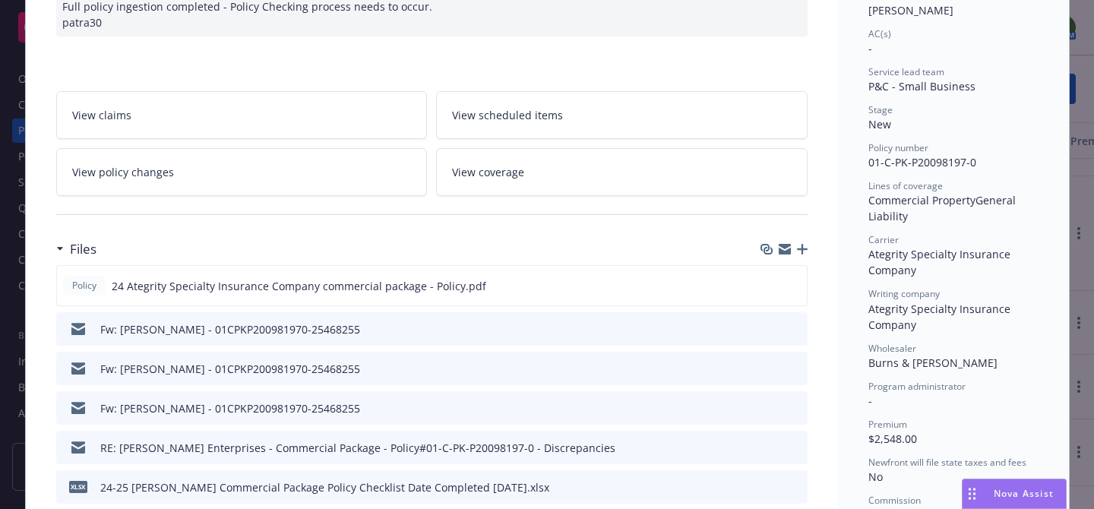
scroll to position [253, 0]
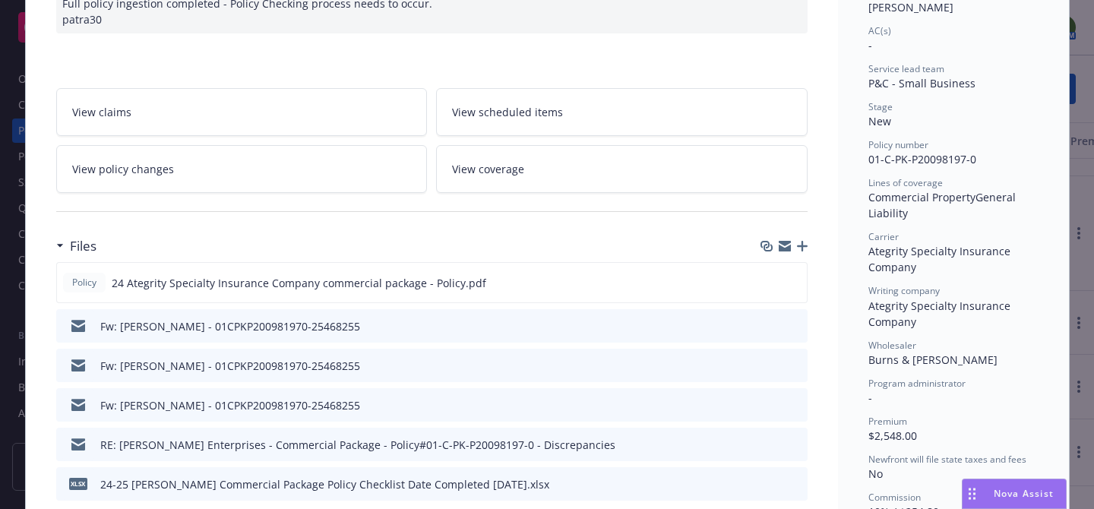
click at [800, 248] on icon "button" at bounding box center [802, 246] width 11 height 11
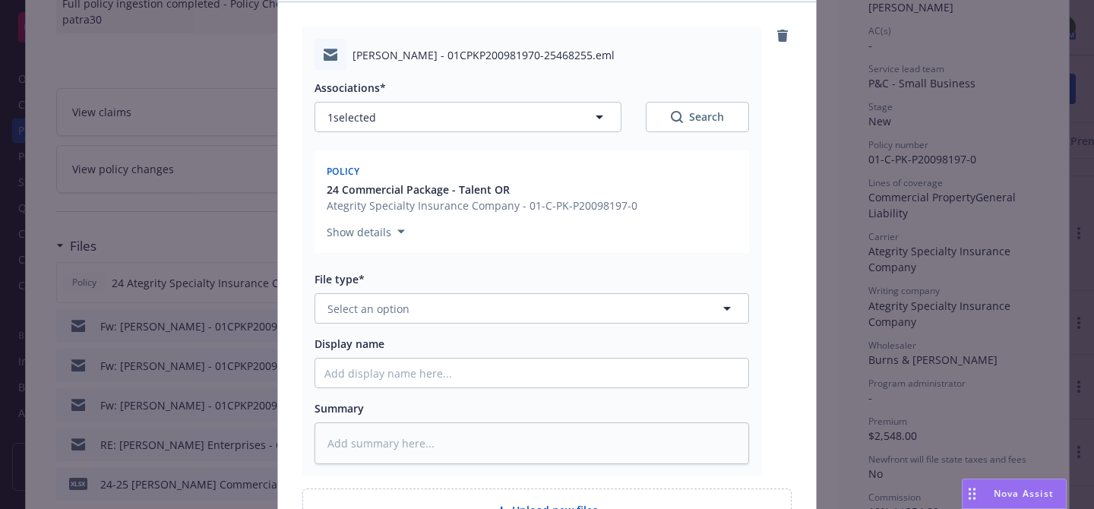
scroll to position [196, 0]
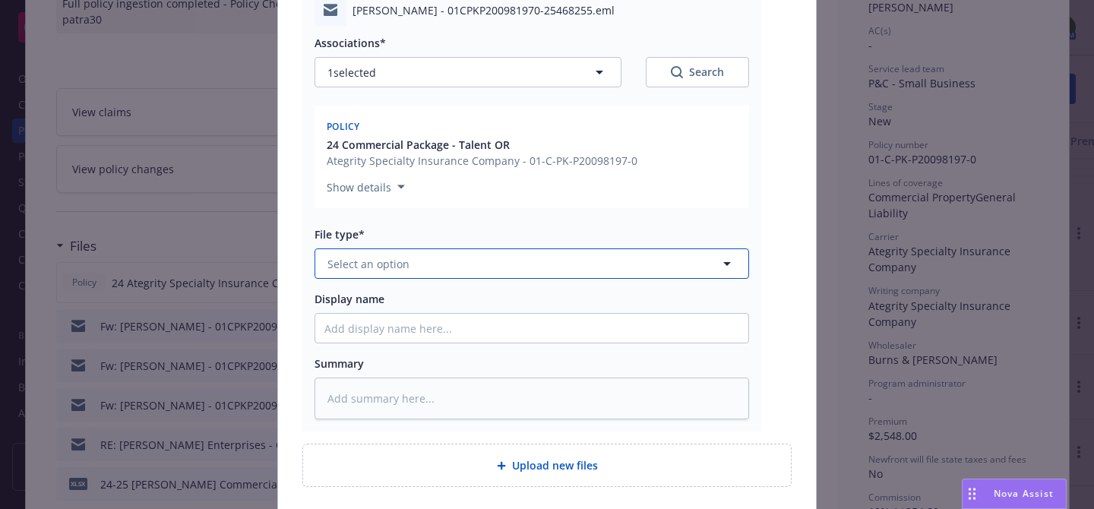
click at [565, 262] on button "Select an option" at bounding box center [532, 263] width 435 height 30
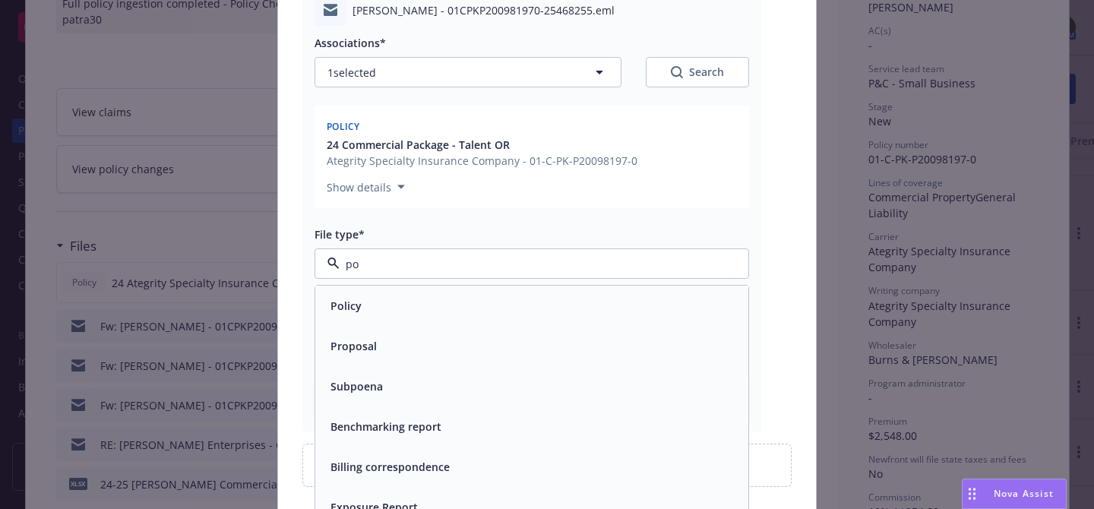
type input "p"
type input "aud"
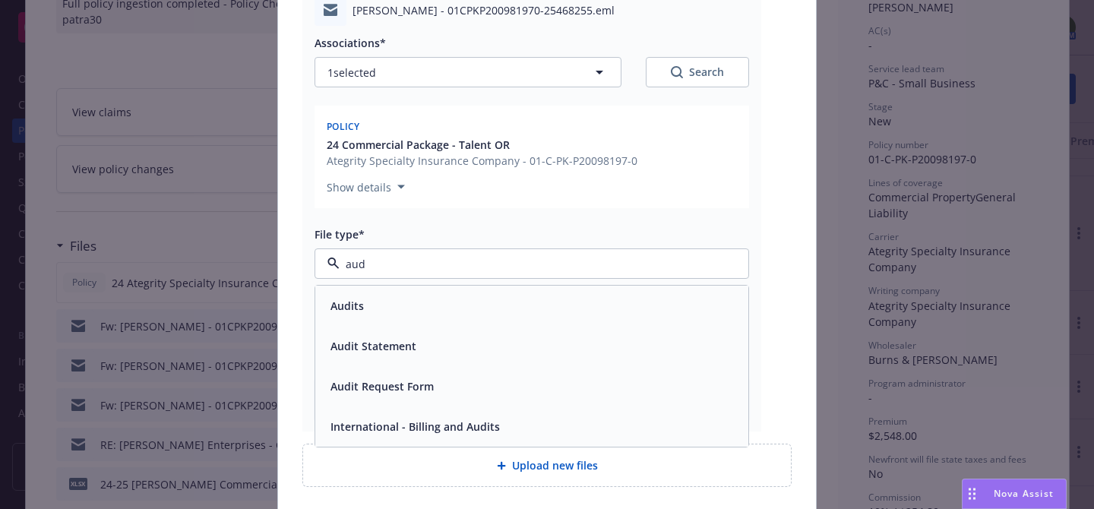
click at [471, 306] on div "Audits" at bounding box center [531, 306] width 415 height 22
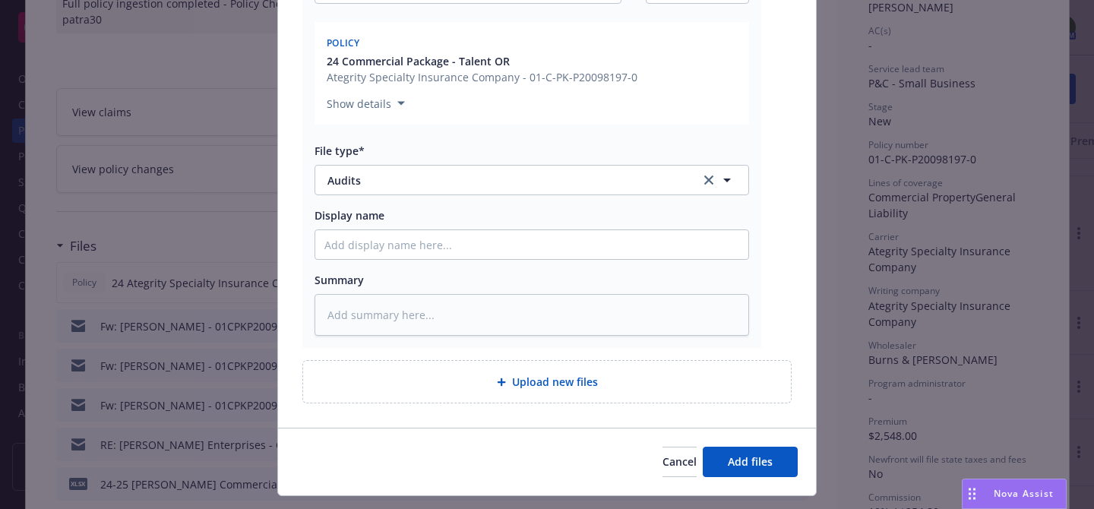
scroll to position [283, 0]
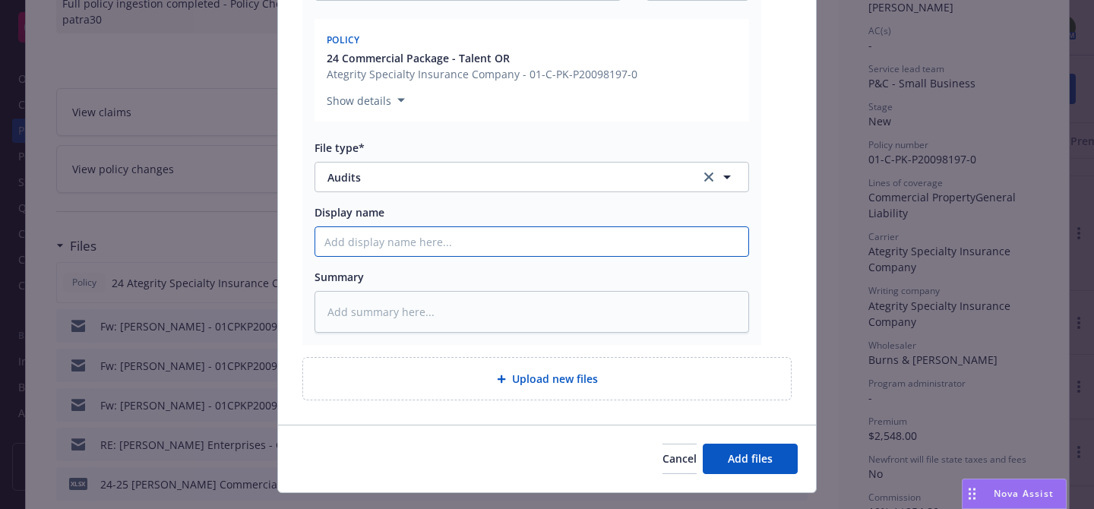
click at [552, 236] on input "Display name" at bounding box center [531, 241] width 433 height 29
type textarea "x"
type input "P"
type textarea "x"
type input "Po"
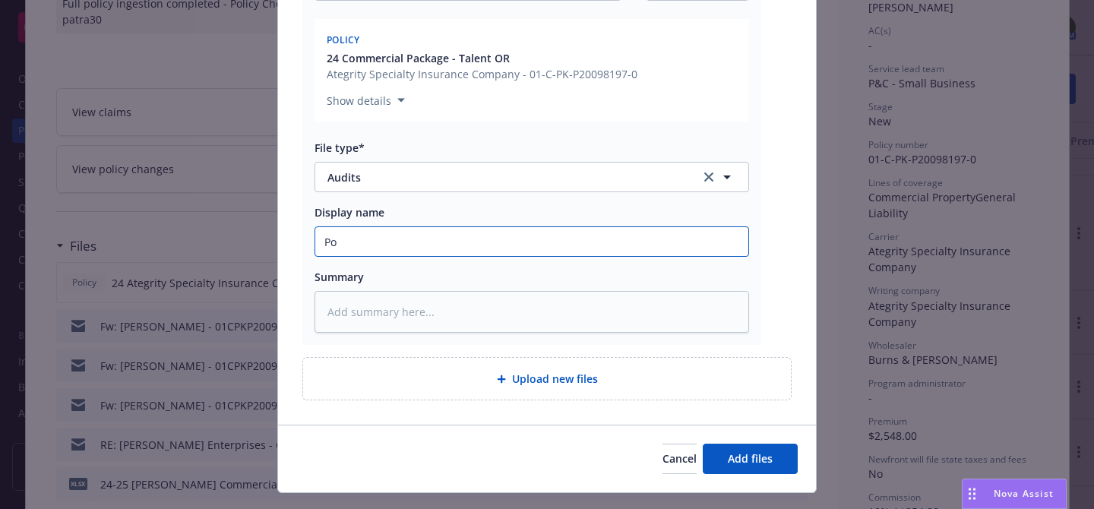
type textarea "x"
type input "Pol"
type textarea "x"
type input "Poli"
type textarea "x"
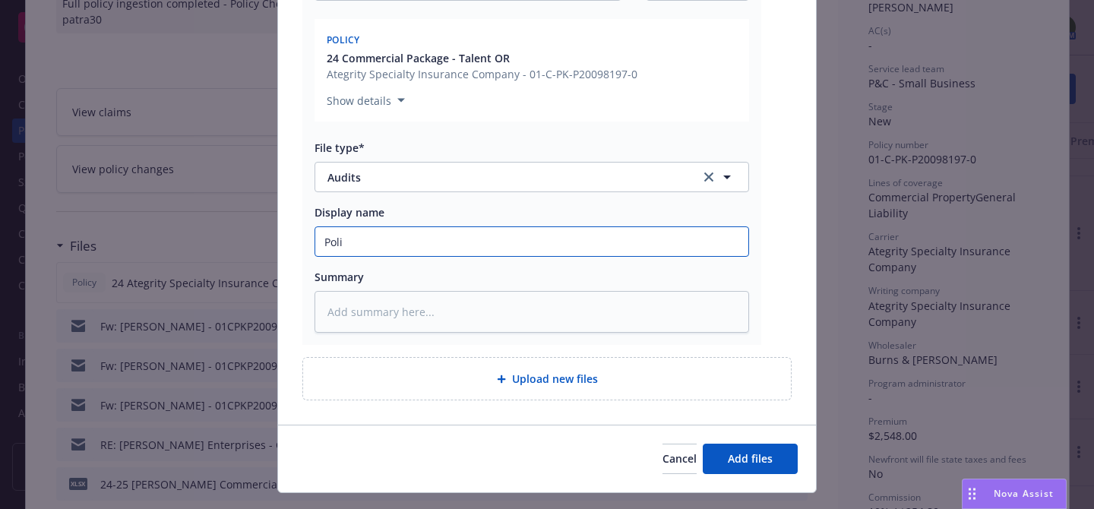
type input "Polic"
type textarea "x"
type input "Policy"
type textarea "x"
type input "Policy"
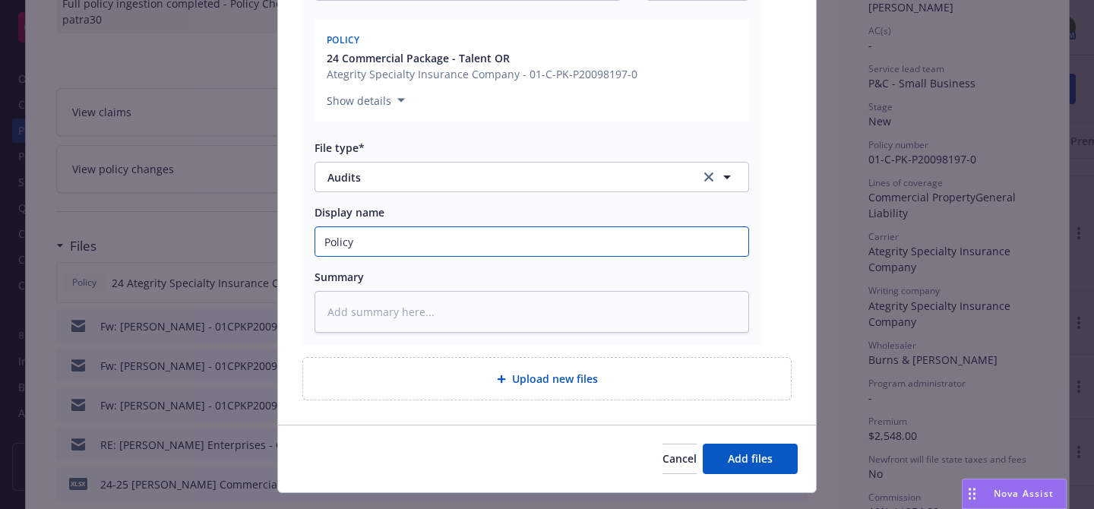
type textarea "x"
type input "Policy A"
type textarea "x"
type input "Policy Au"
type textarea "x"
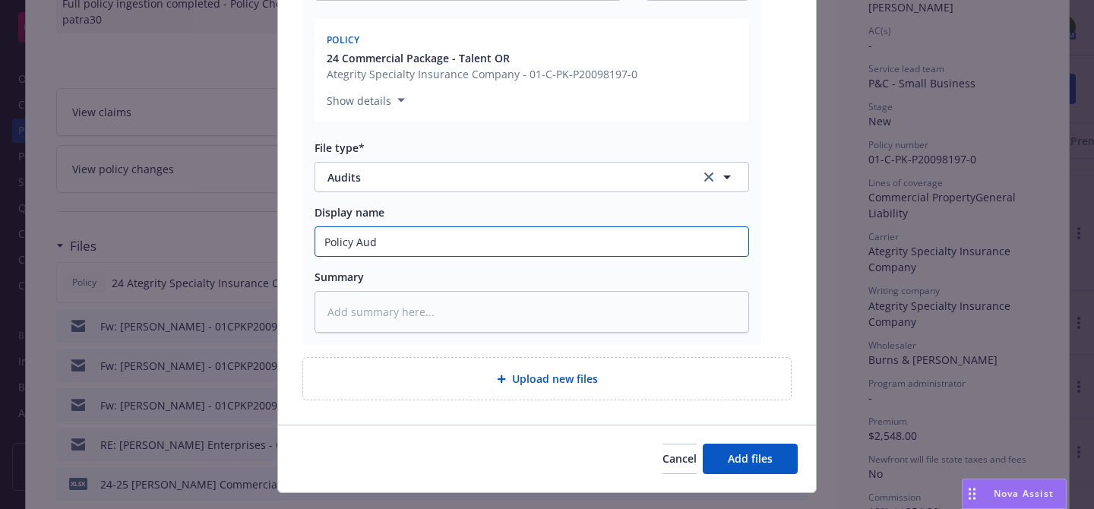
type input "Policy Audi"
type textarea "x"
type input "Policy Audit"
type textarea "x"
type input "Policy Audit"
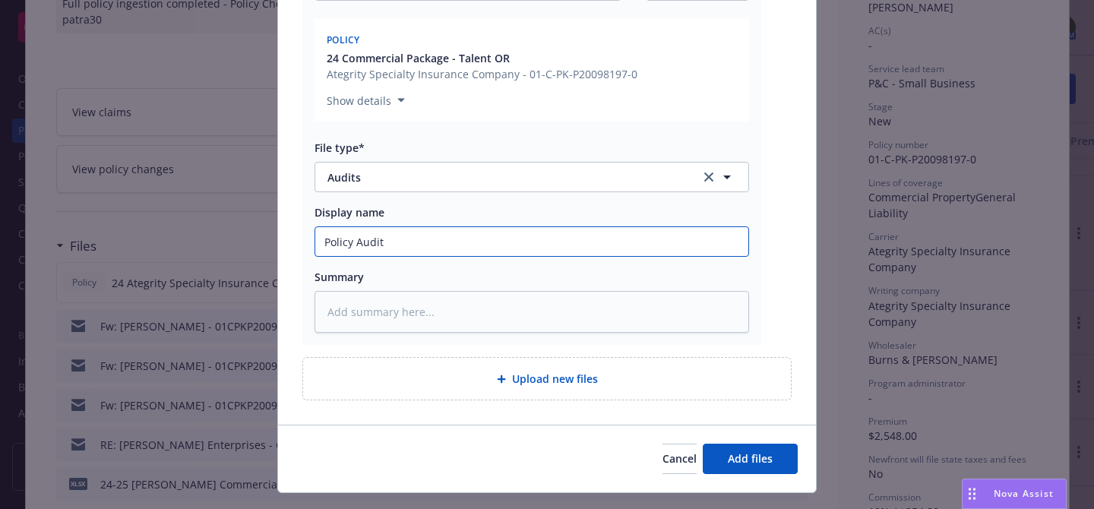
type textarea "x"
type input "Policy Audit -"
type textarea "x"
type input "Policy Audit -"
type textarea "x"
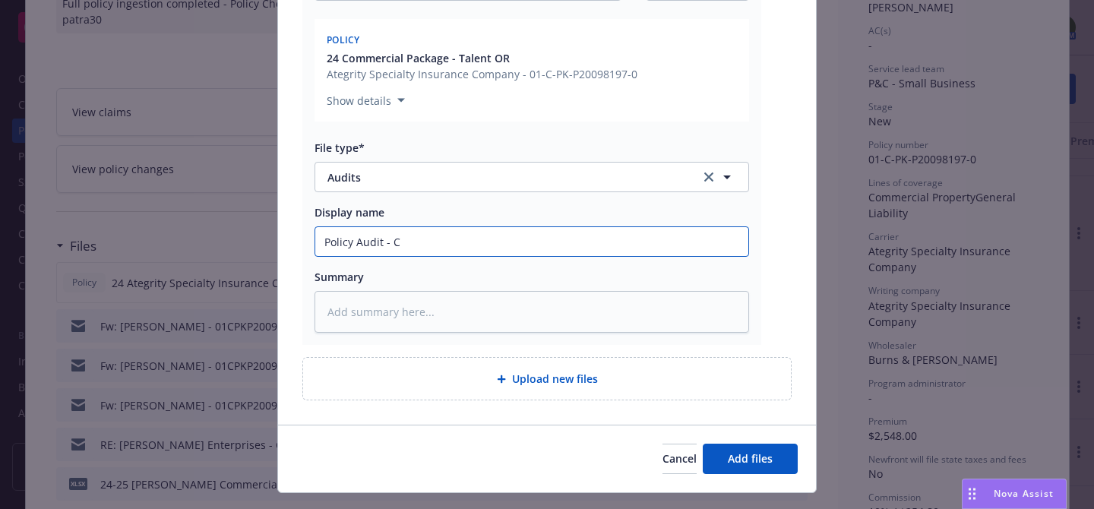
type input "Policy Audit - Cl"
type textarea "x"
type input "Policy Audit - Clo"
type textarea "x"
type input "Policy Audit - Clos"
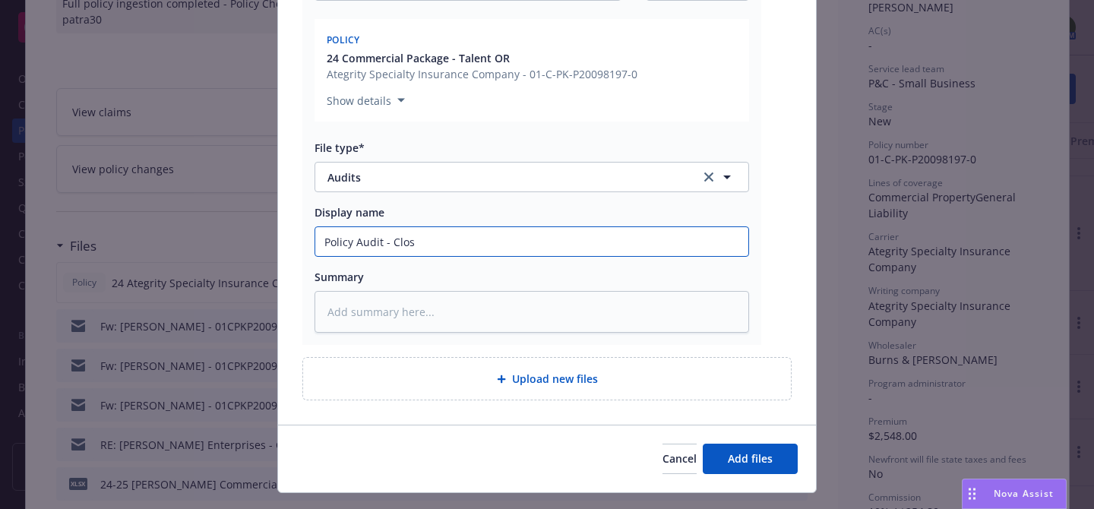
type textarea "x"
type input "Policy Audit - Close"
type textarea "x"
type input "Policy Audit - Closed"
type textarea "x"
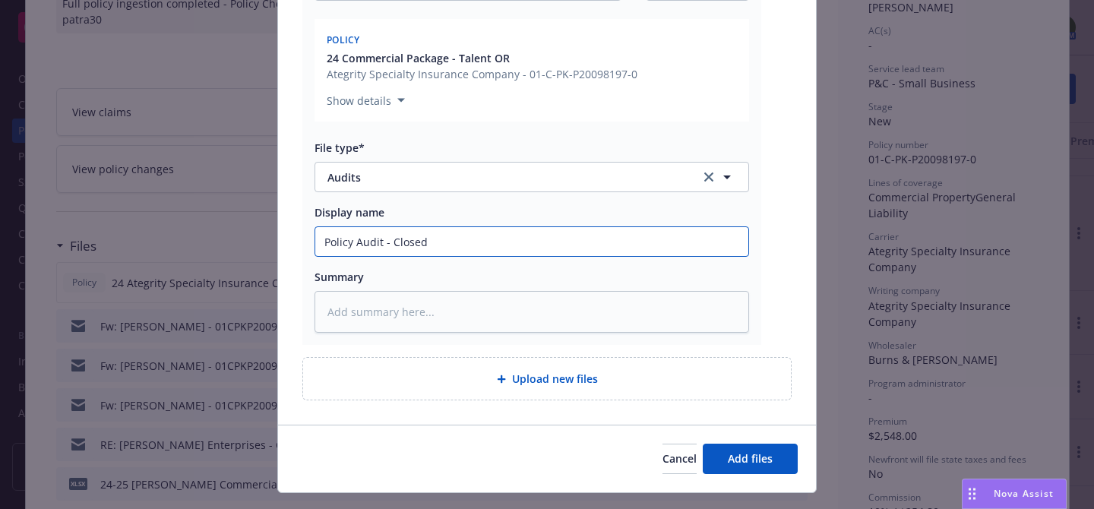
type input "Policy Audit - Closed"
type textarea "x"
type input "Policy Audit - Closed E"
type textarea "x"
type input "Policy Audit - Closed Ev"
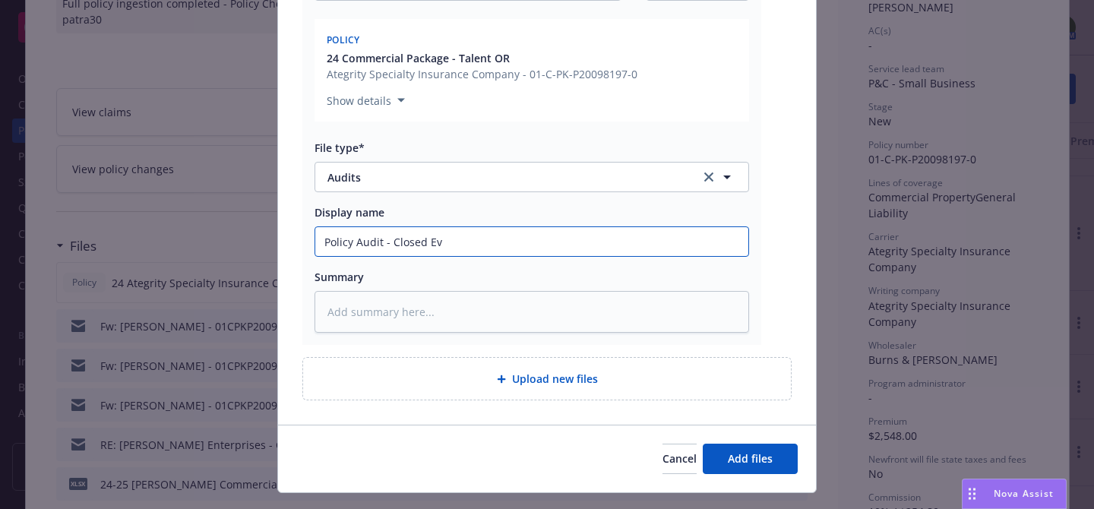
type textarea "x"
type input "Policy Audit - Closed Even"
type textarea "x"
type input "Policy Audit - Closed Even"
click at [725, 454] on button "Add files" at bounding box center [750, 459] width 95 height 30
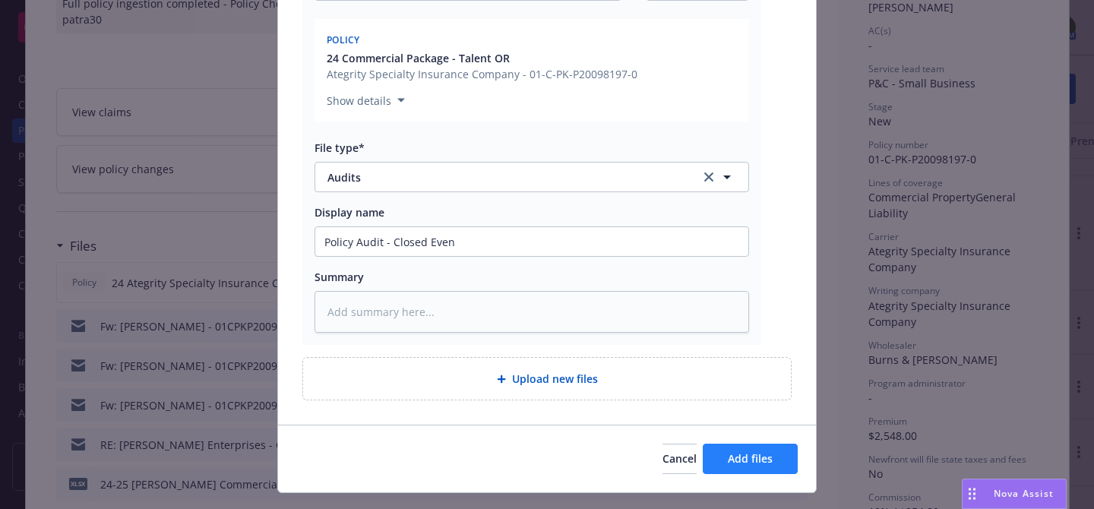
scroll to position [260, 0]
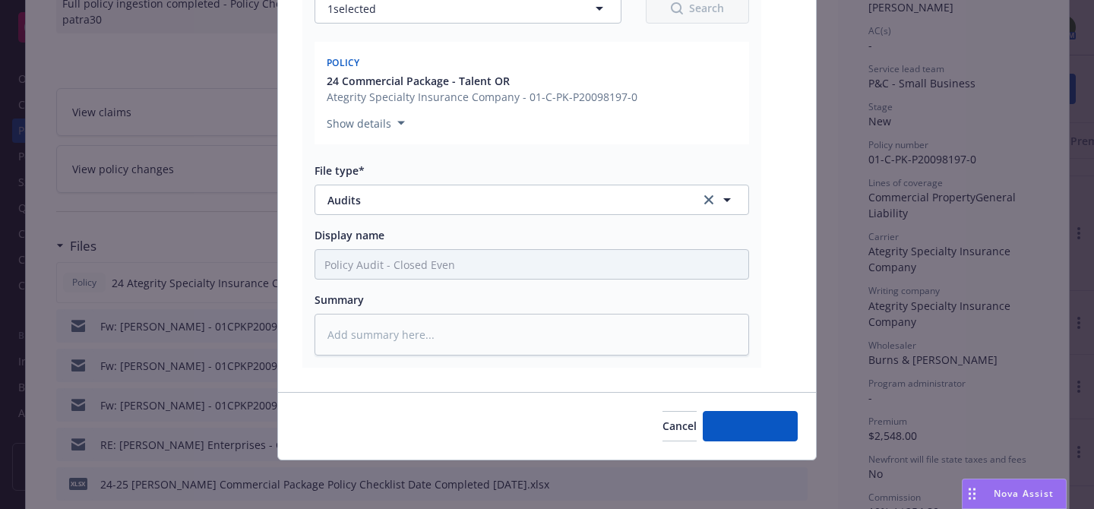
type textarea "x"
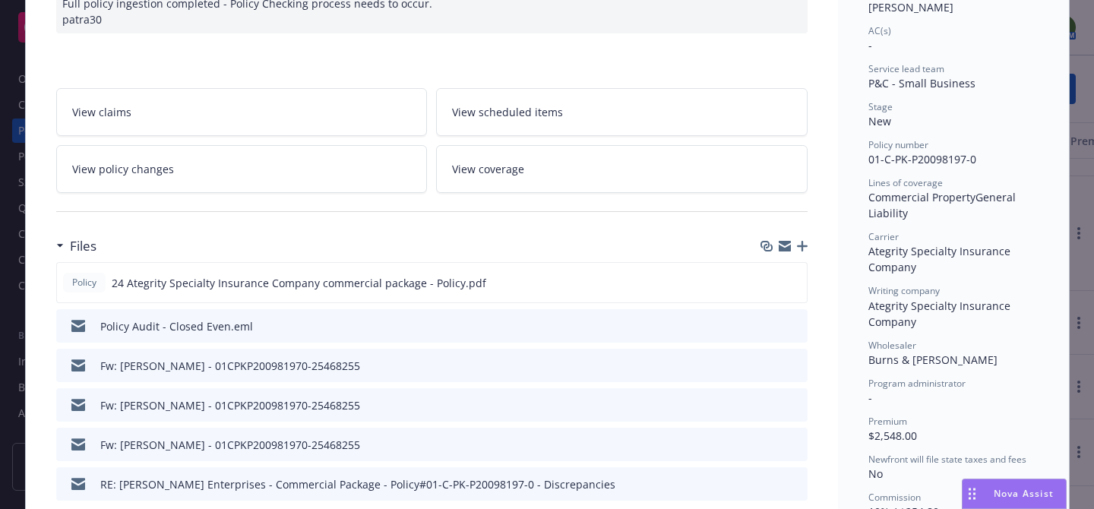
click at [783, 239] on div "Files" at bounding box center [431, 246] width 751 height 32
click at [785, 248] on icon "button" at bounding box center [785, 248] width 12 height 7
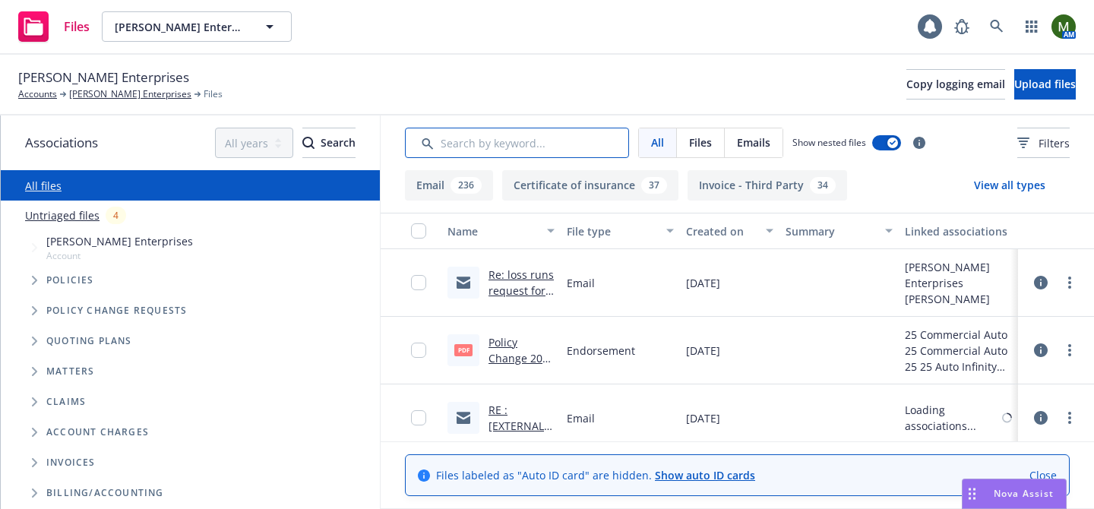
click at [536, 141] on input "Search by keyword..." at bounding box center [517, 143] width 224 height 30
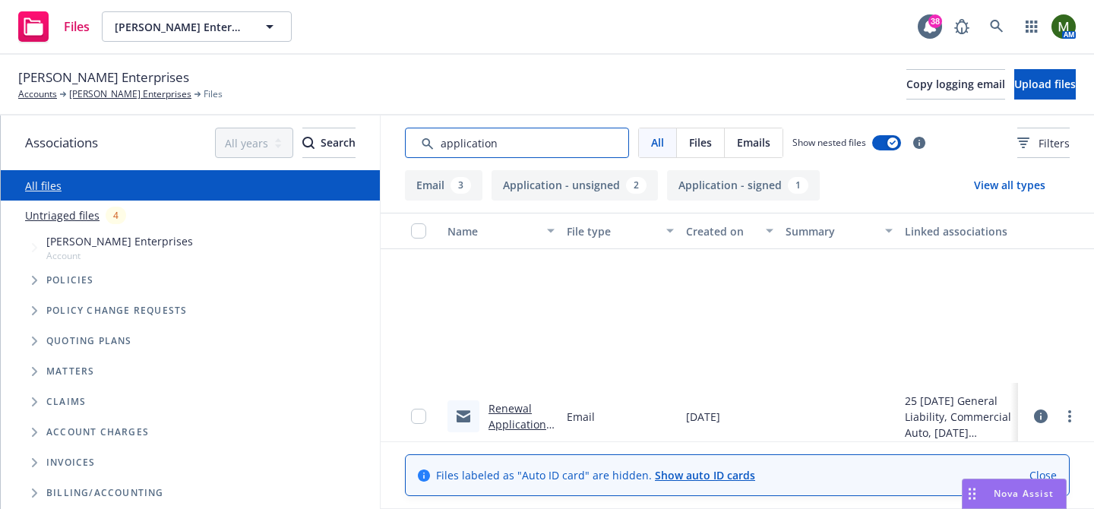
scroll to position [212, 0]
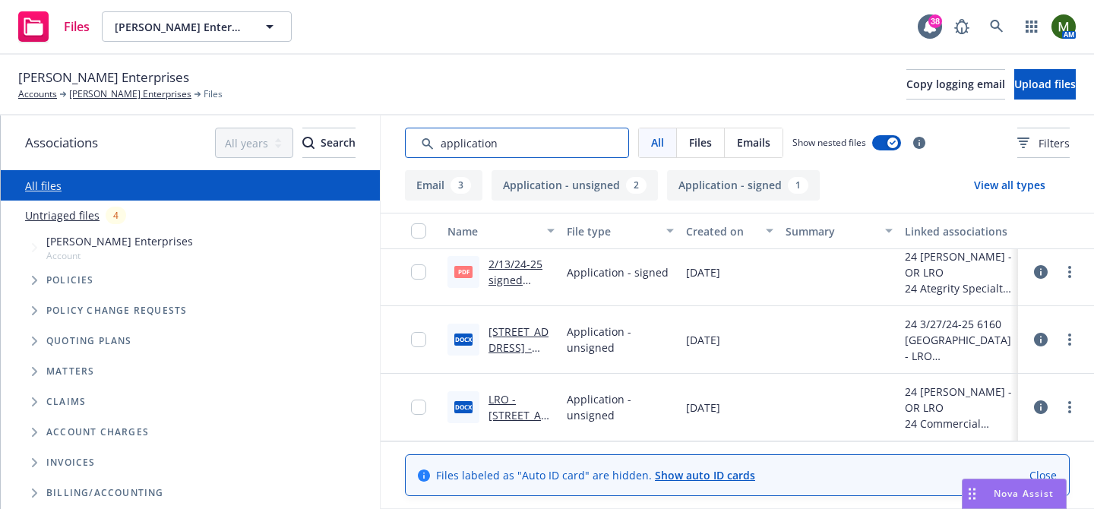
type input "application"
click at [504, 332] on link "[STREET_ADDRESS] - LRO Supp App.docx" at bounding box center [519, 355] width 60 height 62
click at [531, 265] on link "2/13/24-25 signed quote fm insd - Talent OR B&W.pdf" at bounding box center [521, 296] width 64 height 78
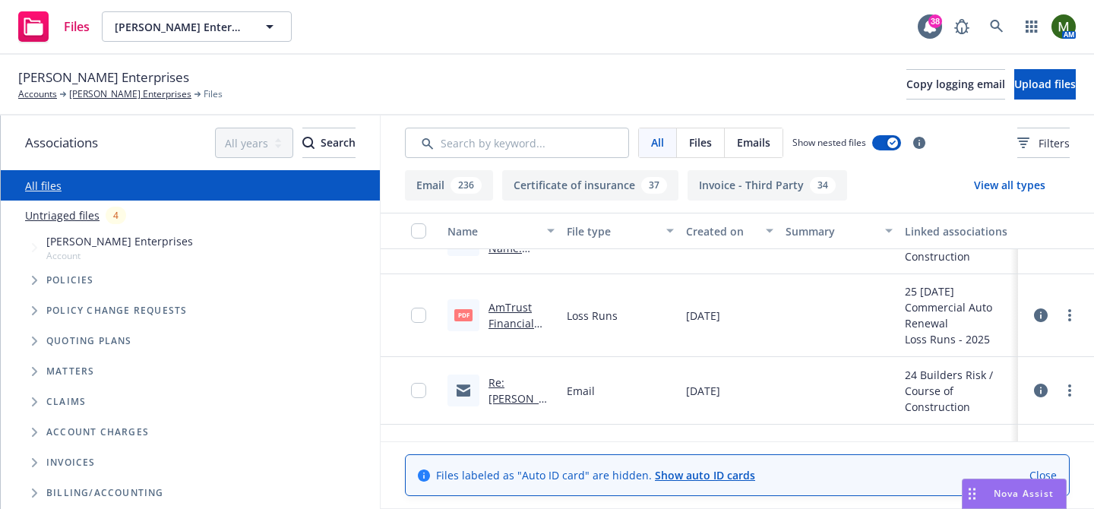
scroll to position [2457, 0]
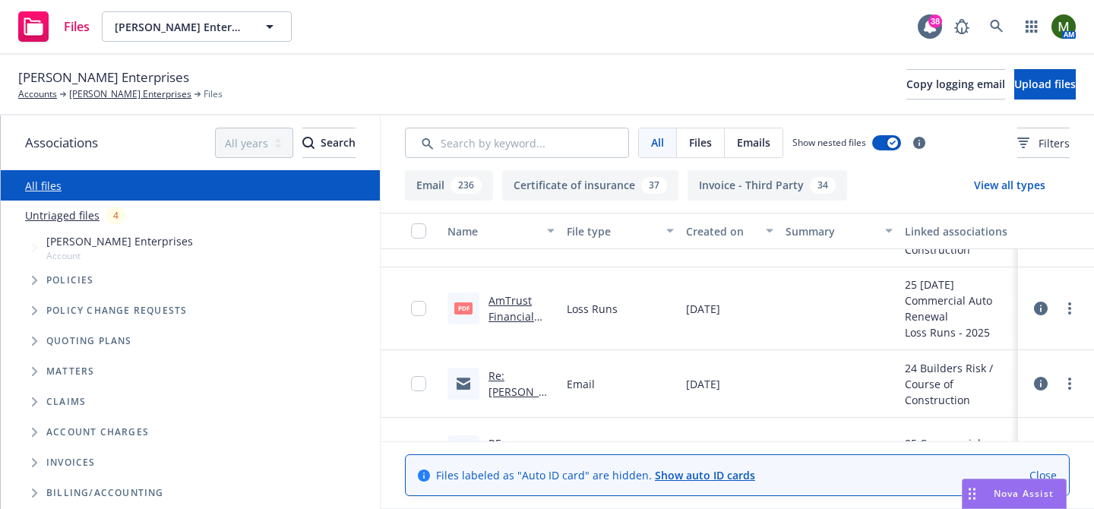
click at [525, 308] on div "AmTrust Financial Services, Inc Auto [DATE] - [DATE] Loss Runs - Valued [DATE].…" at bounding box center [522, 308] width 66 height 32
click at [1071, 311] on link "more" at bounding box center [1070, 308] width 18 height 18
click at [1019, 365] on link "Download" at bounding box center [1002, 370] width 151 height 30
click at [513, 300] on link "AmTrust Financial Services, Inc Auto [DATE] - [DATE] Loss Runs - Valued [DATE].…" at bounding box center [522, 356] width 66 height 126
